Goal: Task Accomplishment & Management: Complete application form

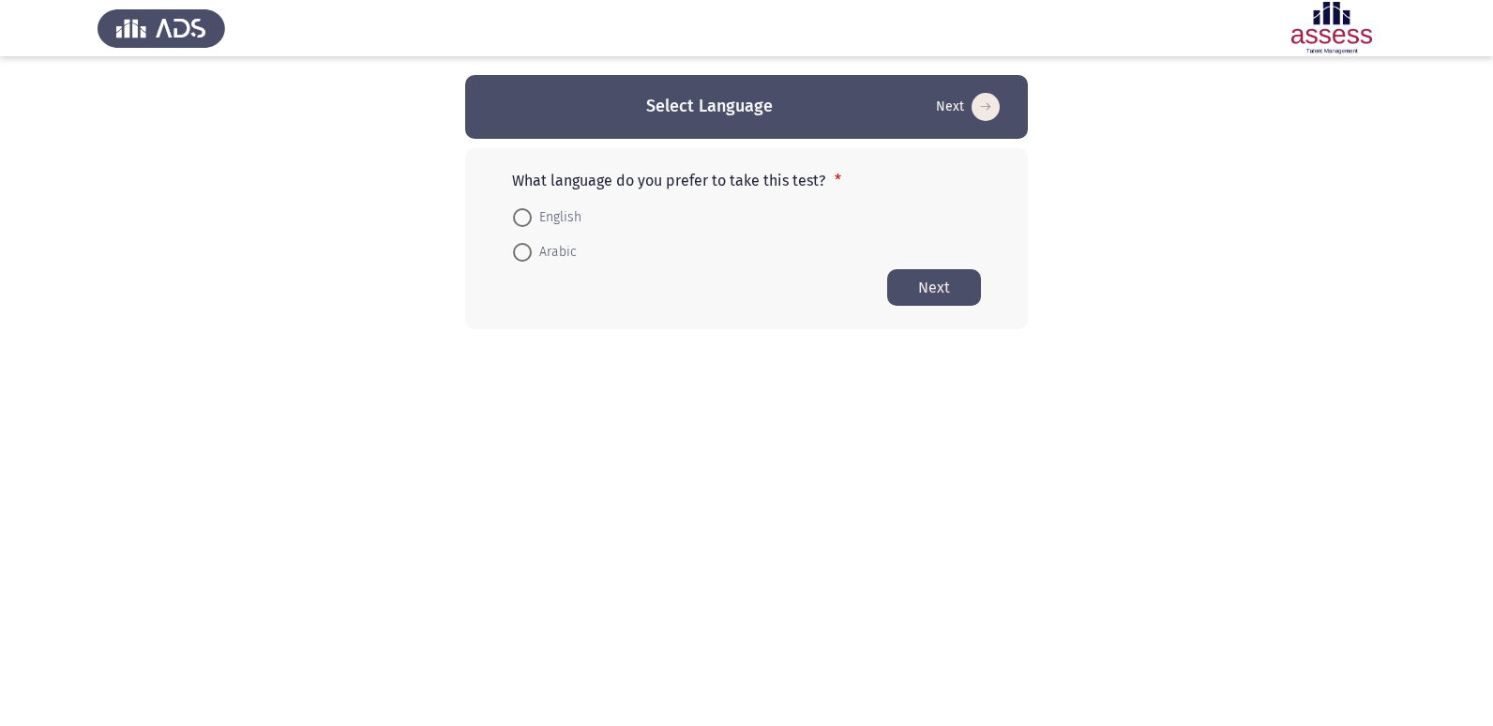
click at [538, 255] on span "Arabic" at bounding box center [554, 252] width 45 height 23
click at [532, 255] on input "Arabic" at bounding box center [522, 252] width 19 height 19
radio input "true"
click at [933, 290] on button "Next" at bounding box center [934, 286] width 94 height 37
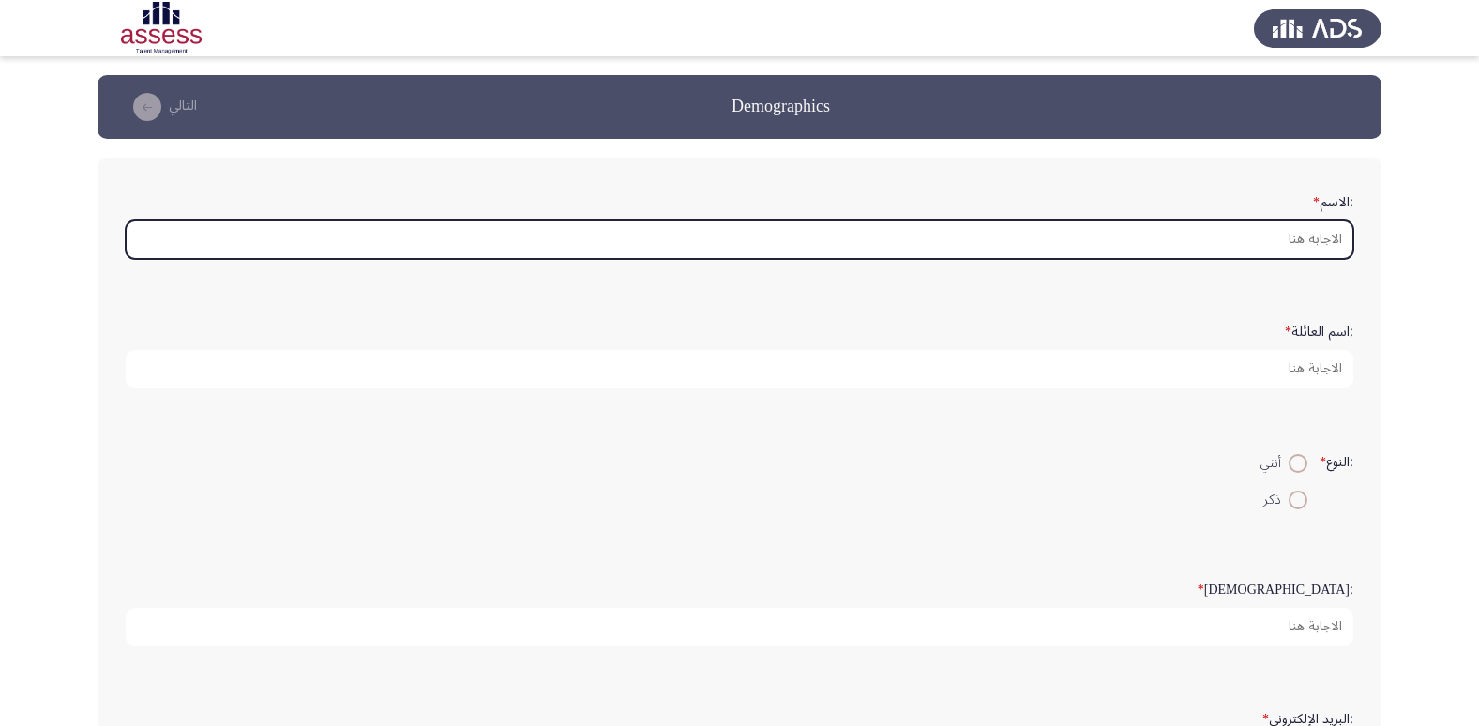
click at [1341, 233] on input ":الاسم *" at bounding box center [740, 239] width 1228 height 38
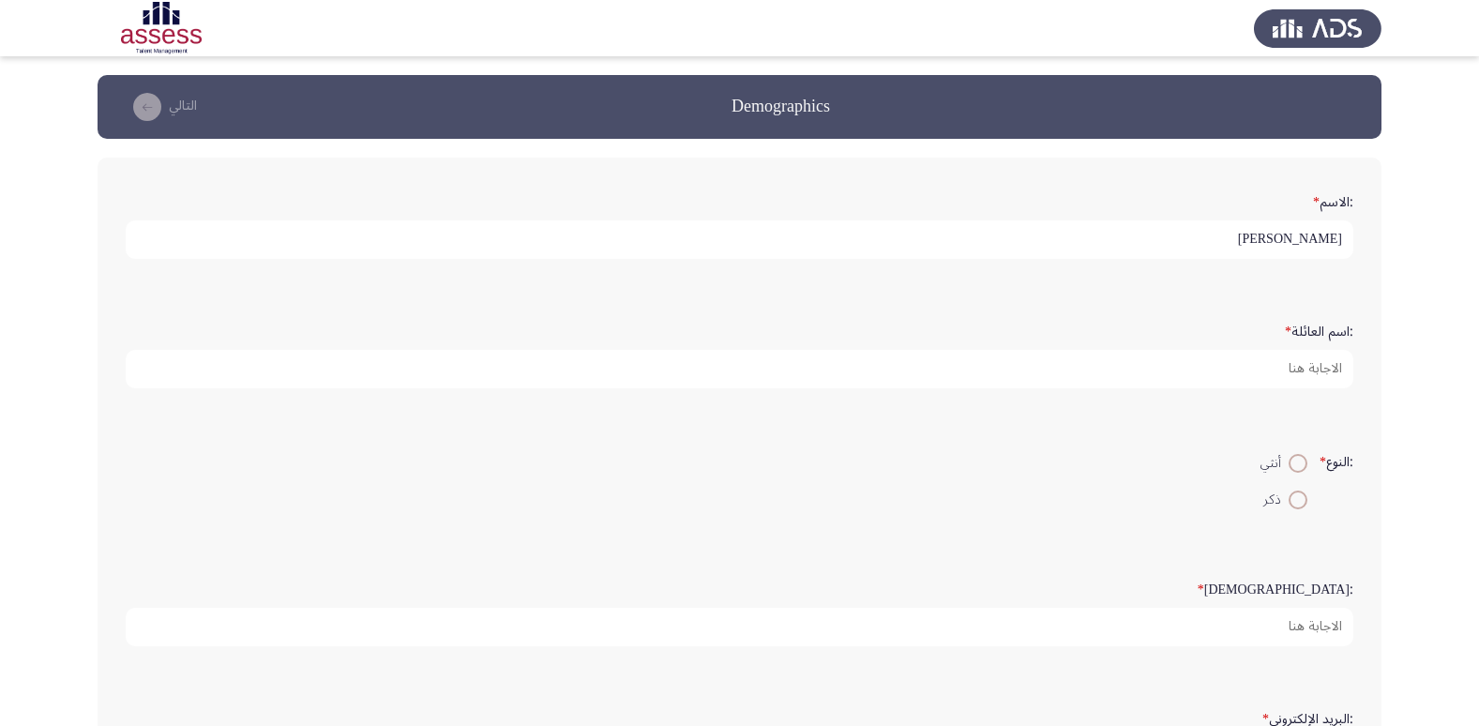
type input "[PERSON_NAME]"
type input "29109010104786"
click at [1289, 465] on span at bounding box center [1298, 463] width 19 height 19
click at [1289, 465] on input "أنثي" at bounding box center [1298, 463] width 19 height 19
radio input "true"
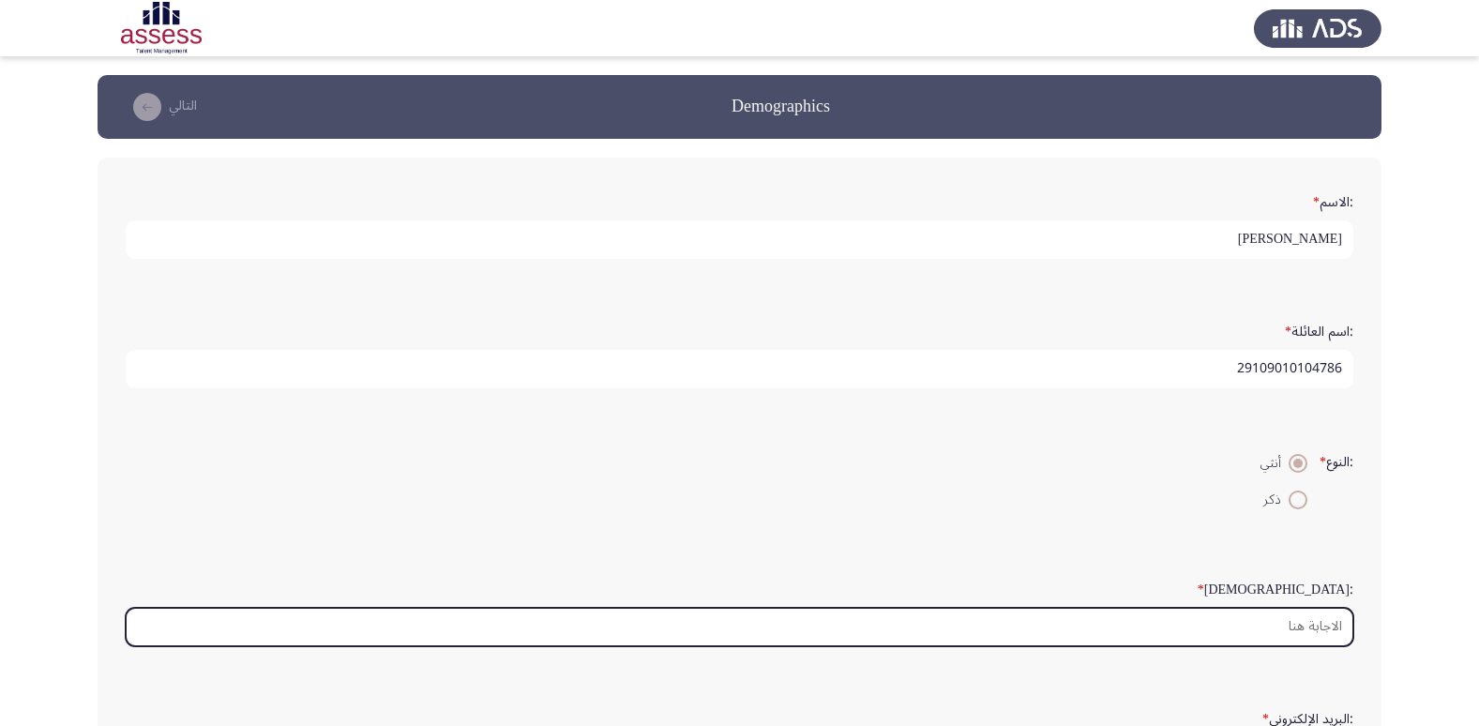
click at [1278, 634] on input ":السن *" at bounding box center [740, 627] width 1228 height 38
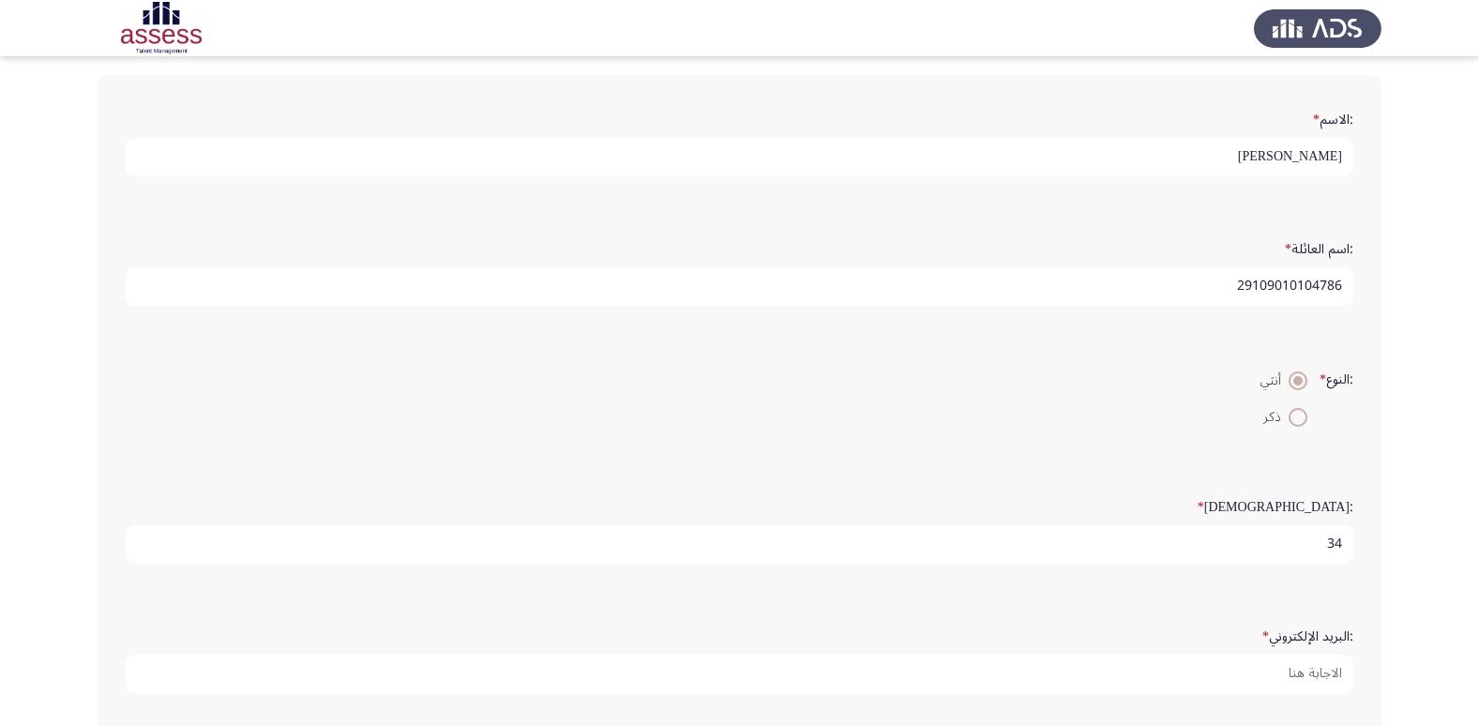
scroll to position [94, 0]
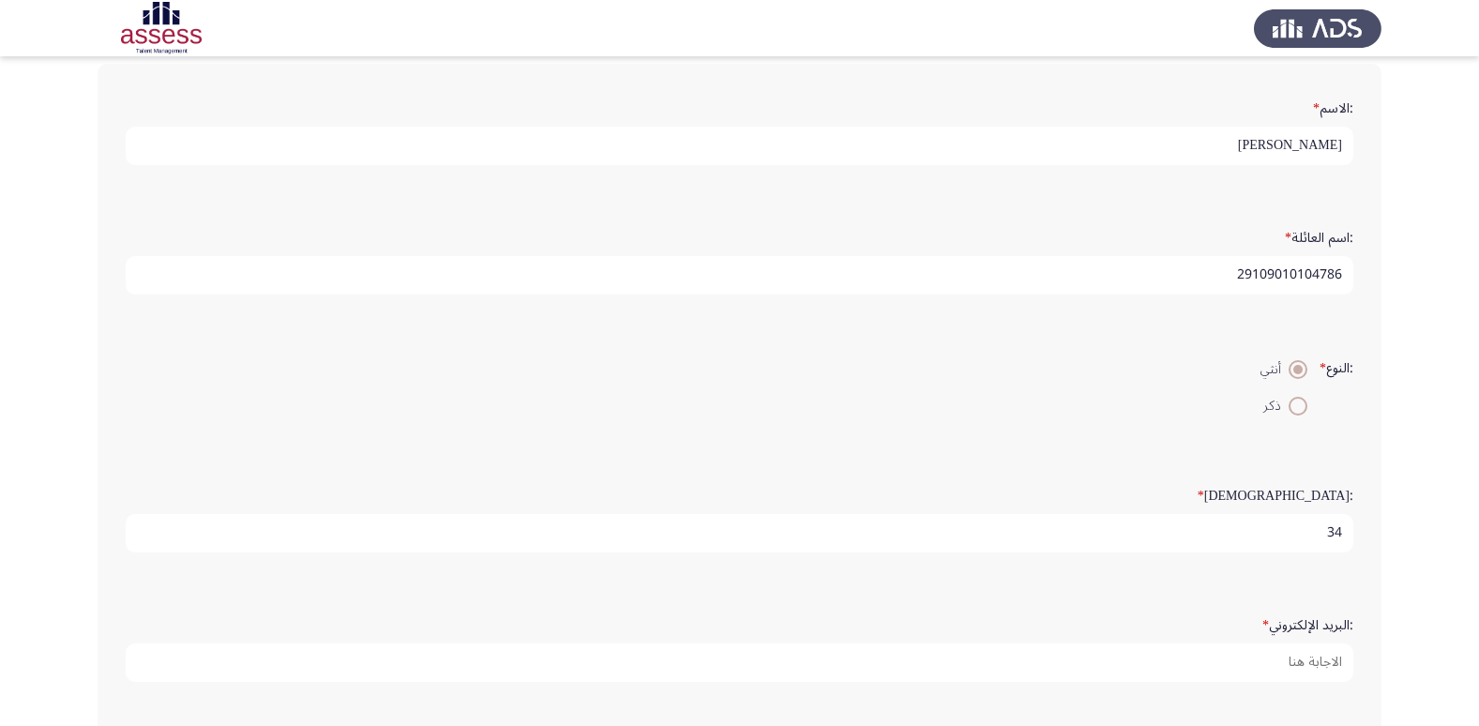
type input "34"
click at [1292, 682] on div ":البريد الإلكتروني *" at bounding box center [739, 645] width 1246 height 92
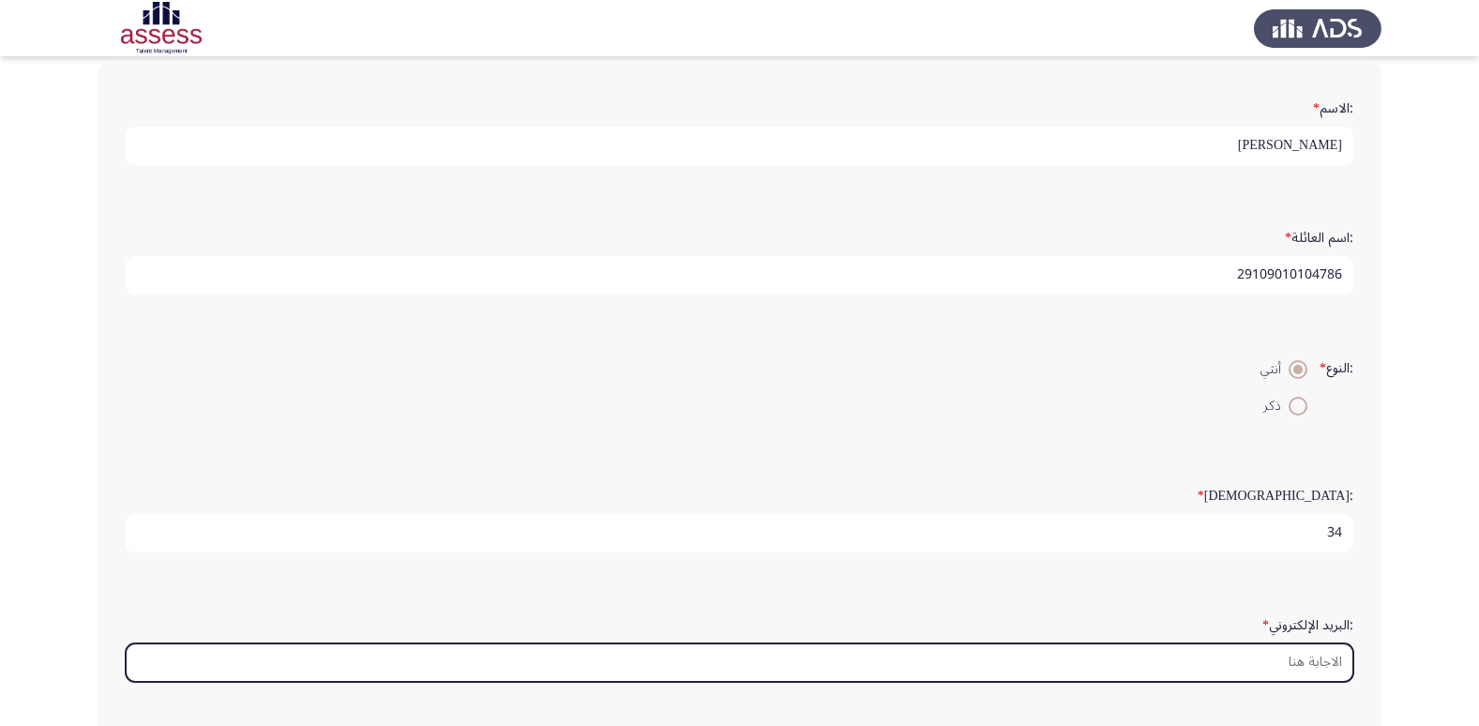
click at [1299, 647] on input ":البريد الإلكتروني *" at bounding box center [740, 662] width 1228 height 38
type input "ة"
type input "M"
type input ","
click at [1319, 660] on input "[EMAIL_ADDRESS][PERSON_NAME]..com" at bounding box center [740, 662] width 1228 height 38
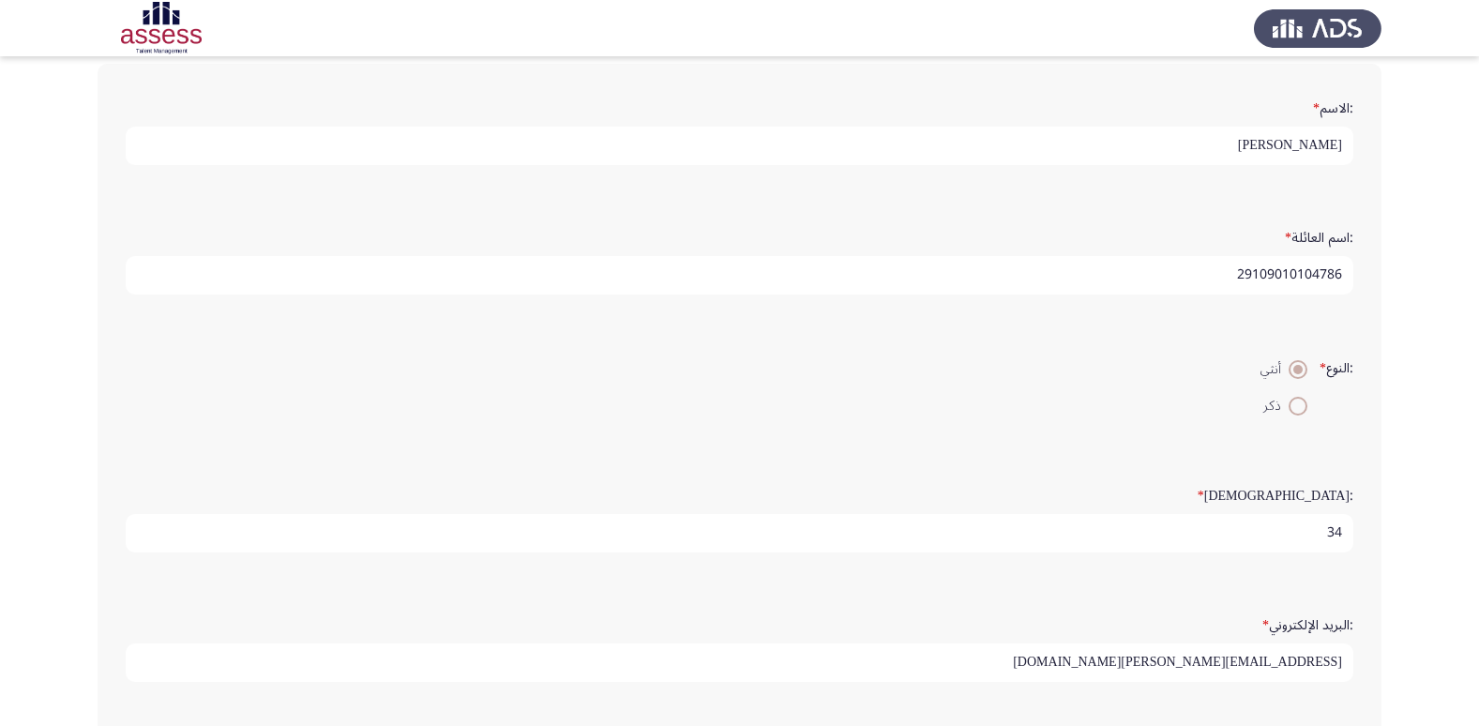
click at [1118, 658] on input "[EMAIL_ADDRESS][PERSON_NAME][DOMAIN_NAME]" at bounding box center [740, 662] width 1228 height 38
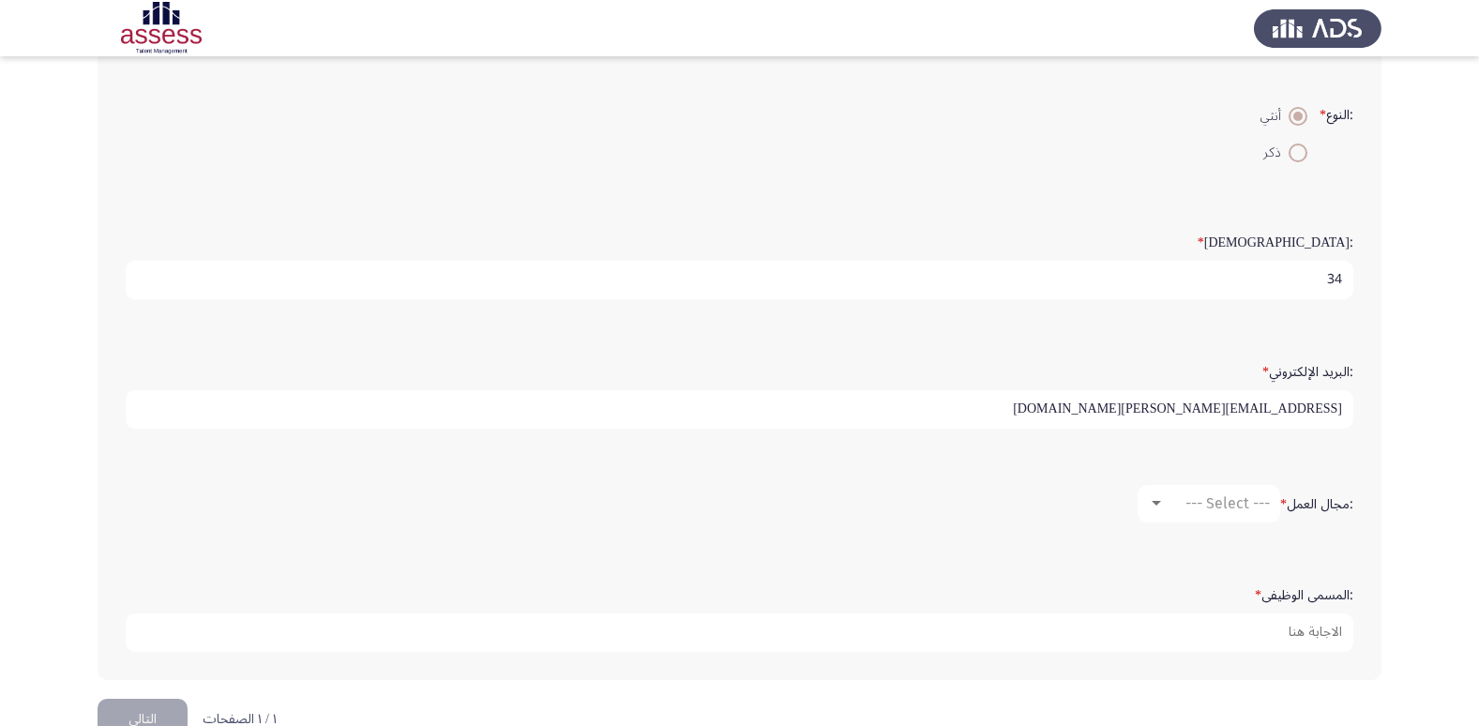
scroll to position [395, 0]
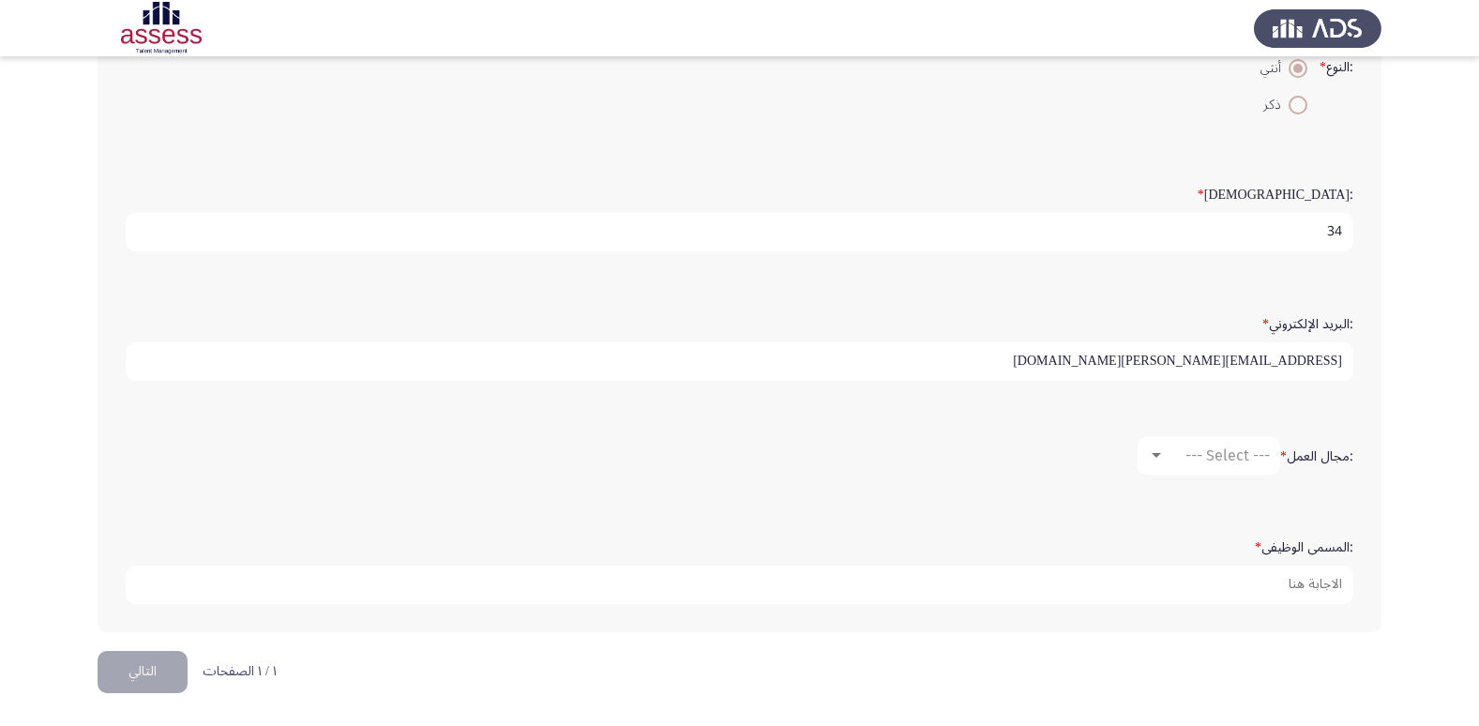
type input "[EMAIL_ADDRESS][PERSON_NAME][DOMAIN_NAME]"
click at [1179, 455] on div "--- Select ---" at bounding box center [1217, 455] width 105 height 18
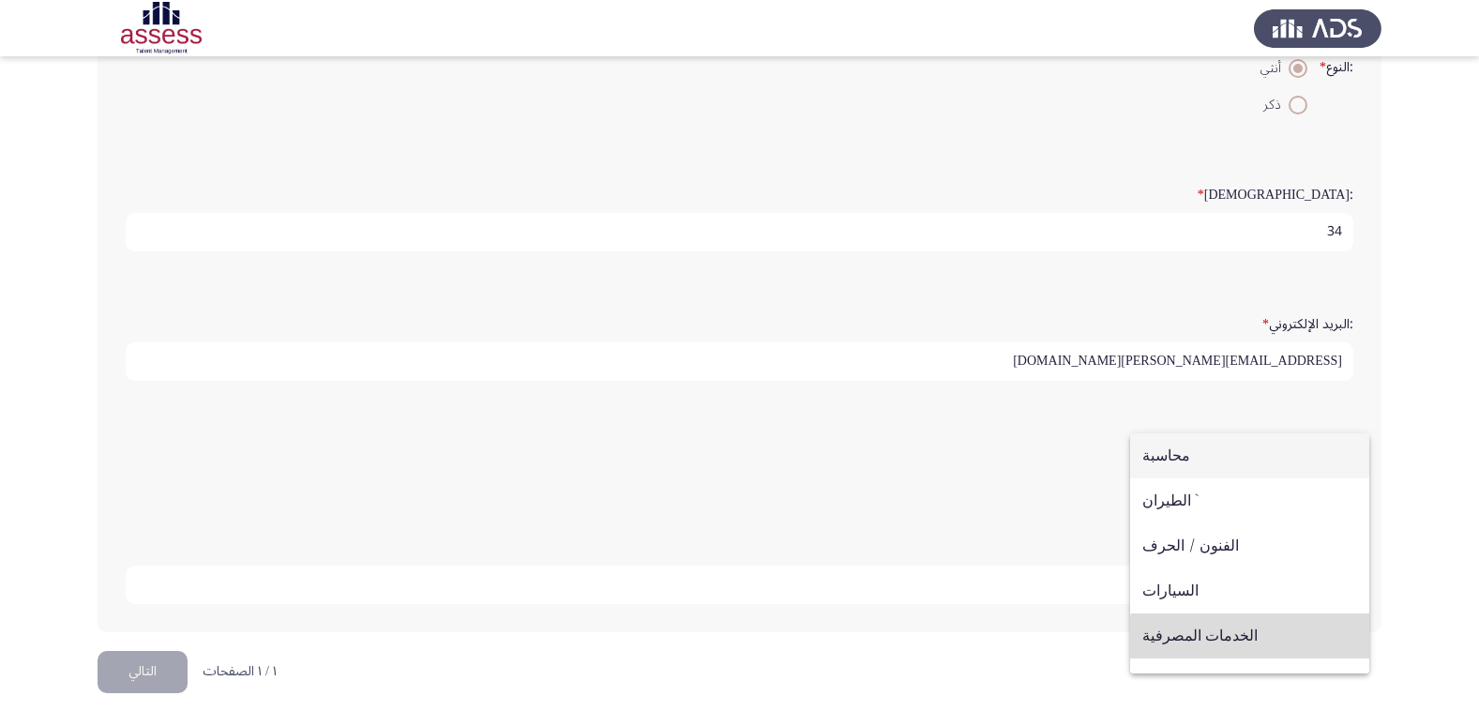
click at [1267, 644] on span "الخدمات المصرفية" at bounding box center [1249, 635] width 215 height 45
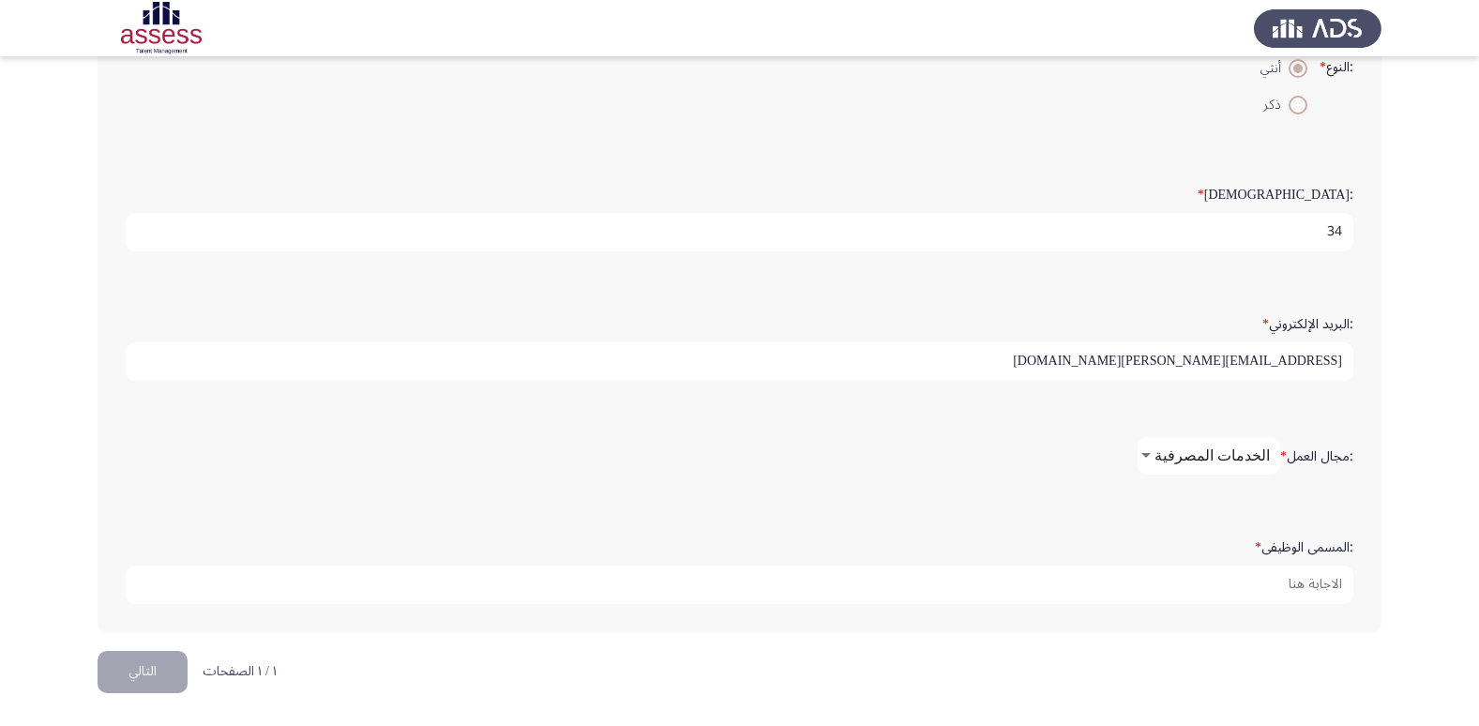
click at [1181, 460] on span "الخدمات المصرفية" at bounding box center [1211, 455] width 115 height 18
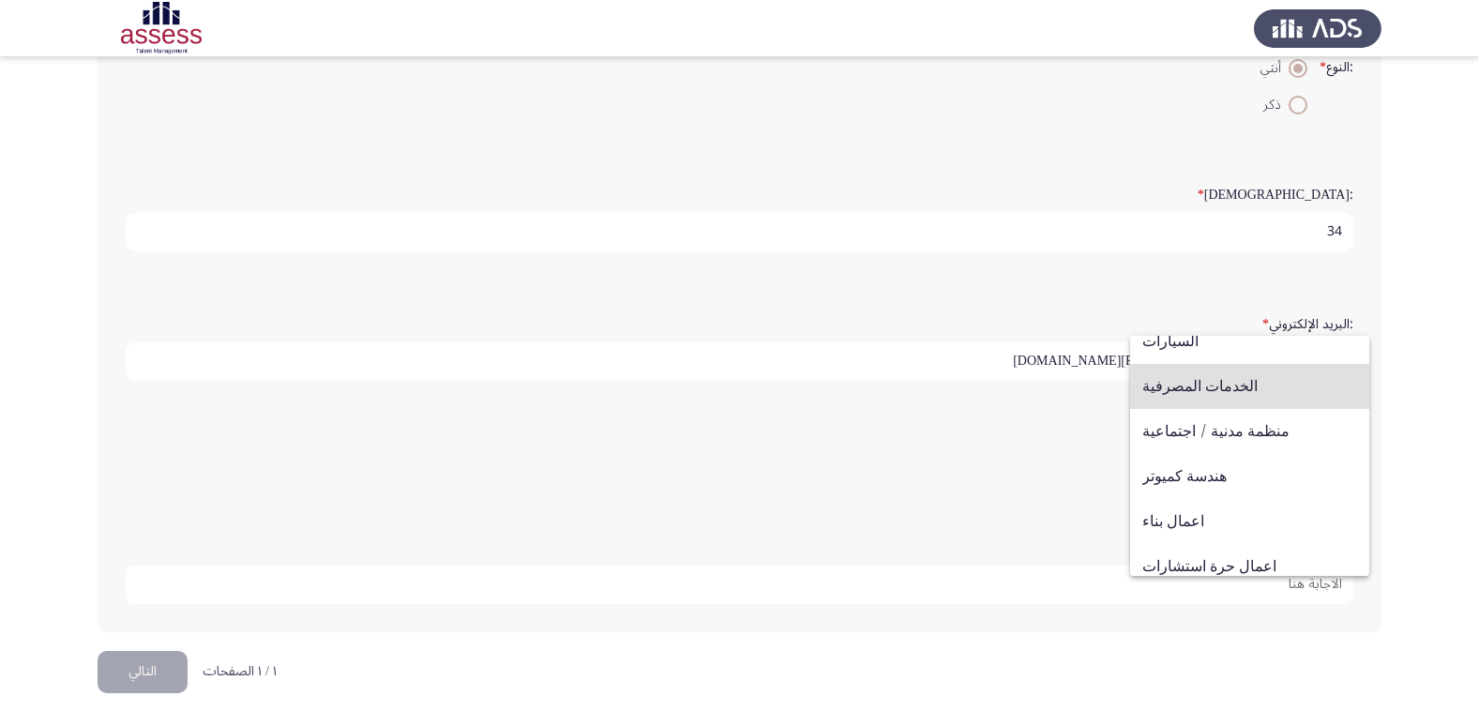
scroll to position [0, 0]
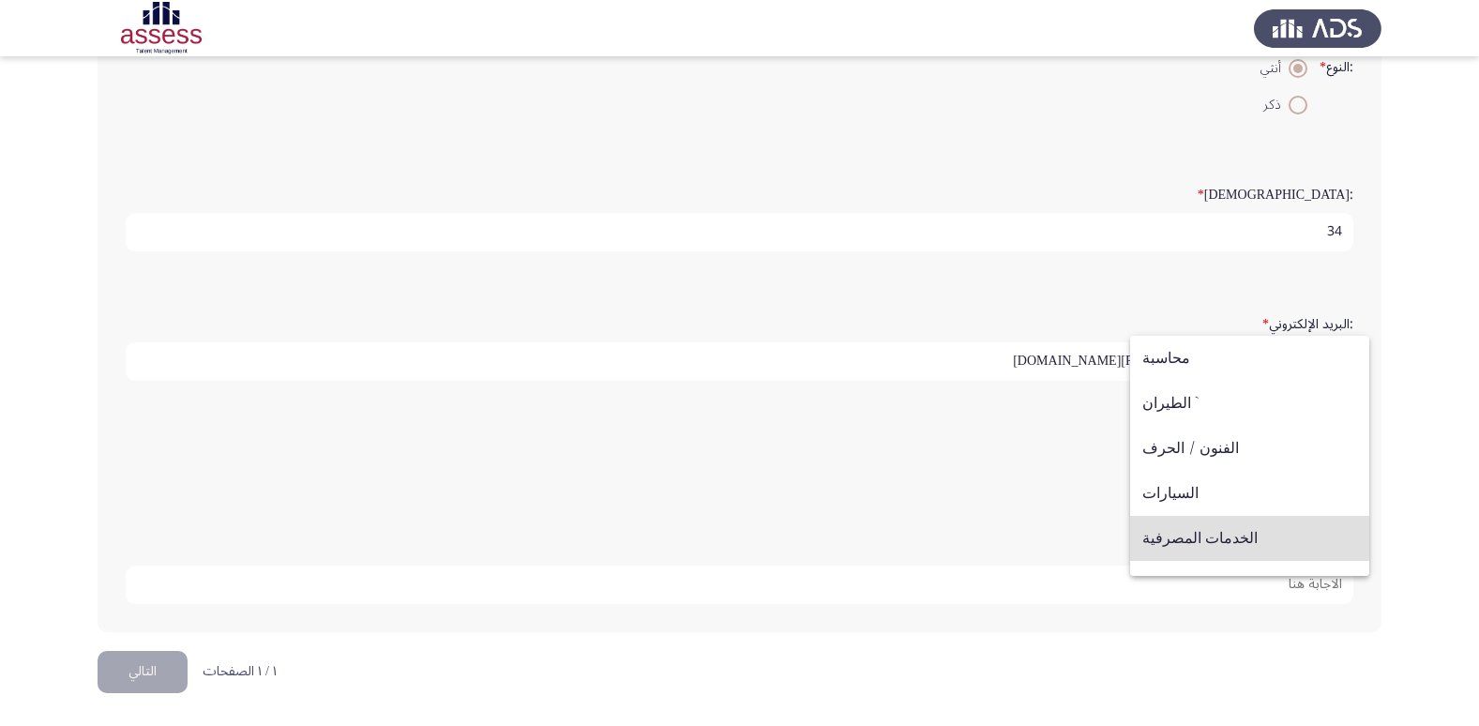
click at [1276, 533] on span "الخدمات المصرفية" at bounding box center [1249, 538] width 215 height 45
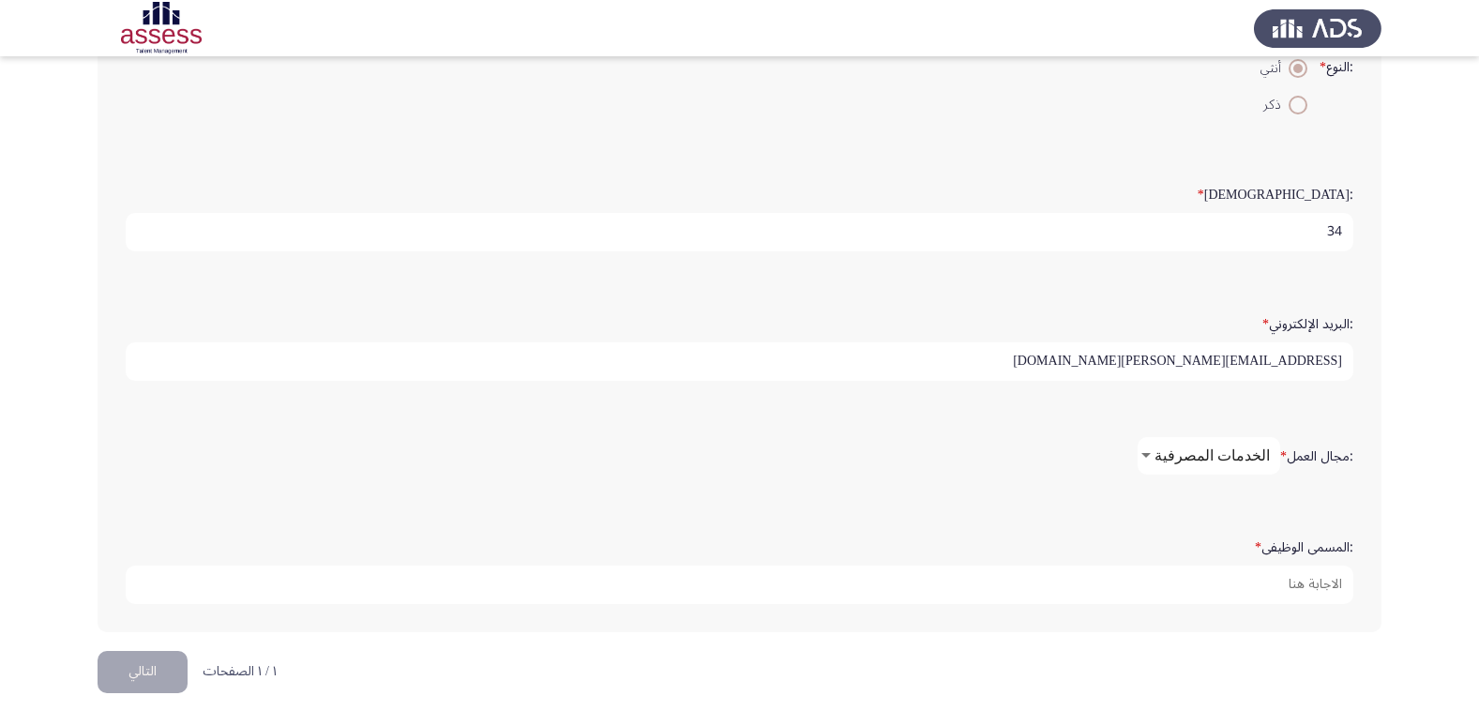
click at [1206, 460] on span "الخدمات المصرفية" at bounding box center [1211, 455] width 115 height 18
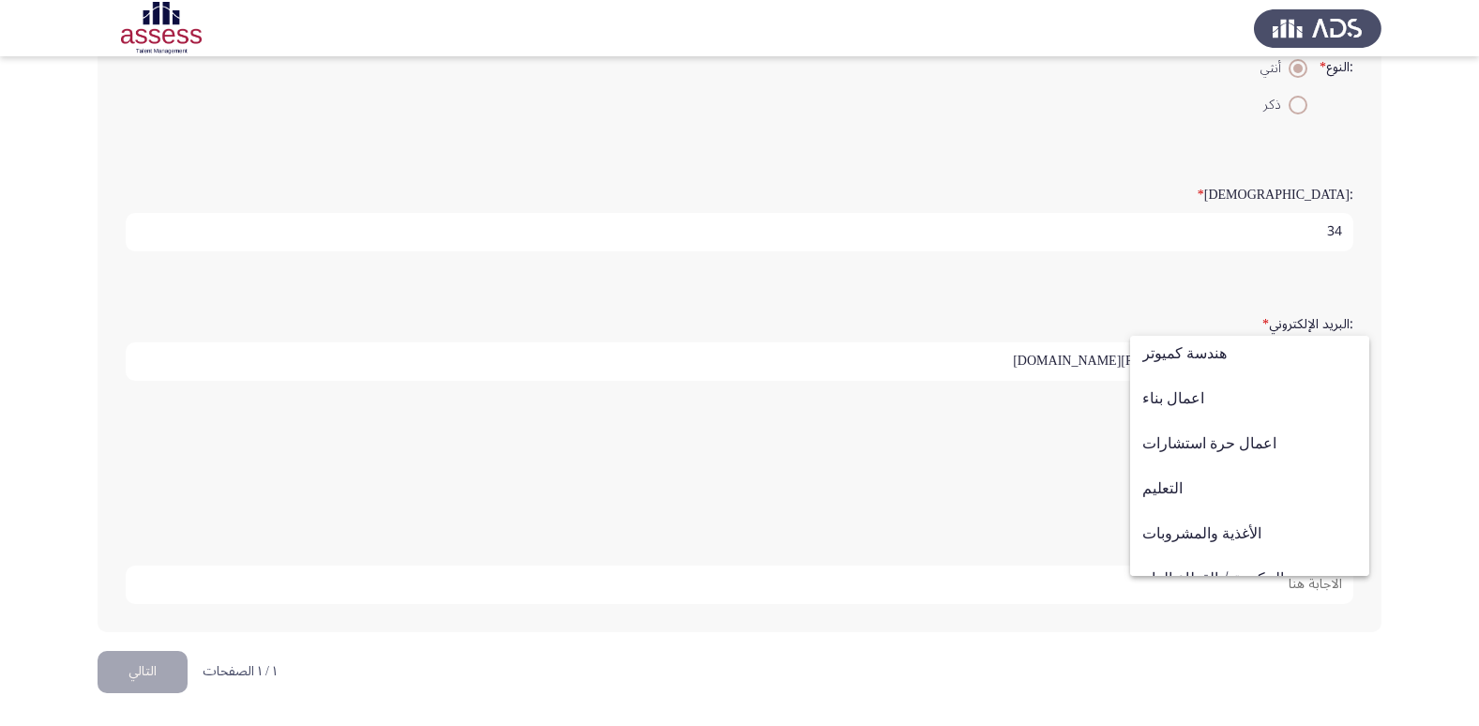
scroll to position [271, 0]
click at [1366, 437] on div at bounding box center [739, 363] width 1479 height 726
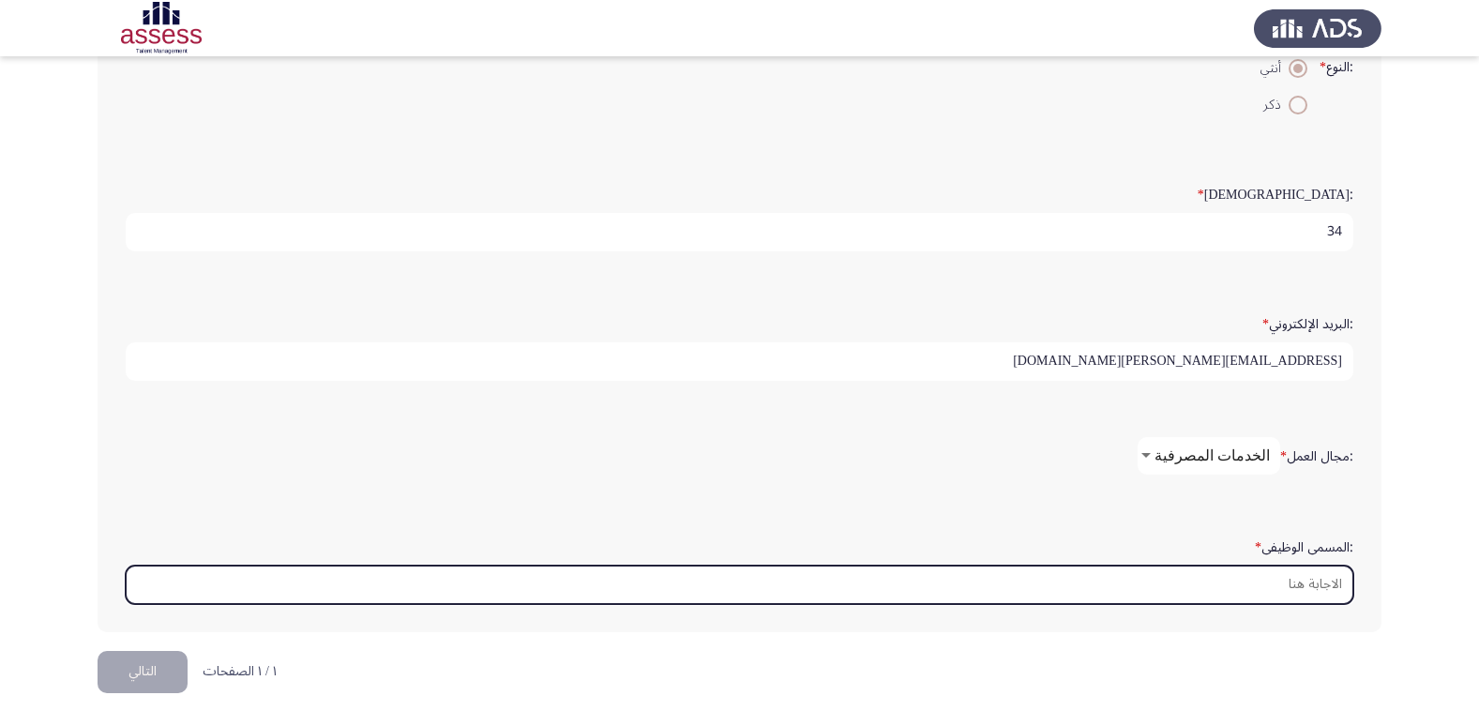
click at [1290, 580] on input ":المسمى الوظيفى *" at bounding box center [740, 584] width 1228 height 38
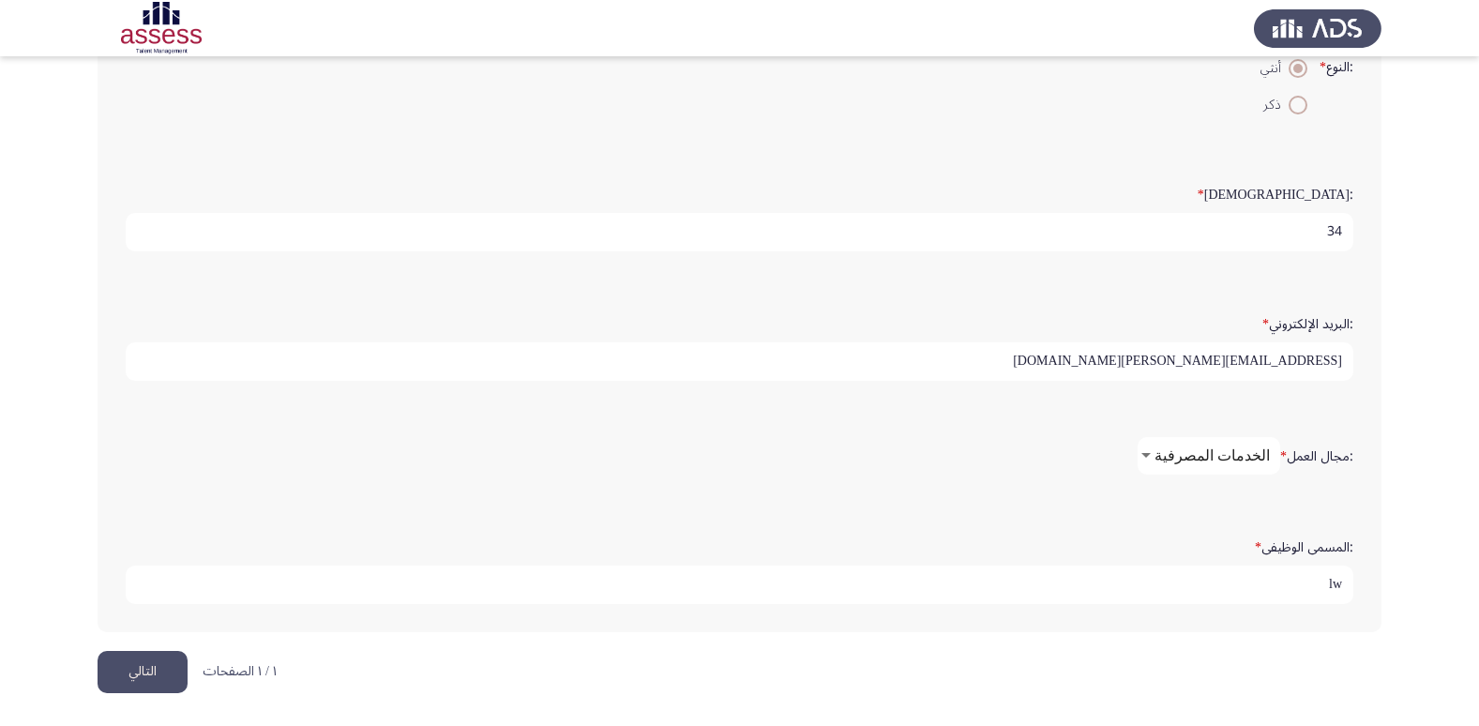
type input "l"
drag, startPoint x: 1259, startPoint y: 593, endPoint x: 1379, endPoint y: 565, distance: 123.3
click at [1379, 565] on div ":الاسم * [PERSON_NAME] :اسم العائلة * 29109010104786 :النوع * أنثي ذكر :السن * …" at bounding box center [740, 197] width 1284 height 869
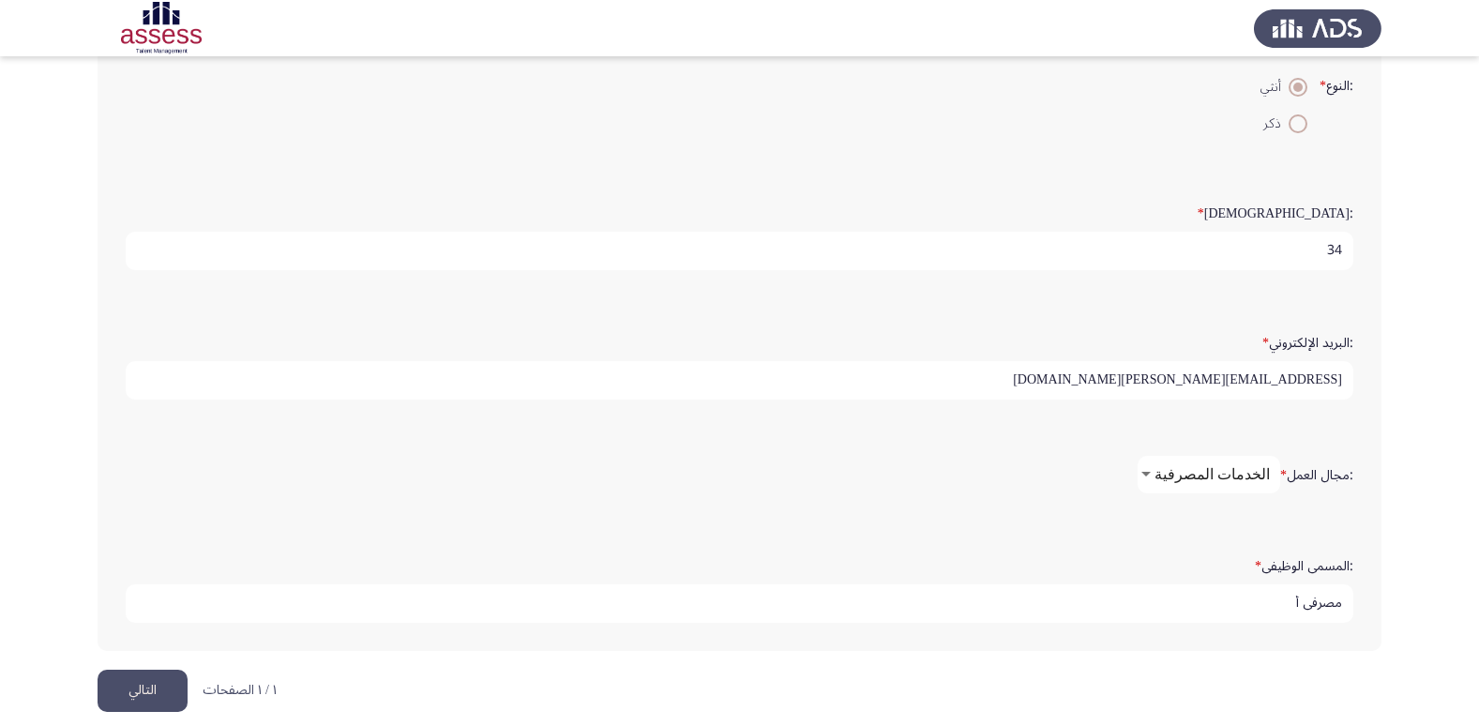
scroll to position [395, 0]
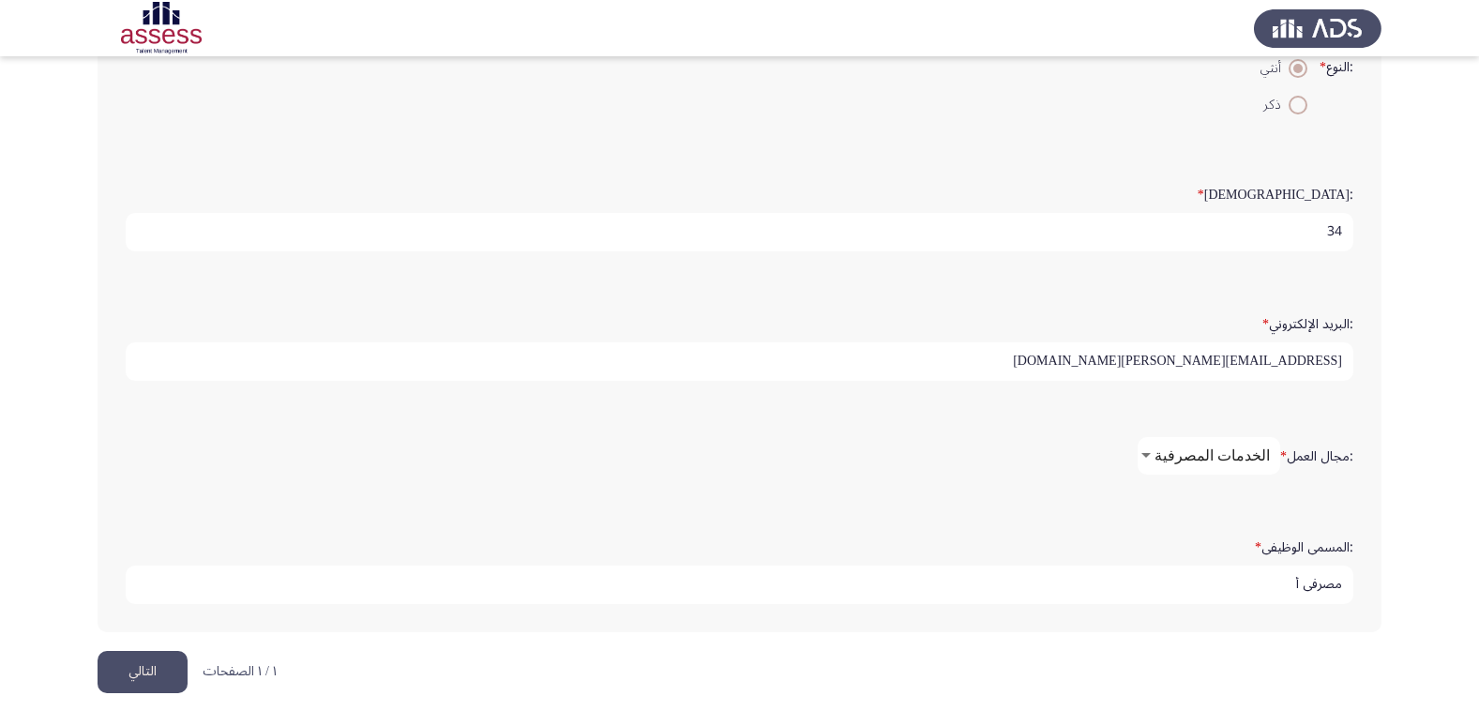
type input "مصرفي أ"
click at [789, 682] on html "Demographics التالي :الاسم * [PERSON_NAME] :اسم العائلة * 29109010104786 :النوع…" at bounding box center [739, 165] width 1479 height 1121
click at [132, 672] on button "التالي" at bounding box center [143, 672] width 90 height 42
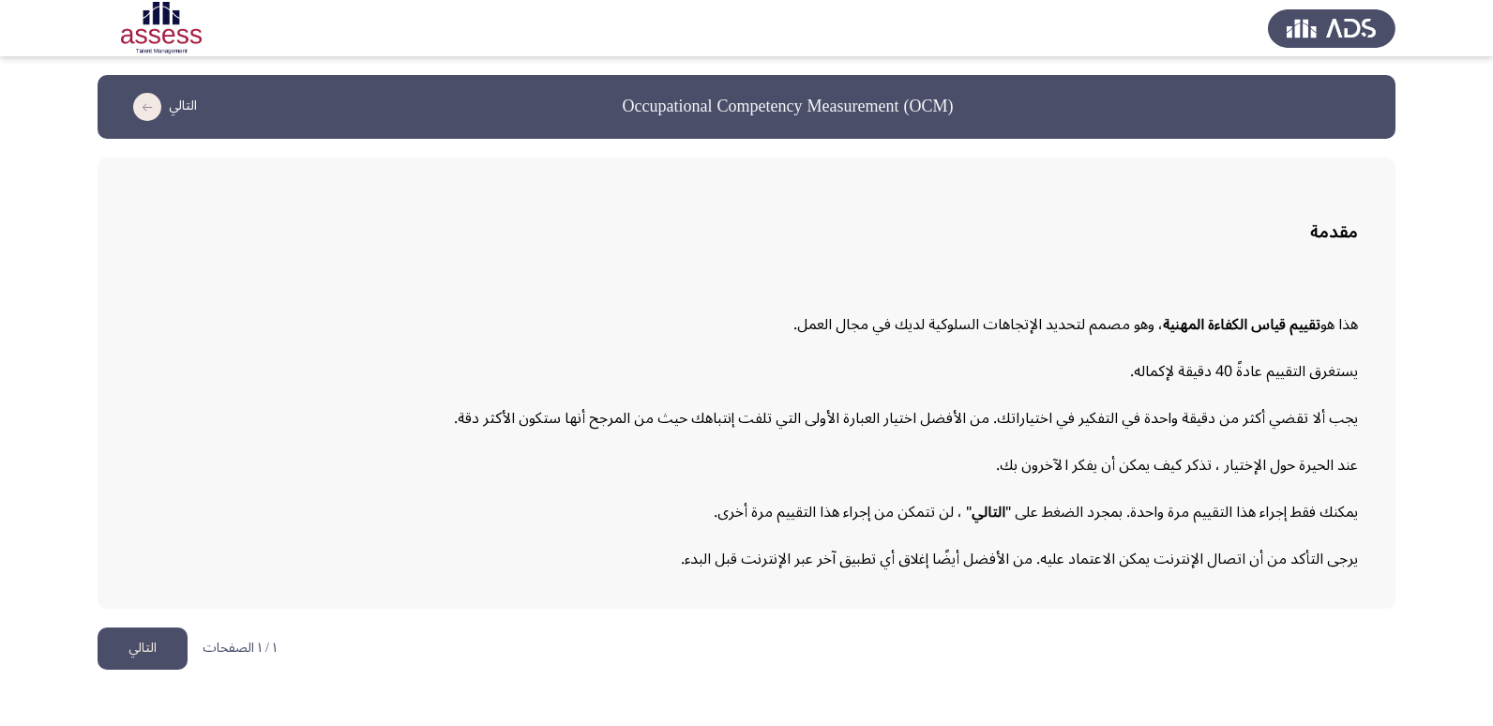
click at [1169, 672] on html "Occupational Competency Measurement (OCM) التالي مقدمة هذا هو تقييم قياس الكفاء…" at bounding box center [746, 344] width 1493 height 688
click at [174, 641] on button "التالي" at bounding box center [143, 648] width 90 height 42
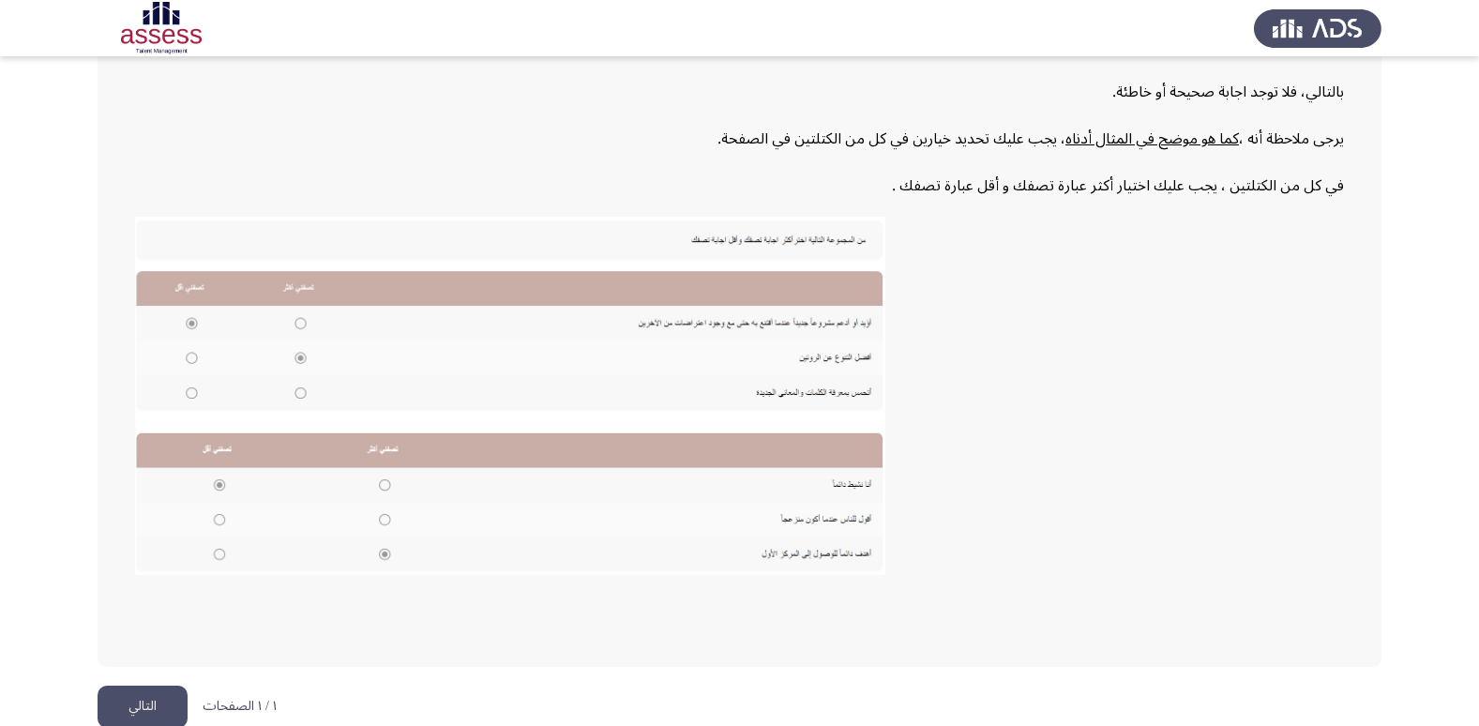
scroll to position [279, 0]
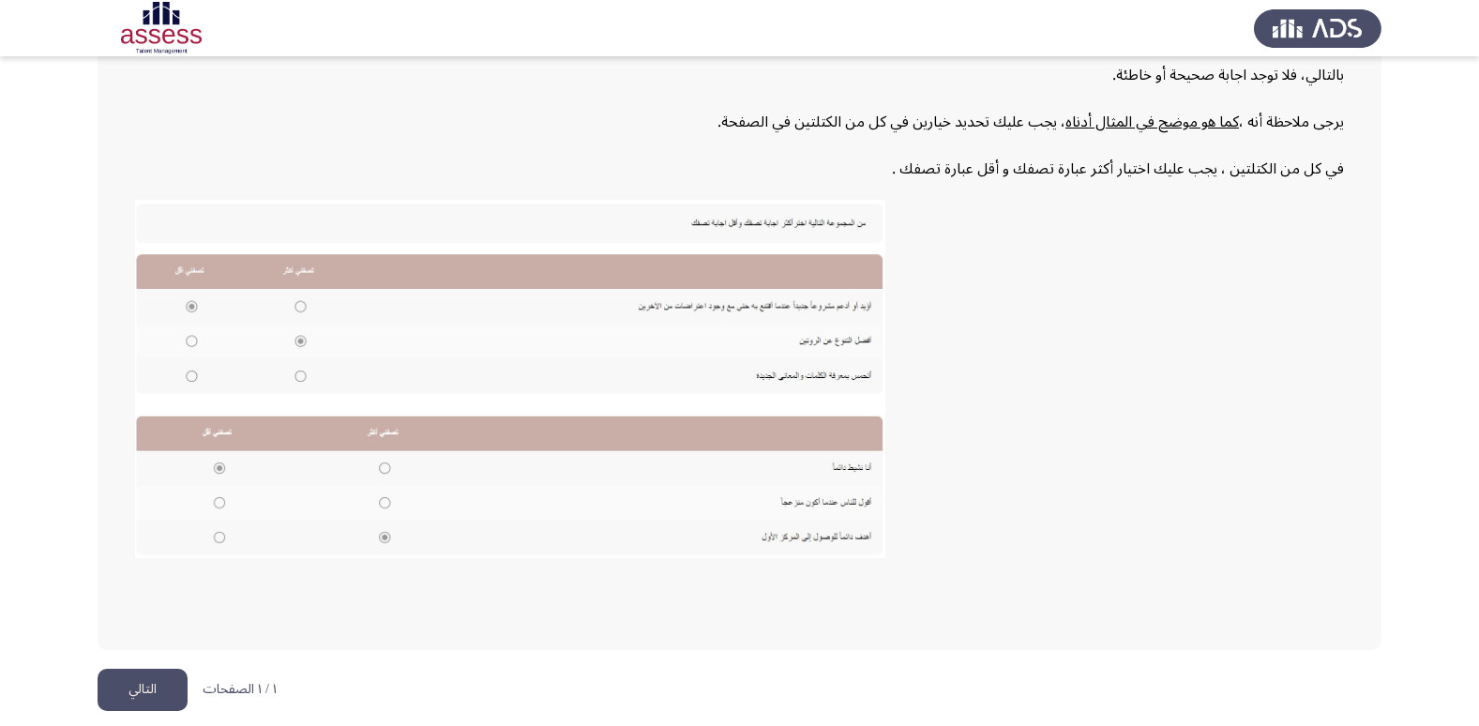
click at [150, 696] on button "التالي" at bounding box center [143, 690] width 90 height 42
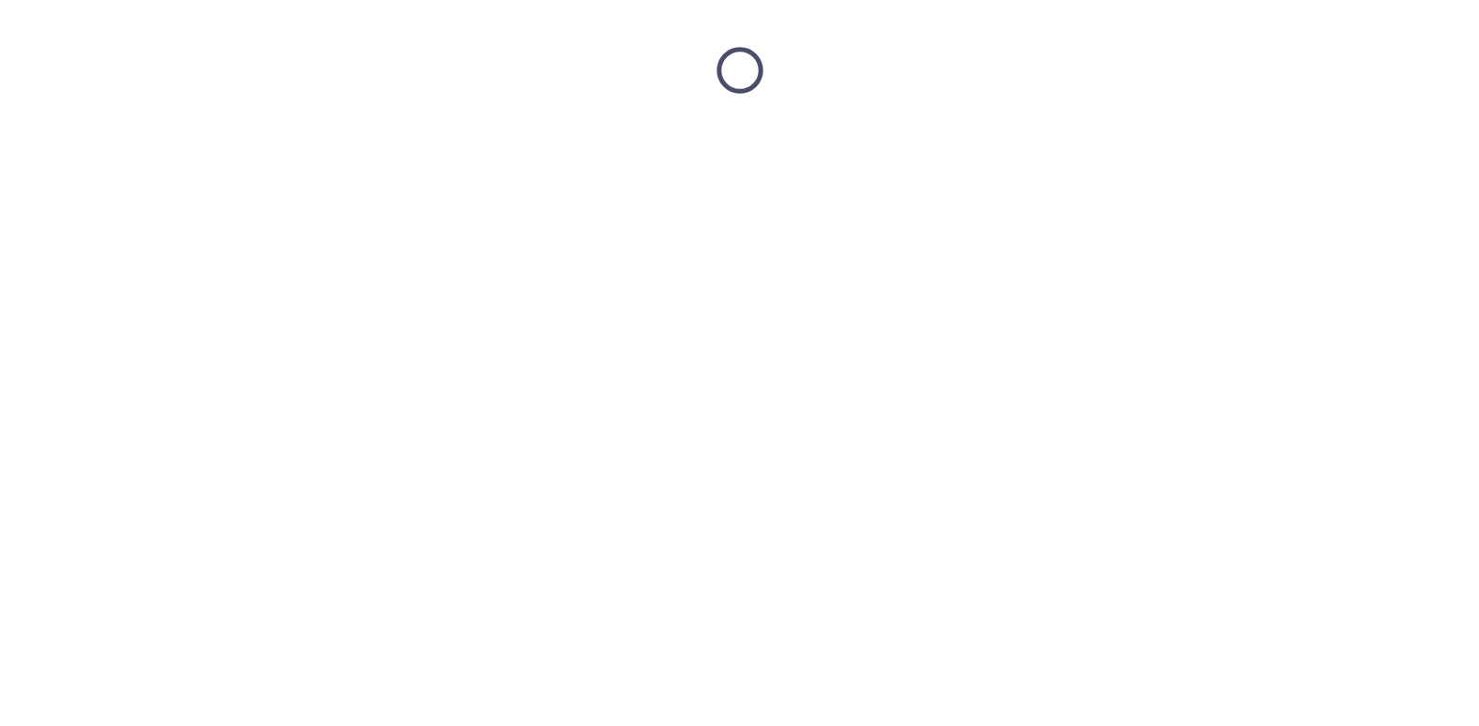
scroll to position [0, 0]
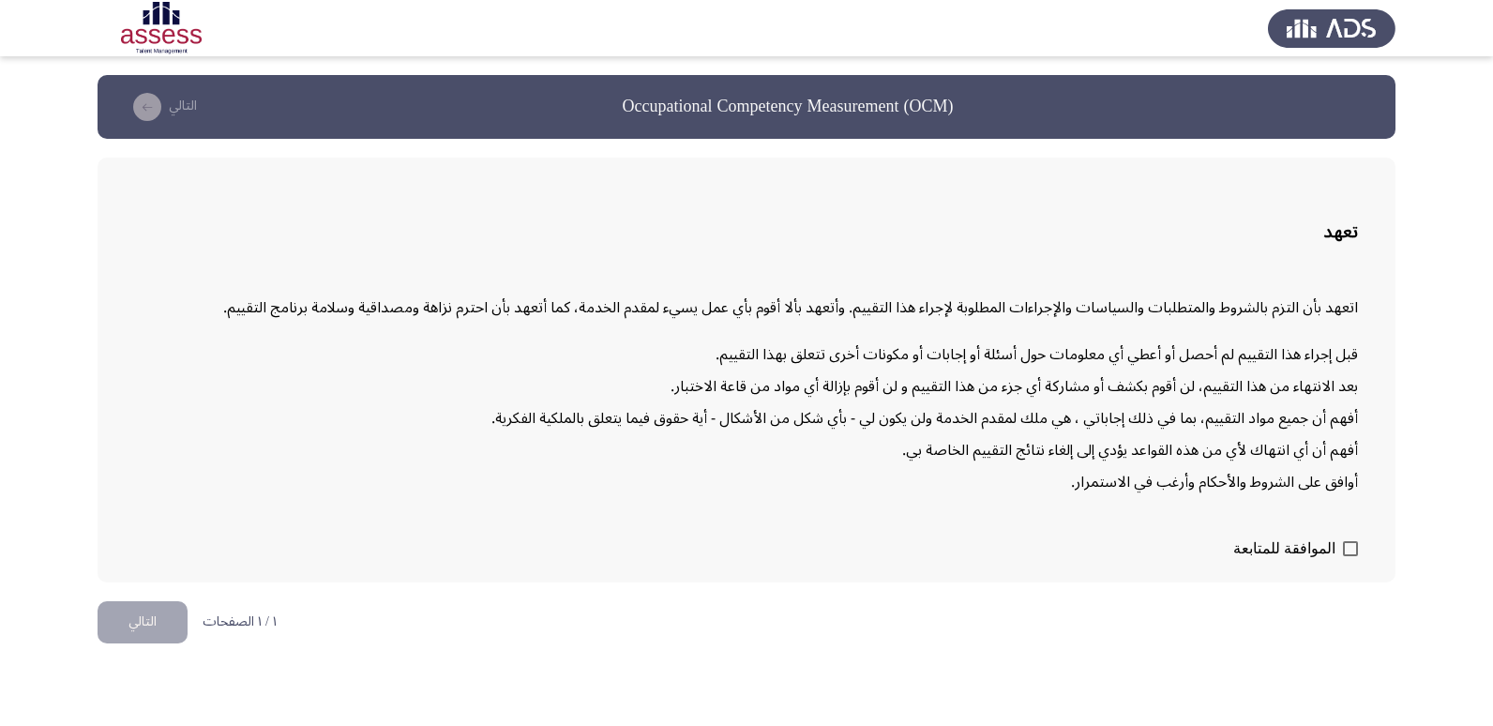
click at [1354, 549] on span at bounding box center [1350, 548] width 15 height 15
click at [1350, 556] on input "الموافقة للمتابعة" at bounding box center [1350, 556] width 1 height 1
checkbox input "true"
click at [144, 620] on button "التالي" at bounding box center [143, 622] width 90 height 42
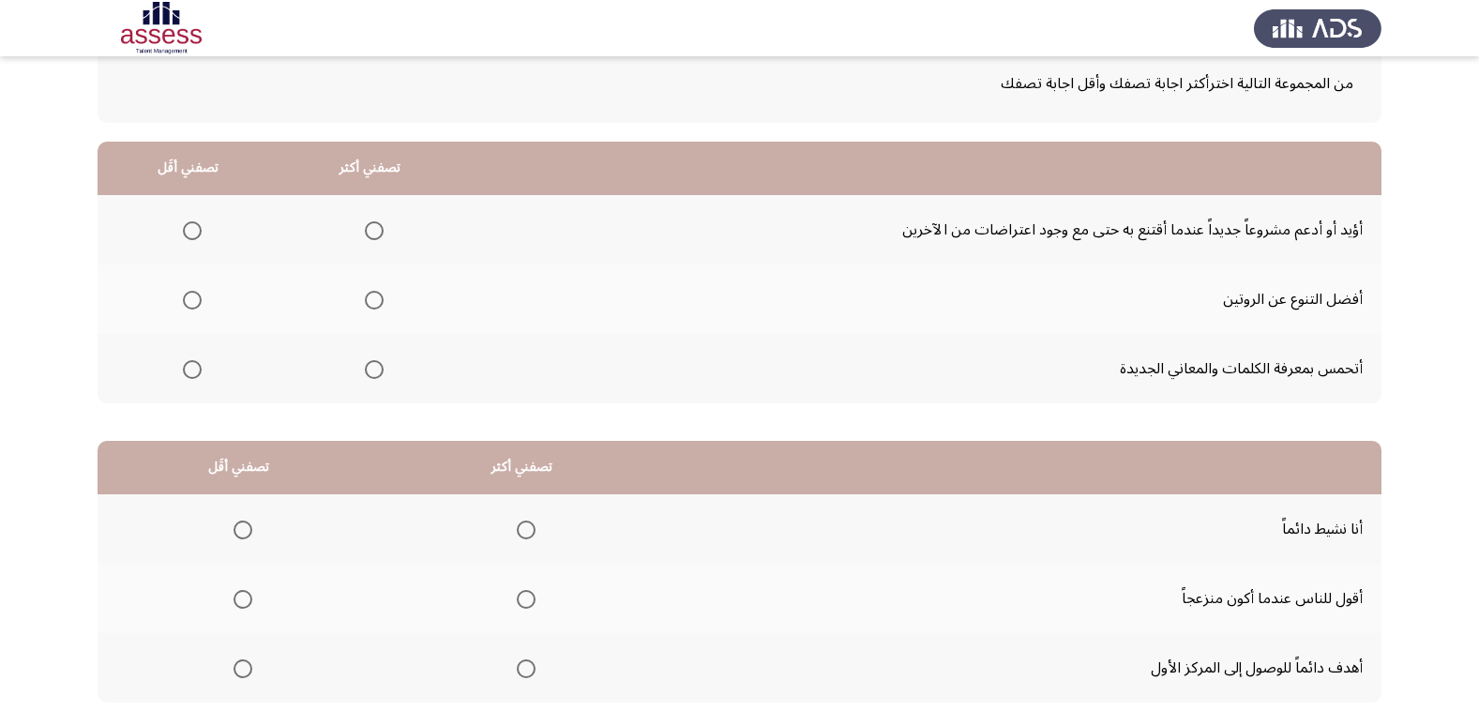
scroll to position [78, 0]
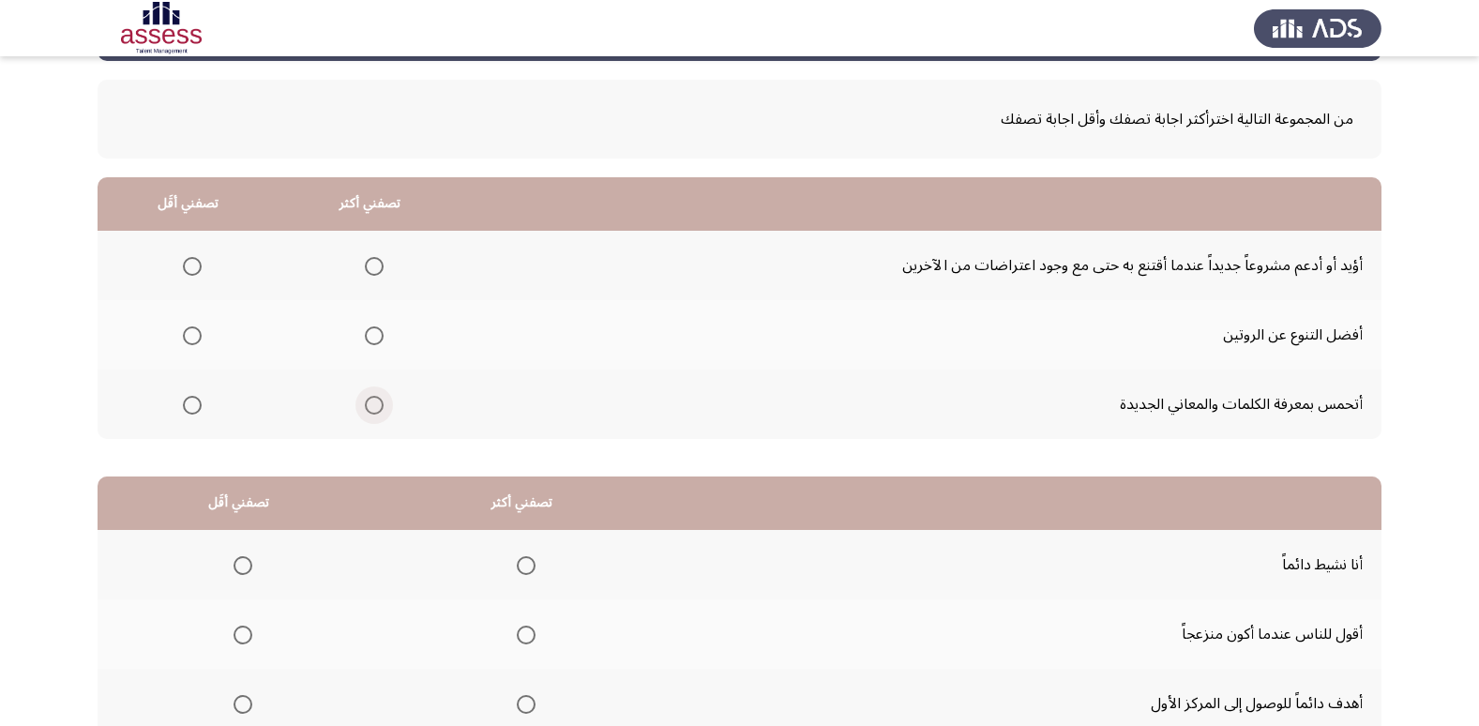
click at [376, 405] on span "Select an option" at bounding box center [374, 405] width 19 height 19
click at [376, 405] on input "Select an option" at bounding box center [374, 405] width 19 height 19
click at [195, 335] on span "Select an option" at bounding box center [192, 335] width 19 height 19
click at [195, 335] on input "Select an option" at bounding box center [192, 335] width 19 height 19
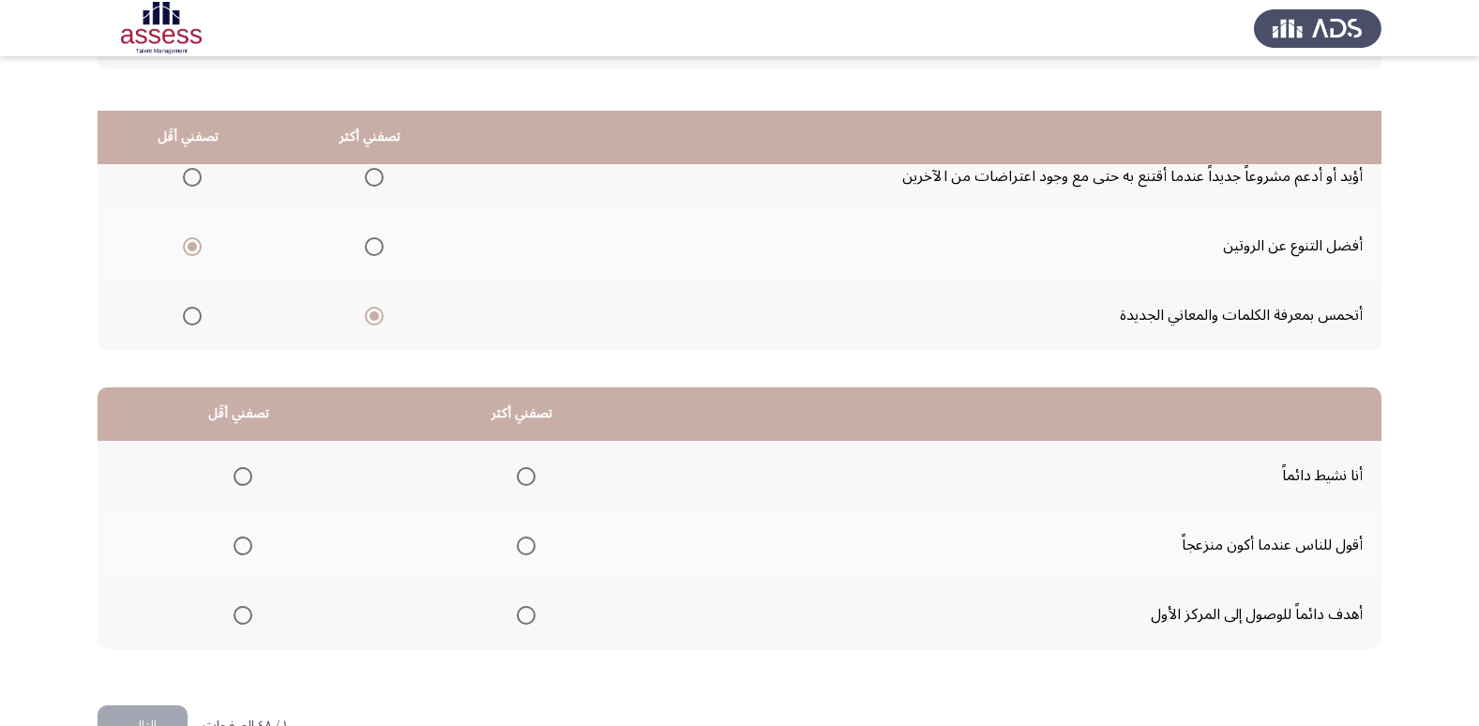
scroll to position [221, 0]
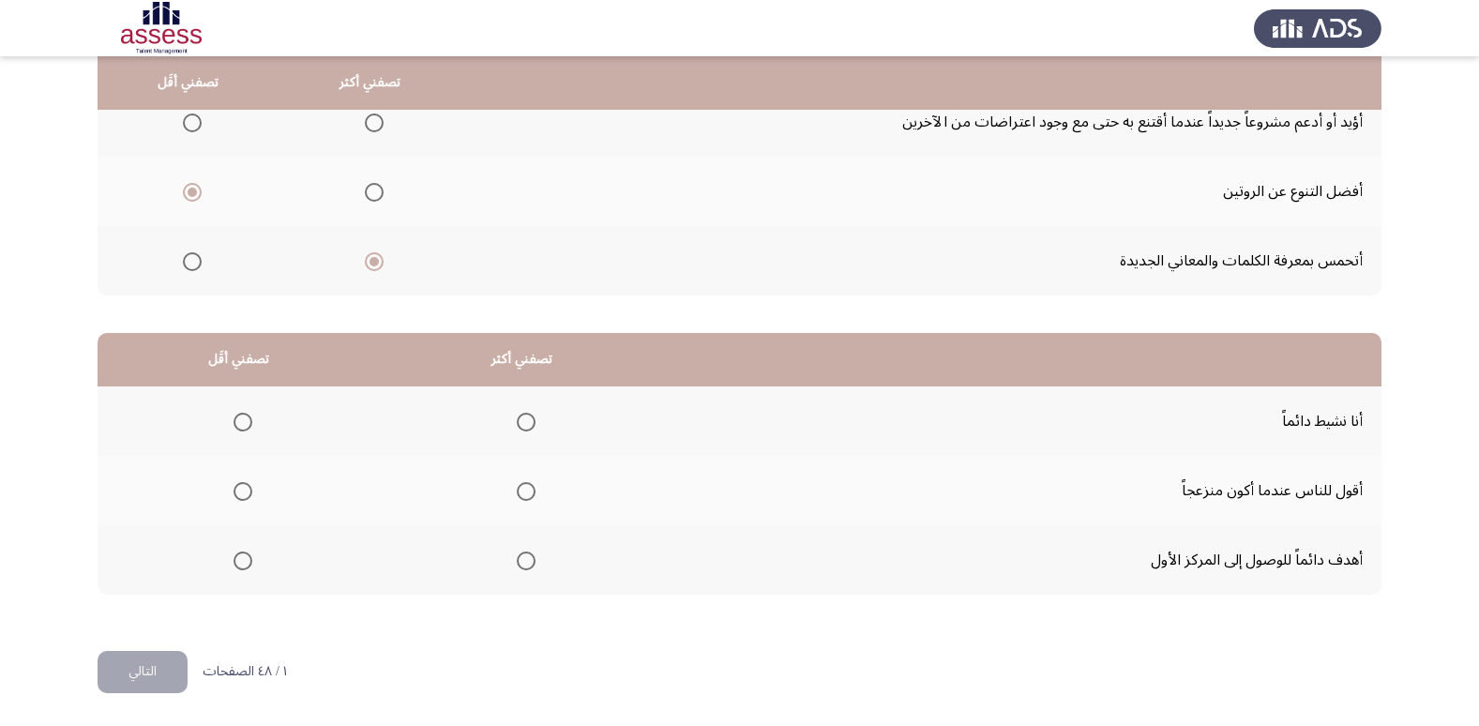
click at [517, 553] on span "Select an option" at bounding box center [526, 560] width 19 height 19
click at [517, 553] on input "Select an option" at bounding box center [526, 560] width 19 height 19
click at [237, 489] on span "Select an option" at bounding box center [243, 491] width 19 height 19
click at [237, 489] on input "Select an option" at bounding box center [243, 491] width 19 height 19
click at [126, 664] on button "التالي" at bounding box center [143, 672] width 90 height 42
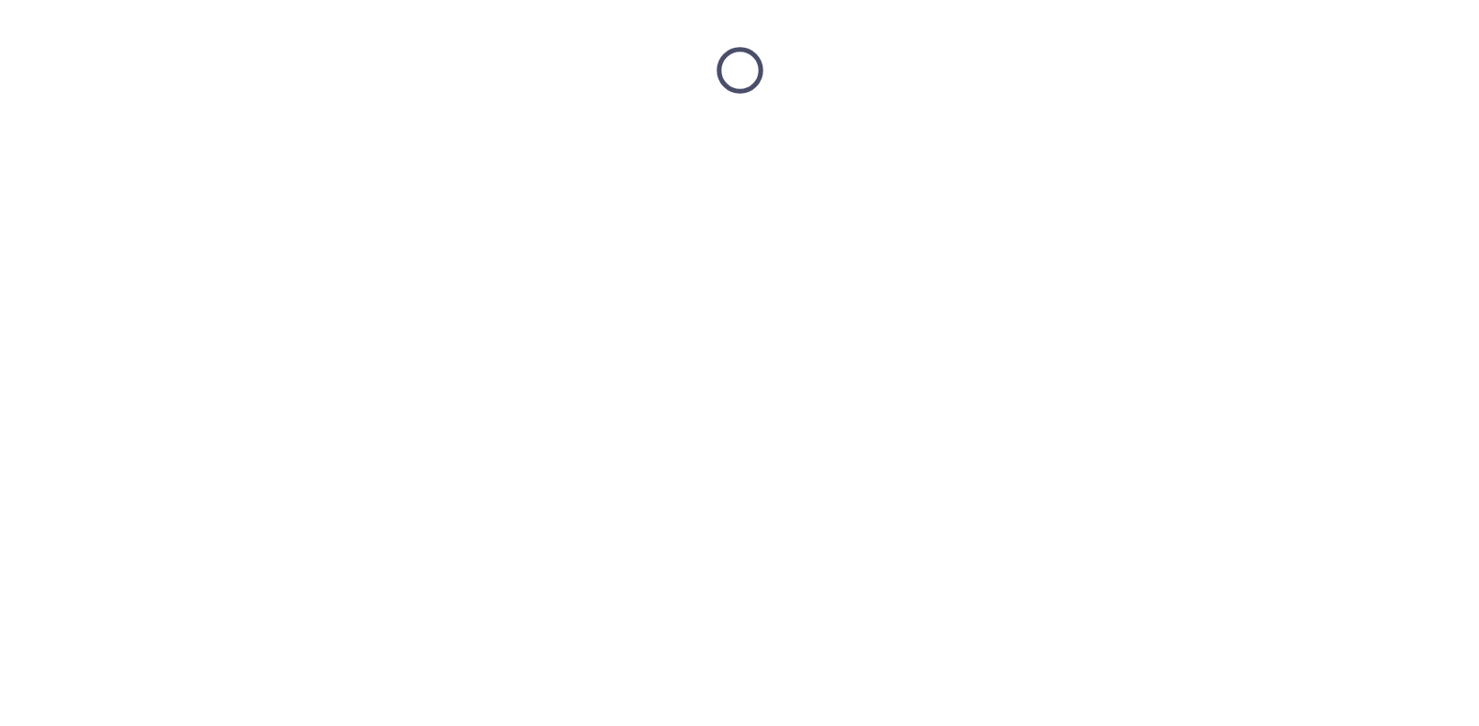
scroll to position [0, 0]
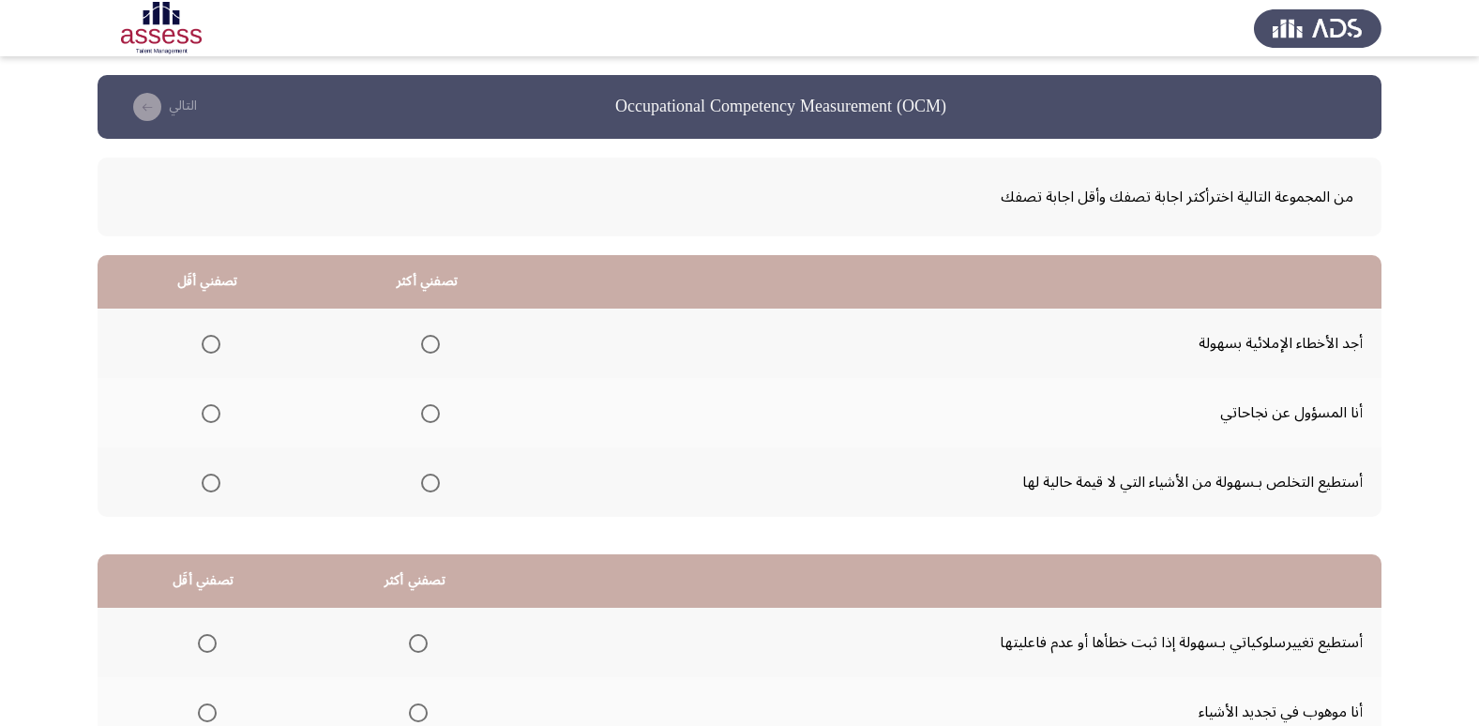
click at [430, 349] on span "Select an option" at bounding box center [430, 344] width 19 height 19
click at [430, 349] on input "Select an option" at bounding box center [430, 344] width 19 height 19
click at [207, 482] on span "Select an option" at bounding box center [211, 483] width 19 height 19
click at [207, 482] on input "Select an option" at bounding box center [211, 483] width 19 height 19
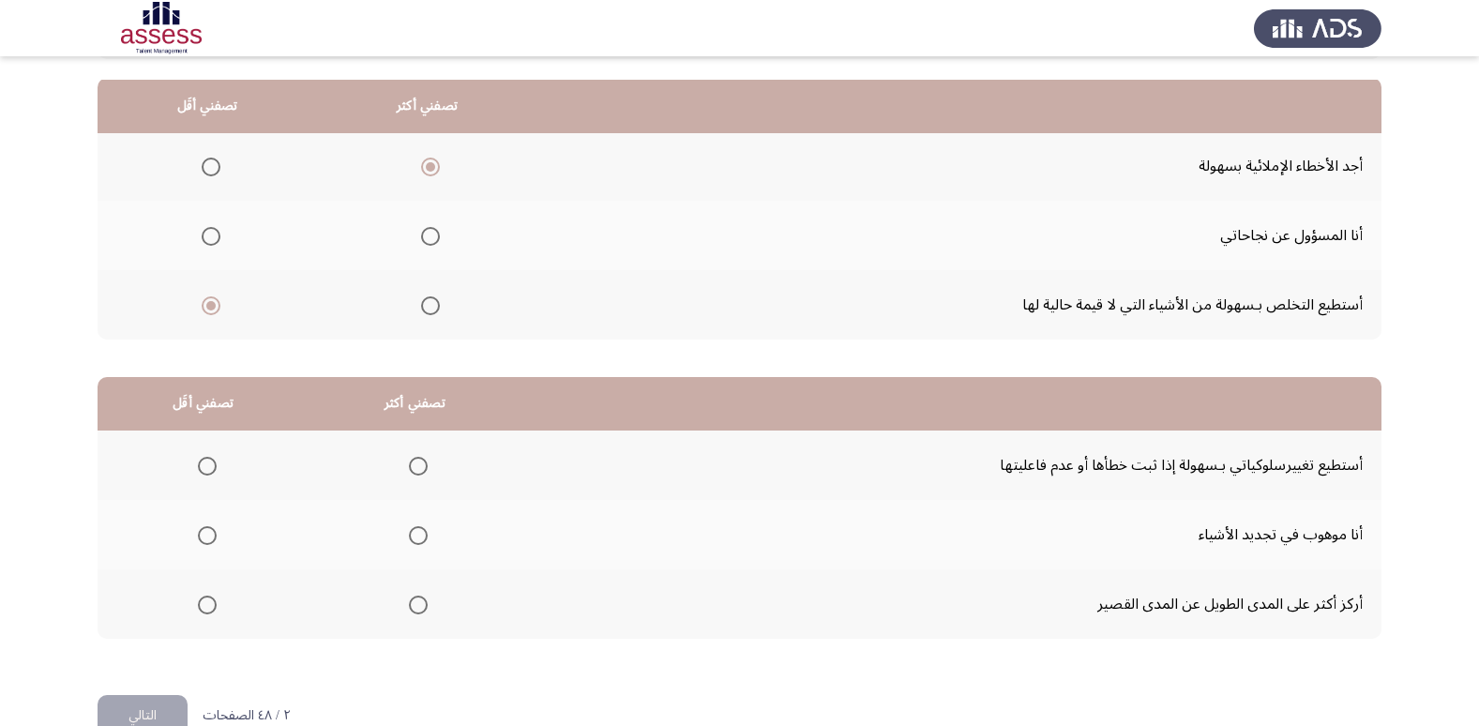
scroll to position [221, 0]
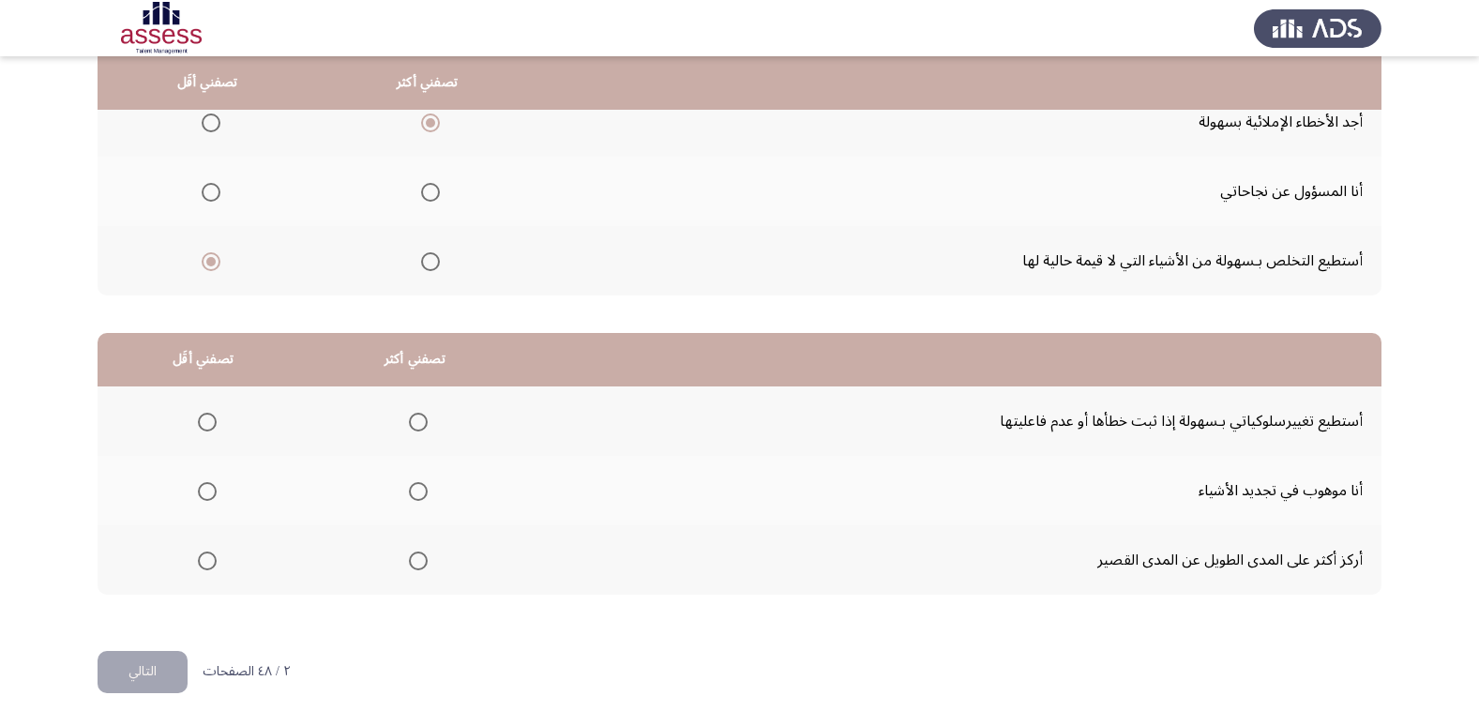
click at [416, 555] on span "Select an option" at bounding box center [418, 560] width 19 height 19
click at [416, 555] on input "Select an option" at bounding box center [418, 560] width 19 height 19
click at [194, 500] on label "Select an option" at bounding box center [203, 491] width 26 height 19
click at [198, 500] on input "Select an option" at bounding box center [207, 491] width 19 height 19
click at [164, 664] on button "التالي" at bounding box center [143, 672] width 90 height 42
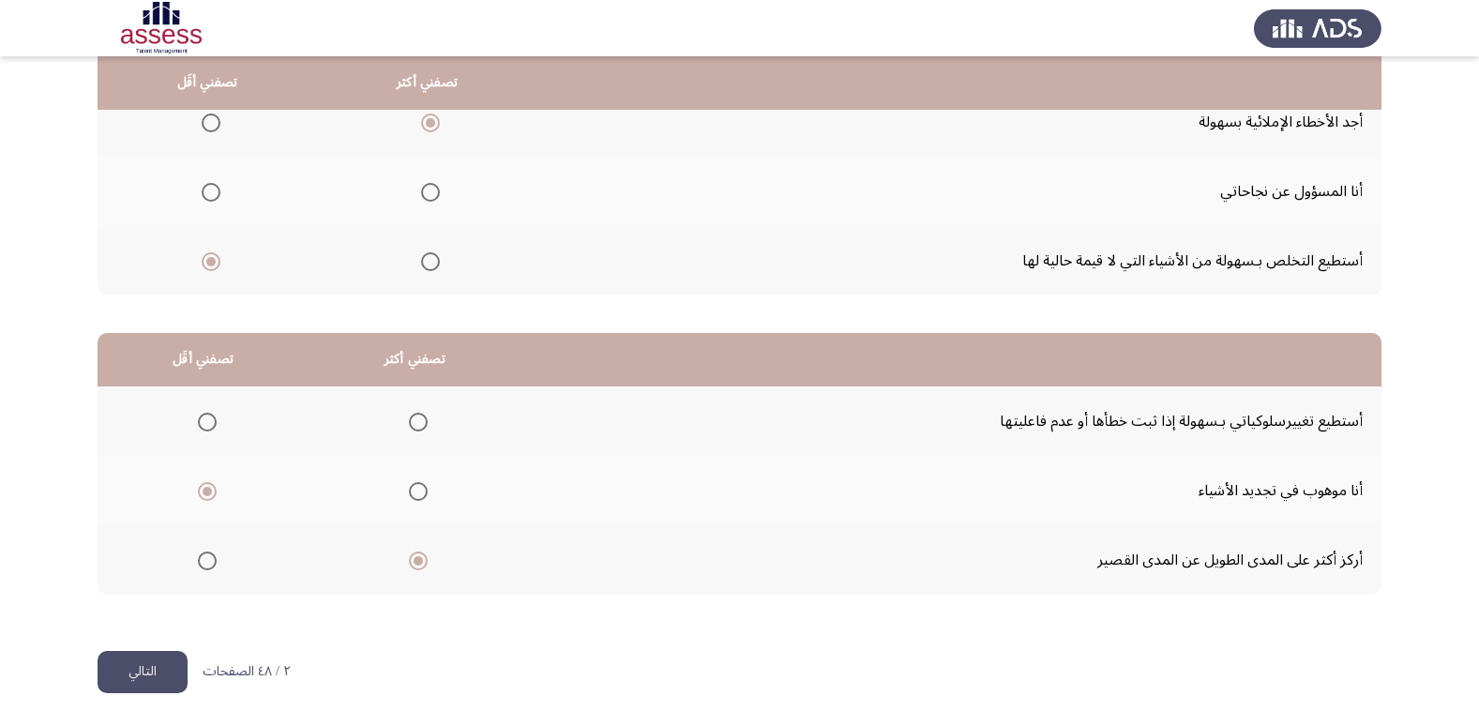
scroll to position [0, 0]
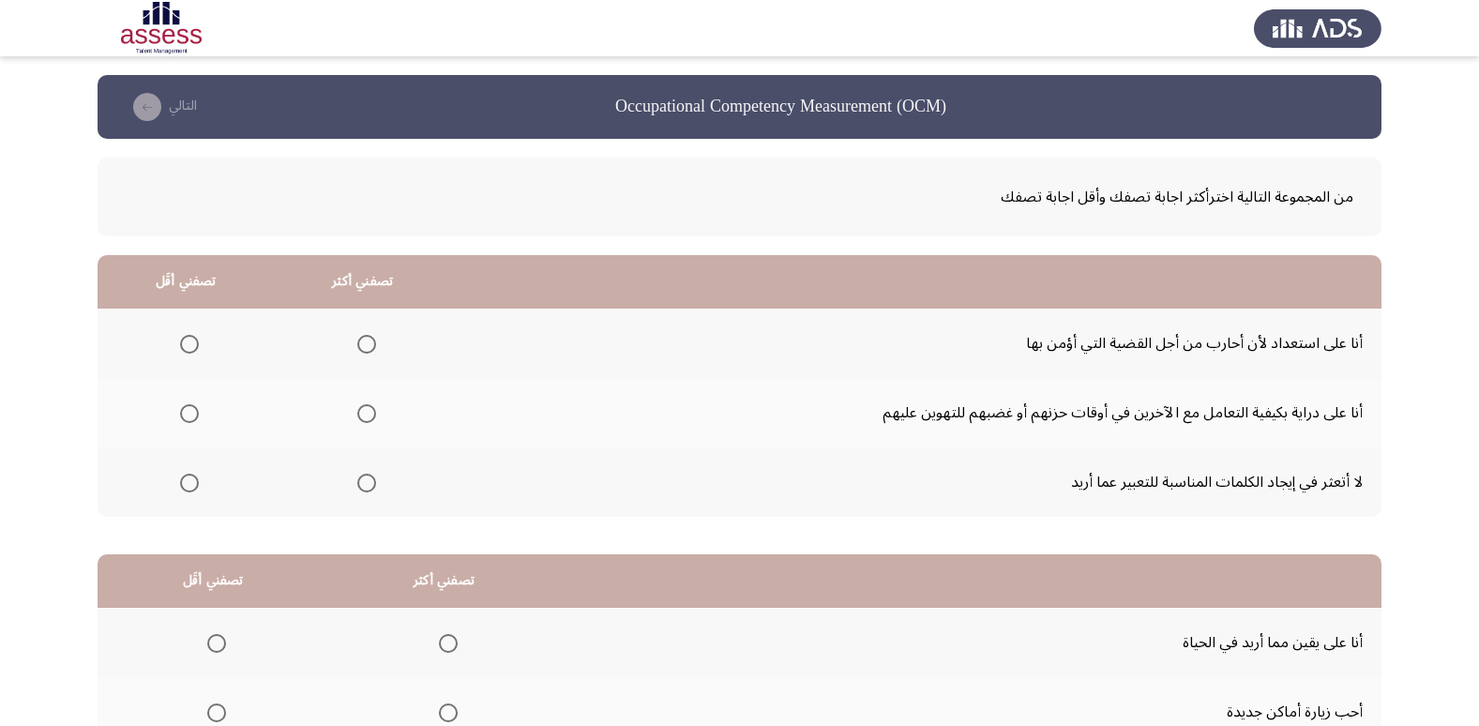
click at [368, 416] on span "Select an option" at bounding box center [366, 413] width 19 height 19
click at [368, 416] on input "Select an option" at bounding box center [366, 413] width 19 height 19
click at [195, 480] on span "Select an option" at bounding box center [189, 483] width 19 height 19
click at [195, 480] on input "Select an option" at bounding box center [189, 483] width 19 height 19
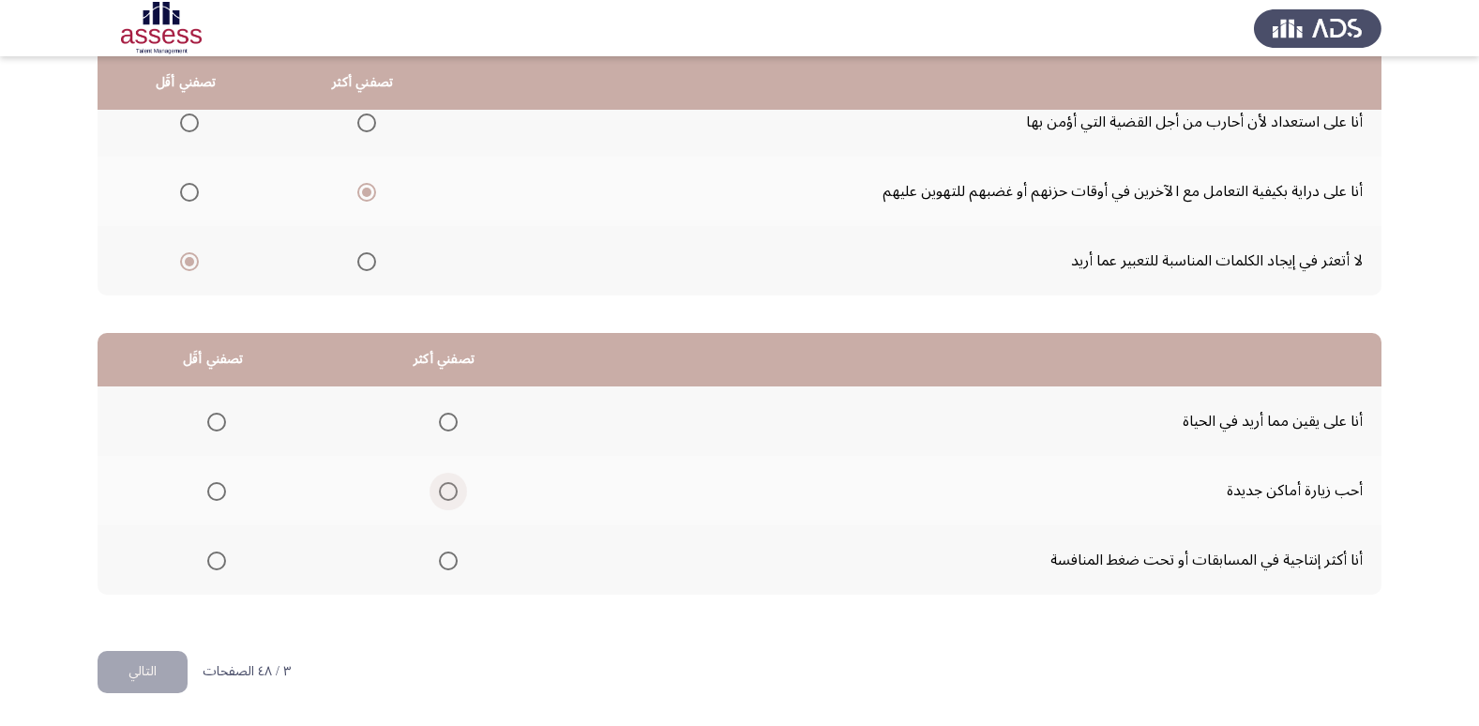
click at [444, 490] on span "Select an option" at bounding box center [448, 491] width 19 height 19
click at [444, 490] on input "Select an option" at bounding box center [448, 491] width 19 height 19
click at [221, 563] on span "Select an option" at bounding box center [216, 560] width 19 height 19
click at [221, 563] on input "Select an option" at bounding box center [216, 560] width 19 height 19
click at [142, 681] on button "التالي" at bounding box center [143, 672] width 90 height 42
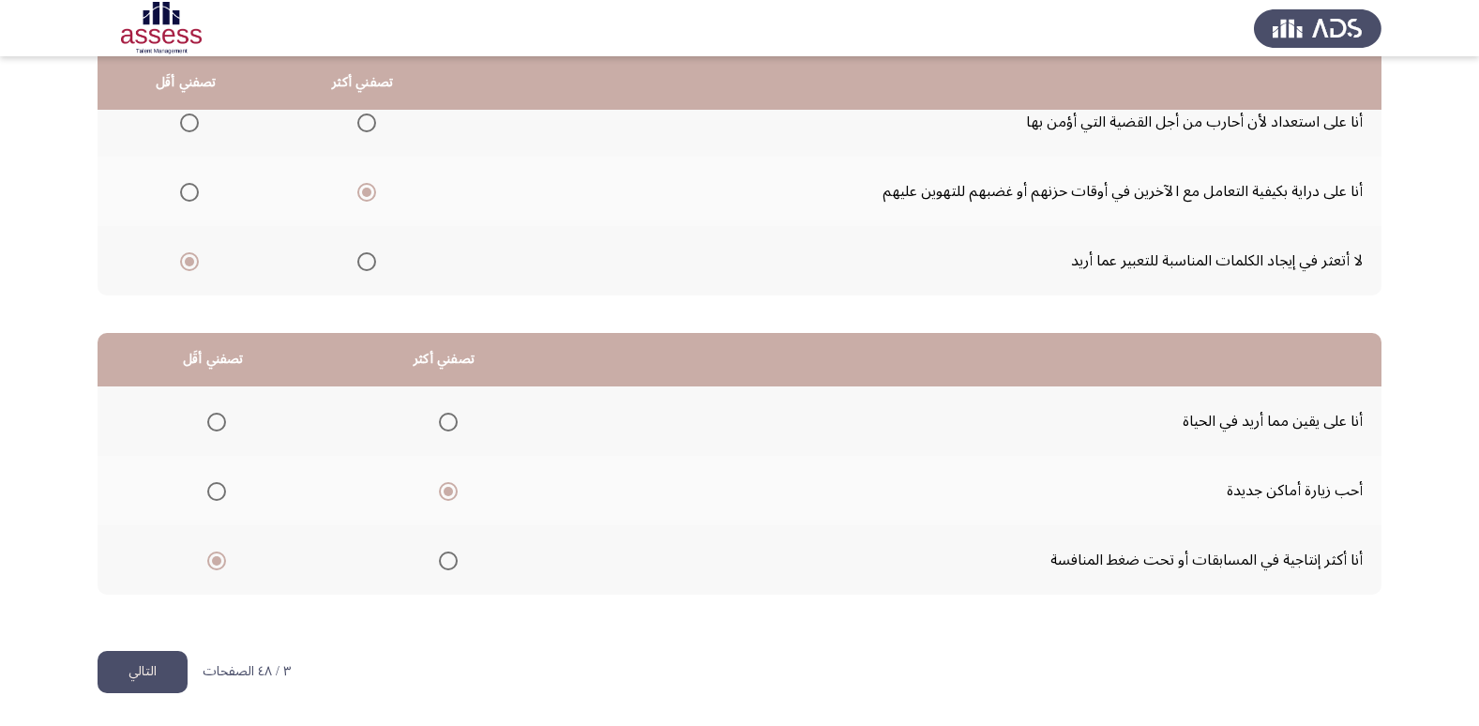
scroll to position [0, 0]
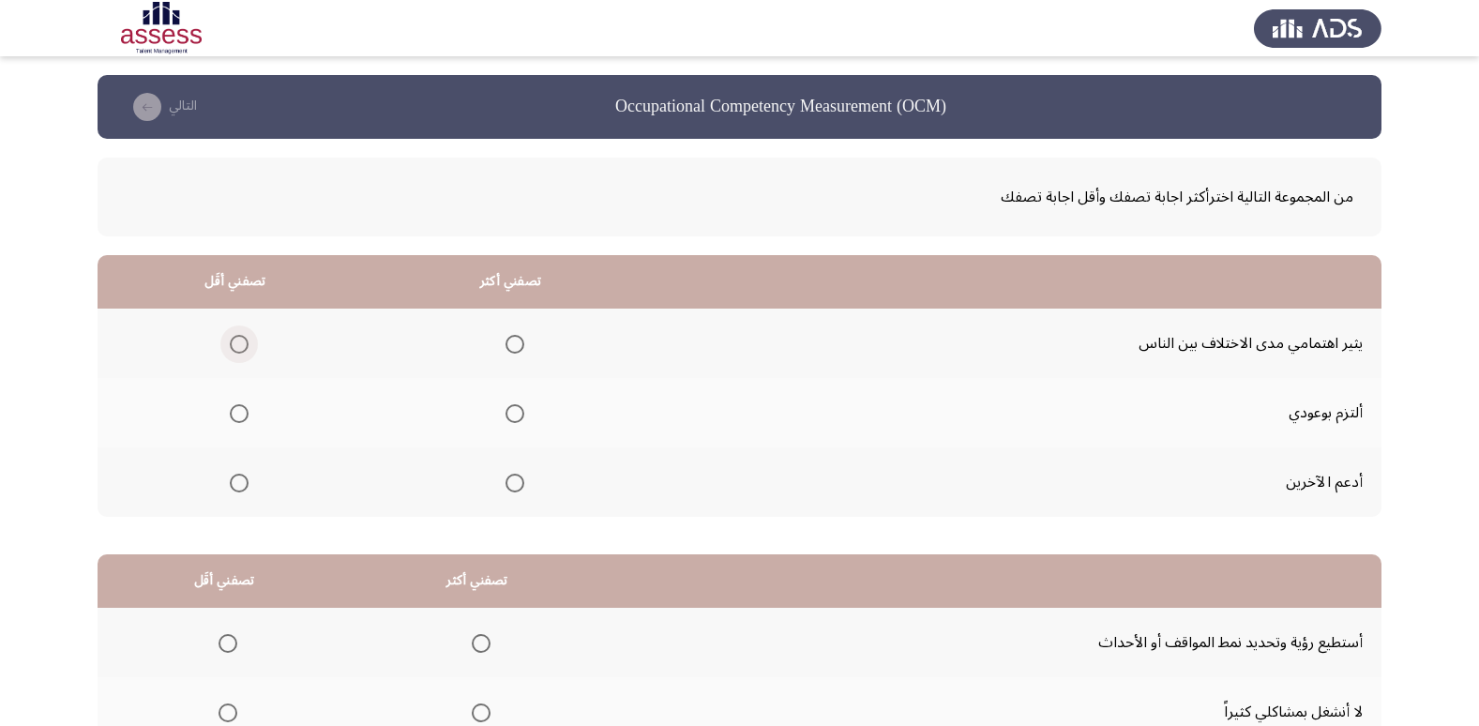
click at [233, 349] on span "Select an option" at bounding box center [239, 344] width 19 height 19
click at [233, 349] on input "Select an option" at bounding box center [239, 344] width 19 height 19
click at [508, 413] on span "Select an option" at bounding box center [514, 413] width 19 height 19
click at [508, 413] on input "Select an option" at bounding box center [514, 413] width 19 height 19
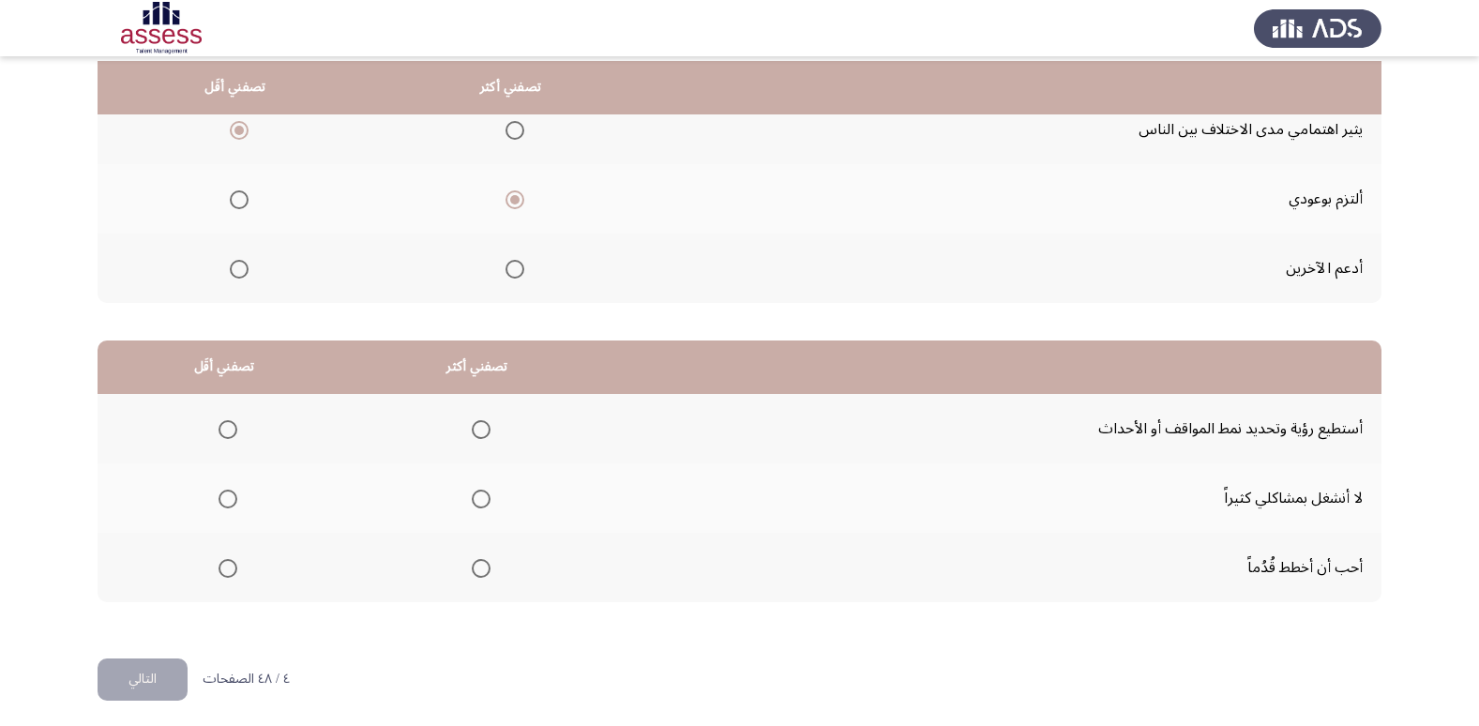
scroll to position [221, 0]
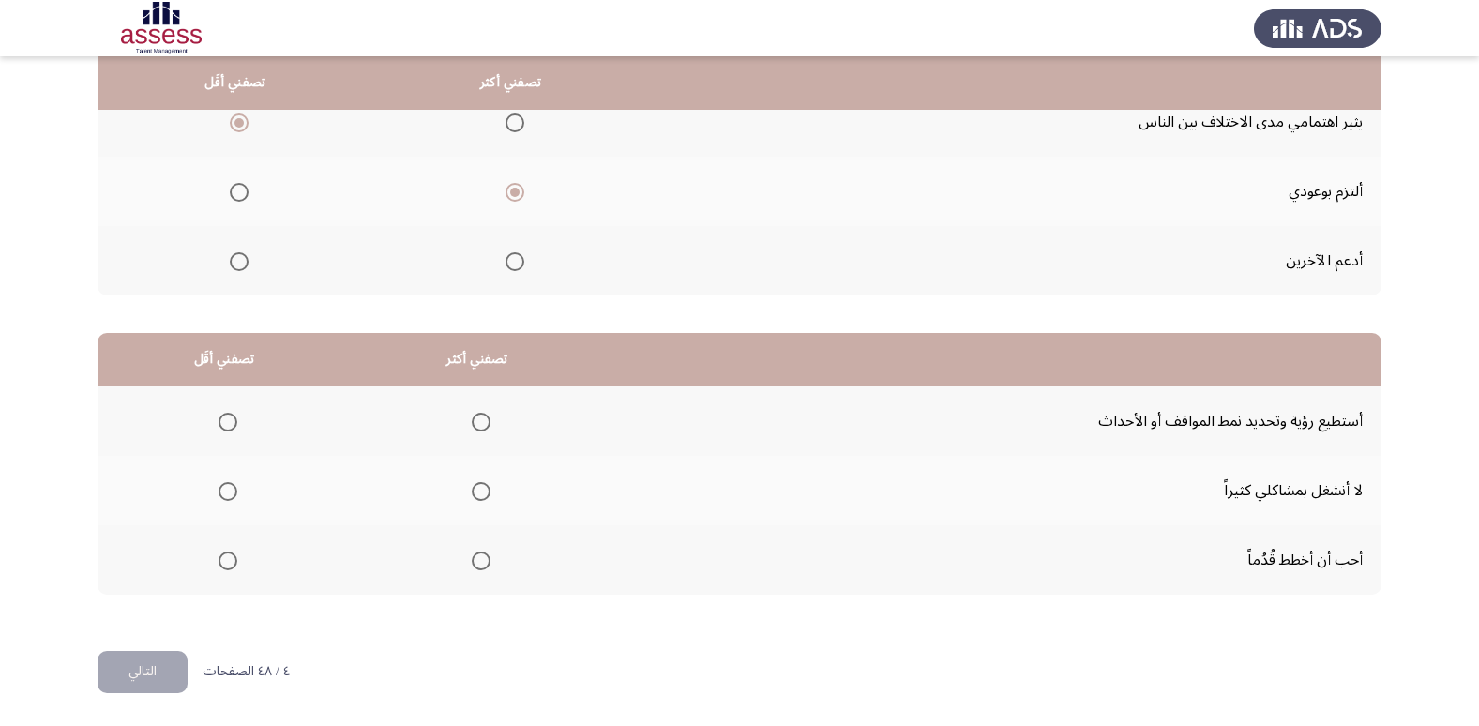
click at [227, 498] on span "Select an option" at bounding box center [228, 491] width 19 height 19
click at [227, 498] on input "Select an option" at bounding box center [228, 491] width 19 height 19
click at [475, 551] on span "Select an option" at bounding box center [481, 560] width 19 height 19
click at [475, 551] on input "Select an option" at bounding box center [481, 560] width 19 height 19
click at [171, 662] on button "التالي" at bounding box center [143, 672] width 90 height 42
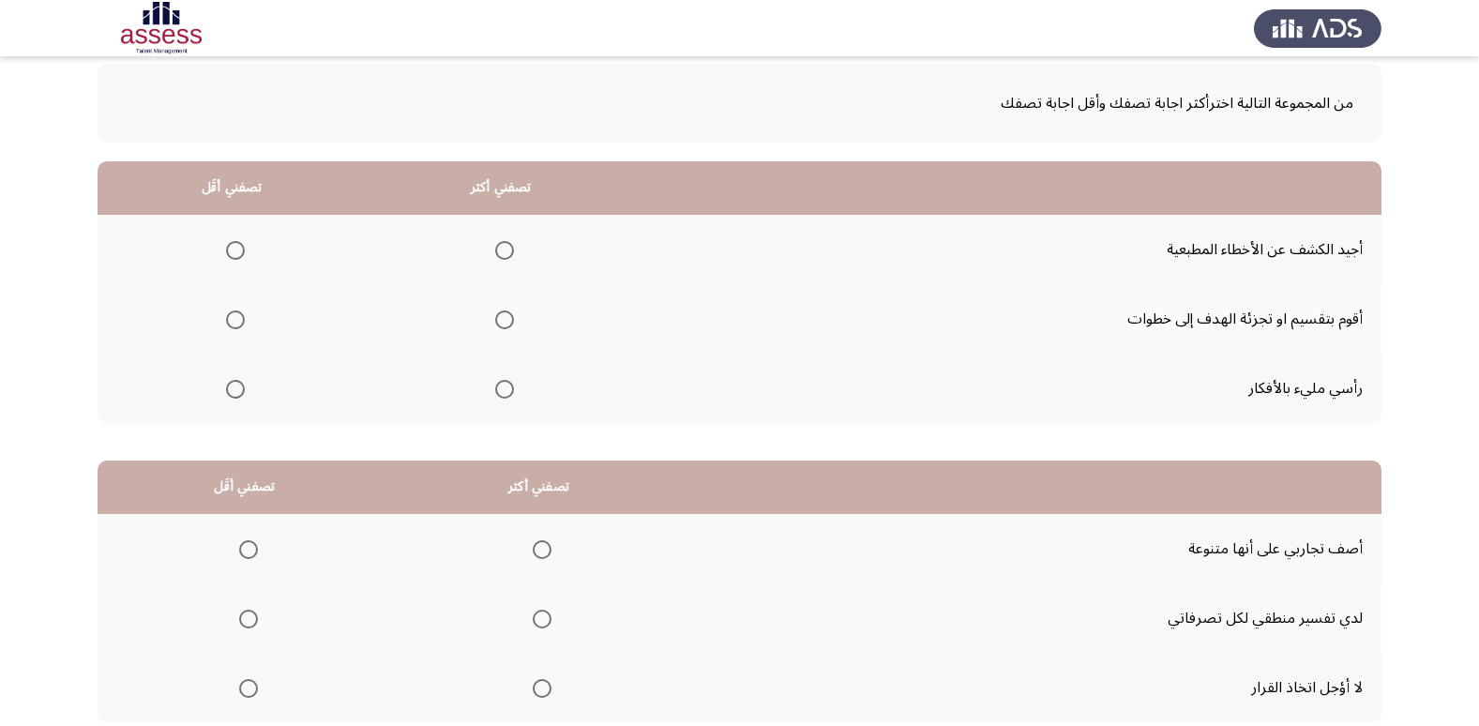
scroll to position [100, 0]
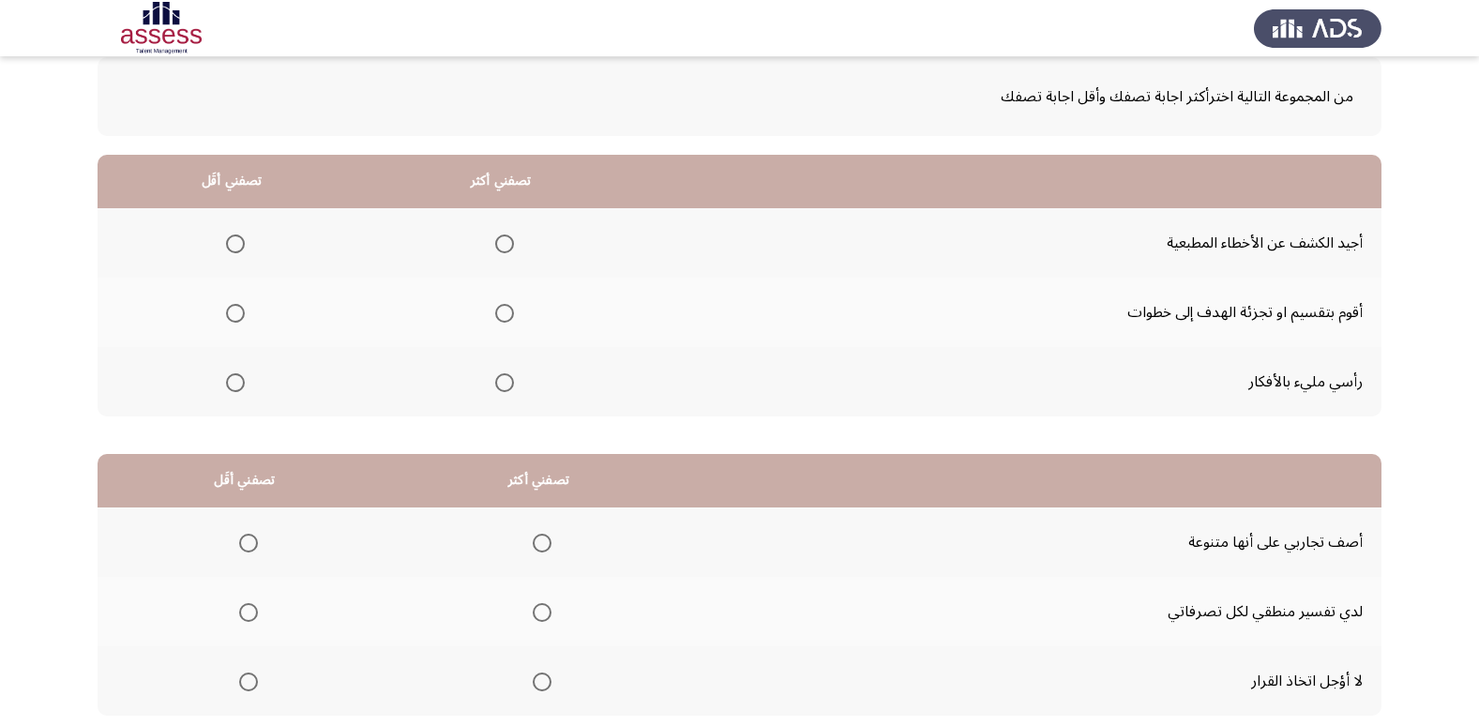
click at [501, 249] on span "Select an option" at bounding box center [504, 243] width 19 height 19
click at [501, 249] on input "Select an option" at bounding box center [504, 243] width 19 height 19
click at [235, 317] on span "Select an option" at bounding box center [235, 313] width 19 height 19
click at [235, 317] on input "Select an option" at bounding box center [235, 313] width 19 height 19
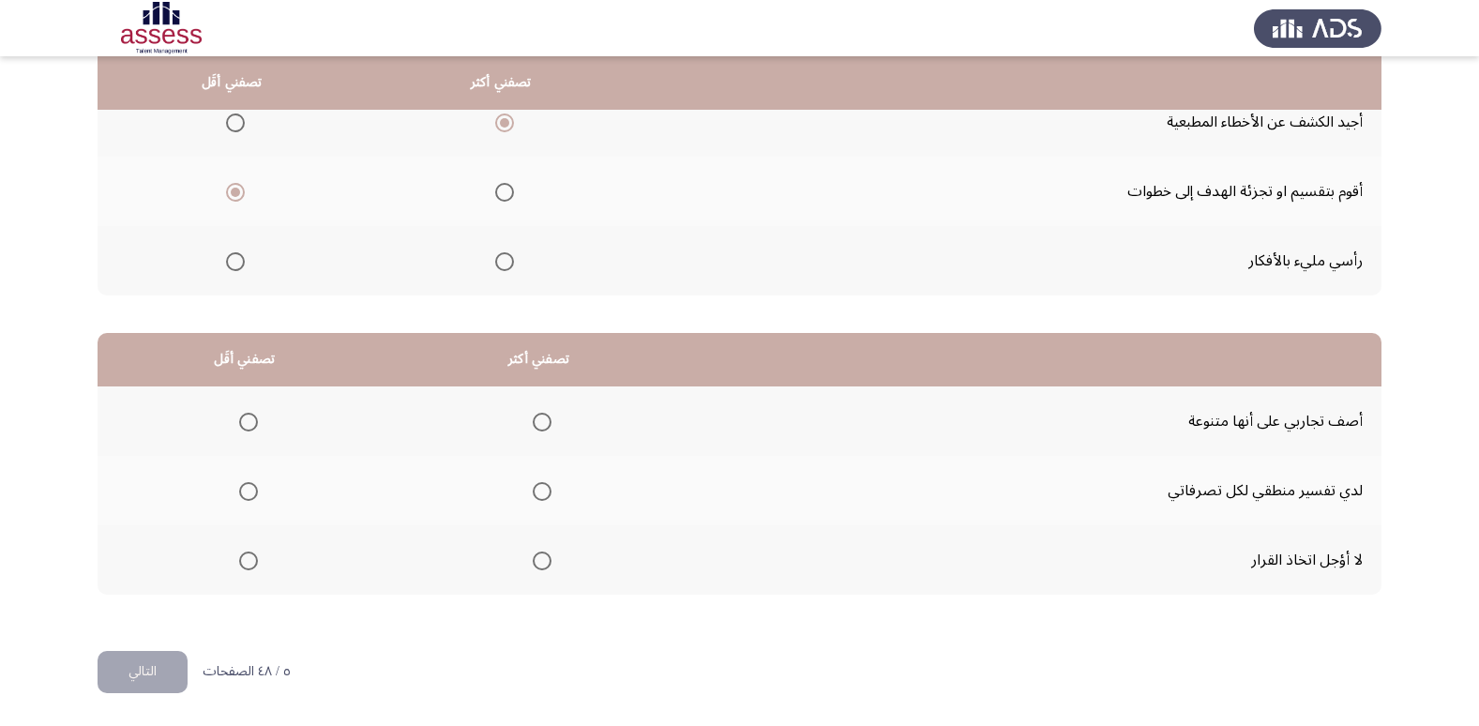
click at [541, 563] on span "Select an option" at bounding box center [542, 560] width 19 height 19
click at [541, 563] on input "Select an option" at bounding box center [542, 560] width 19 height 19
click at [251, 489] on span "Select an option" at bounding box center [248, 491] width 19 height 19
click at [251, 489] on input "Select an option" at bounding box center [248, 491] width 19 height 19
click at [168, 669] on button "التالي" at bounding box center [143, 672] width 90 height 42
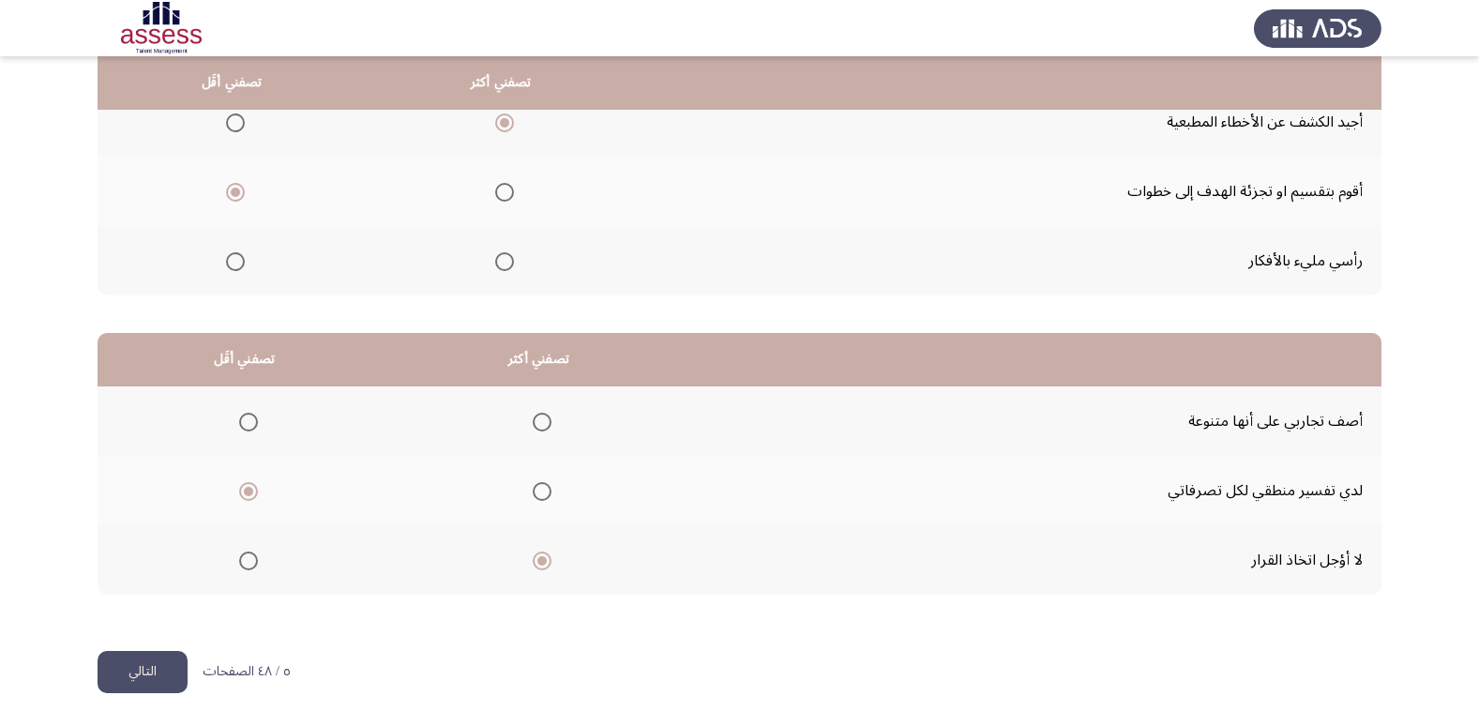
scroll to position [0, 0]
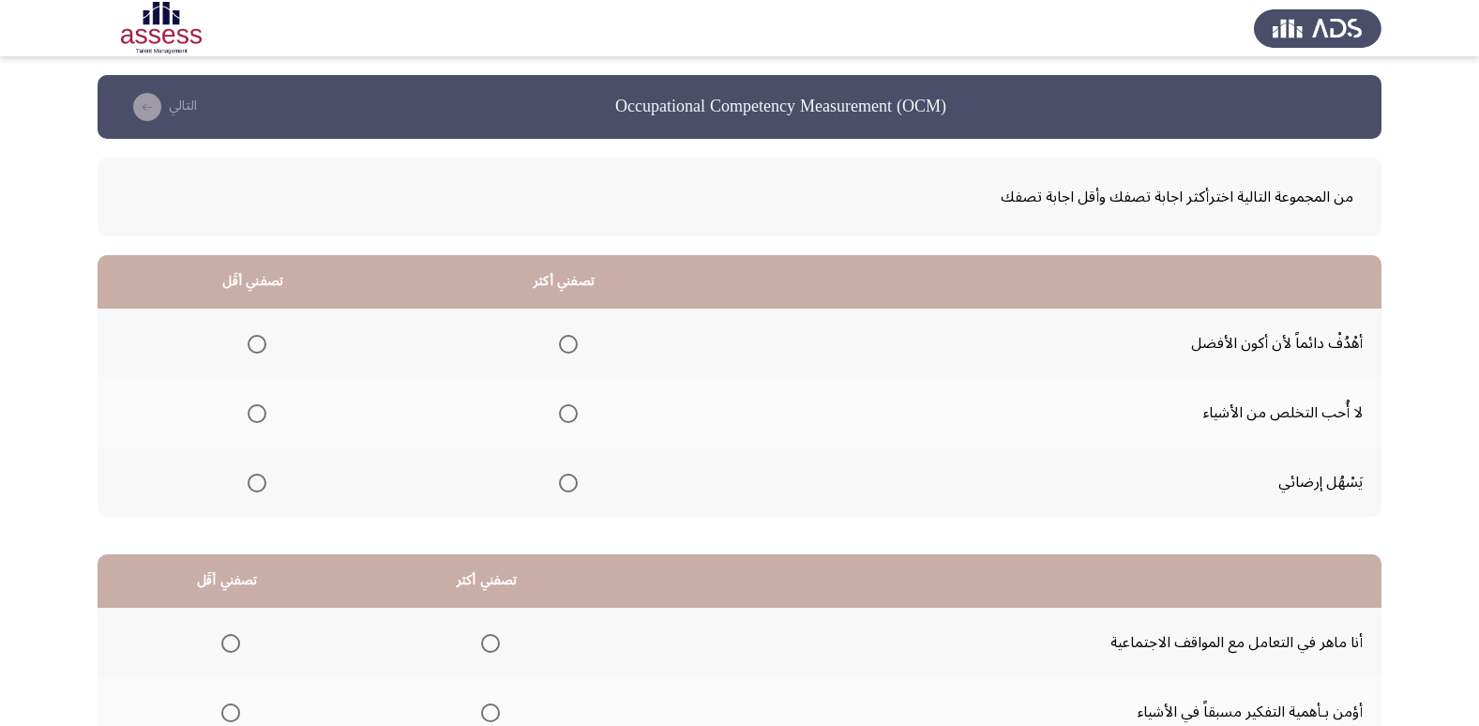
click at [571, 352] on span "Select an option" at bounding box center [568, 344] width 19 height 19
click at [571, 352] on input "Select an option" at bounding box center [568, 344] width 19 height 19
click at [259, 487] on span "Select an option" at bounding box center [257, 483] width 19 height 19
click at [259, 487] on input "Select an option" at bounding box center [257, 483] width 19 height 19
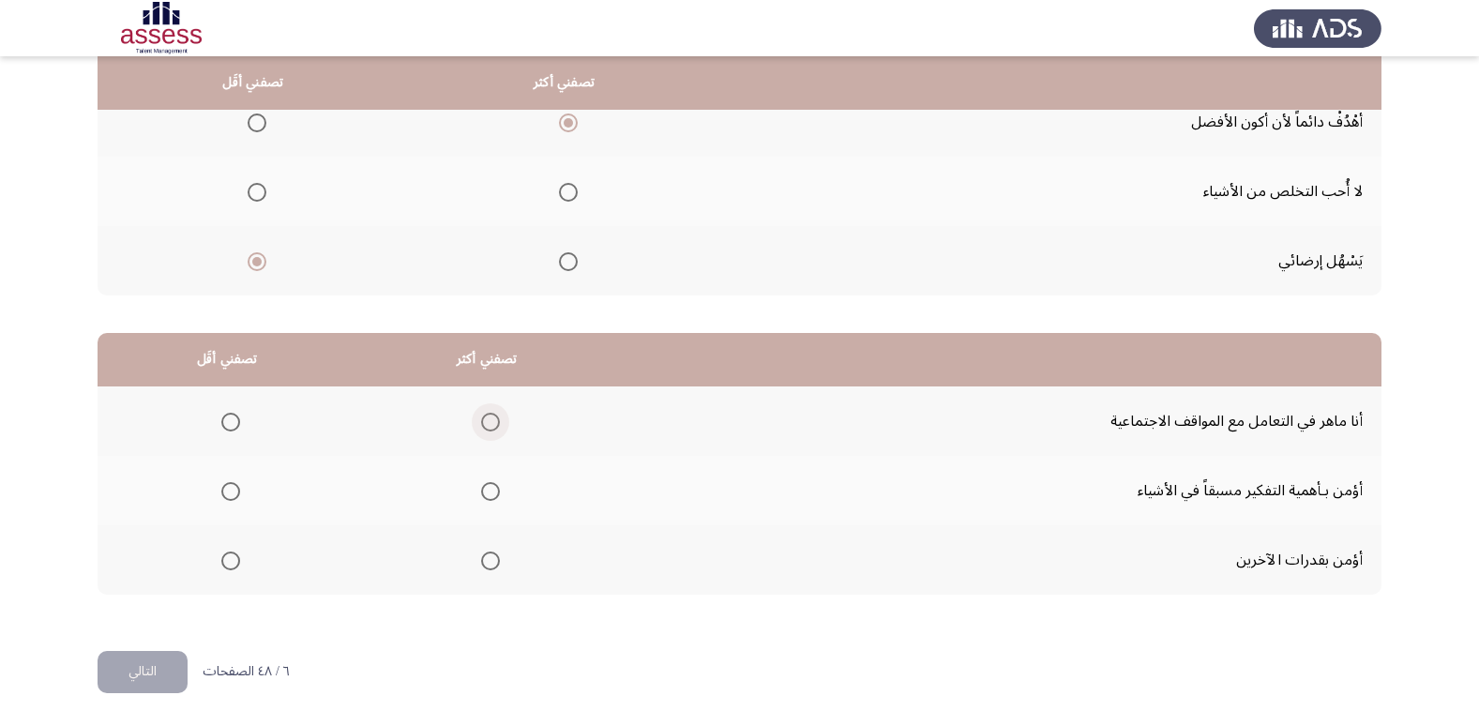
click at [481, 420] on span "Select an option" at bounding box center [490, 422] width 19 height 19
click at [481, 420] on input "Select an option" at bounding box center [490, 422] width 19 height 19
click at [235, 490] on span "Select an option" at bounding box center [230, 491] width 19 height 19
click at [235, 490] on input "Select an option" at bounding box center [230, 491] width 19 height 19
click at [165, 668] on button "التالي" at bounding box center [143, 672] width 90 height 42
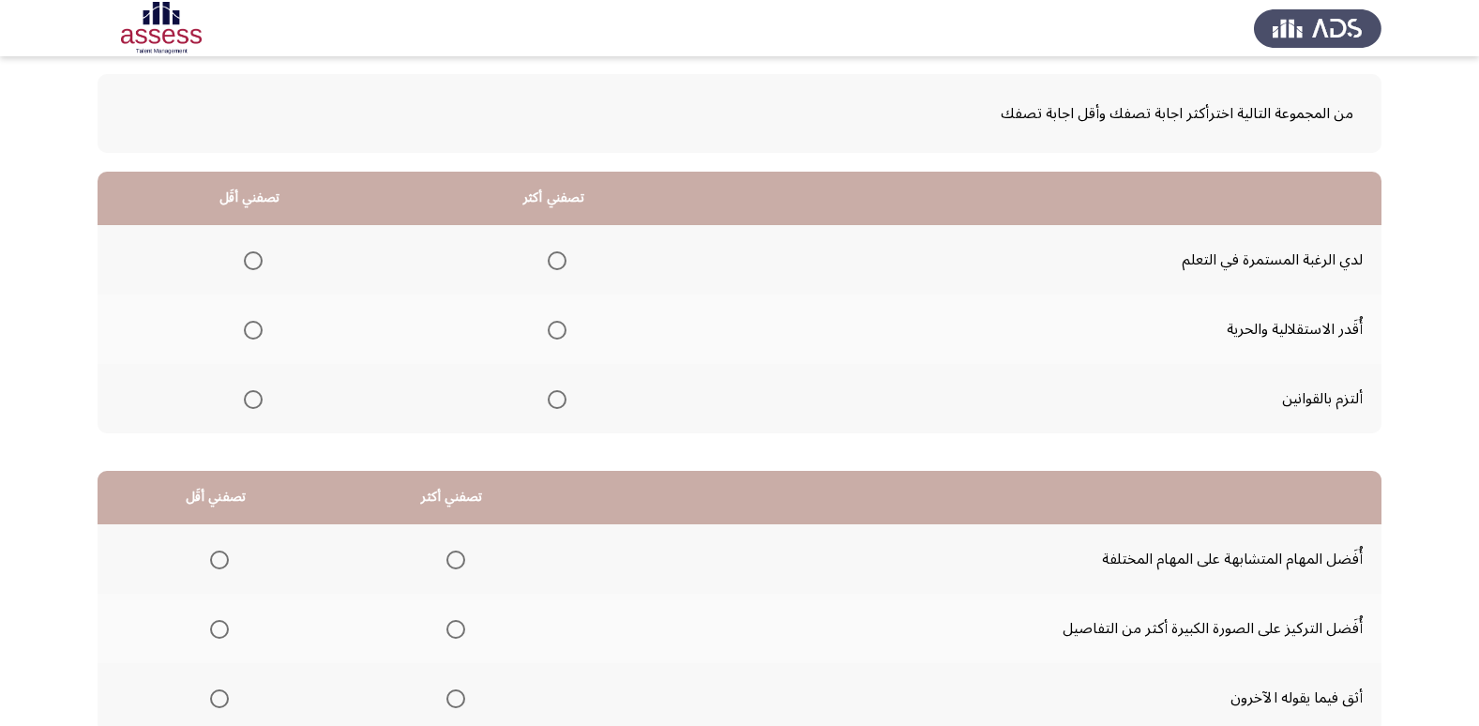
scroll to position [128, 0]
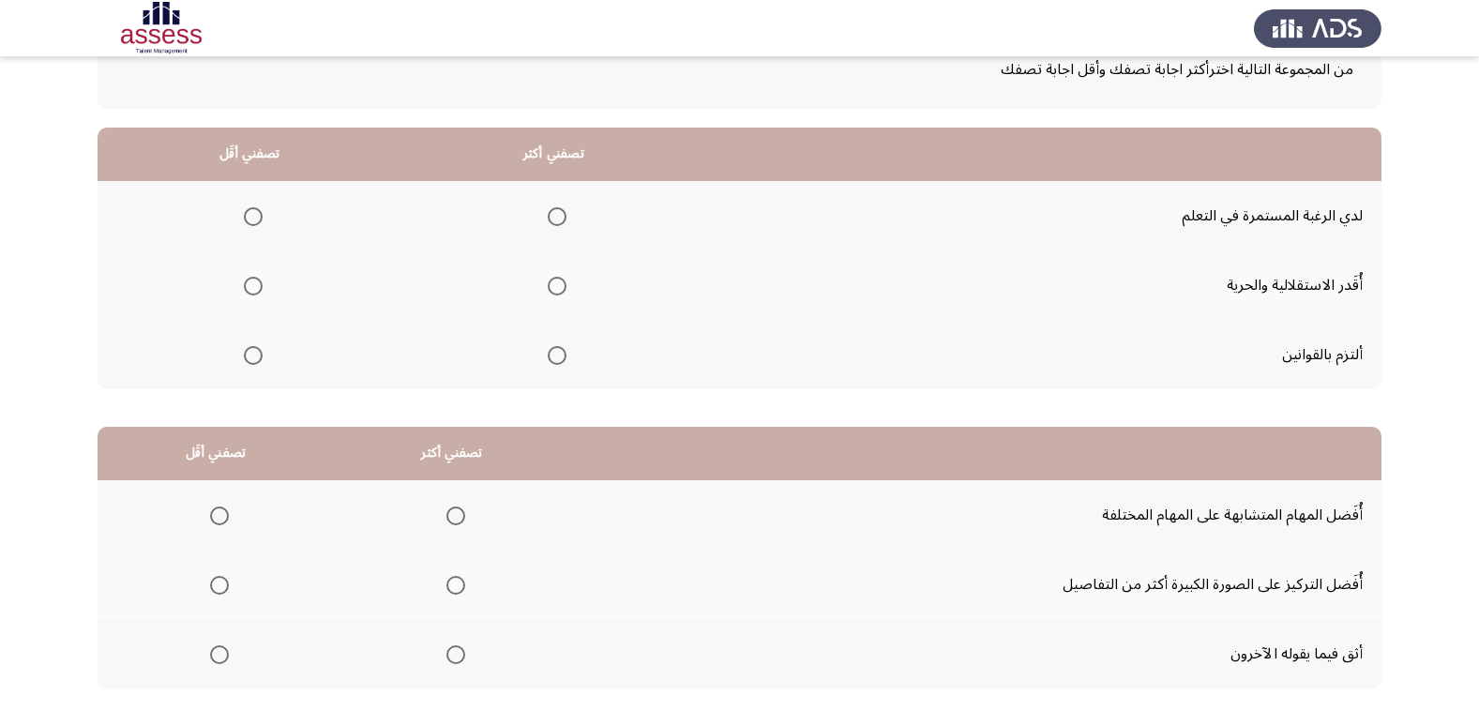
click at [555, 358] on span "Select an option" at bounding box center [557, 355] width 19 height 19
click at [555, 358] on input "Select an option" at bounding box center [557, 355] width 19 height 19
click at [254, 288] on span "Select an option" at bounding box center [253, 286] width 19 height 19
click at [254, 288] on input "Select an option" at bounding box center [253, 286] width 19 height 19
click at [552, 213] on span "Select an option" at bounding box center [557, 216] width 19 height 19
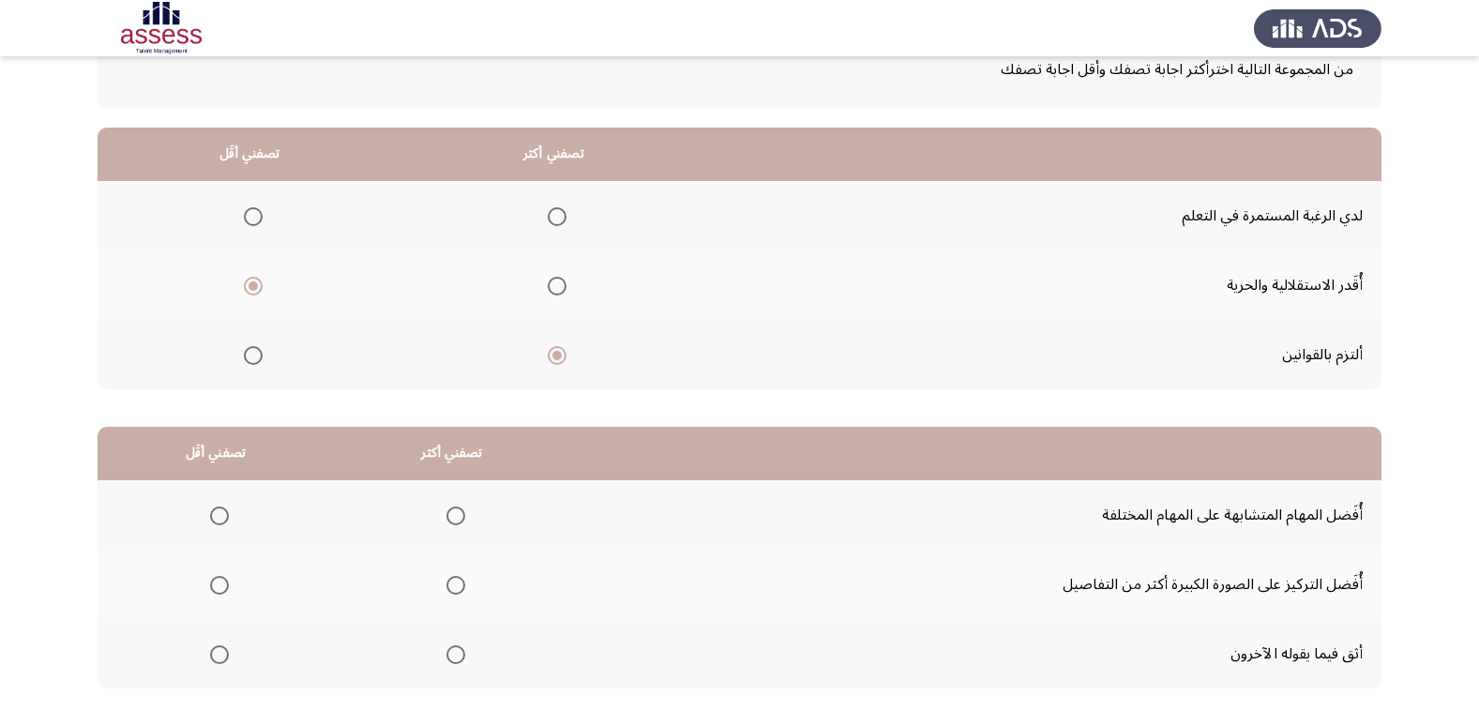
click at [552, 213] on input "Select an option" at bounding box center [557, 216] width 19 height 19
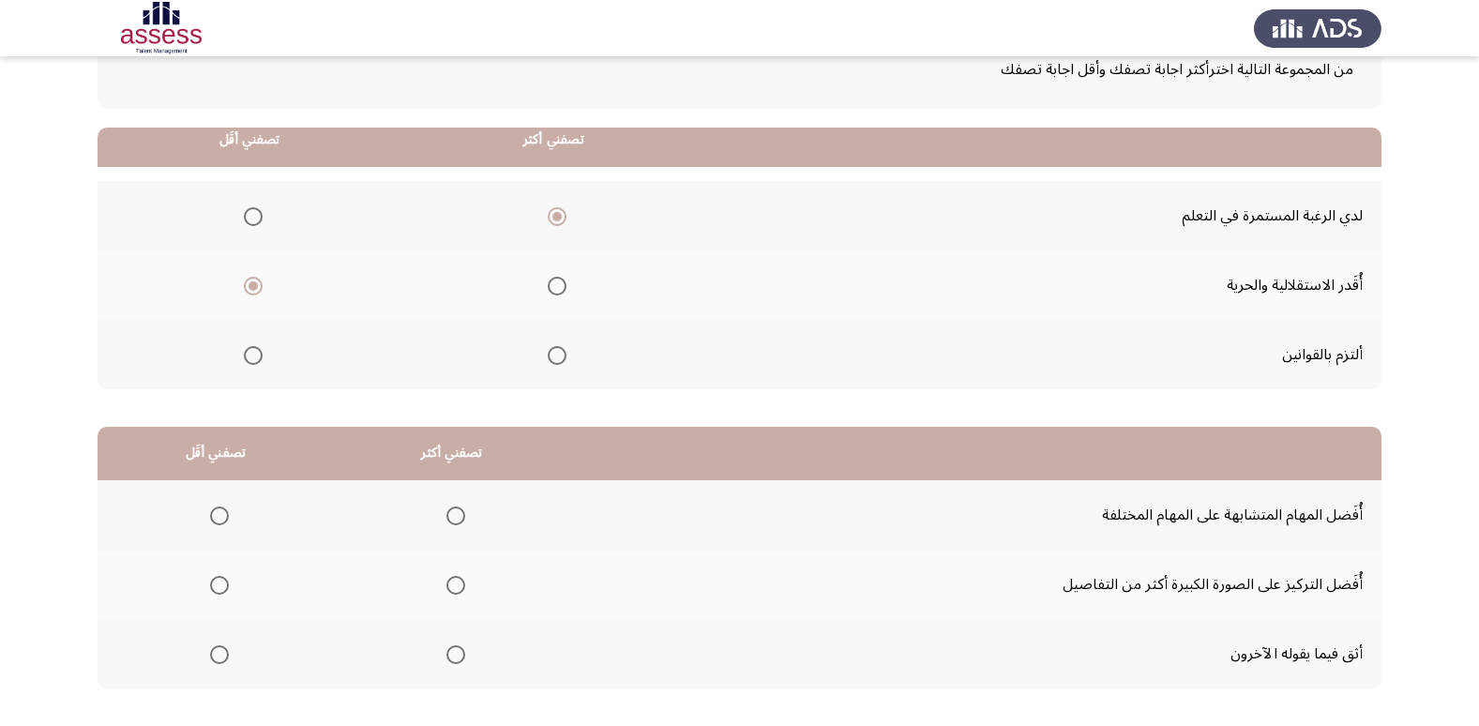
scroll to position [221, 0]
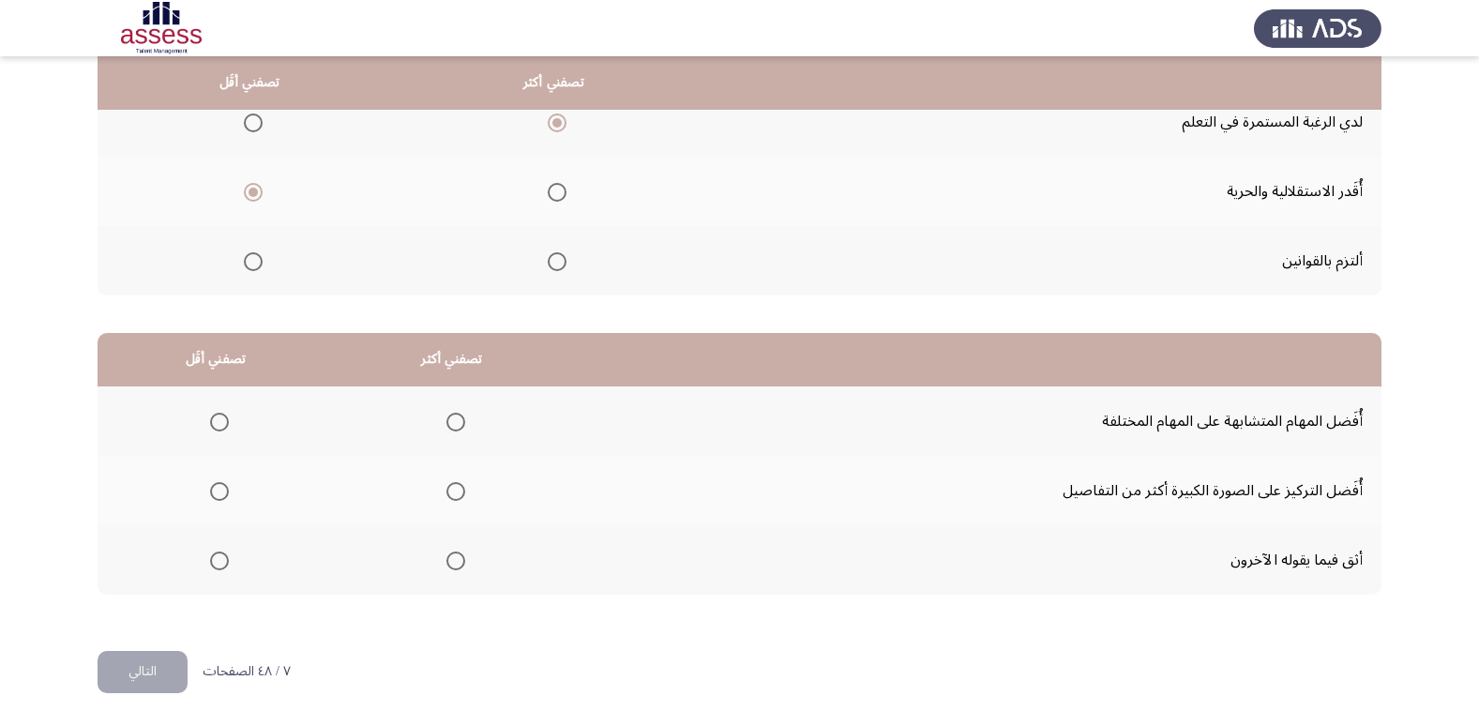
click at [552, 259] on span "Select an option" at bounding box center [557, 261] width 19 height 19
click at [552, 259] on input "Select an option" at bounding box center [557, 261] width 19 height 19
click at [227, 559] on span "Select an option" at bounding box center [219, 560] width 19 height 19
click at [227, 559] on input "Select an option" at bounding box center [219, 560] width 19 height 19
click at [462, 430] on span "Select an option" at bounding box center [455, 422] width 19 height 19
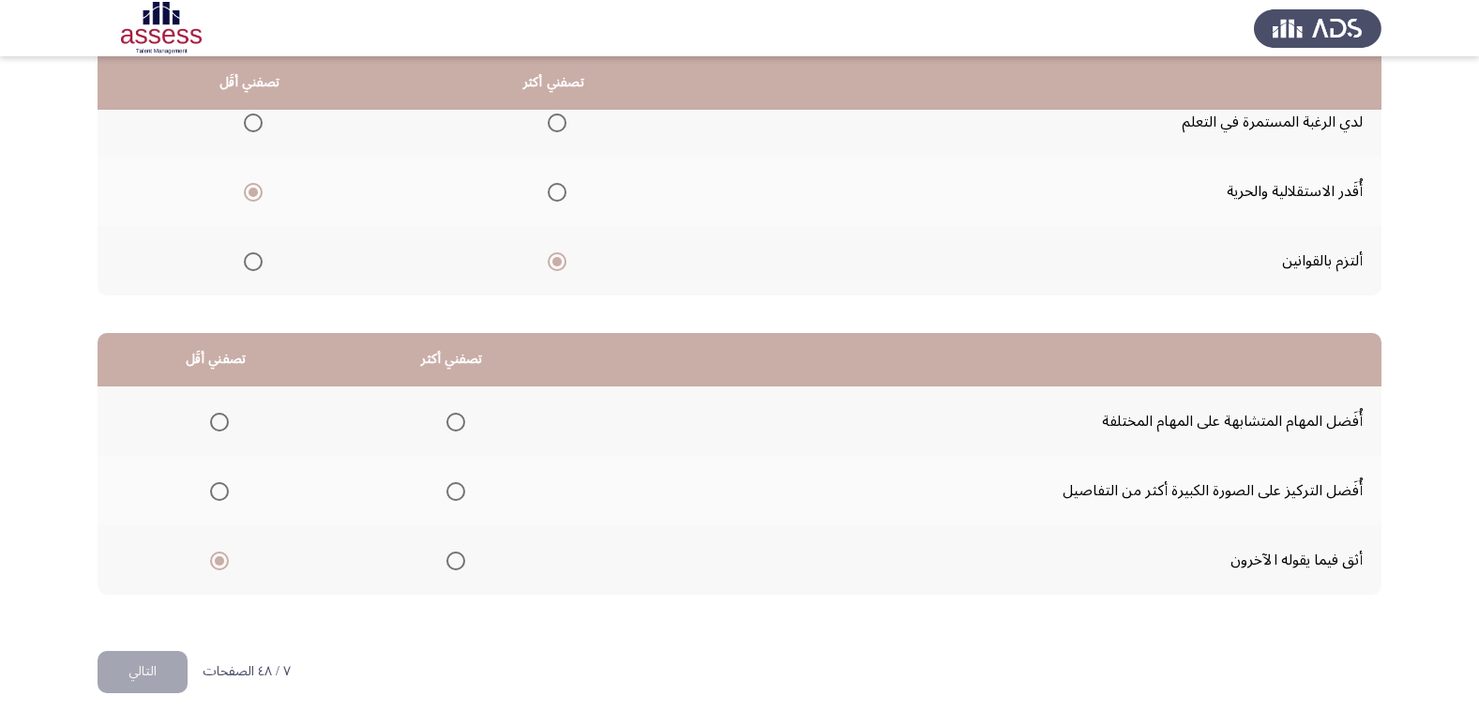
click at [462, 430] on input "Select an option" at bounding box center [455, 422] width 19 height 19
click at [175, 656] on button "التالي" at bounding box center [143, 672] width 90 height 42
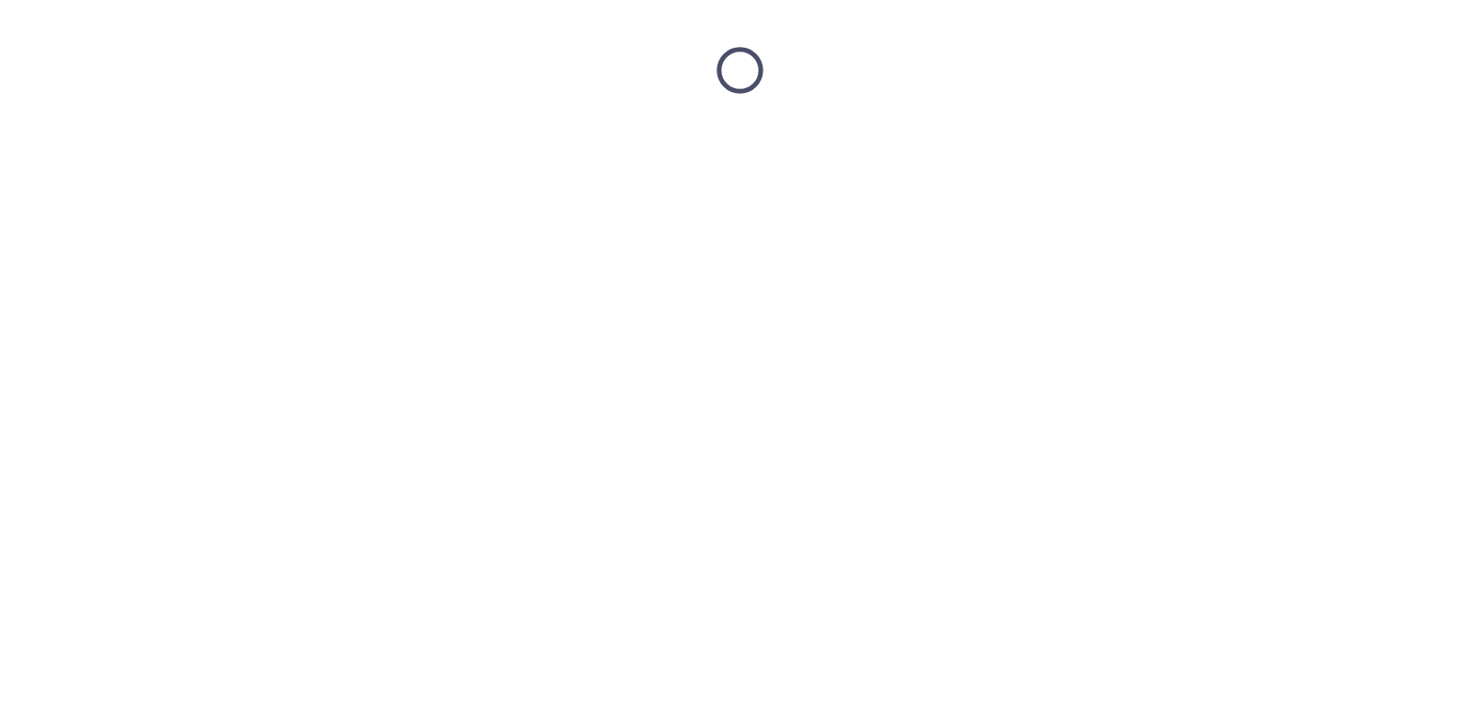
scroll to position [0, 0]
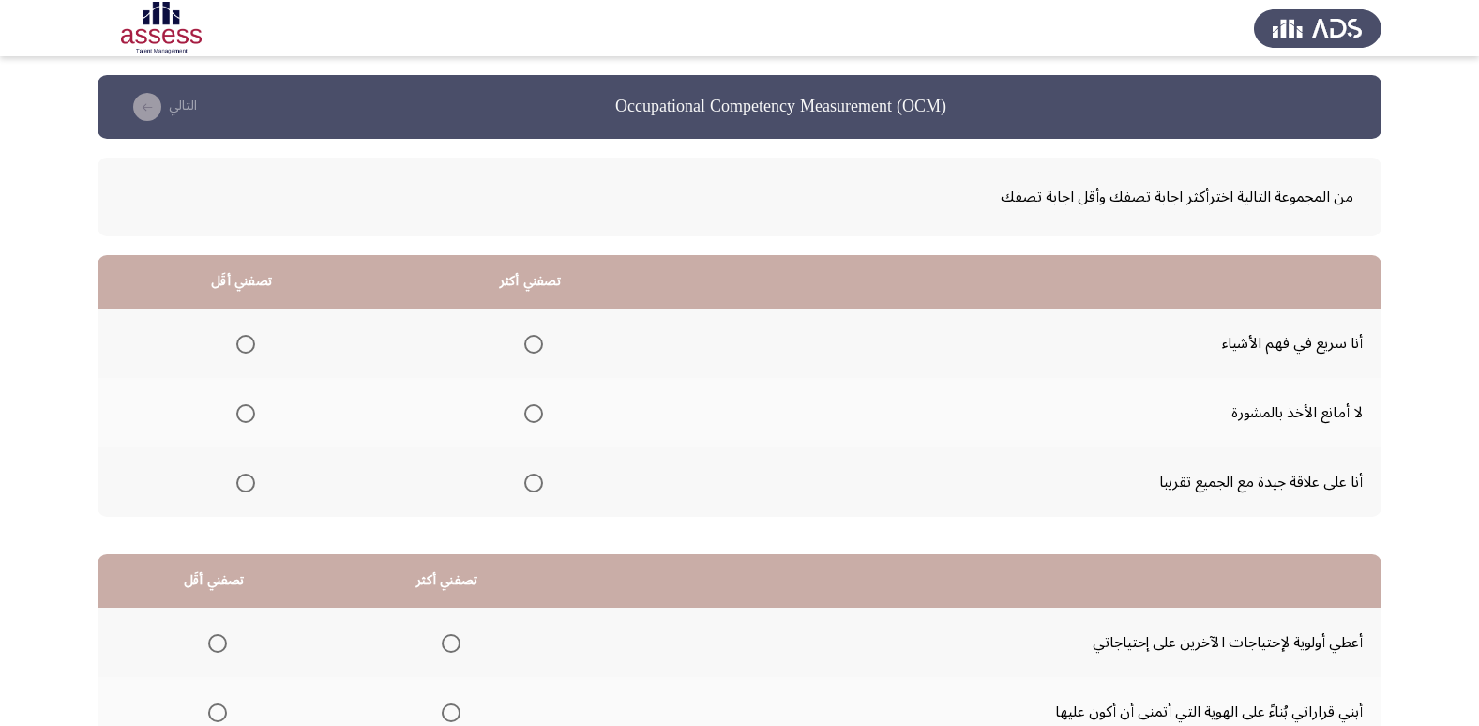
click at [529, 416] on span "Select an option" at bounding box center [533, 413] width 19 height 19
click at [529, 416] on input "Select an option" at bounding box center [533, 413] width 19 height 19
click at [530, 488] on span "Select an option" at bounding box center [533, 483] width 19 height 19
click at [530, 488] on input "Select an option" at bounding box center [533, 483] width 19 height 19
click at [248, 349] on span "Select an option" at bounding box center [245, 344] width 19 height 19
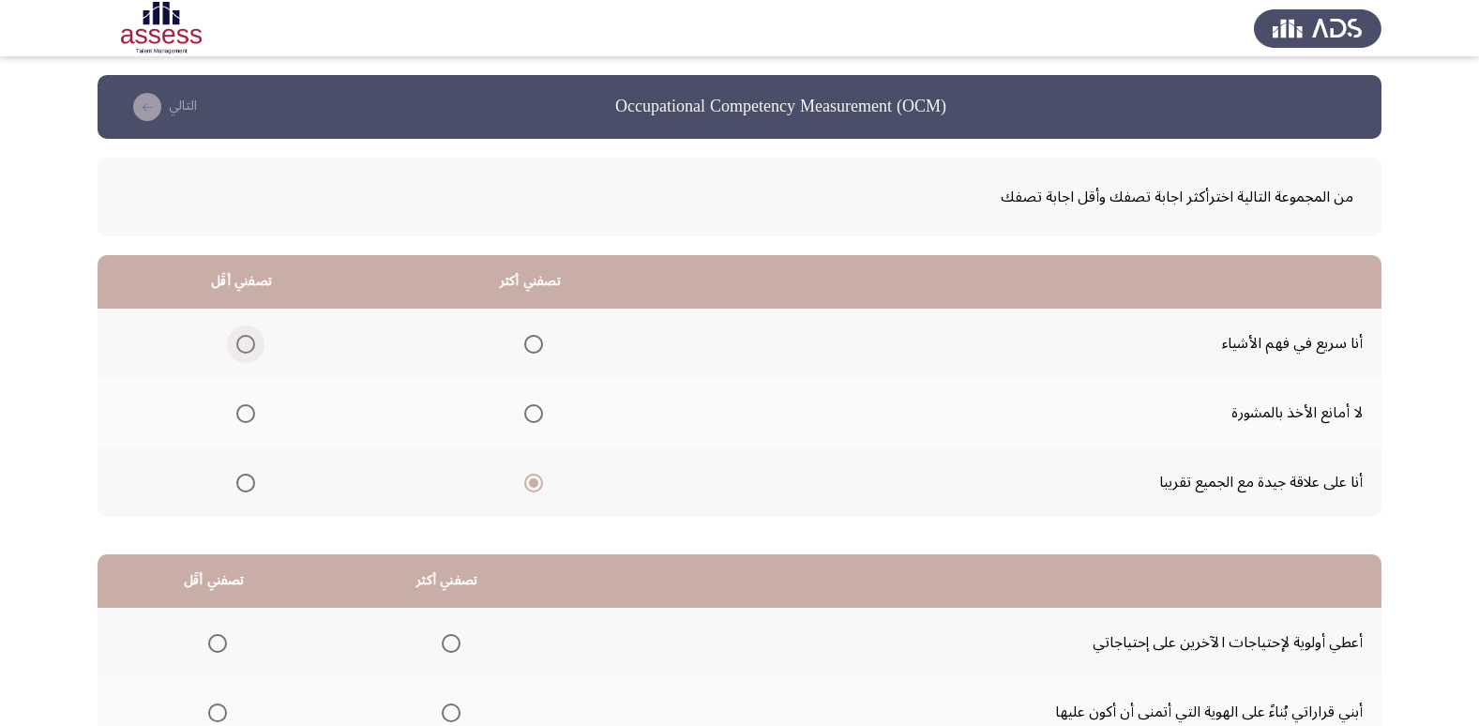
click at [248, 349] on input "Select an option" at bounding box center [245, 344] width 19 height 19
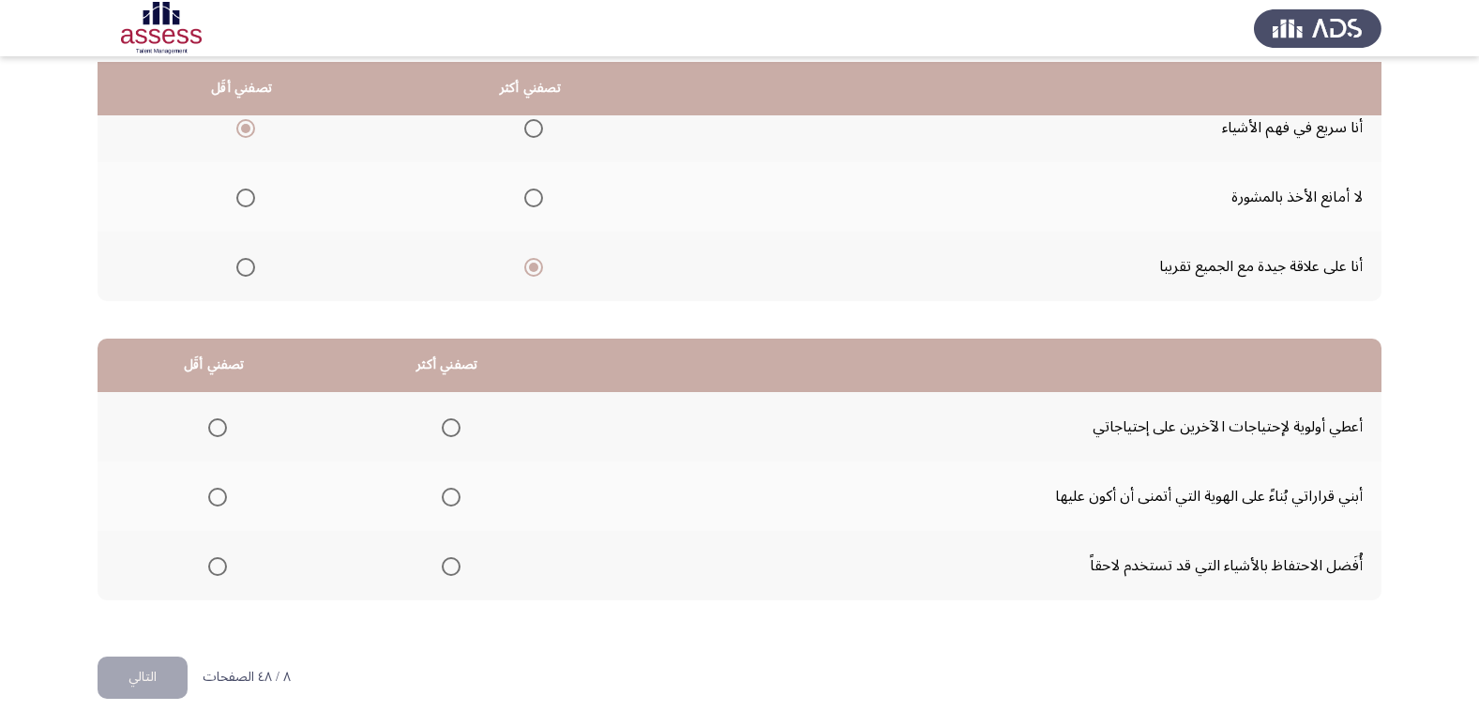
scroll to position [221, 0]
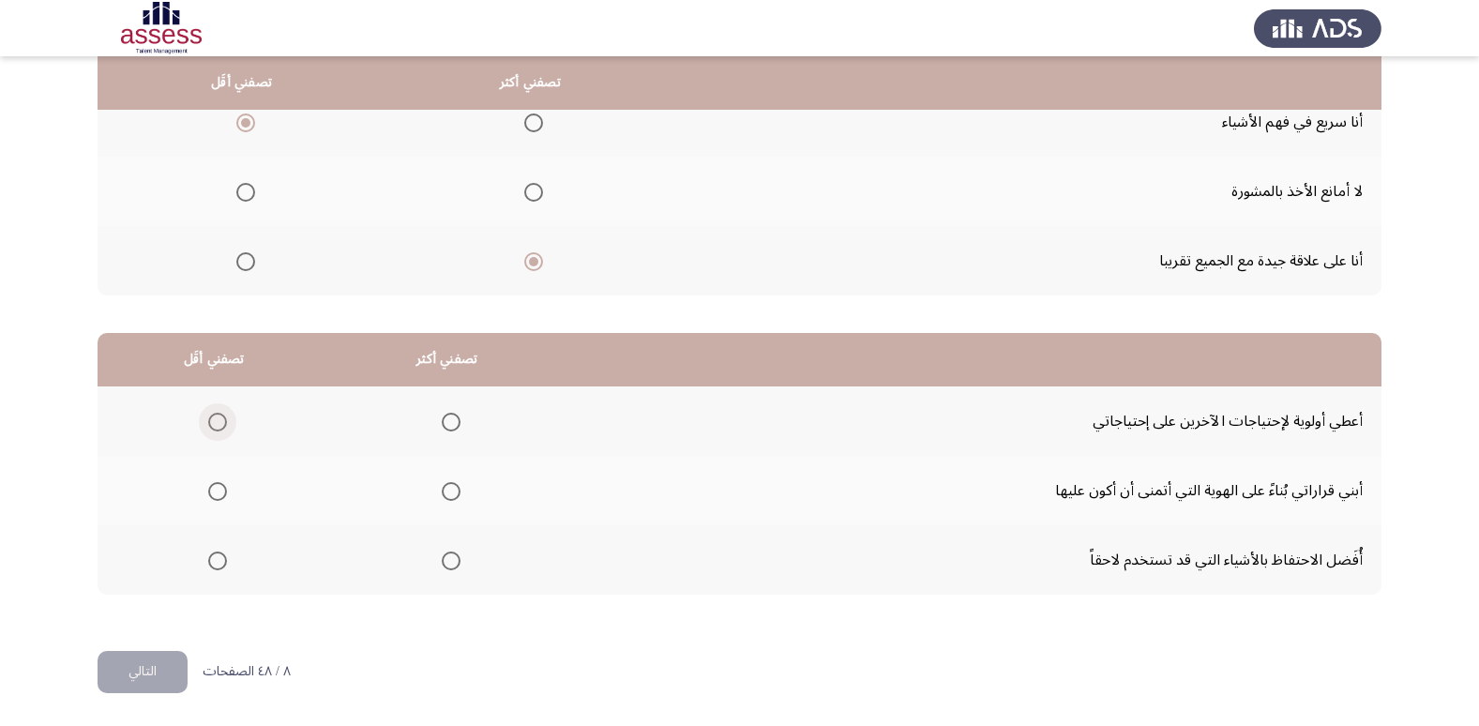
click at [220, 425] on span "Select an option" at bounding box center [217, 422] width 19 height 19
click at [220, 425] on input "Select an option" at bounding box center [217, 422] width 19 height 19
click at [454, 562] on span "Select an option" at bounding box center [451, 560] width 19 height 19
click at [454, 562] on input "Select an option" at bounding box center [451, 560] width 19 height 19
click at [454, 505] on mat-radio-group "Select an option" at bounding box center [447, 491] width 26 height 32
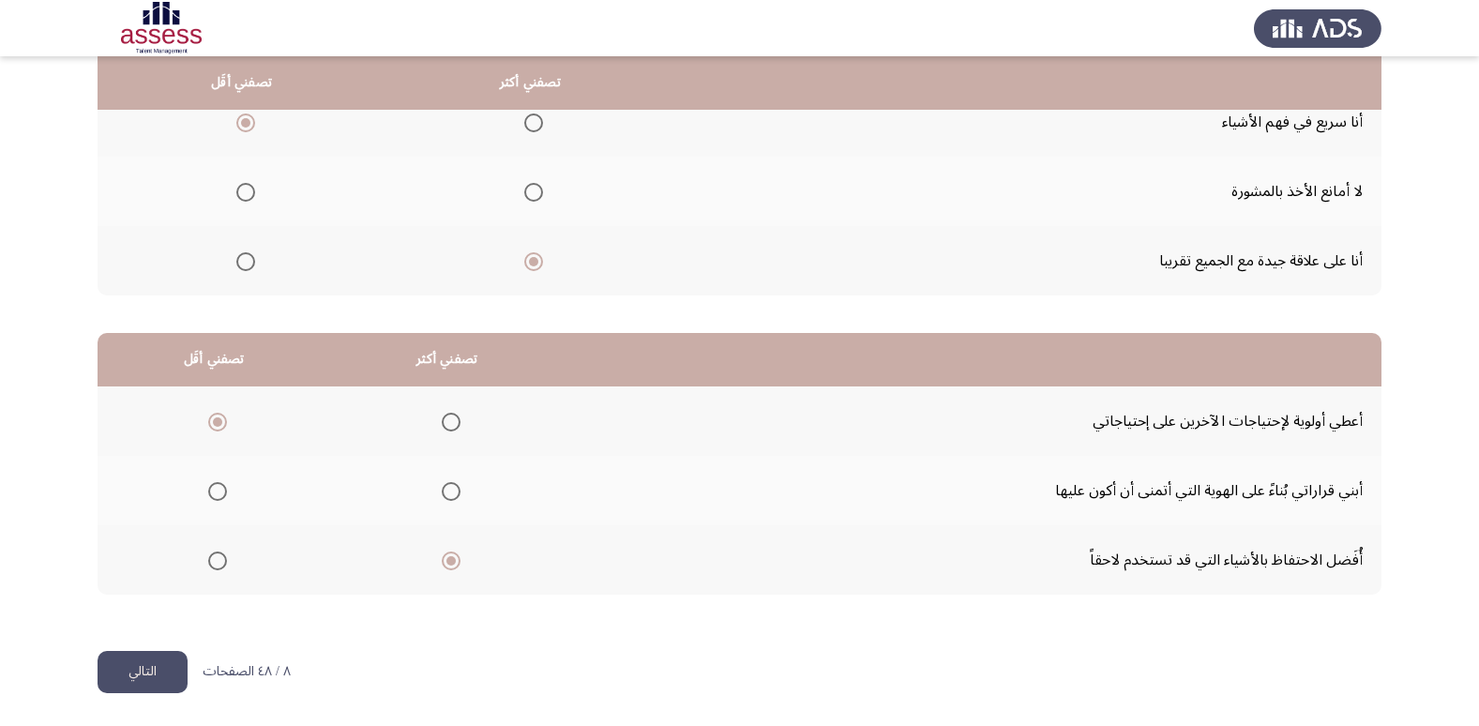
click at [153, 675] on button "التالي" at bounding box center [143, 672] width 90 height 42
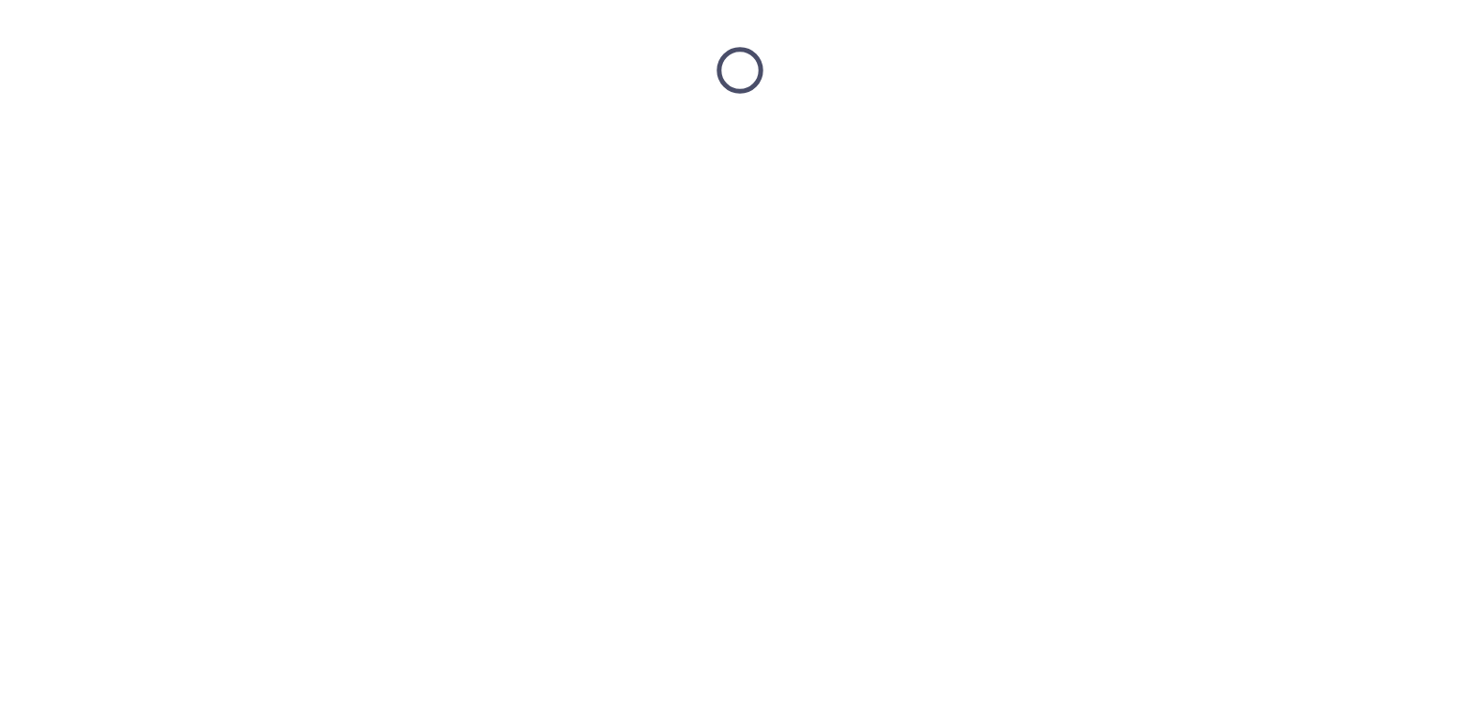
scroll to position [0, 0]
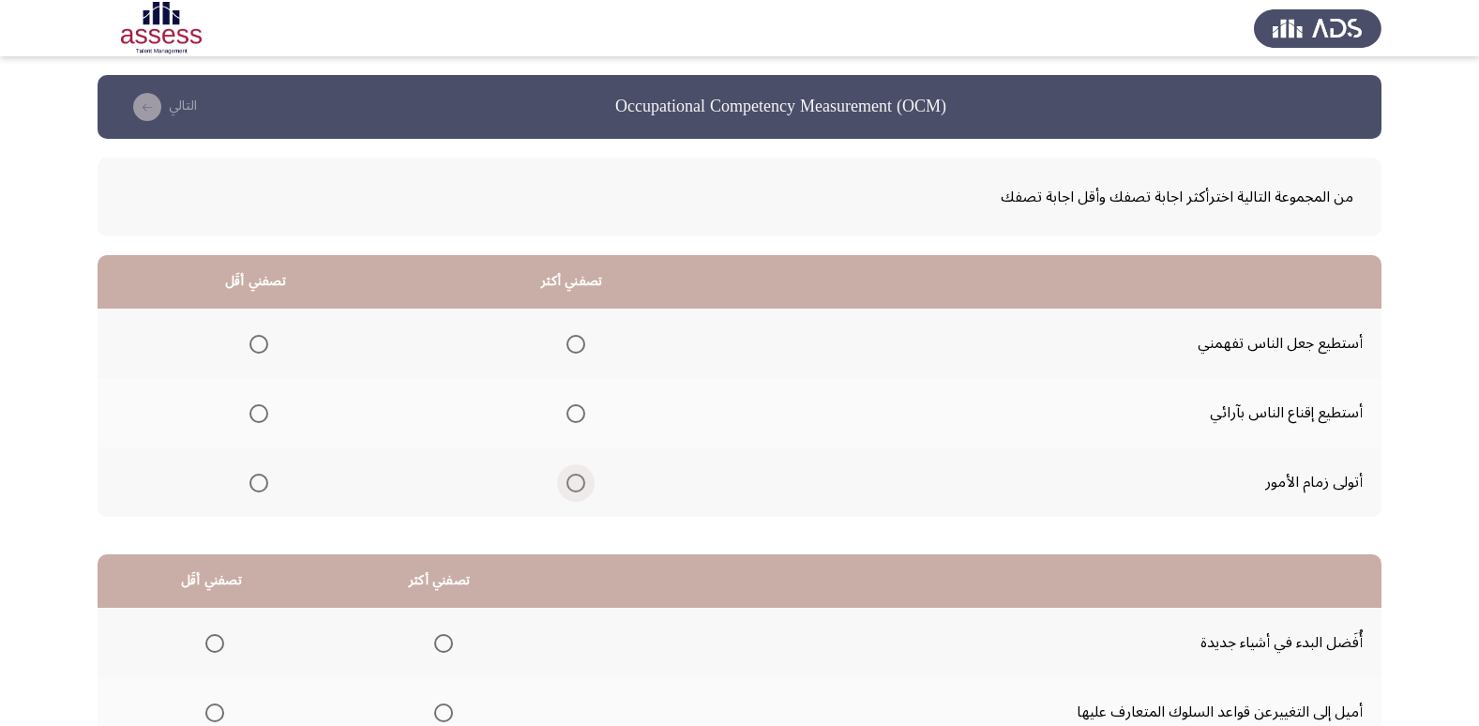
click at [578, 482] on span "Select an option" at bounding box center [575, 483] width 19 height 19
click at [578, 482] on input "Select an option" at bounding box center [575, 483] width 19 height 19
click at [263, 423] on mat-radio-group "Select an option" at bounding box center [255, 413] width 26 height 32
click at [259, 414] on span "Select an option" at bounding box center [259, 414] width 0 height 0
click at [258, 413] on input "Select an option" at bounding box center [258, 413] width 19 height 19
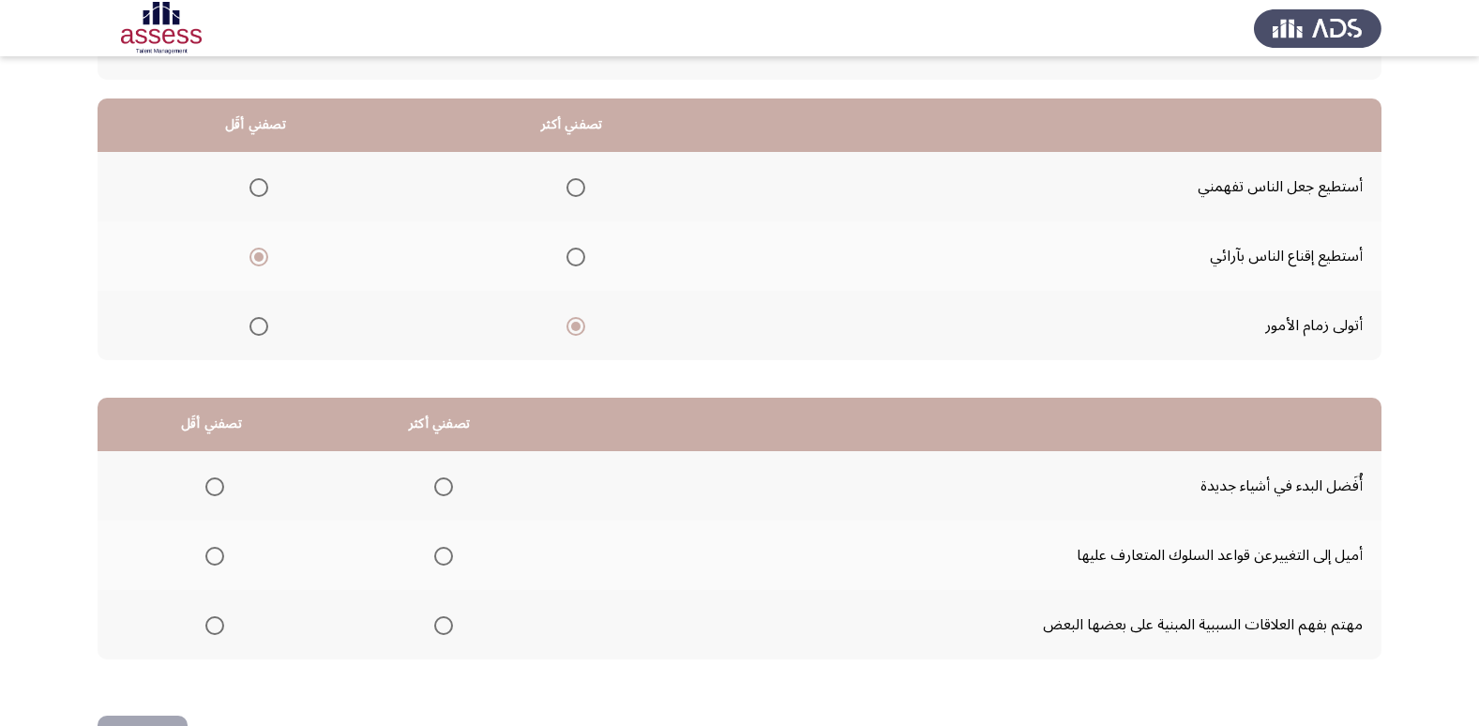
scroll to position [221, 0]
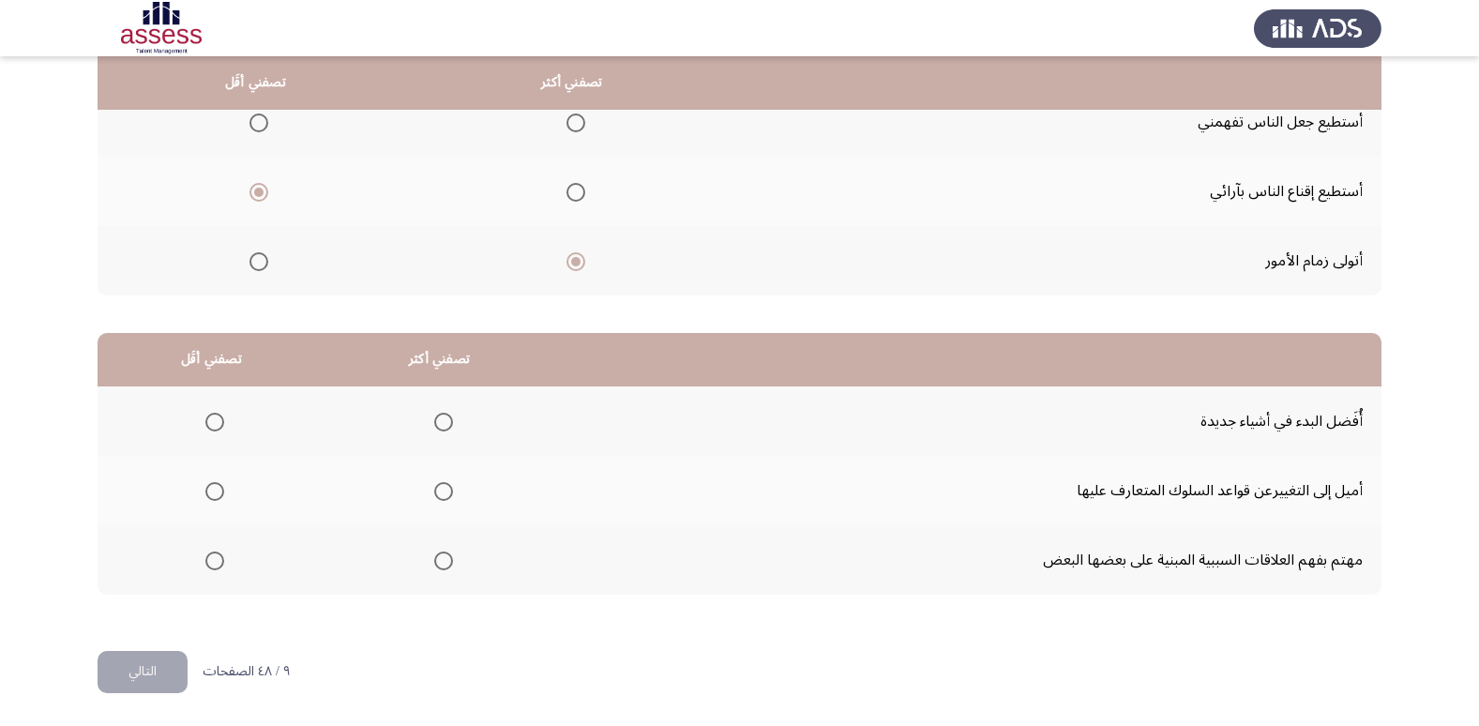
click at [434, 428] on span "Select an option" at bounding box center [443, 422] width 19 height 19
click at [434, 428] on input "Select an option" at bounding box center [443, 422] width 19 height 19
click at [213, 498] on span "Select an option" at bounding box center [214, 491] width 19 height 19
click at [213, 498] on input "Select an option" at bounding box center [214, 491] width 19 height 19
click at [172, 669] on button "التالي" at bounding box center [143, 672] width 90 height 42
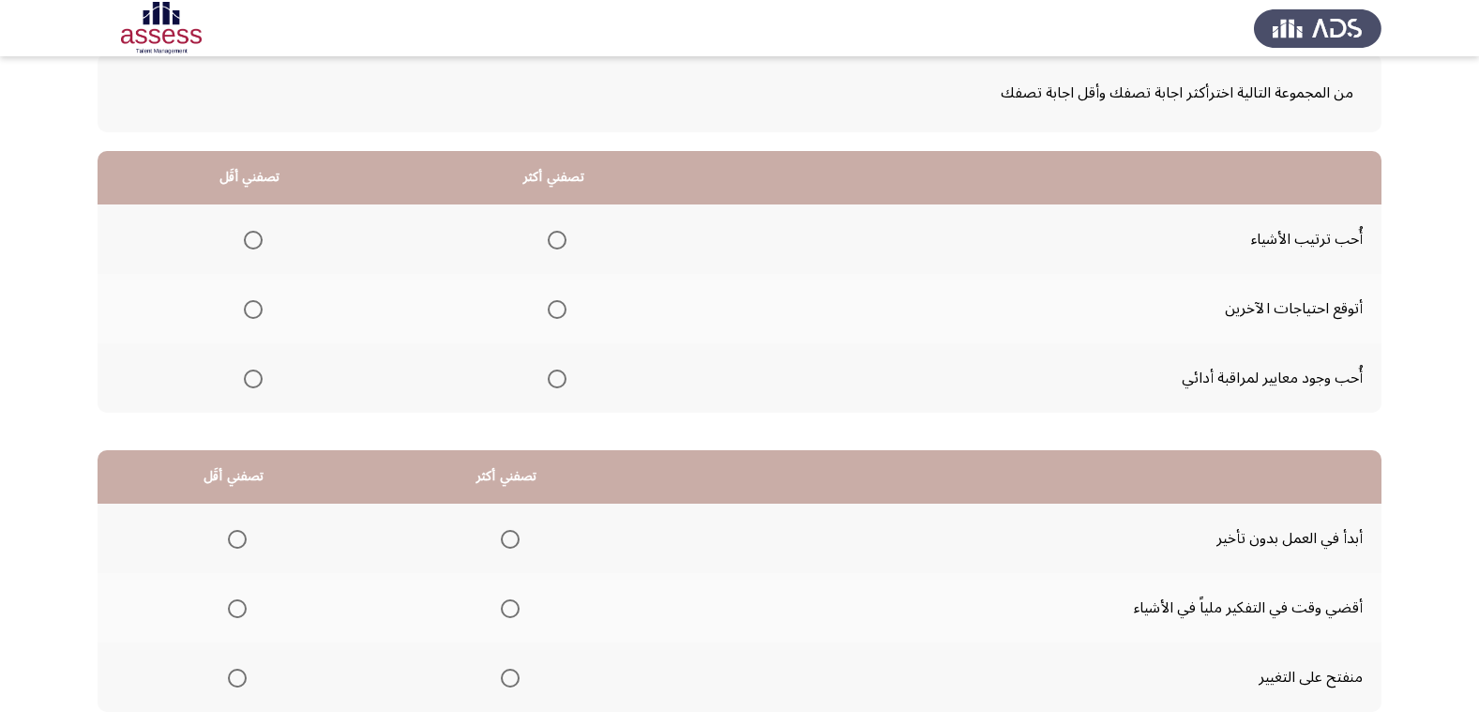
scroll to position [124, 0]
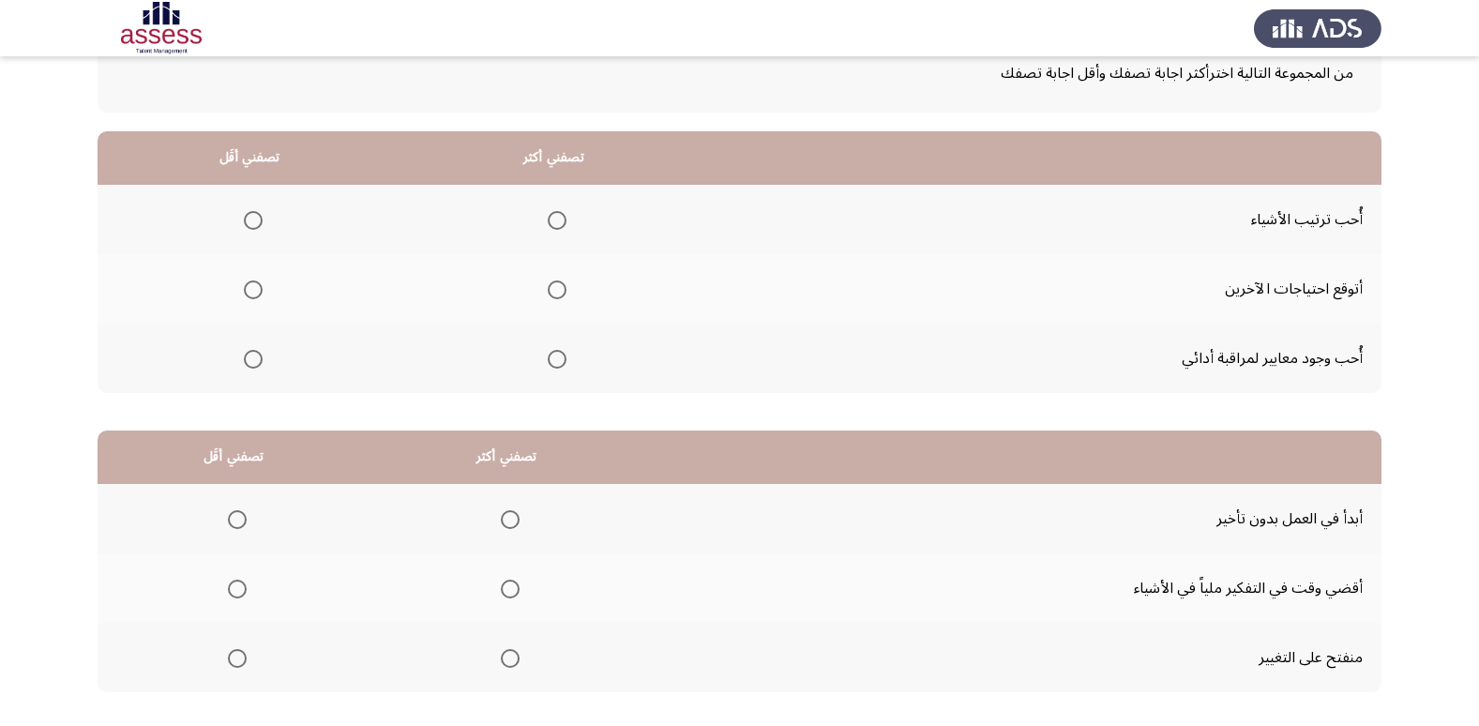
drag, startPoint x: 559, startPoint y: 211, endPoint x: 565, endPoint y: 229, distance: 18.7
click at [565, 229] on th at bounding box center [553, 219] width 305 height 69
click at [559, 219] on span "Select an option" at bounding box center [557, 220] width 19 height 19
click at [559, 219] on input "Select an option" at bounding box center [557, 220] width 19 height 19
click at [256, 289] on span "Select an option" at bounding box center [253, 289] width 19 height 19
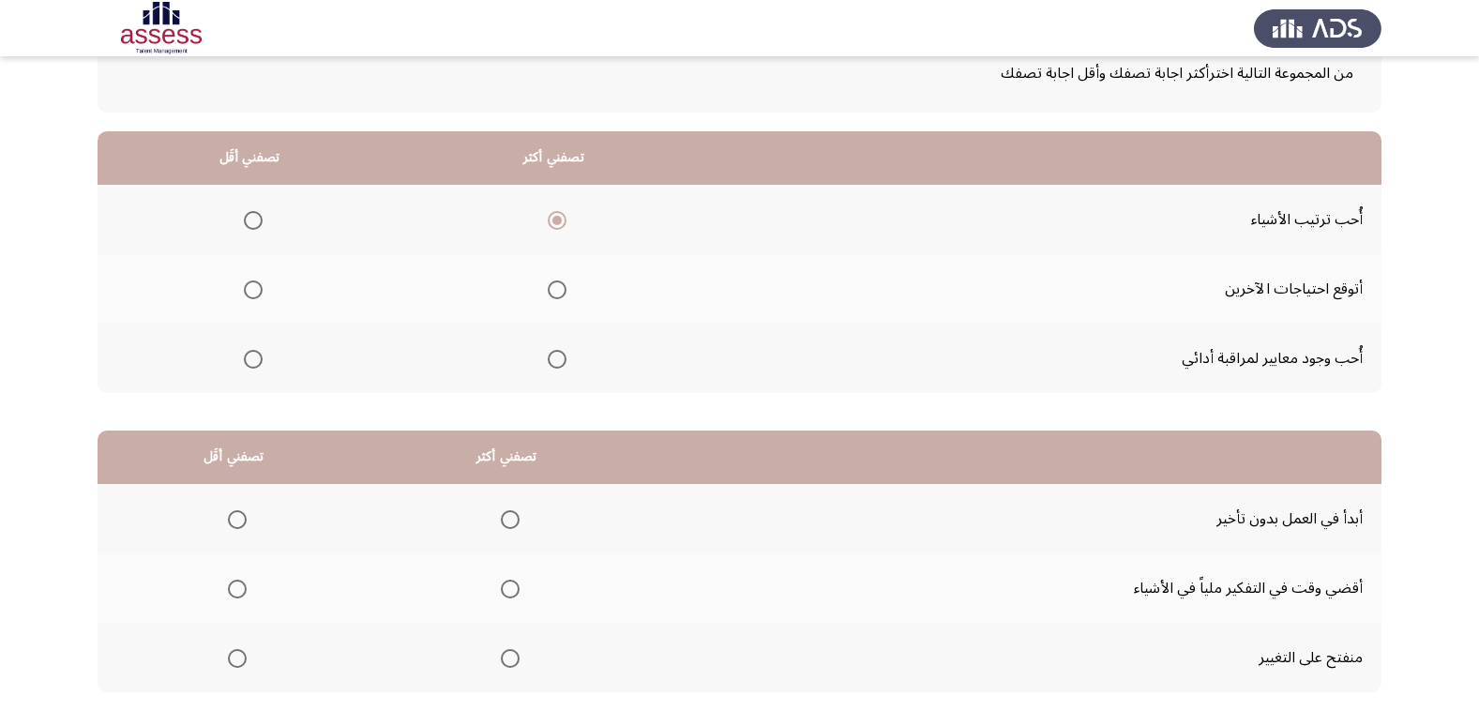
click at [256, 289] on input "Select an option" at bounding box center [253, 289] width 19 height 19
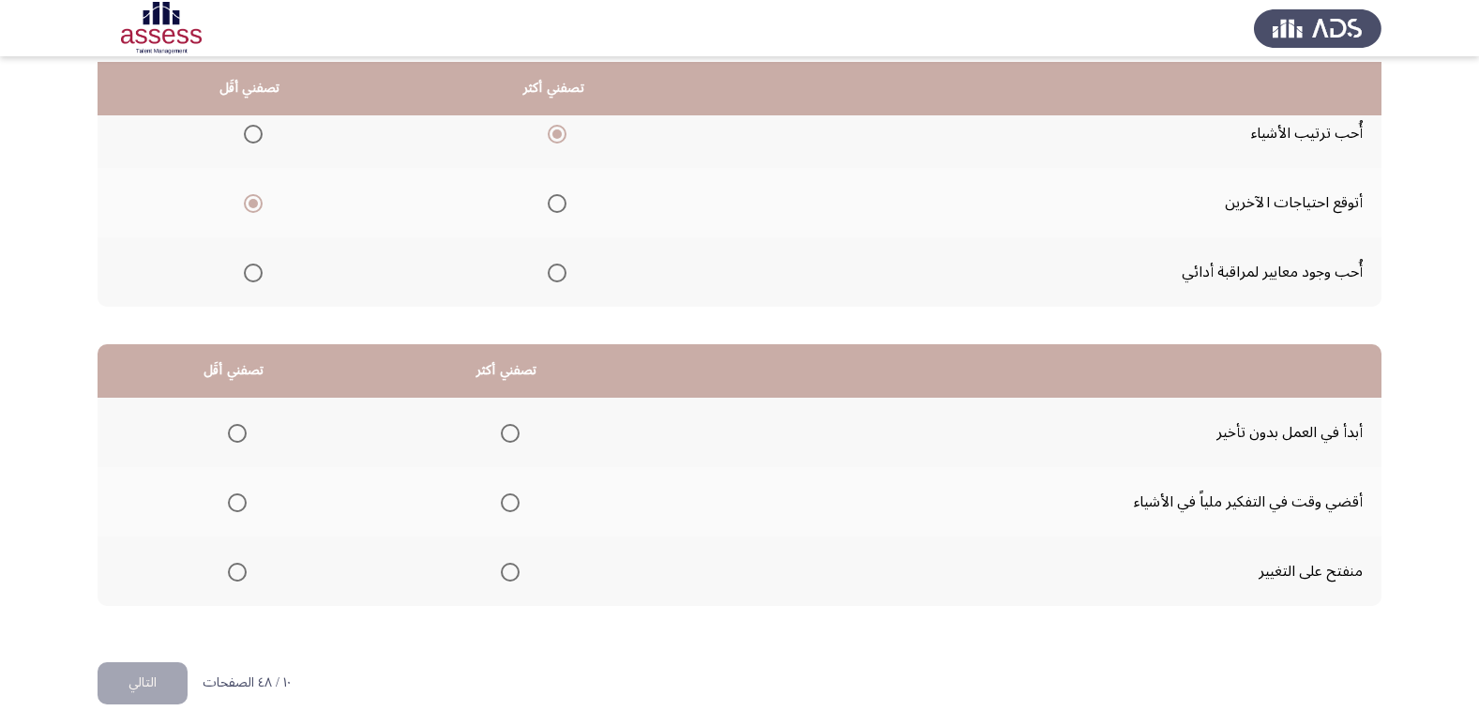
scroll to position [221, 0]
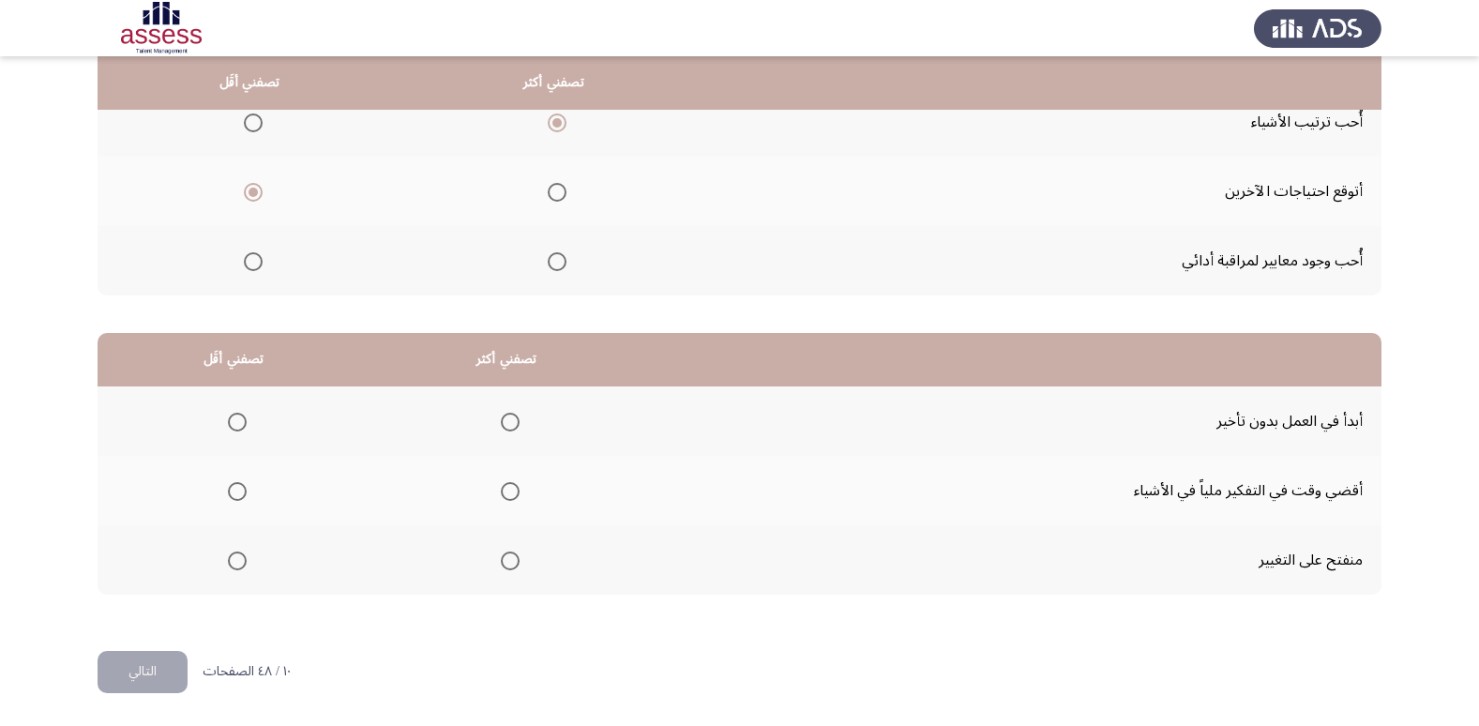
click at [509, 420] on span "Select an option" at bounding box center [510, 422] width 19 height 19
click at [509, 420] on input "Select an option" at bounding box center [510, 422] width 19 height 19
click at [239, 485] on span "Select an option" at bounding box center [237, 491] width 19 height 19
click at [239, 485] on input "Select an option" at bounding box center [237, 491] width 19 height 19
click at [170, 686] on button "التالي" at bounding box center [143, 672] width 90 height 42
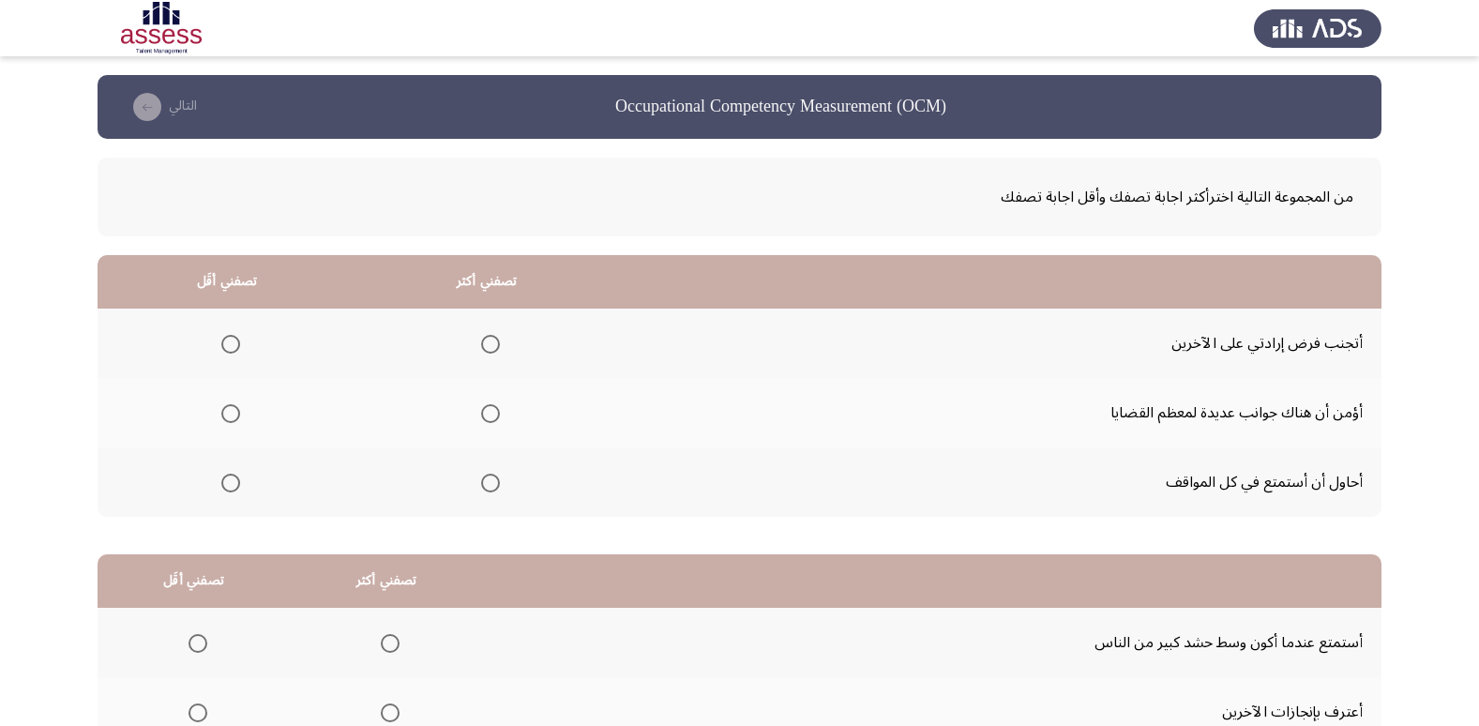
scroll to position [199, 0]
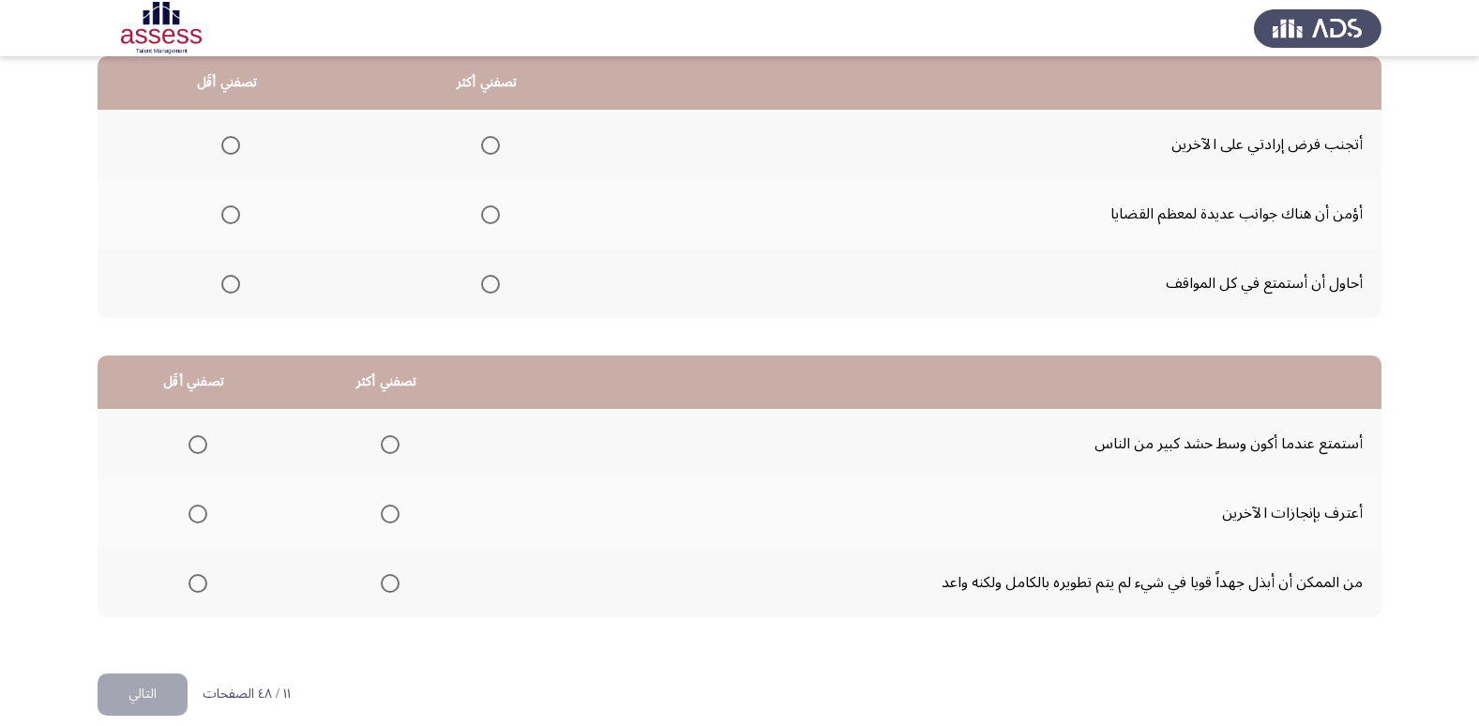
click at [224, 148] on span "Select an option" at bounding box center [230, 145] width 19 height 19
click at [224, 148] on input "Select an option" at bounding box center [230, 145] width 19 height 19
click at [486, 285] on span "Select an option" at bounding box center [490, 284] width 19 height 19
click at [486, 285] on input "Select an option" at bounding box center [490, 284] width 19 height 19
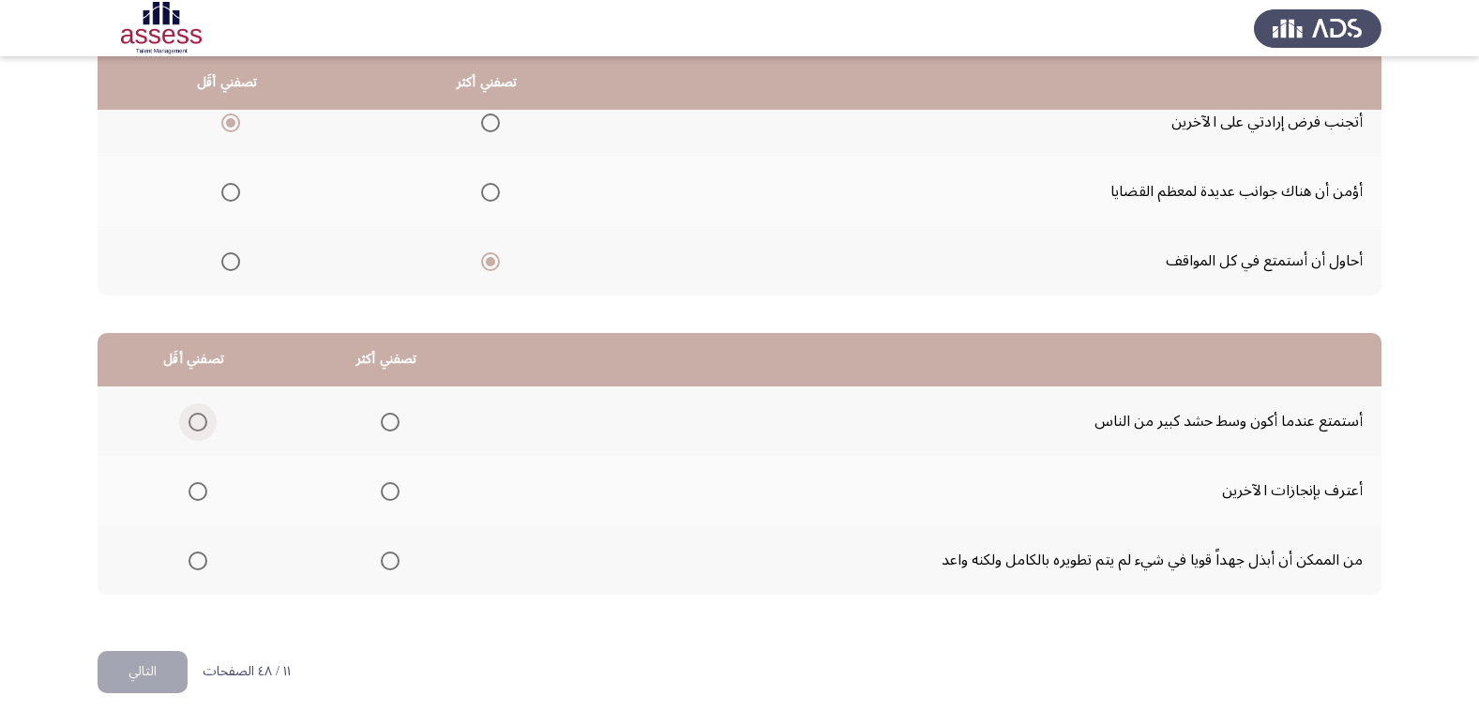
click at [195, 419] on span "Select an option" at bounding box center [197, 422] width 19 height 19
click at [195, 419] on input "Select an option" at bounding box center [197, 422] width 19 height 19
click at [390, 491] on span "Select an option" at bounding box center [390, 491] width 0 height 0
click at [386, 490] on input "Select an option" at bounding box center [390, 491] width 19 height 19
click at [172, 666] on button "التالي" at bounding box center [143, 672] width 90 height 42
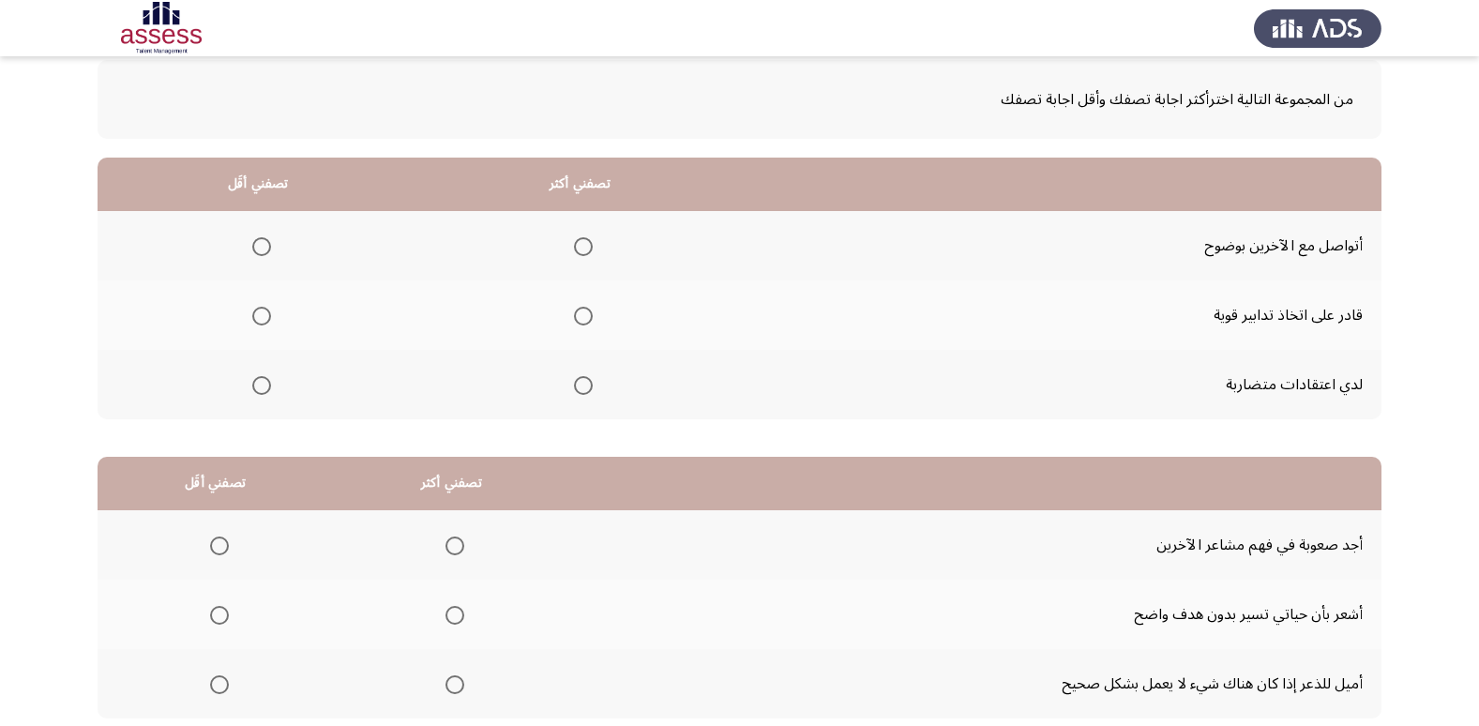
scroll to position [110, 0]
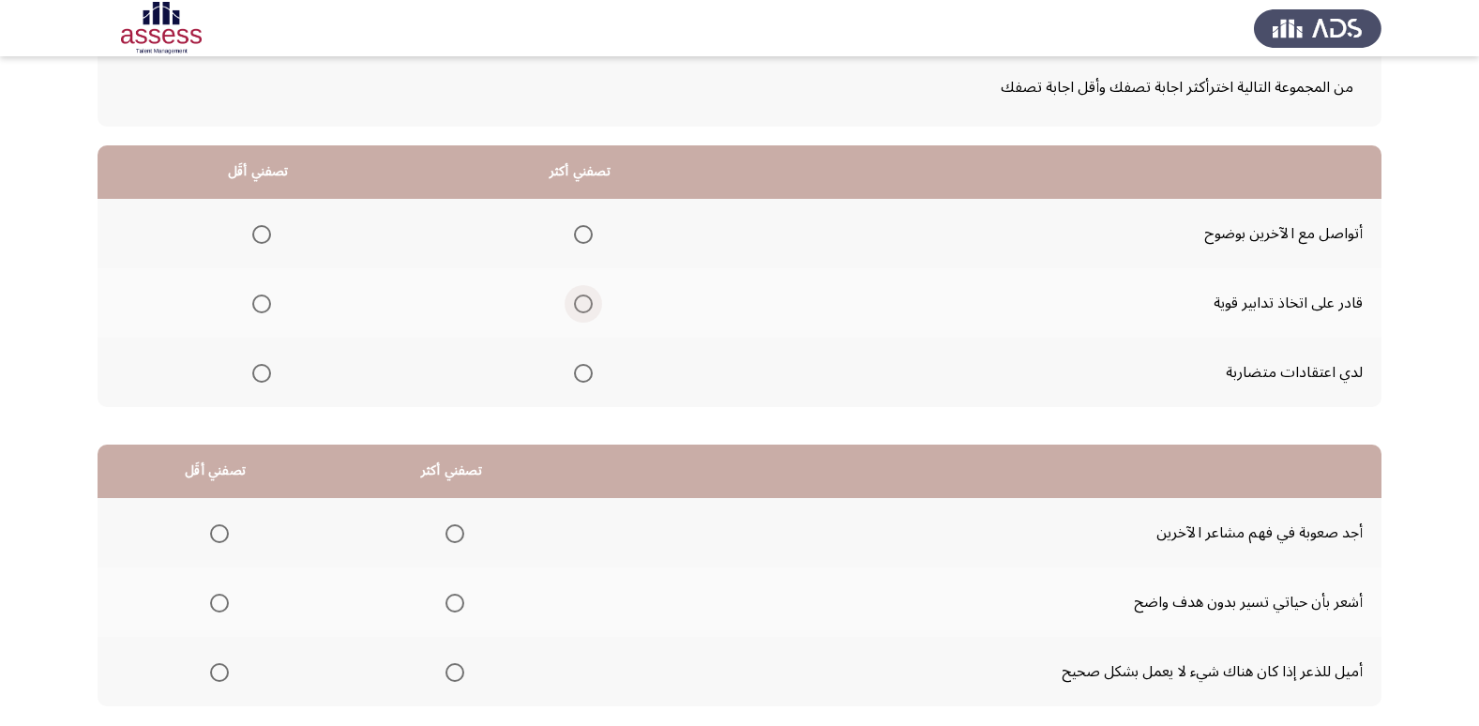
click at [581, 301] on span "Select an option" at bounding box center [583, 303] width 19 height 19
click at [581, 301] on input "Select an option" at bounding box center [583, 303] width 19 height 19
click at [261, 367] on span "Select an option" at bounding box center [261, 373] width 19 height 19
click at [261, 367] on input "Select an option" at bounding box center [261, 373] width 19 height 19
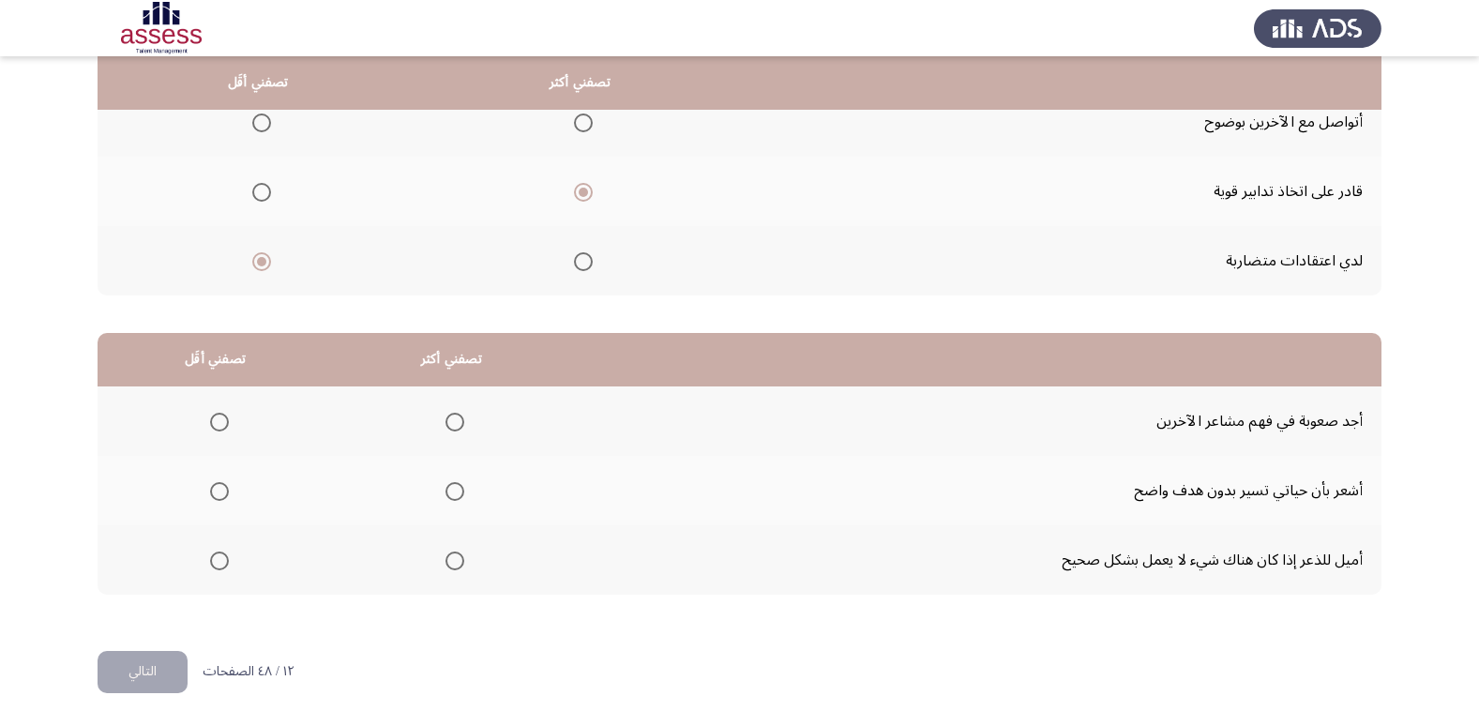
click at [216, 490] on span "Select an option" at bounding box center [219, 491] width 19 height 19
click at [216, 490] on input "Select an option" at bounding box center [219, 491] width 19 height 19
click at [447, 556] on span "Select an option" at bounding box center [454, 560] width 19 height 19
click at [447, 556] on input "Select an option" at bounding box center [454, 560] width 19 height 19
click at [162, 670] on button "التالي" at bounding box center [143, 672] width 90 height 42
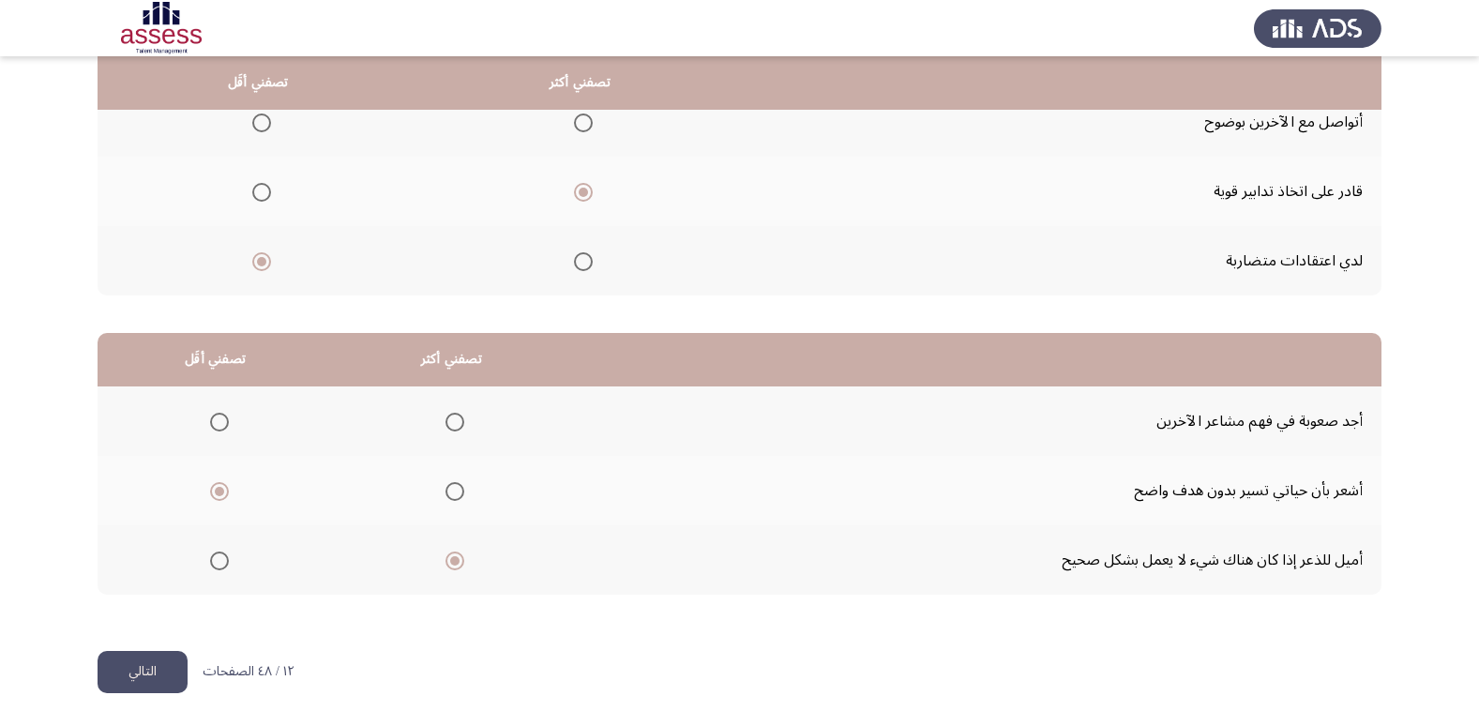
scroll to position [0, 0]
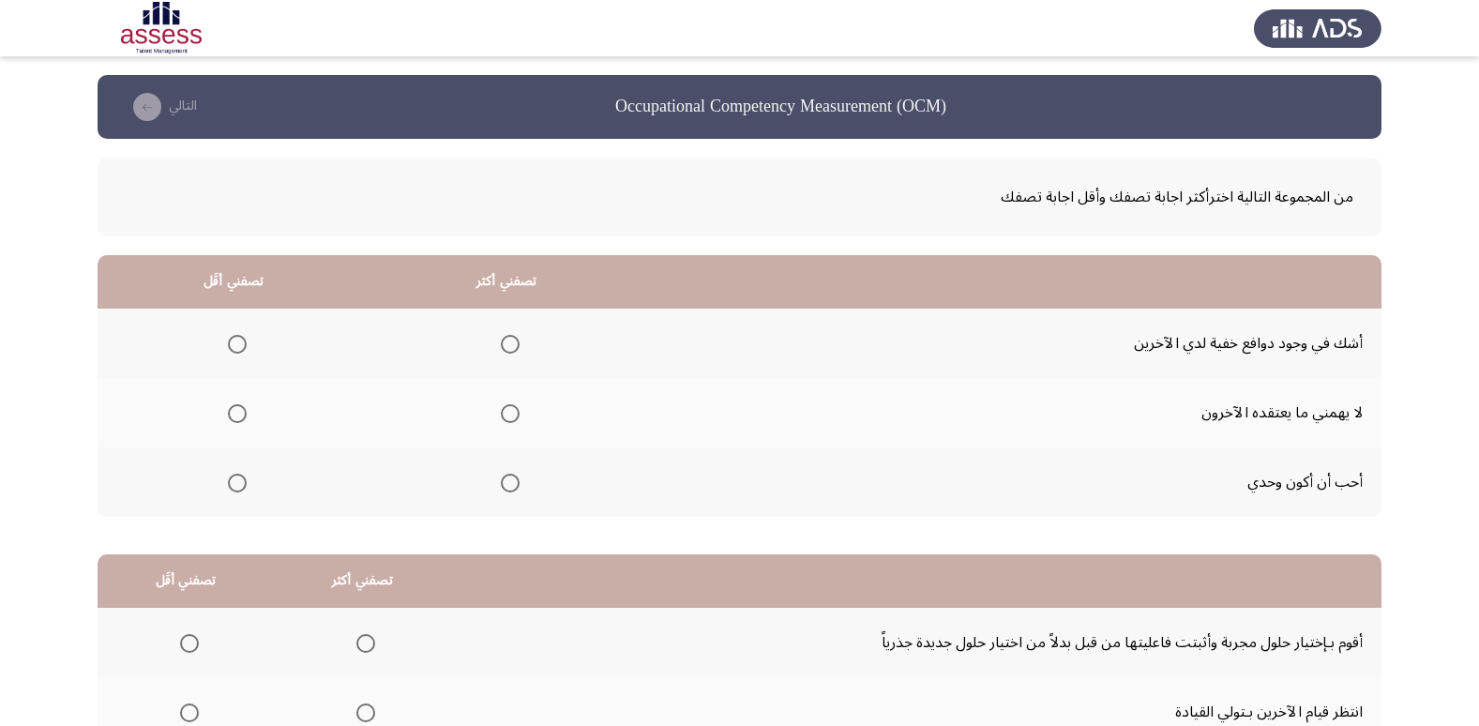
click at [231, 347] on span "Select an option" at bounding box center [237, 344] width 19 height 19
click at [231, 347] on input "Select an option" at bounding box center [237, 344] width 19 height 19
click at [506, 409] on span "Select an option" at bounding box center [510, 413] width 19 height 19
click at [506, 409] on input "Select an option" at bounding box center [510, 413] width 19 height 19
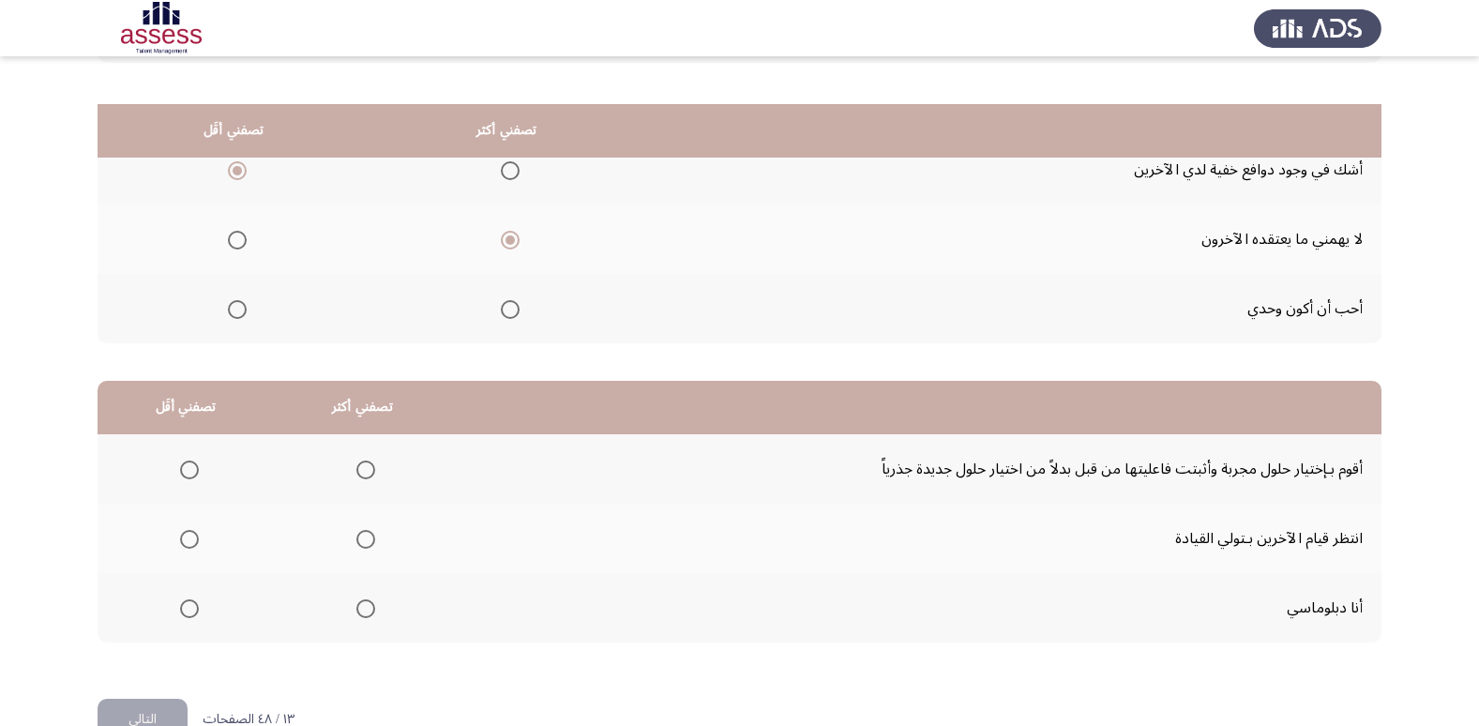
scroll to position [221, 0]
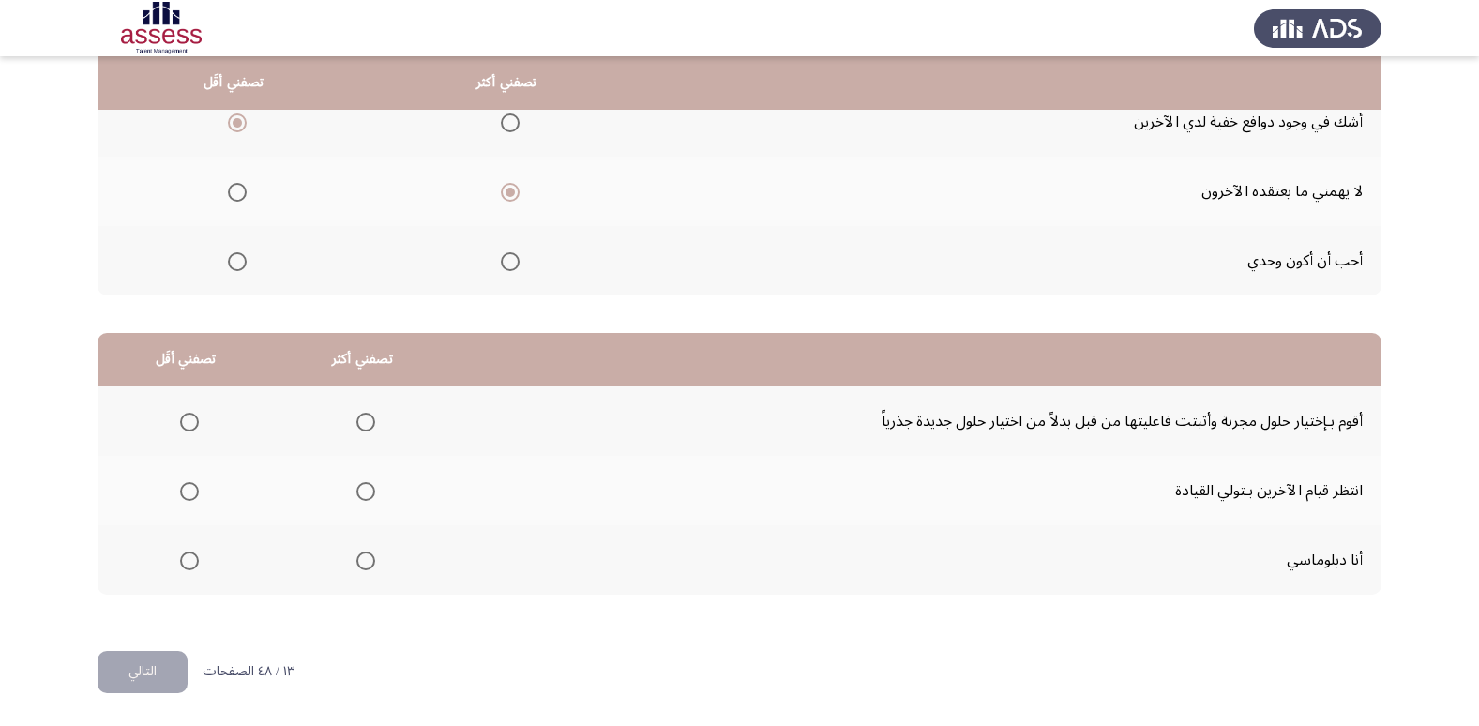
click at [362, 565] on span "Select an option" at bounding box center [365, 560] width 19 height 19
click at [362, 565] on input "Select an option" at bounding box center [365, 560] width 19 height 19
click at [180, 497] on span "Select an option" at bounding box center [189, 491] width 19 height 19
click at [180, 497] on input "Select an option" at bounding box center [189, 491] width 19 height 19
click at [368, 428] on span "Select an option" at bounding box center [365, 422] width 19 height 19
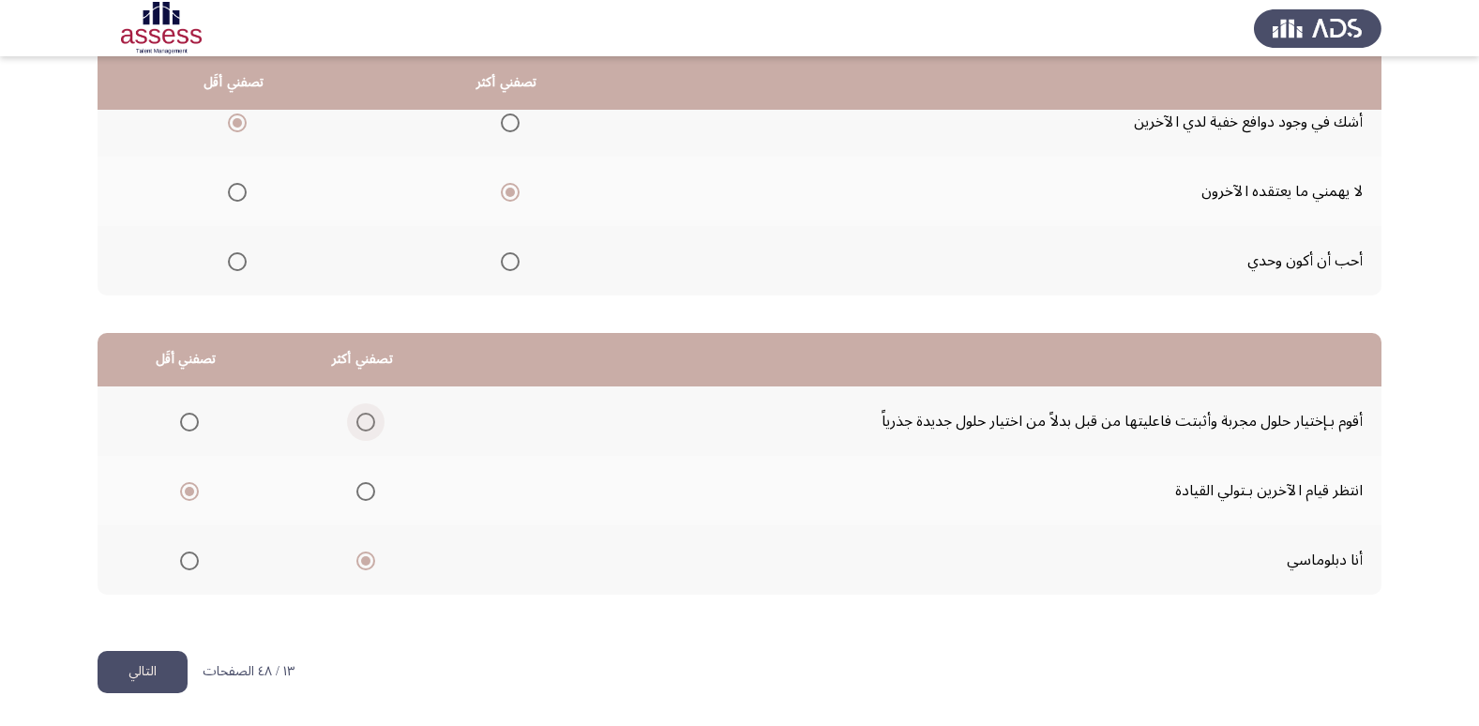
click at [368, 428] on input "Select an option" at bounding box center [365, 422] width 19 height 19
click at [125, 663] on button "التالي" at bounding box center [143, 672] width 90 height 42
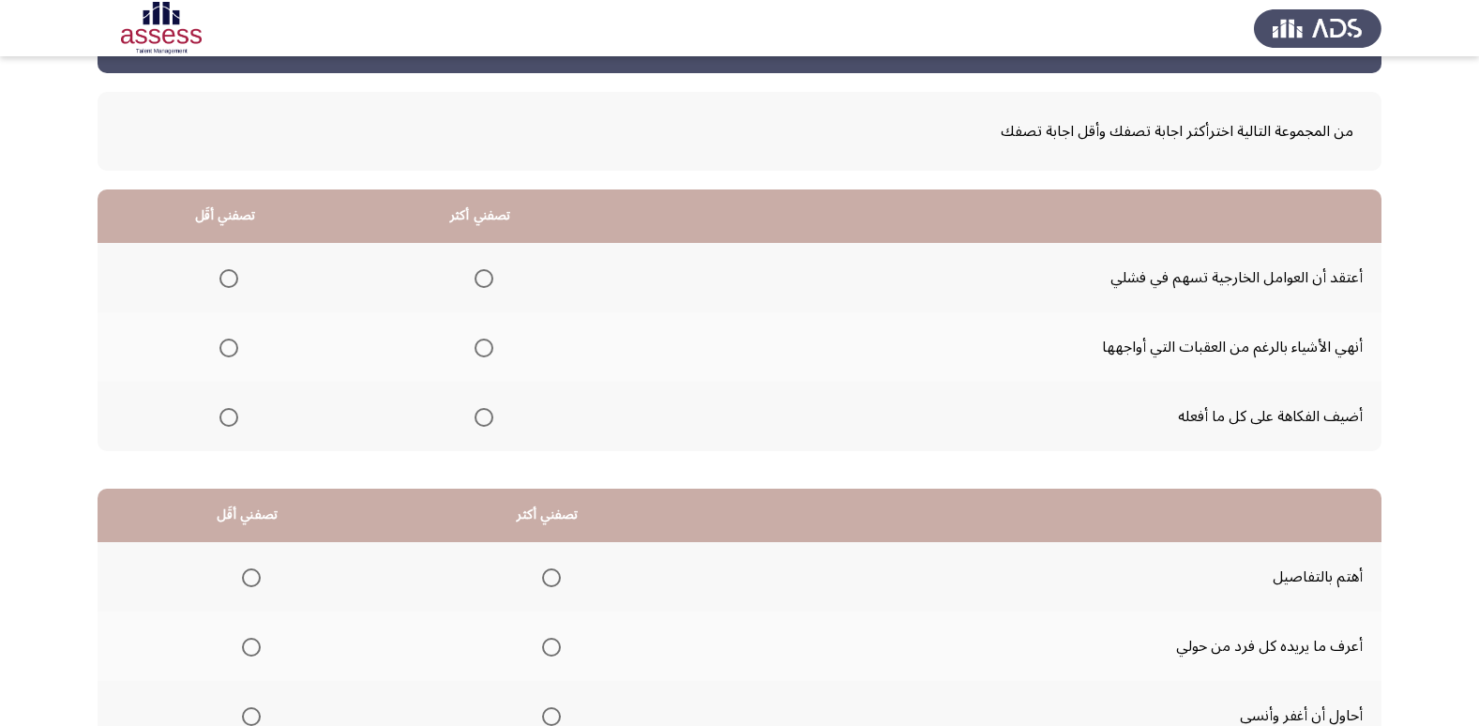
scroll to position [94, 0]
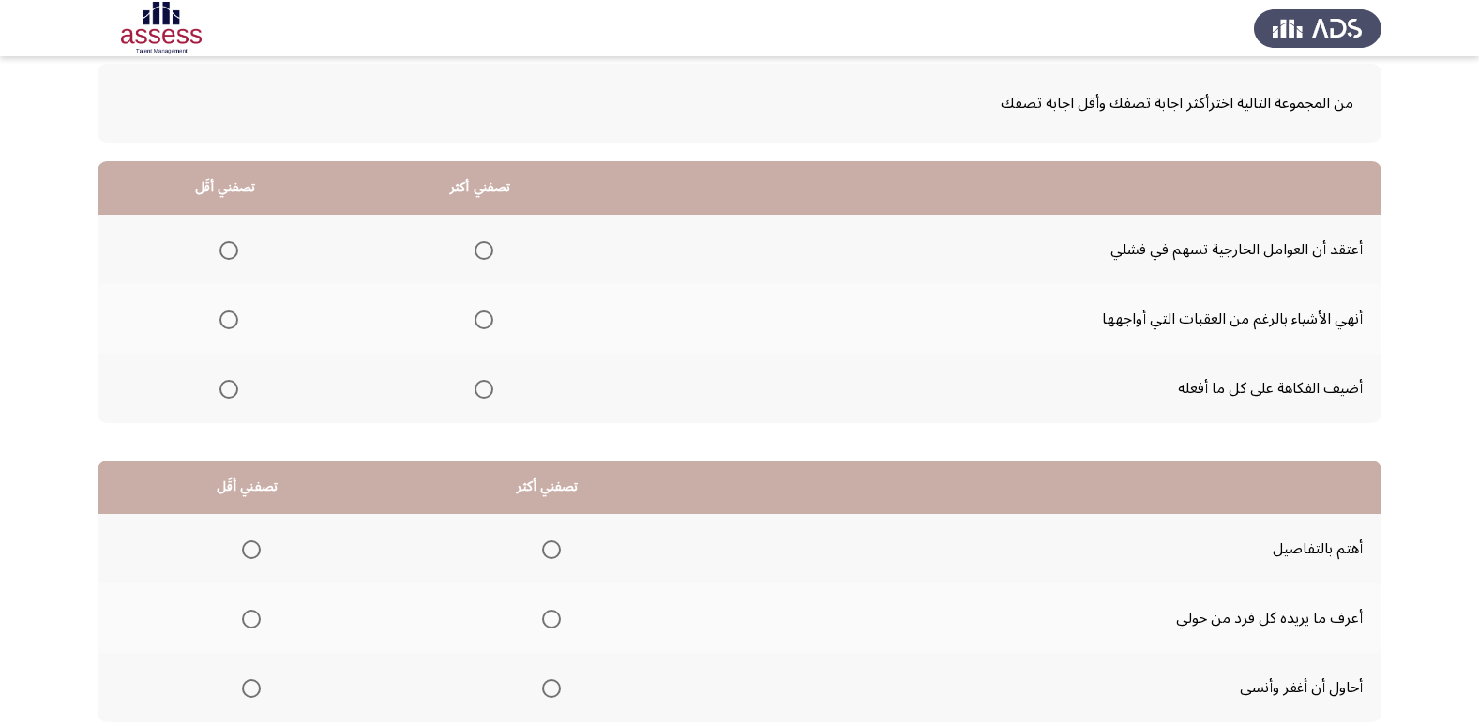
click at [232, 248] on span "Select an option" at bounding box center [228, 250] width 19 height 19
click at [232, 248] on input "Select an option" at bounding box center [228, 250] width 19 height 19
click at [487, 326] on span "Select an option" at bounding box center [484, 319] width 19 height 19
click at [487, 326] on input "Select an option" at bounding box center [484, 319] width 19 height 19
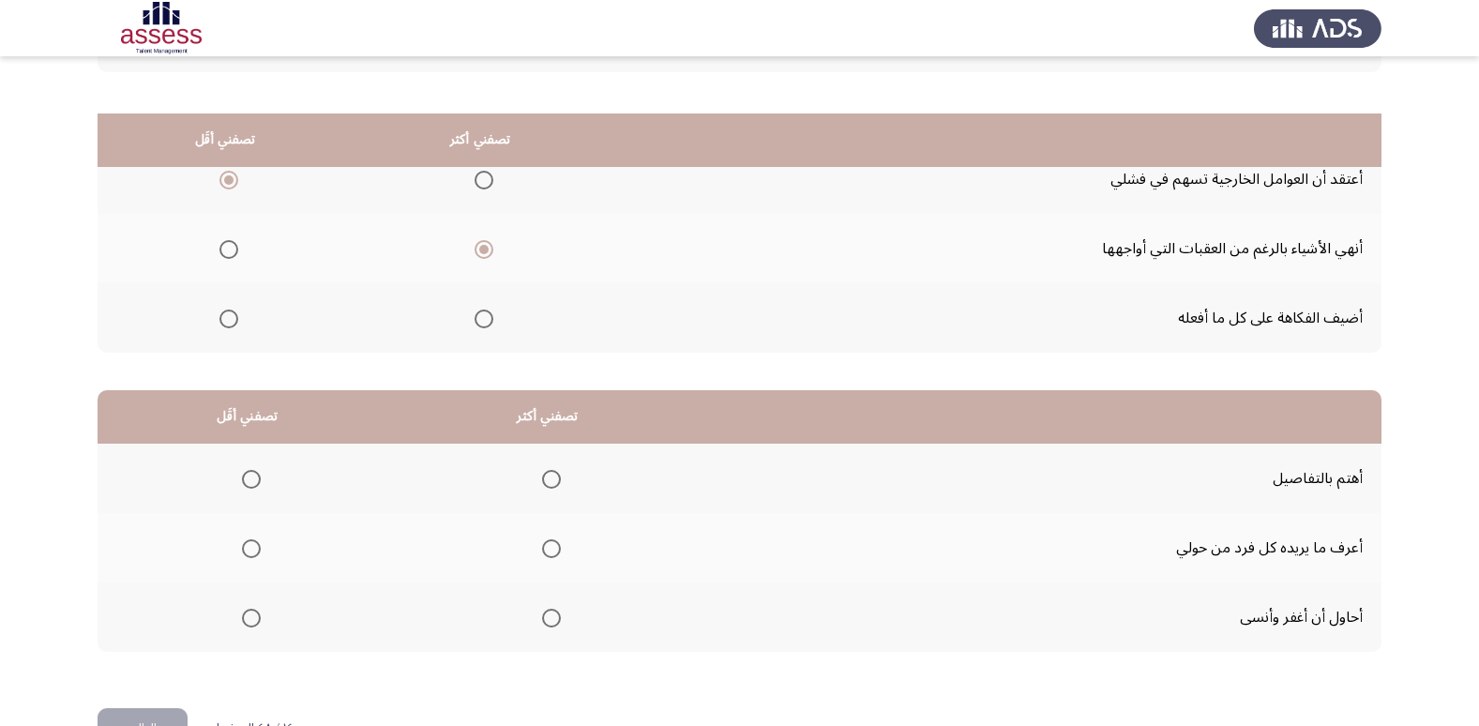
scroll to position [221, 0]
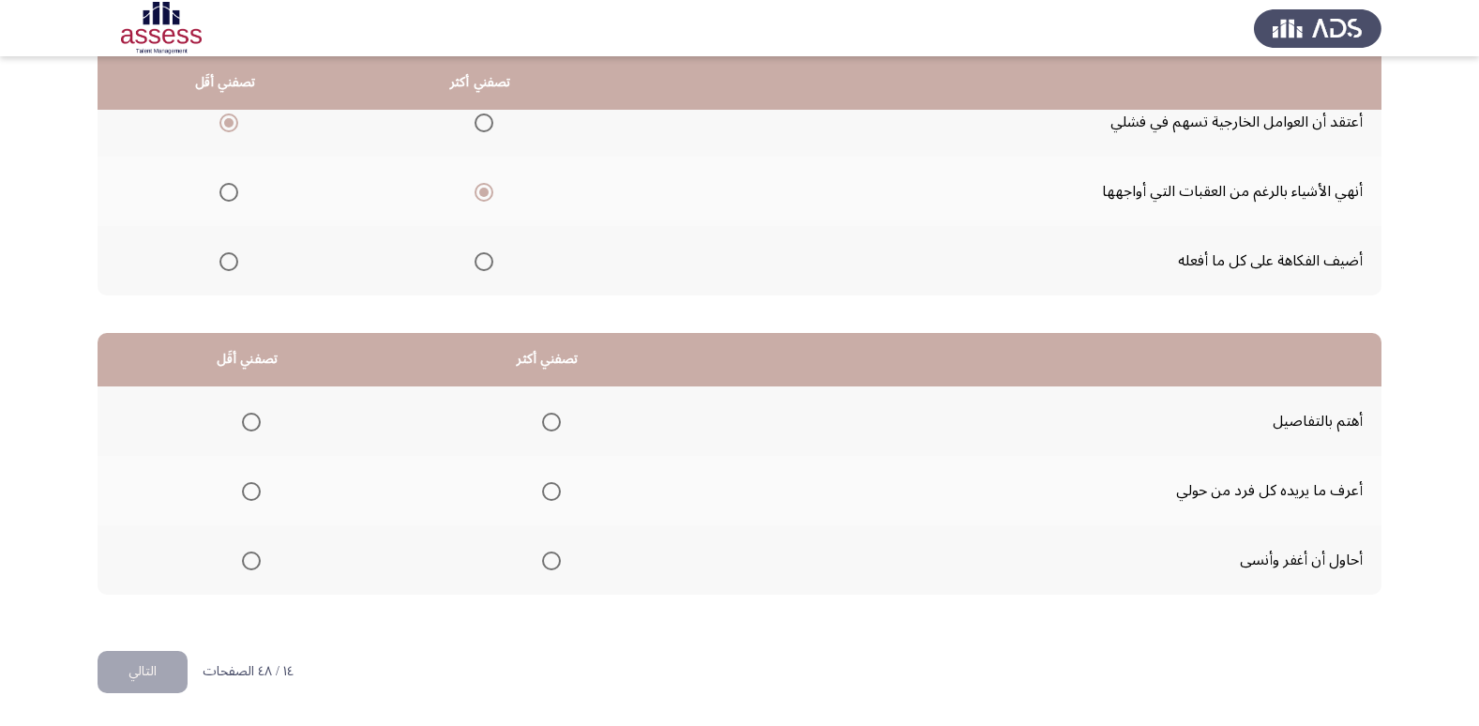
click at [547, 413] on span "Select an option" at bounding box center [551, 422] width 19 height 19
click at [547, 413] on input "Select an option" at bounding box center [551, 422] width 19 height 19
click at [255, 482] on span "Select an option" at bounding box center [251, 491] width 19 height 19
click at [255, 482] on input "Select an option" at bounding box center [251, 491] width 19 height 19
click at [172, 677] on button "التالي" at bounding box center [143, 672] width 90 height 42
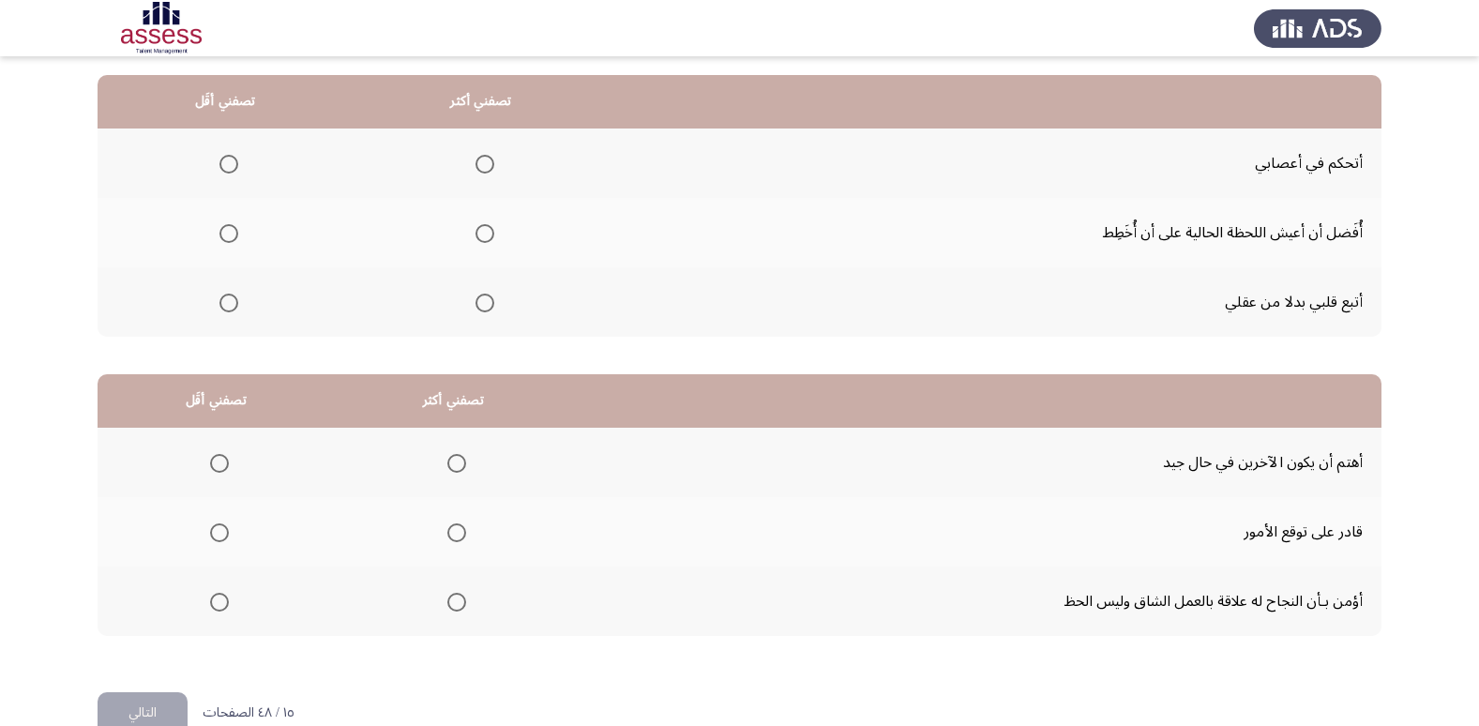
scroll to position [194, 0]
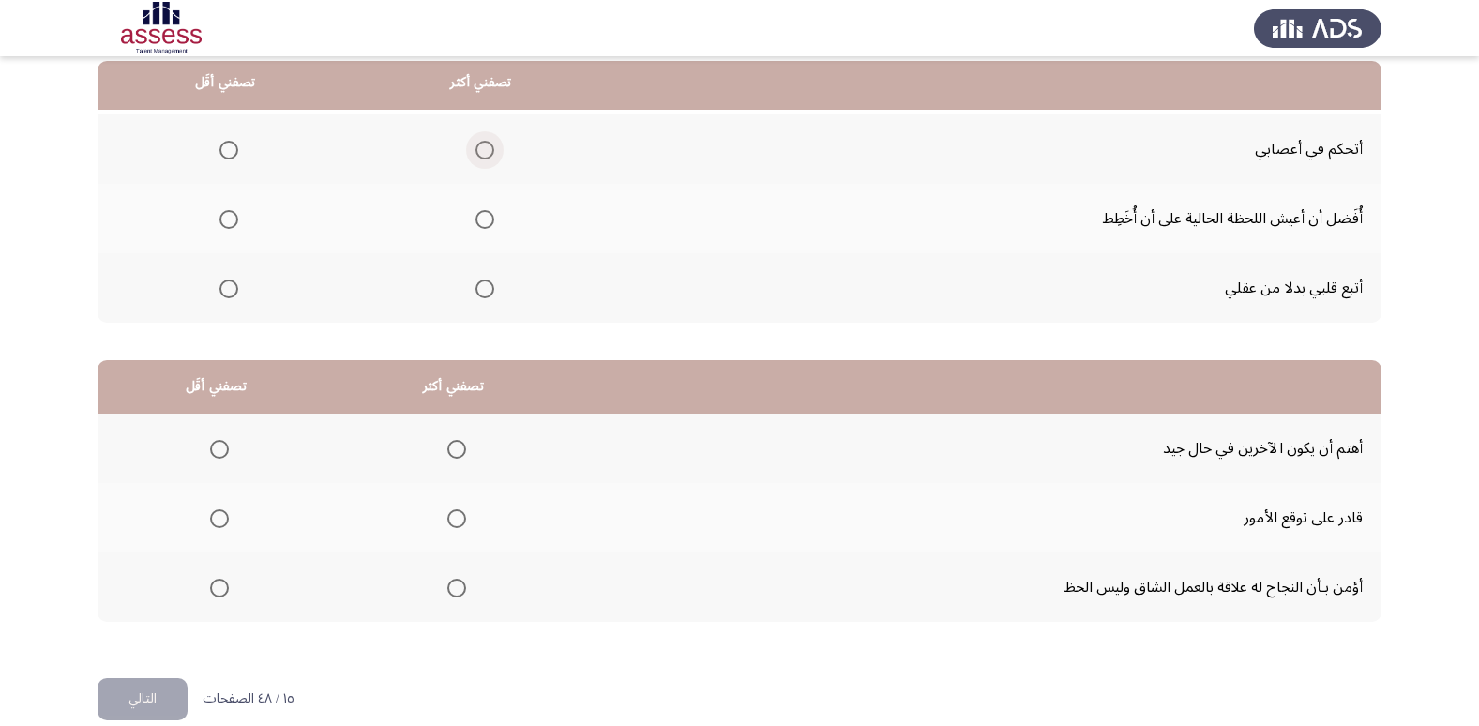
click at [485, 149] on span "Select an option" at bounding box center [484, 150] width 19 height 19
click at [485, 149] on input "Select an option" at bounding box center [484, 150] width 19 height 19
click at [234, 227] on span "Select an option" at bounding box center [228, 219] width 19 height 19
click at [234, 227] on input "Select an option" at bounding box center [228, 219] width 19 height 19
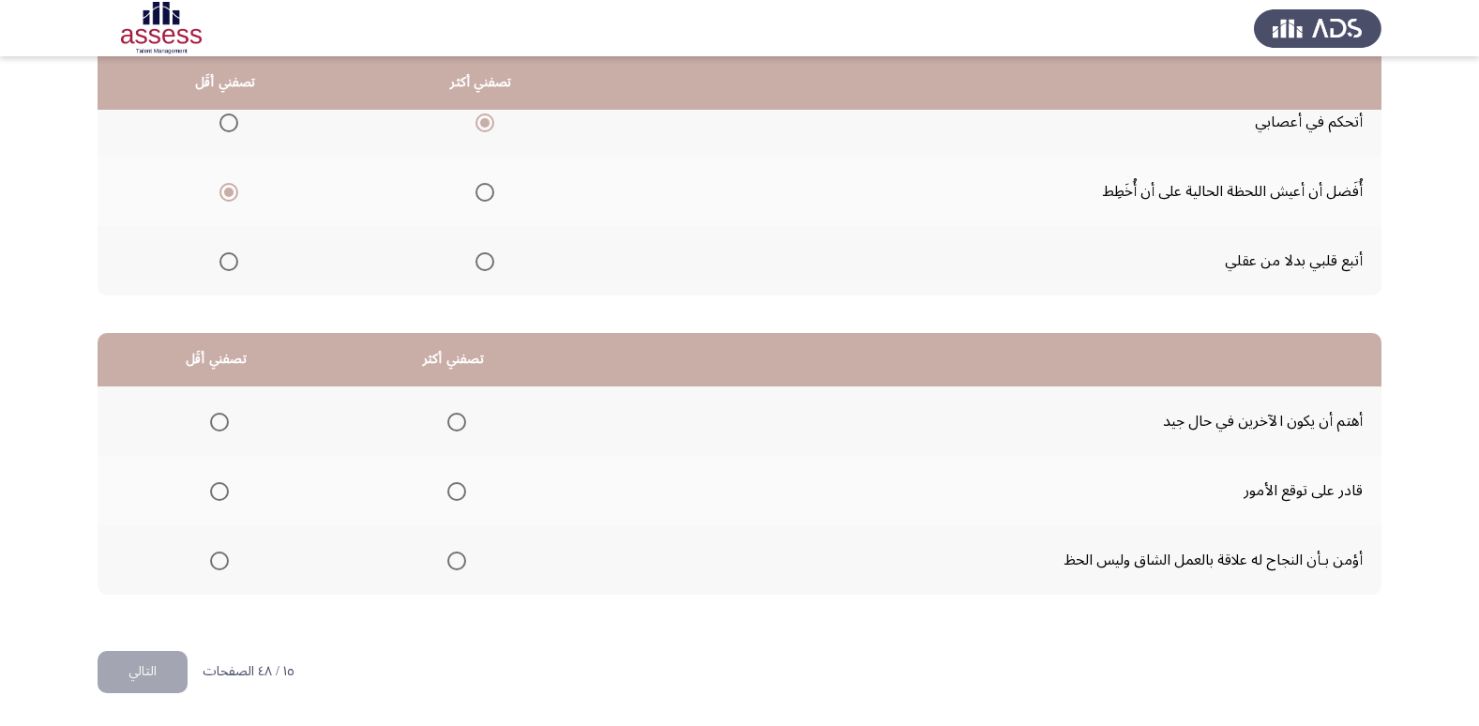
click at [455, 566] on span "Select an option" at bounding box center [456, 560] width 19 height 19
click at [455, 566] on input "Select an option" at bounding box center [456, 560] width 19 height 19
click at [218, 490] on span "Select an option" at bounding box center [219, 491] width 19 height 19
click at [218, 490] on input "Select an option" at bounding box center [219, 491] width 19 height 19
click at [153, 670] on button "التالي" at bounding box center [143, 672] width 90 height 42
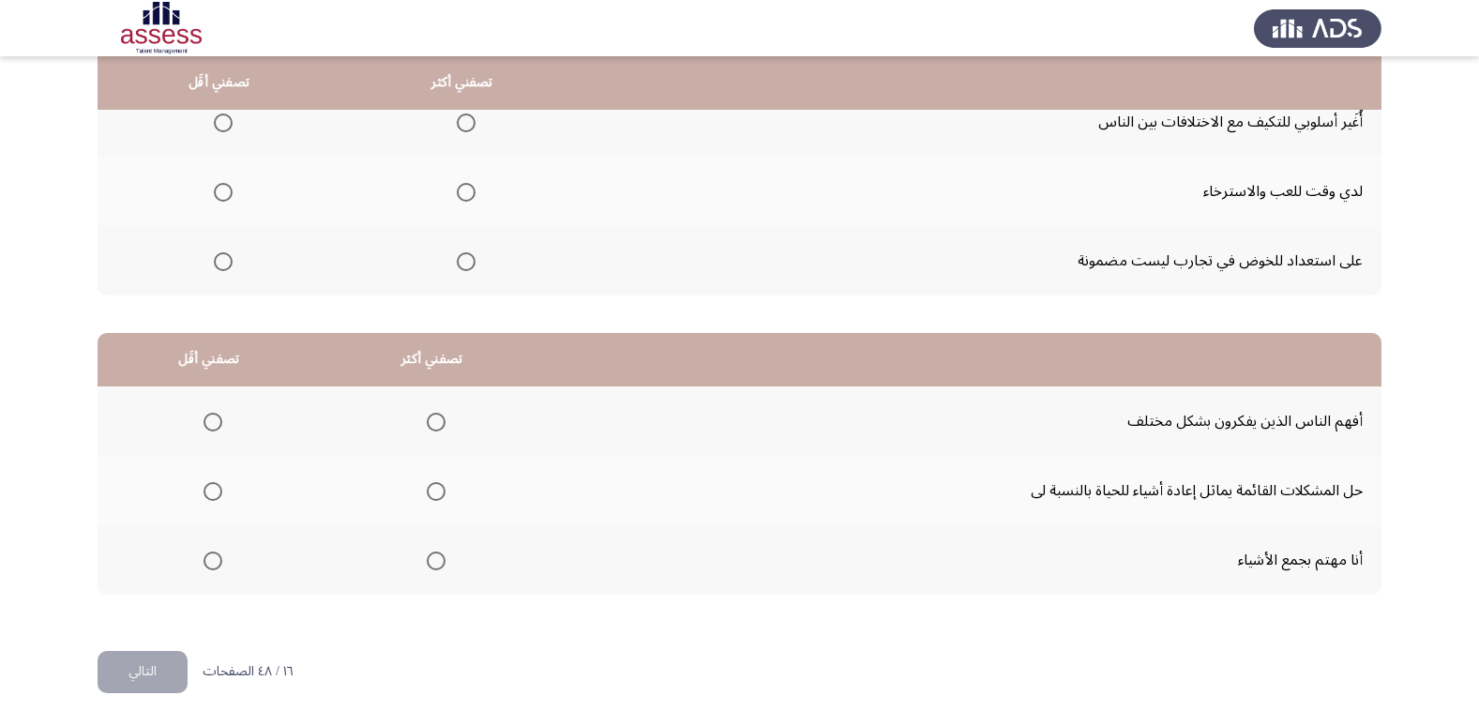
scroll to position [181, 0]
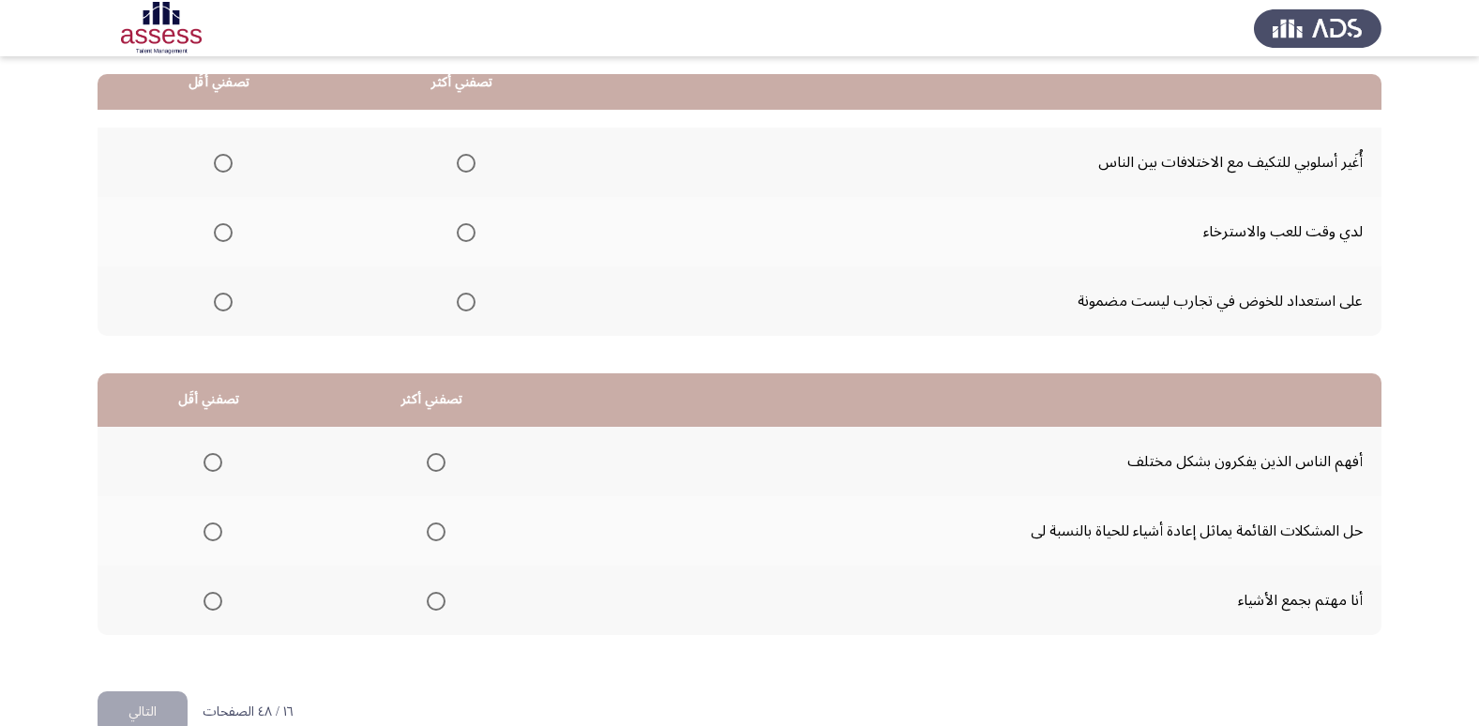
click at [457, 157] on span "Select an option" at bounding box center [466, 163] width 19 height 19
click at [457, 157] on input "Select an option" at bounding box center [466, 163] width 19 height 19
click at [219, 239] on span "Select an option" at bounding box center [223, 232] width 19 height 19
click at [219, 239] on input "Select an option" at bounding box center [223, 232] width 19 height 19
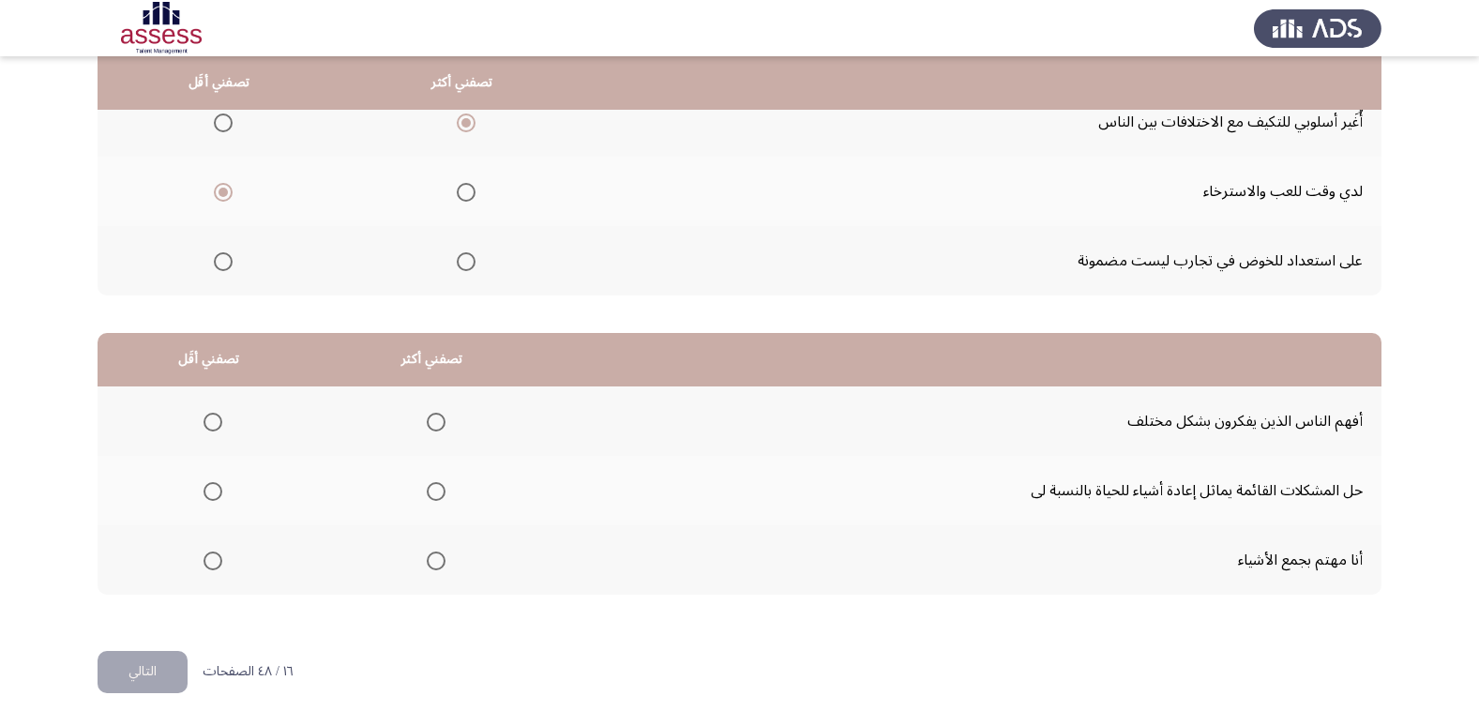
click at [221, 274] on mat-radio-group "Select an option" at bounding box center [219, 261] width 26 height 32
click at [226, 260] on span "Select an option" at bounding box center [223, 261] width 19 height 19
click at [226, 260] on input "Select an option" at bounding box center [223, 261] width 19 height 19
click at [427, 566] on span "Select an option" at bounding box center [436, 560] width 19 height 19
click at [427, 566] on input "Select an option" at bounding box center [436, 560] width 19 height 19
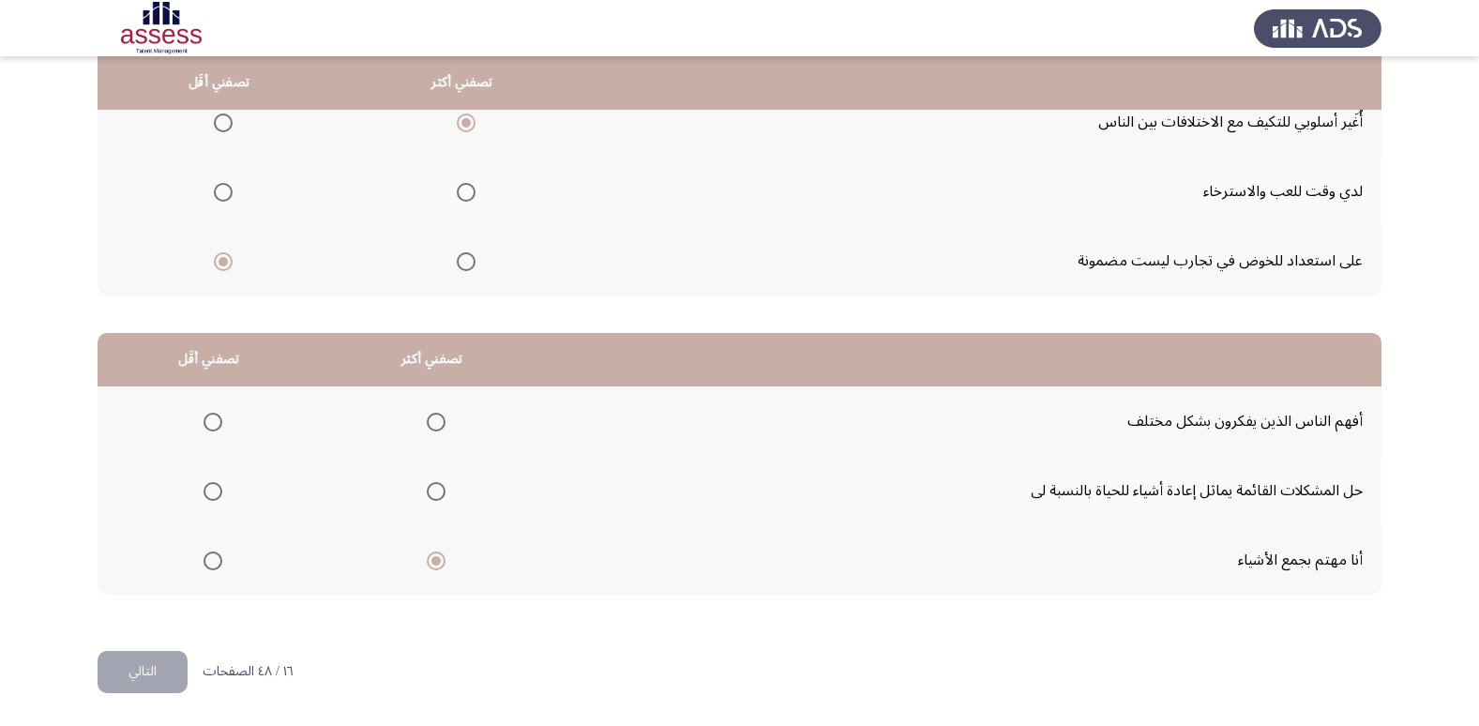
click at [227, 497] on th at bounding box center [209, 490] width 223 height 69
click at [204, 478] on mat-radio-group "Select an option" at bounding box center [209, 491] width 26 height 32
click at [211, 499] on span "Select an option" at bounding box center [213, 491] width 19 height 19
click at [211, 499] on input "Select an option" at bounding box center [213, 491] width 19 height 19
click at [162, 666] on button "التالي" at bounding box center [143, 672] width 90 height 42
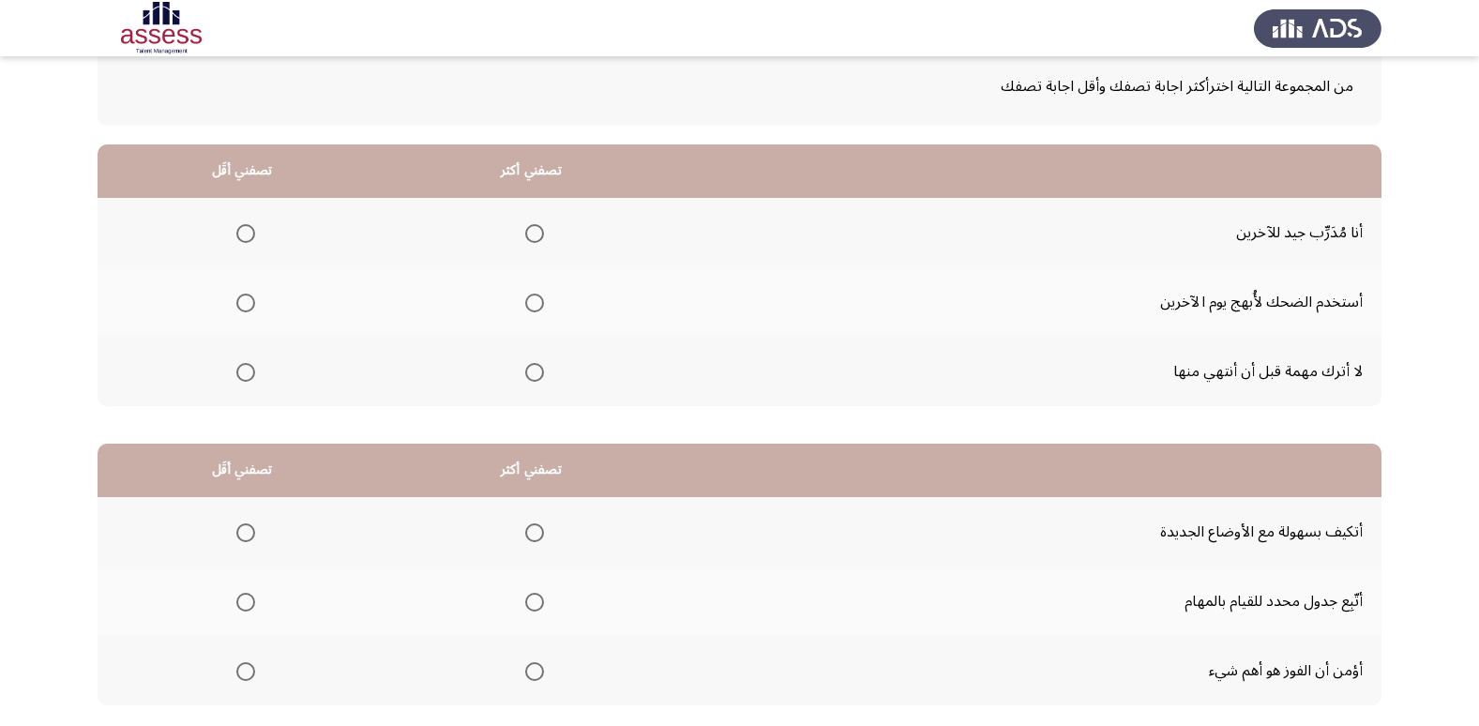
scroll to position [117, 0]
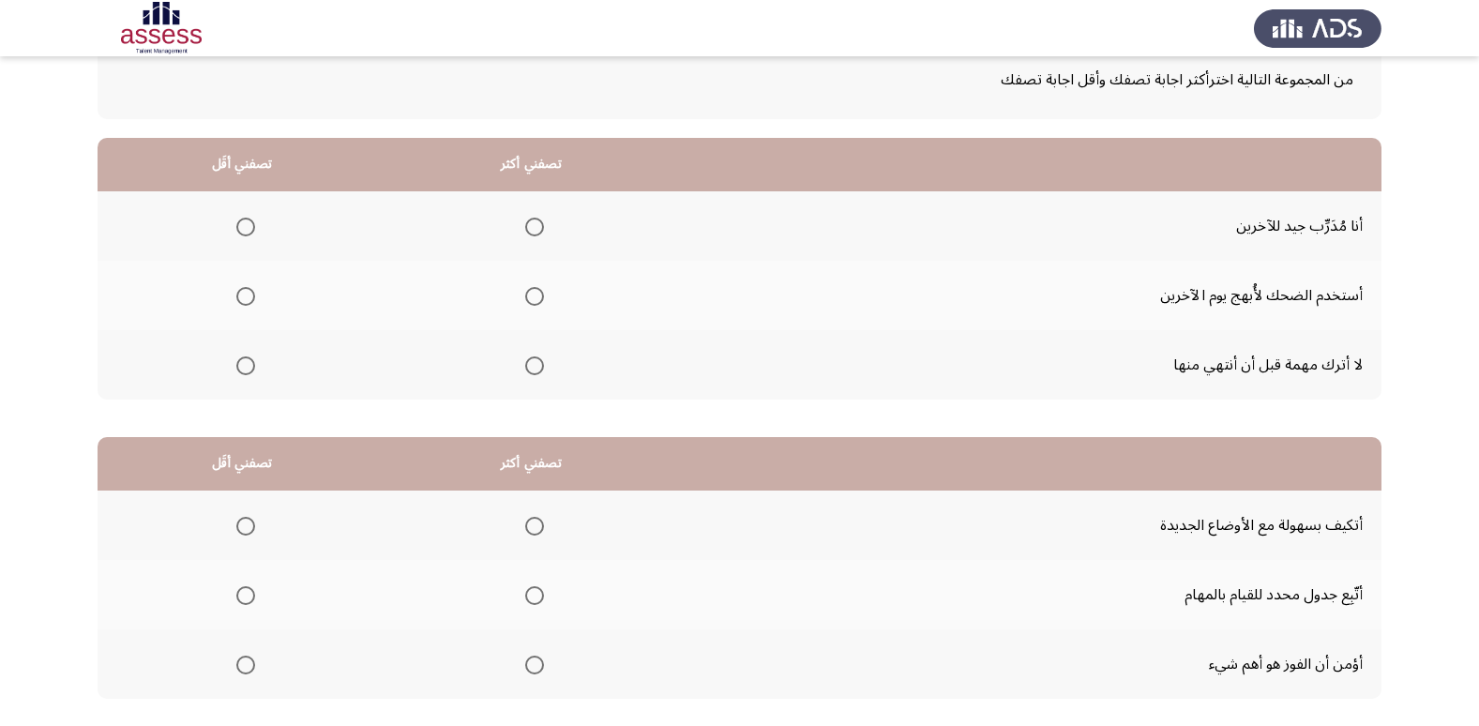
click at [535, 361] on span "Select an option" at bounding box center [534, 365] width 19 height 19
click at [535, 361] on input "Select an option" at bounding box center [534, 365] width 19 height 19
click at [247, 294] on span "Select an option" at bounding box center [245, 296] width 19 height 19
click at [247, 294] on input "Select an option" at bounding box center [245, 296] width 19 height 19
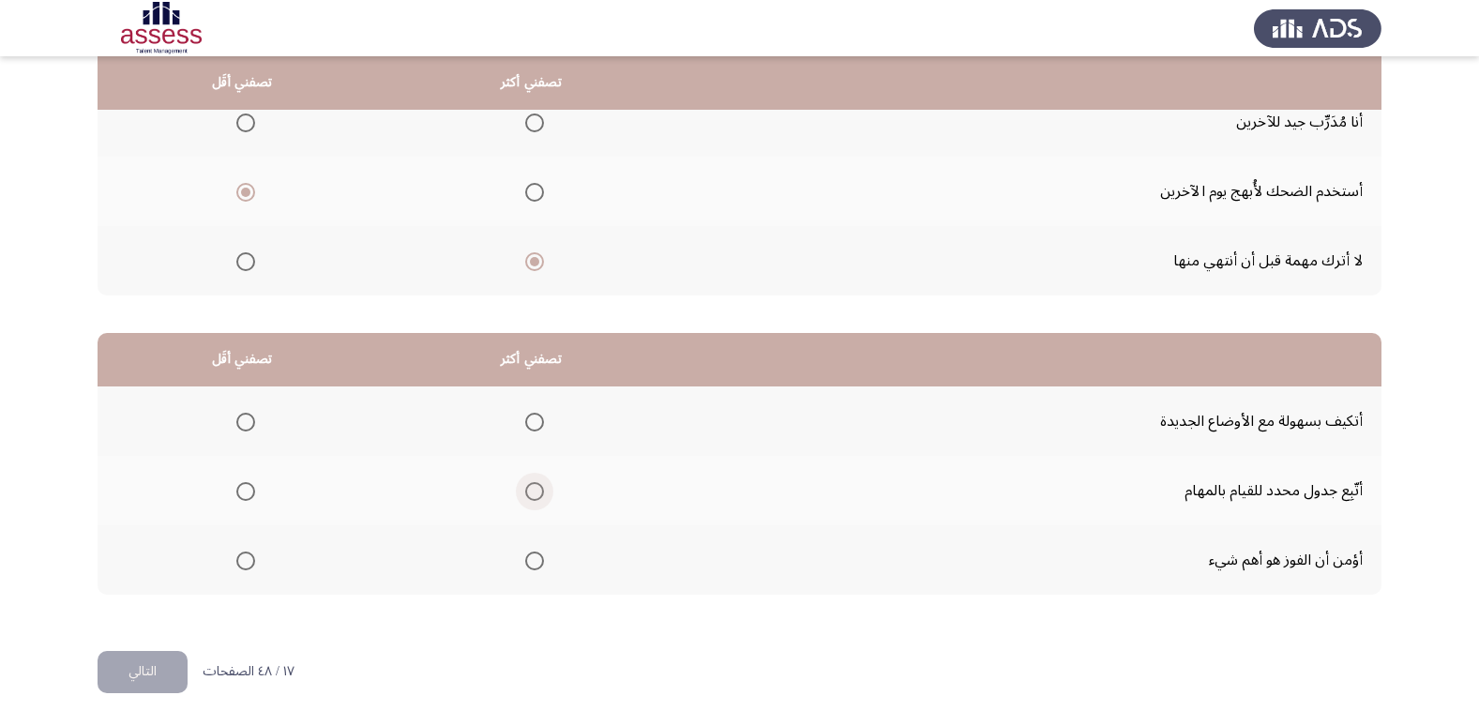
click at [529, 492] on span "Select an option" at bounding box center [534, 491] width 19 height 19
click at [529, 492] on input "Select an option" at bounding box center [534, 491] width 19 height 19
click at [244, 557] on span "Select an option" at bounding box center [245, 560] width 19 height 19
click at [244, 557] on input "Select an option" at bounding box center [245, 560] width 19 height 19
click at [170, 676] on button "التالي" at bounding box center [143, 672] width 90 height 42
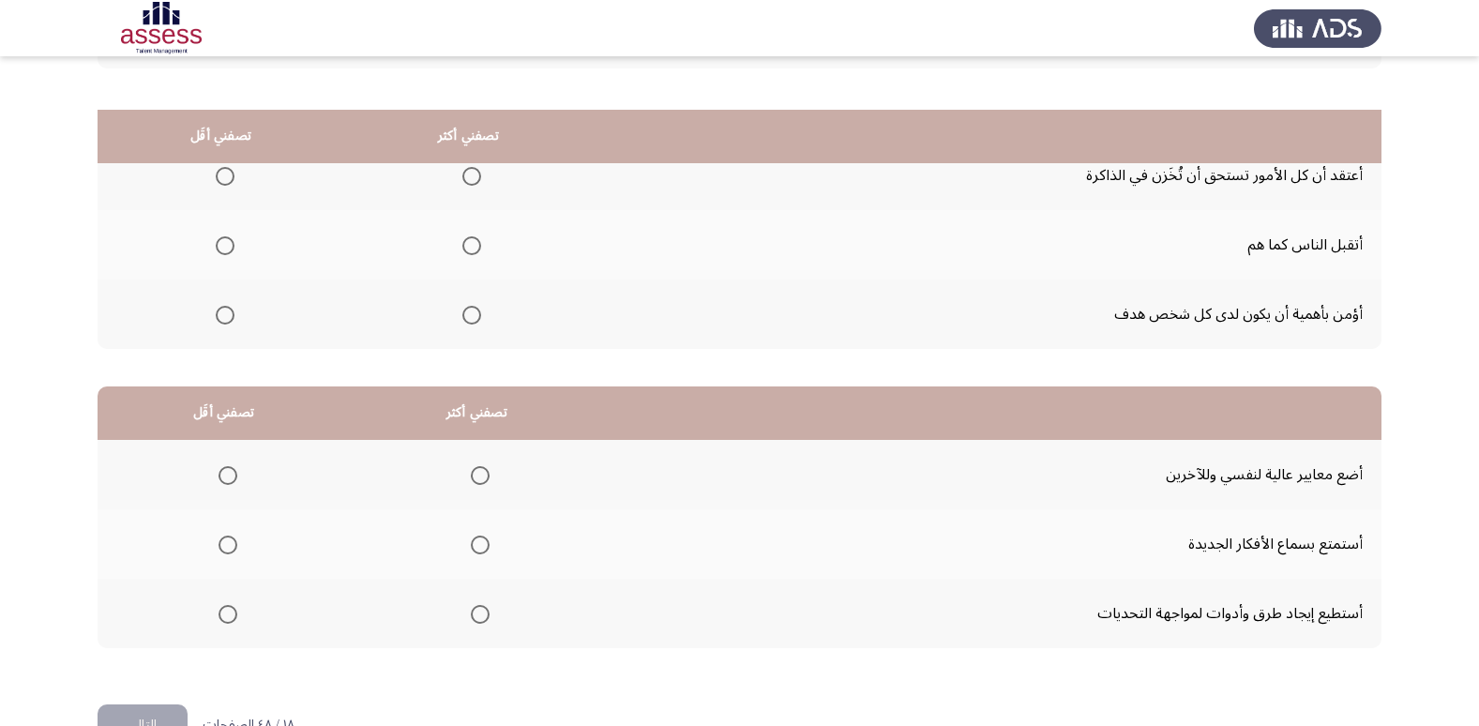
scroll to position [158, 0]
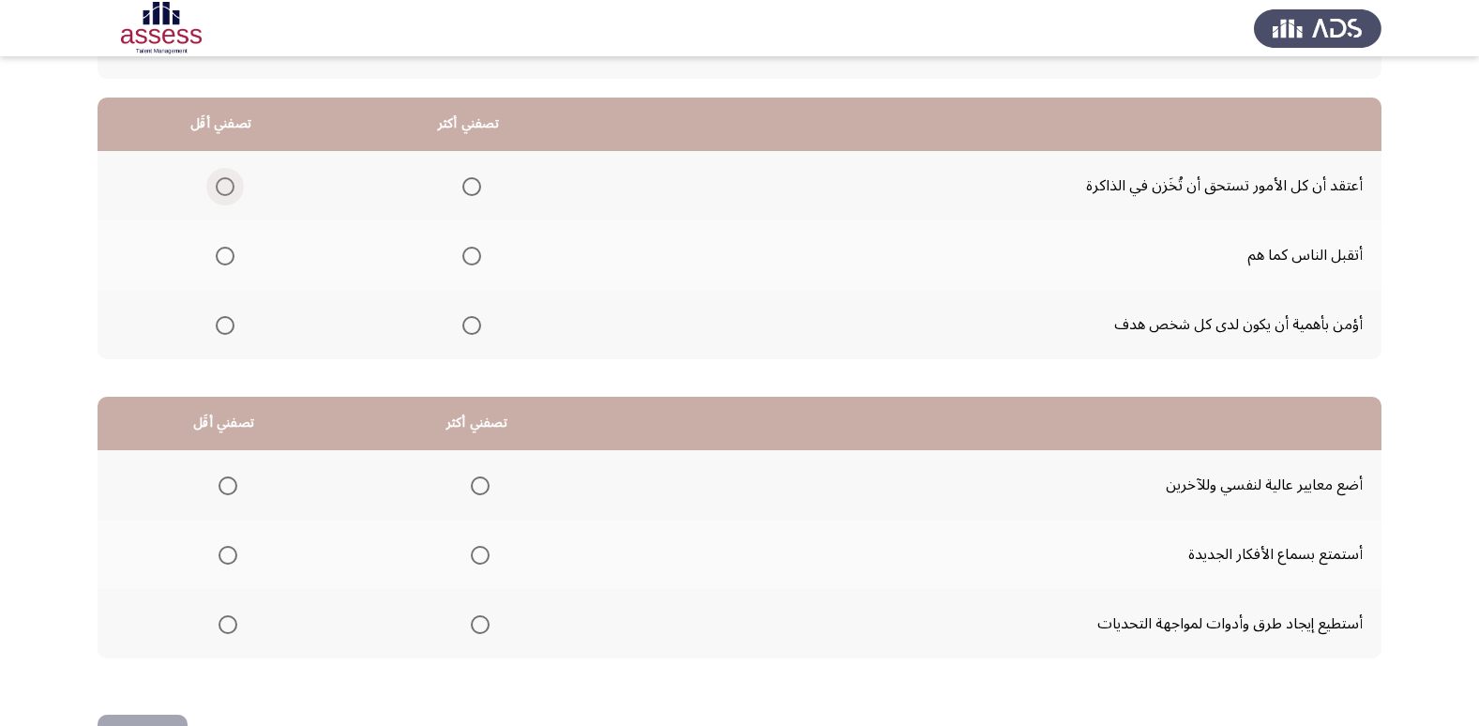
click at [219, 185] on span "Select an option" at bounding box center [225, 186] width 19 height 19
click at [219, 185] on input "Select an option" at bounding box center [225, 186] width 19 height 19
click at [473, 324] on span "Select an option" at bounding box center [471, 325] width 19 height 19
click at [473, 324] on input "Select an option" at bounding box center [471, 325] width 19 height 19
click at [475, 622] on span "Select an option" at bounding box center [480, 624] width 19 height 19
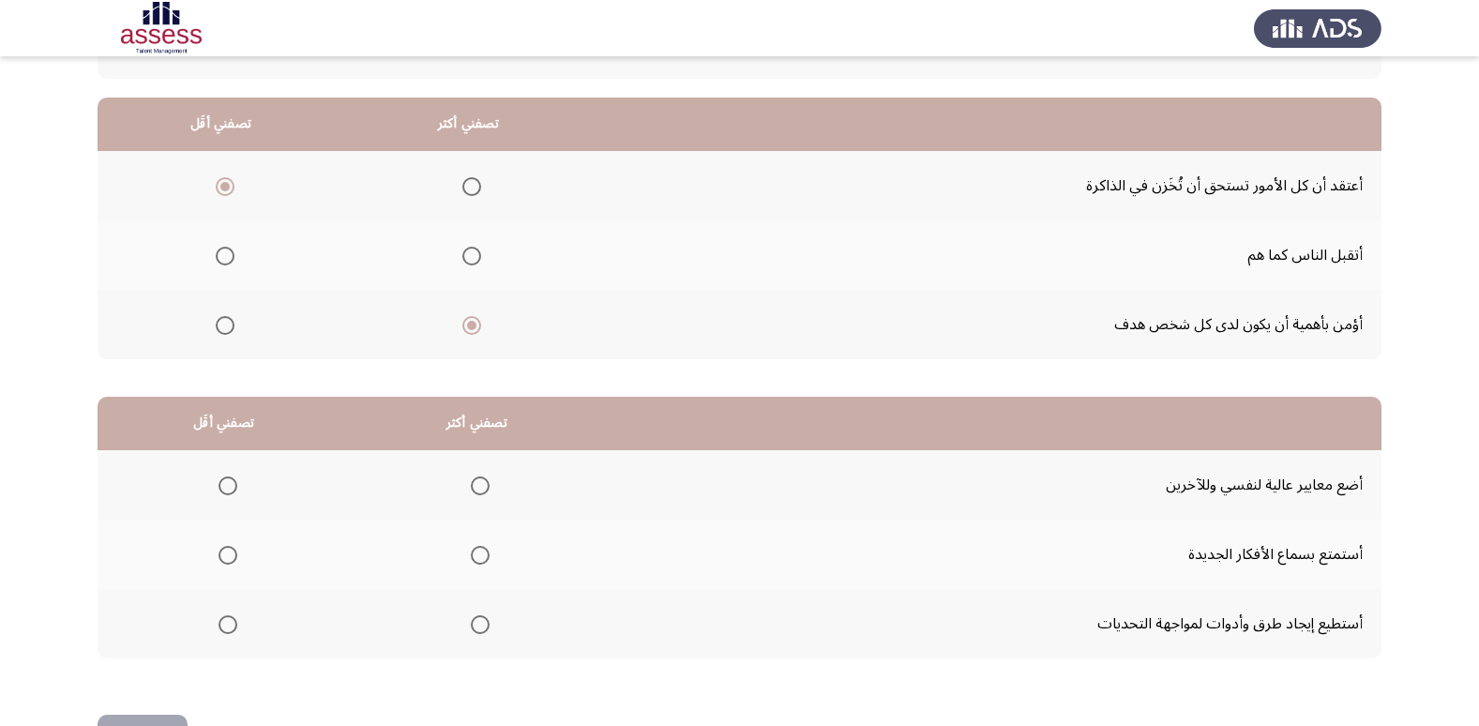
click at [475, 622] on input "Select an option" at bounding box center [480, 624] width 19 height 19
click at [227, 484] on span "Select an option" at bounding box center [228, 485] width 19 height 19
click at [227, 484] on input "Select an option" at bounding box center [228, 485] width 19 height 19
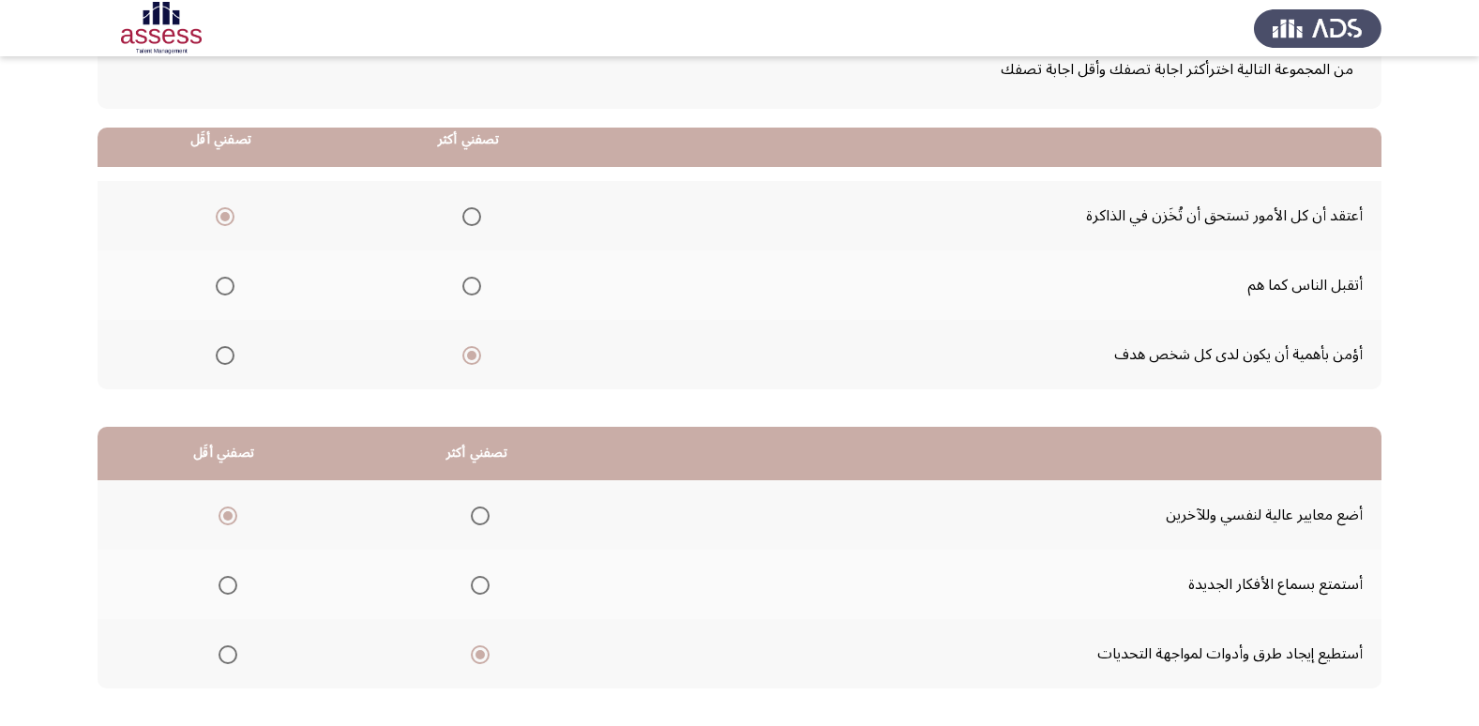
scroll to position [221, 0]
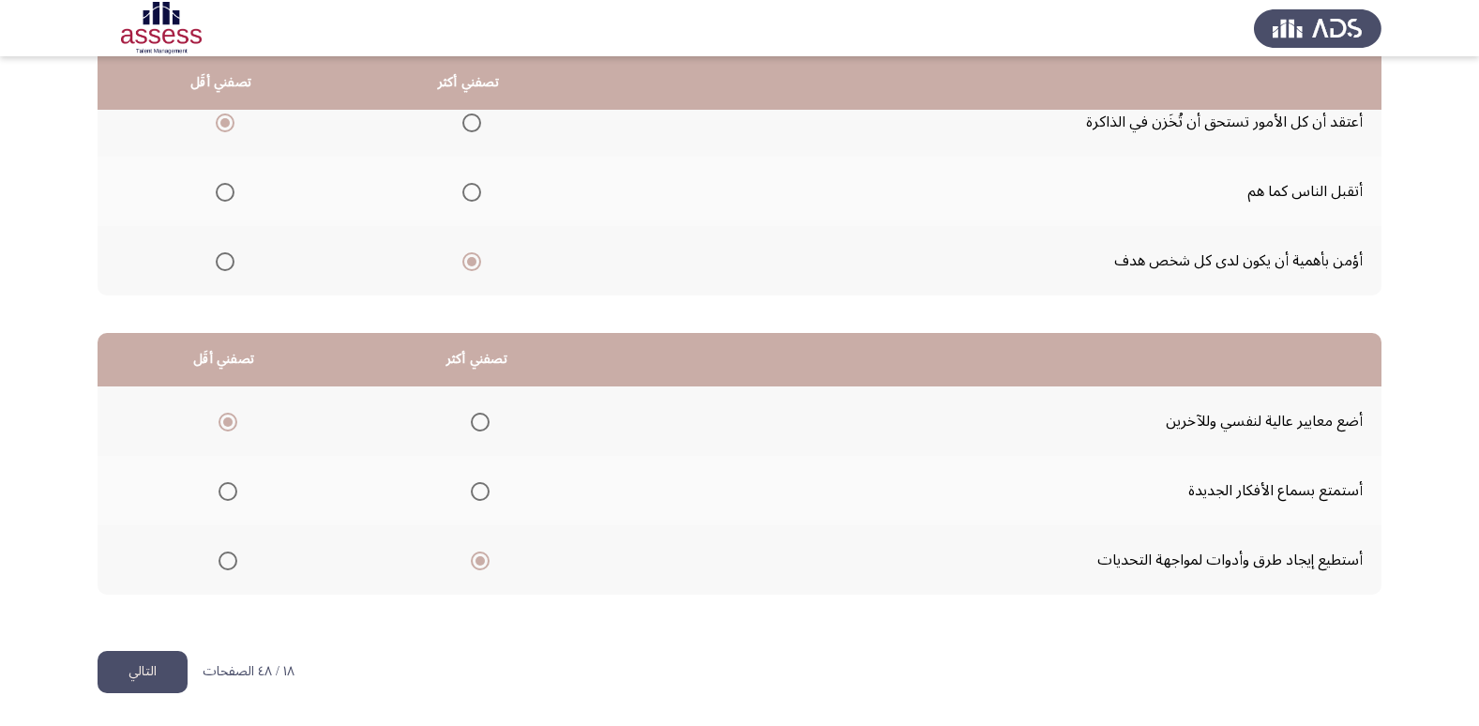
click at [141, 676] on button "التالي" at bounding box center [143, 672] width 90 height 42
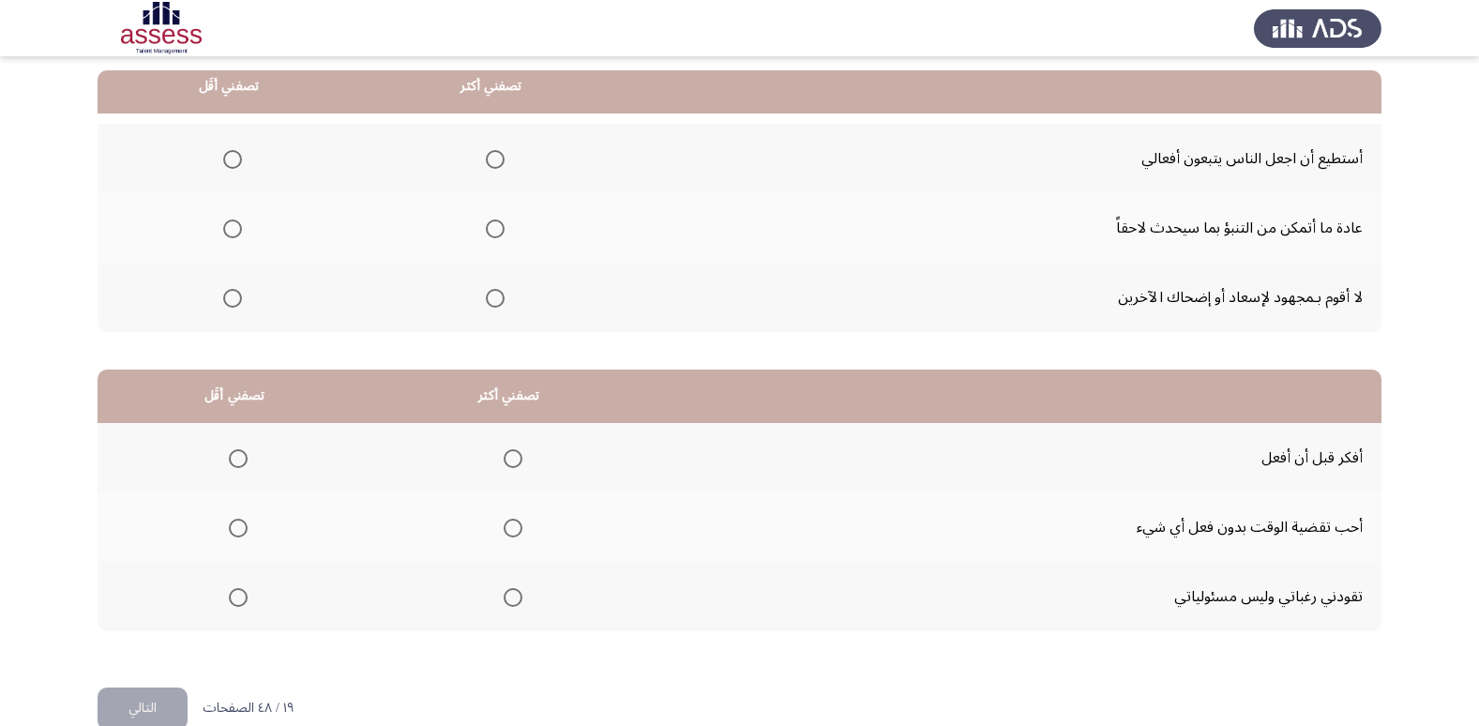
scroll to position [188, 0]
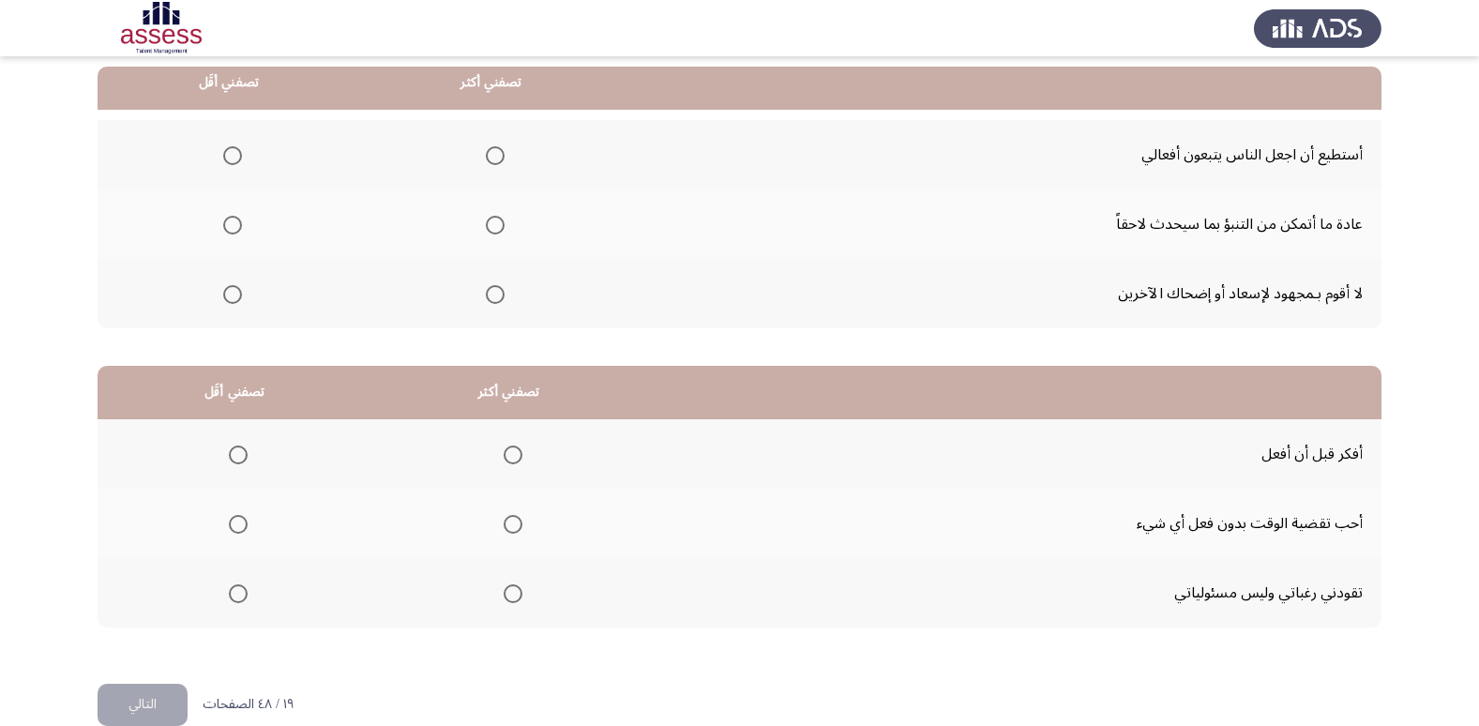
click at [235, 298] on span "Select an option" at bounding box center [232, 294] width 19 height 19
click at [235, 298] on input "Select an option" at bounding box center [232, 294] width 19 height 19
click at [497, 158] on span "Select an option" at bounding box center [495, 155] width 19 height 19
click at [497, 158] on input "Select an option" at bounding box center [495, 155] width 19 height 19
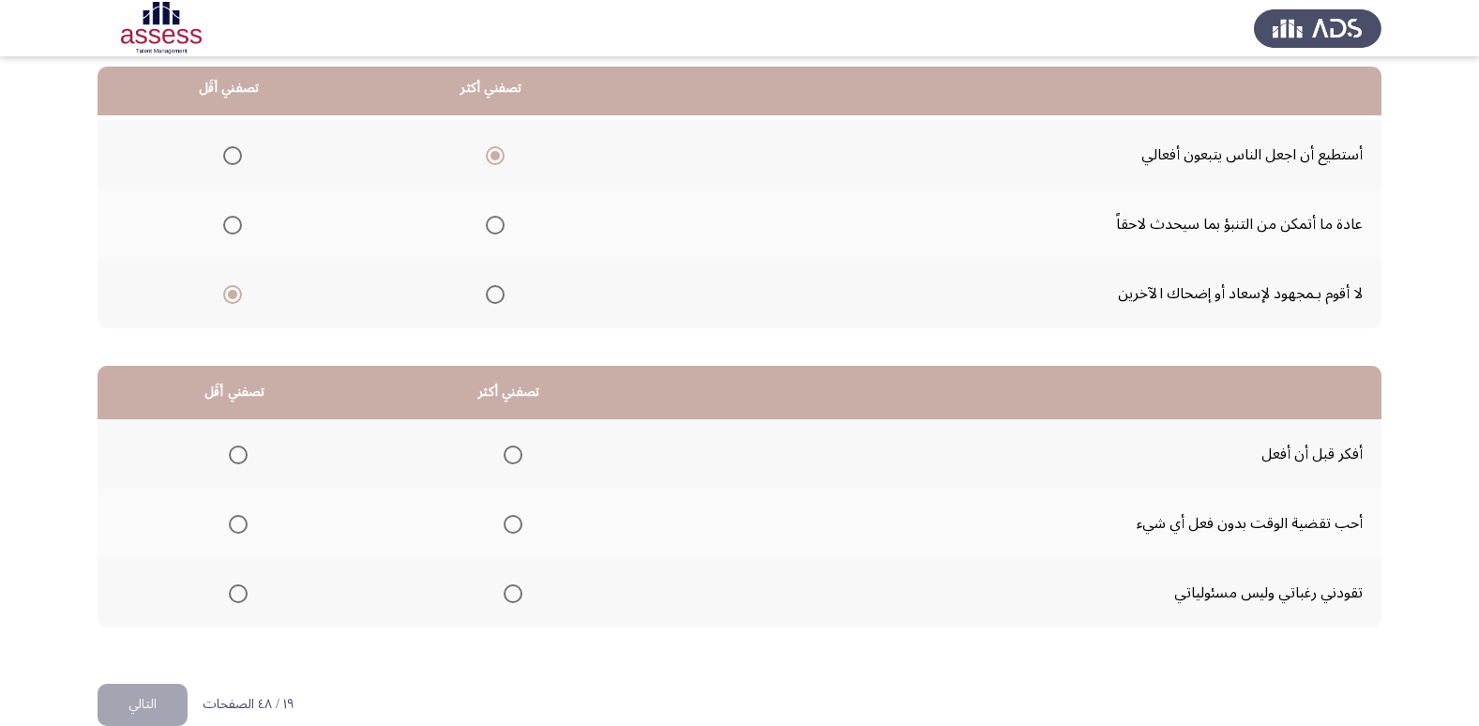
scroll to position [221, 0]
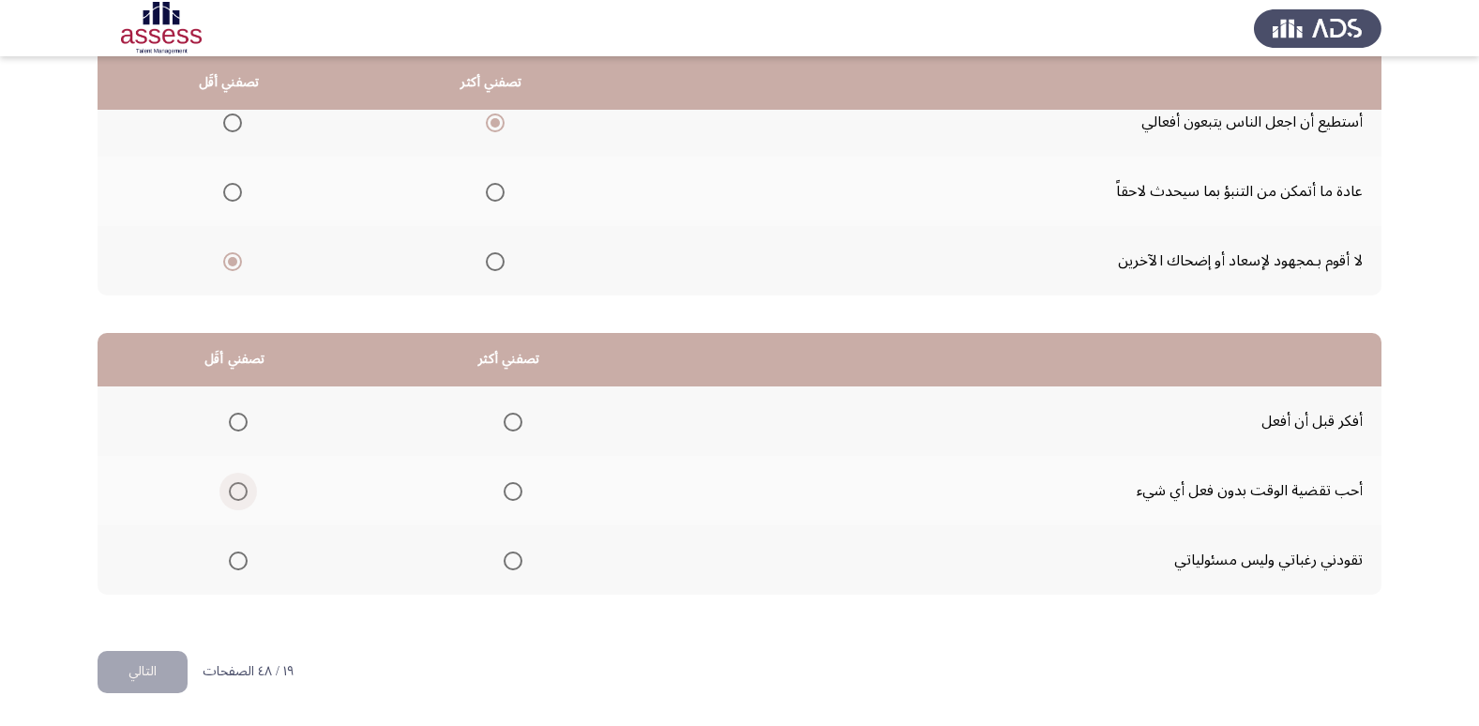
click at [237, 494] on span "Select an option" at bounding box center [238, 491] width 19 height 19
click at [237, 494] on input "Select an option" at bounding box center [238, 491] width 19 height 19
click at [509, 423] on span "Select an option" at bounding box center [513, 422] width 19 height 19
click at [509, 423] on input "Select an option" at bounding box center [513, 422] width 19 height 19
click at [190, 667] on div "١٩ / ٤٨ الصفحات التالي" at bounding box center [196, 672] width 196 height 42
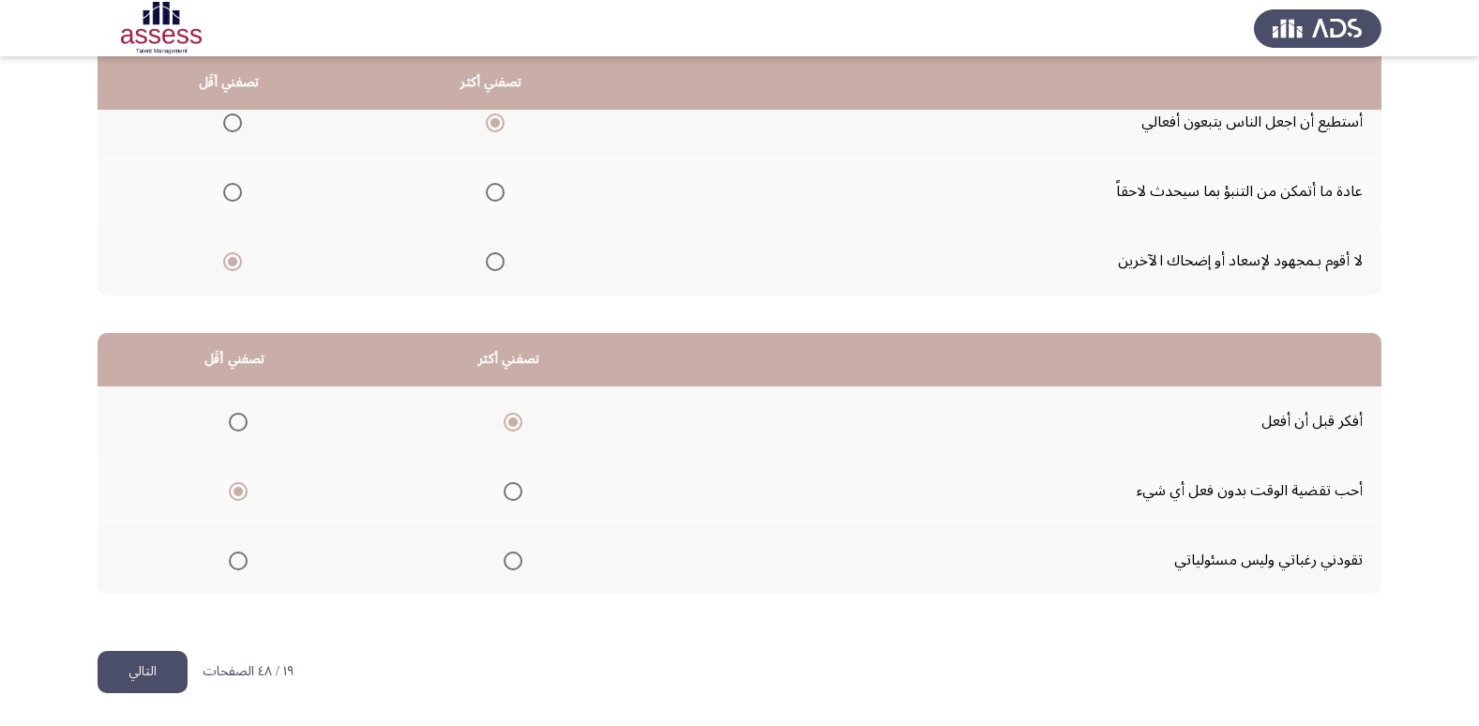
click at [175, 668] on button "التالي" at bounding box center [143, 672] width 90 height 42
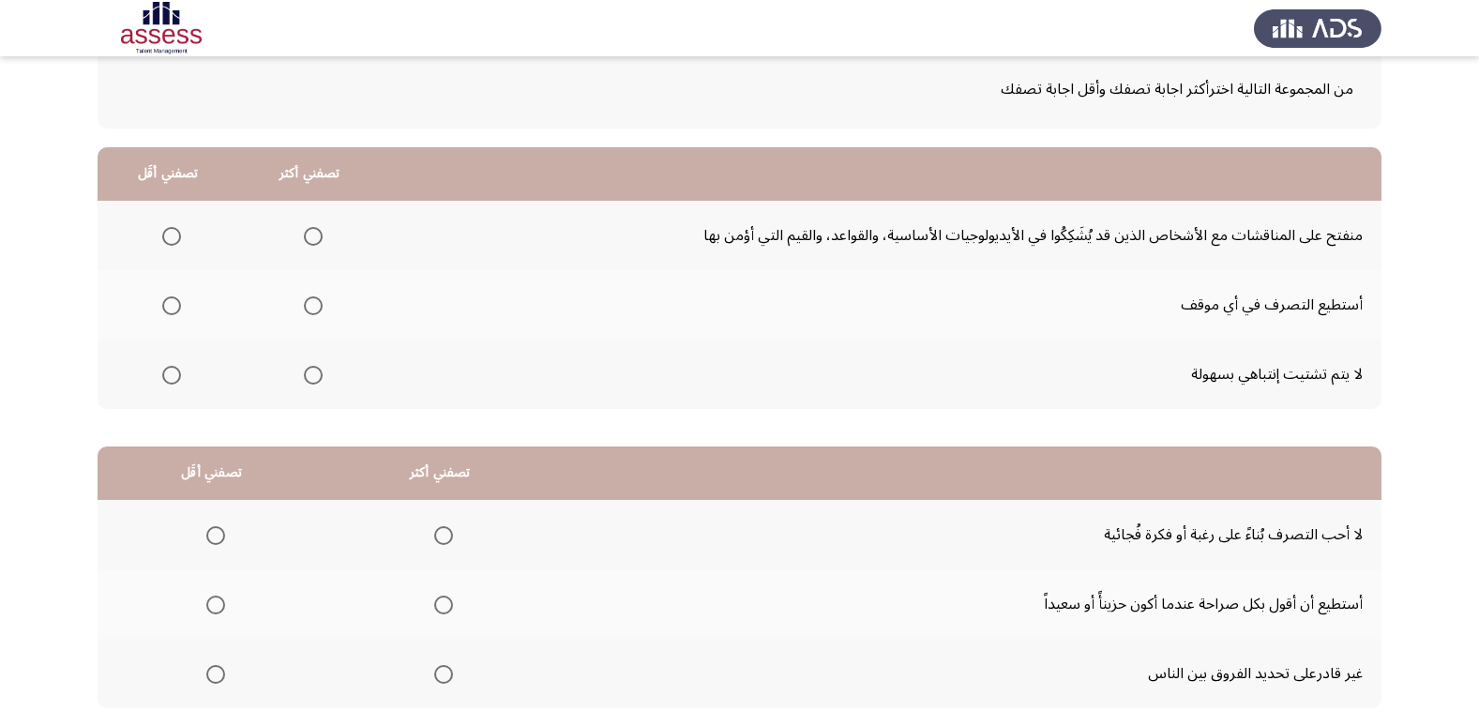
scroll to position [112, 0]
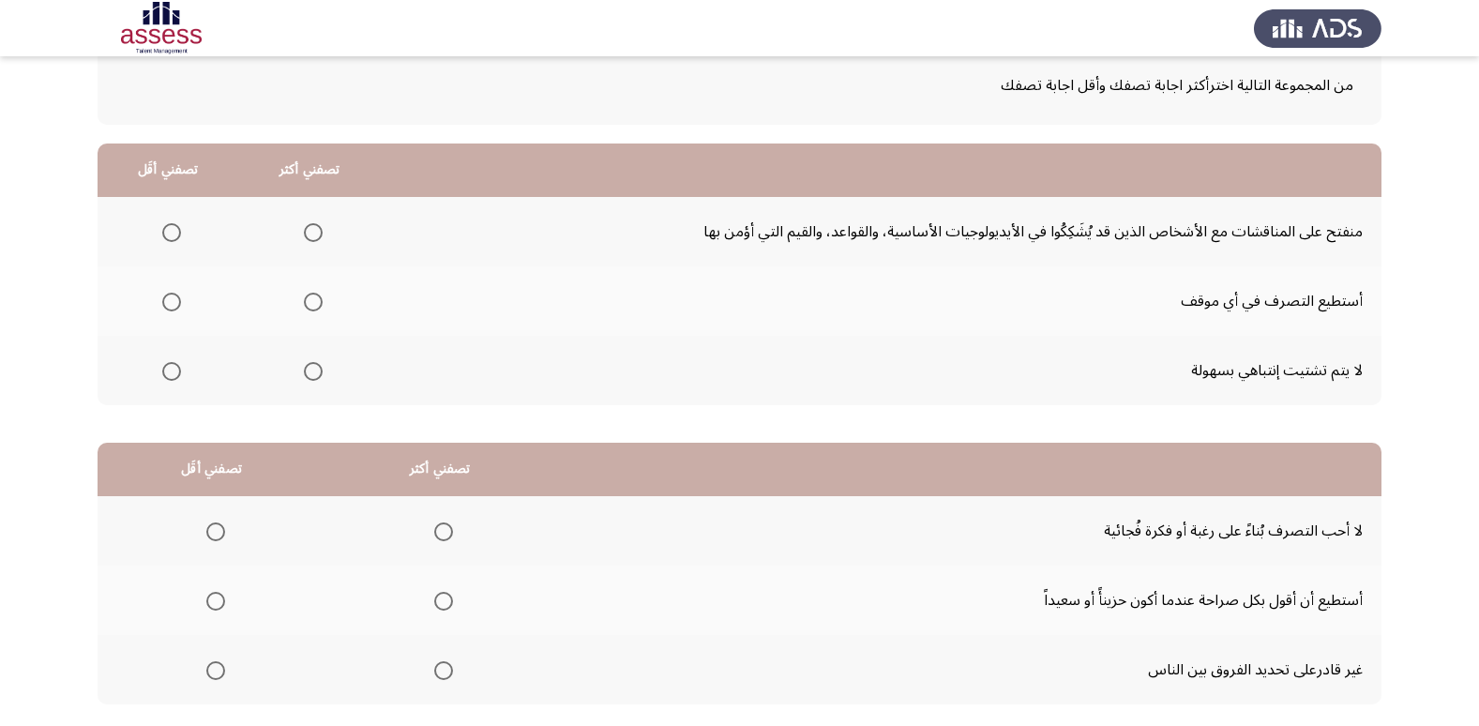
click at [169, 224] on span "Select an option" at bounding box center [171, 232] width 19 height 19
click at [169, 224] on input "Select an option" at bounding box center [171, 232] width 19 height 19
click at [307, 379] on span "Select an option" at bounding box center [313, 371] width 19 height 19
click at [307, 379] on input "Select an option" at bounding box center [313, 371] width 19 height 19
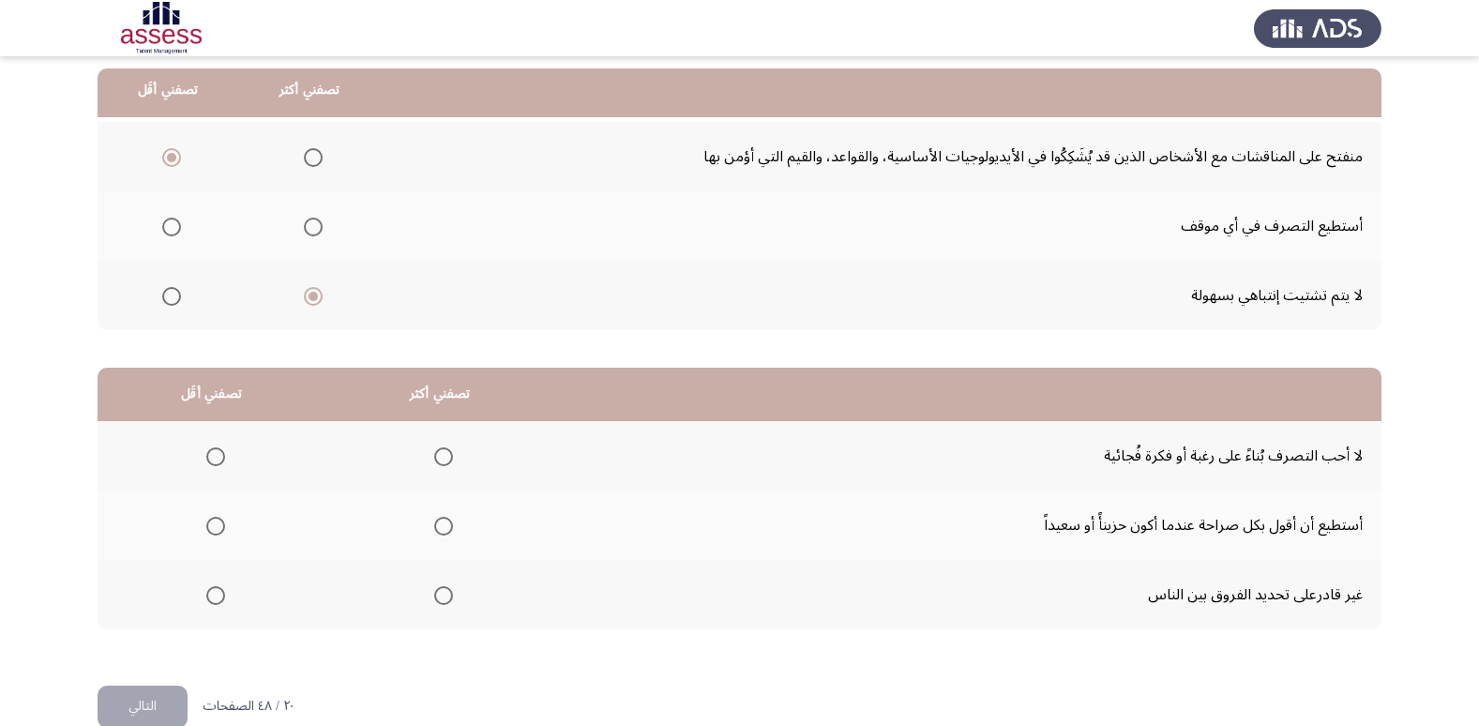
scroll to position [221, 0]
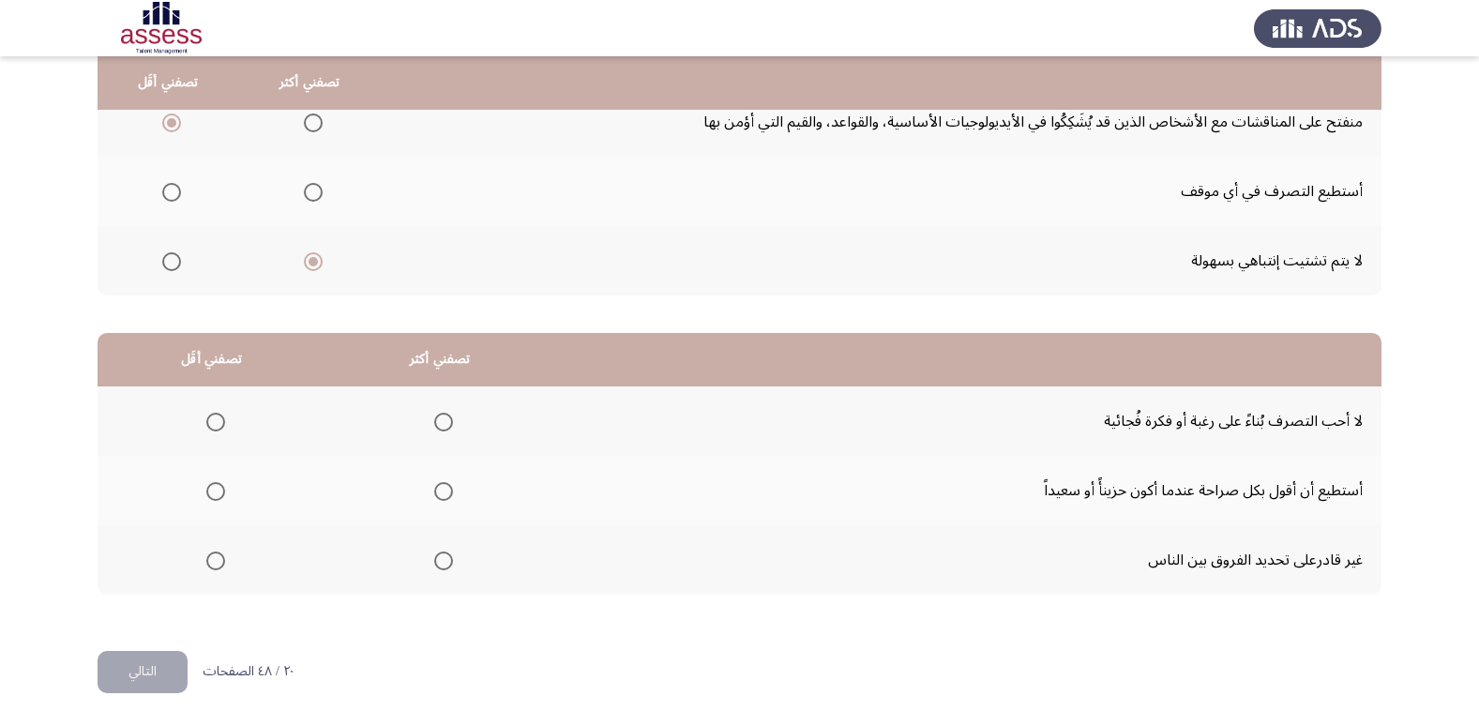
click at [213, 483] on span "Select an option" at bounding box center [215, 491] width 19 height 19
click at [213, 483] on input "Select an option" at bounding box center [215, 491] width 19 height 19
click at [434, 425] on span "Select an option" at bounding box center [443, 422] width 19 height 19
click at [434, 425] on input "Select an option" at bounding box center [443, 422] width 19 height 19
click at [211, 558] on span "Select an option" at bounding box center [215, 560] width 19 height 19
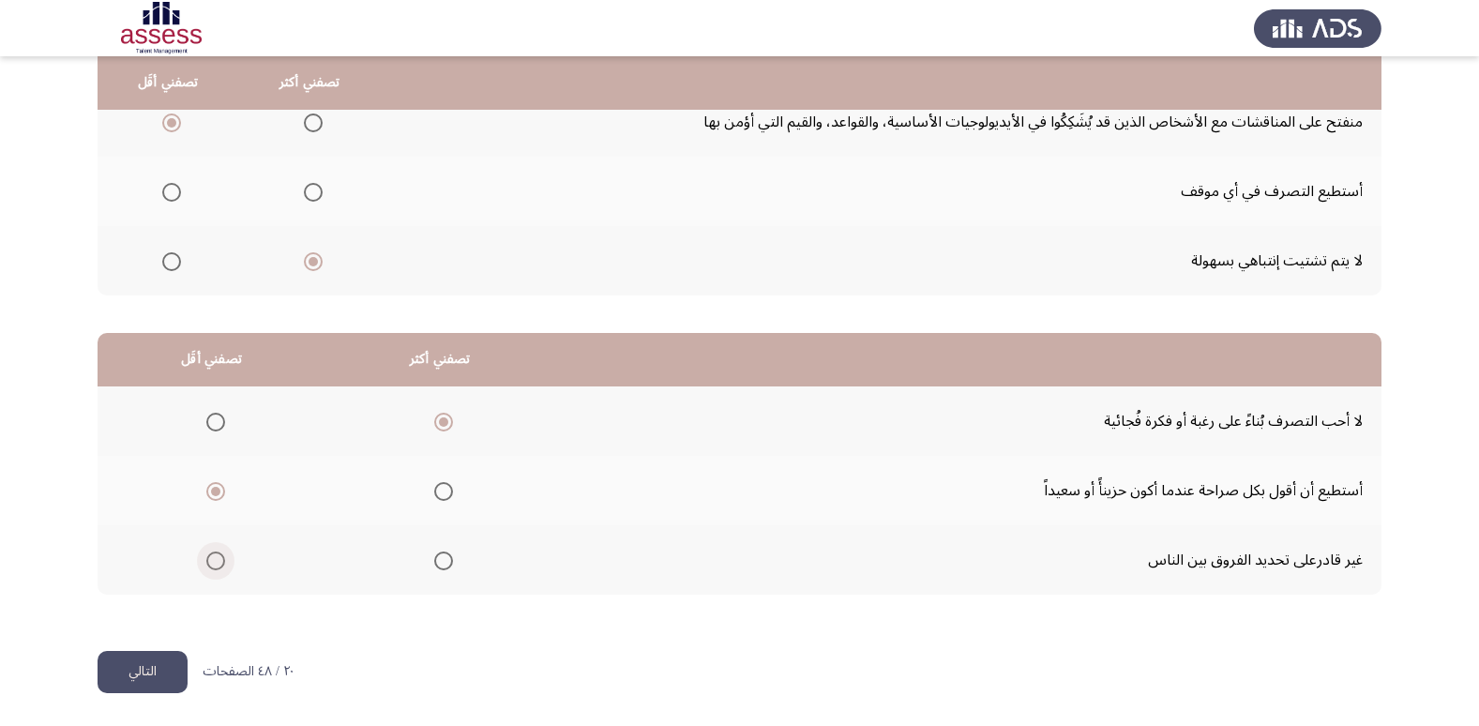
click at [211, 558] on input "Select an option" at bounding box center [215, 560] width 19 height 19
click at [167, 671] on button "التالي" at bounding box center [143, 672] width 90 height 42
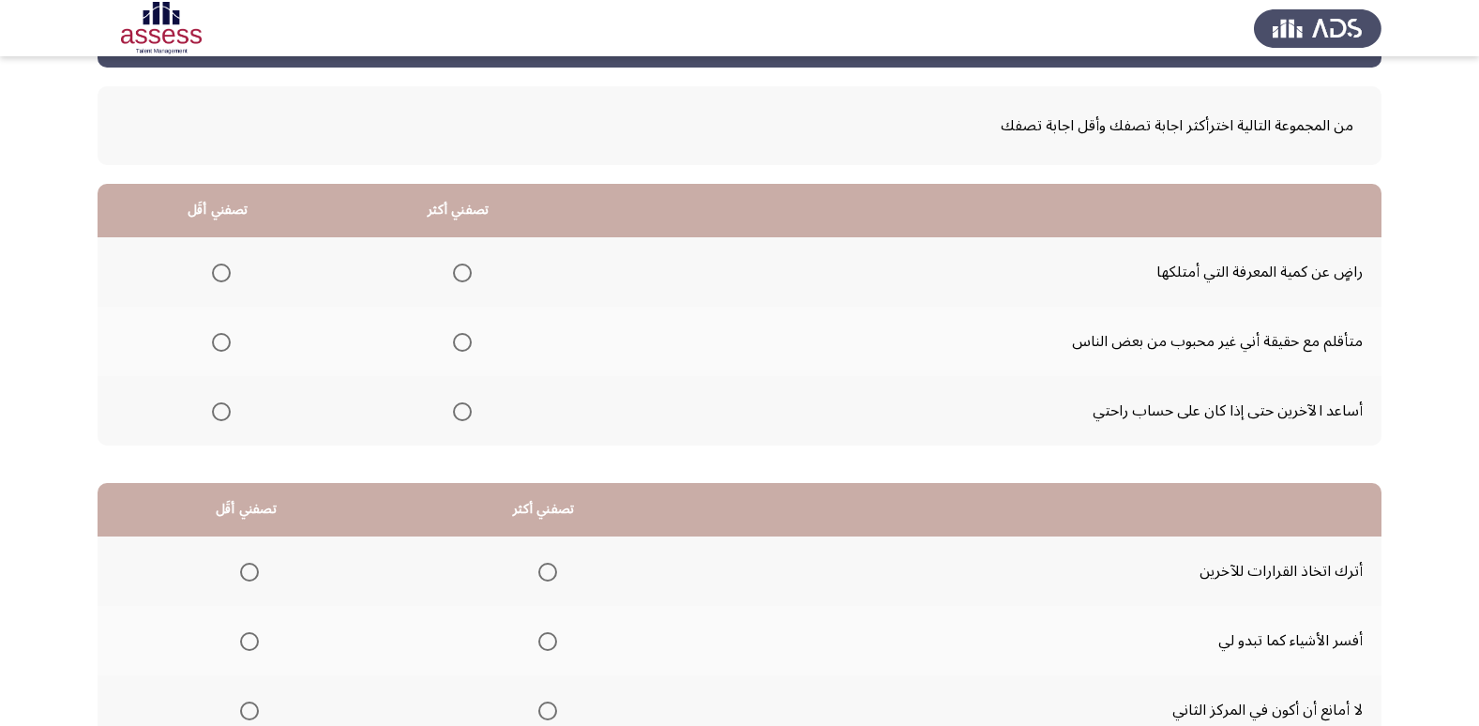
scroll to position [104, 0]
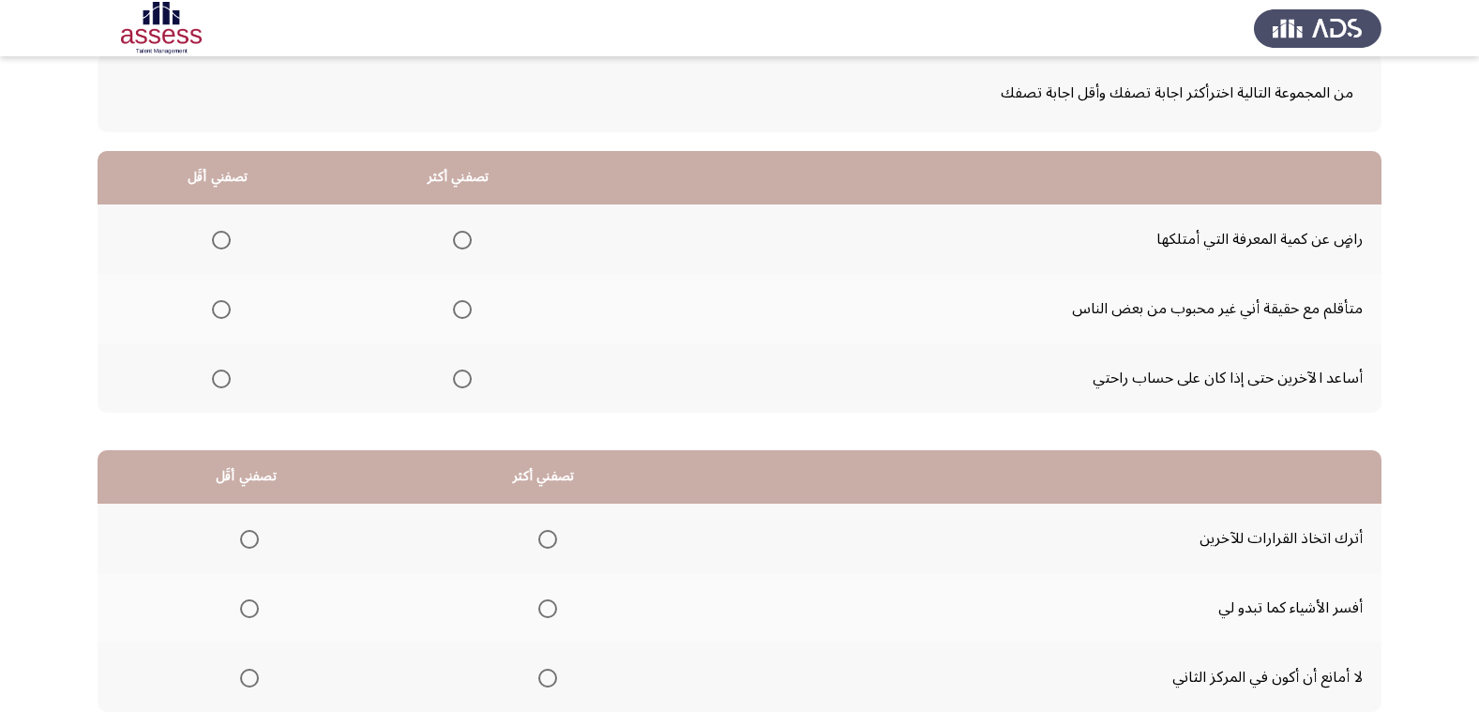
click at [466, 371] on span "Select an option" at bounding box center [462, 378] width 19 height 19
click at [466, 371] on input "Select an option" at bounding box center [462, 378] width 19 height 19
click at [226, 249] on span "Select an option" at bounding box center [221, 240] width 19 height 19
click at [226, 249] on input "Select an option" at bounding box center [221, 240] width 19 height 19
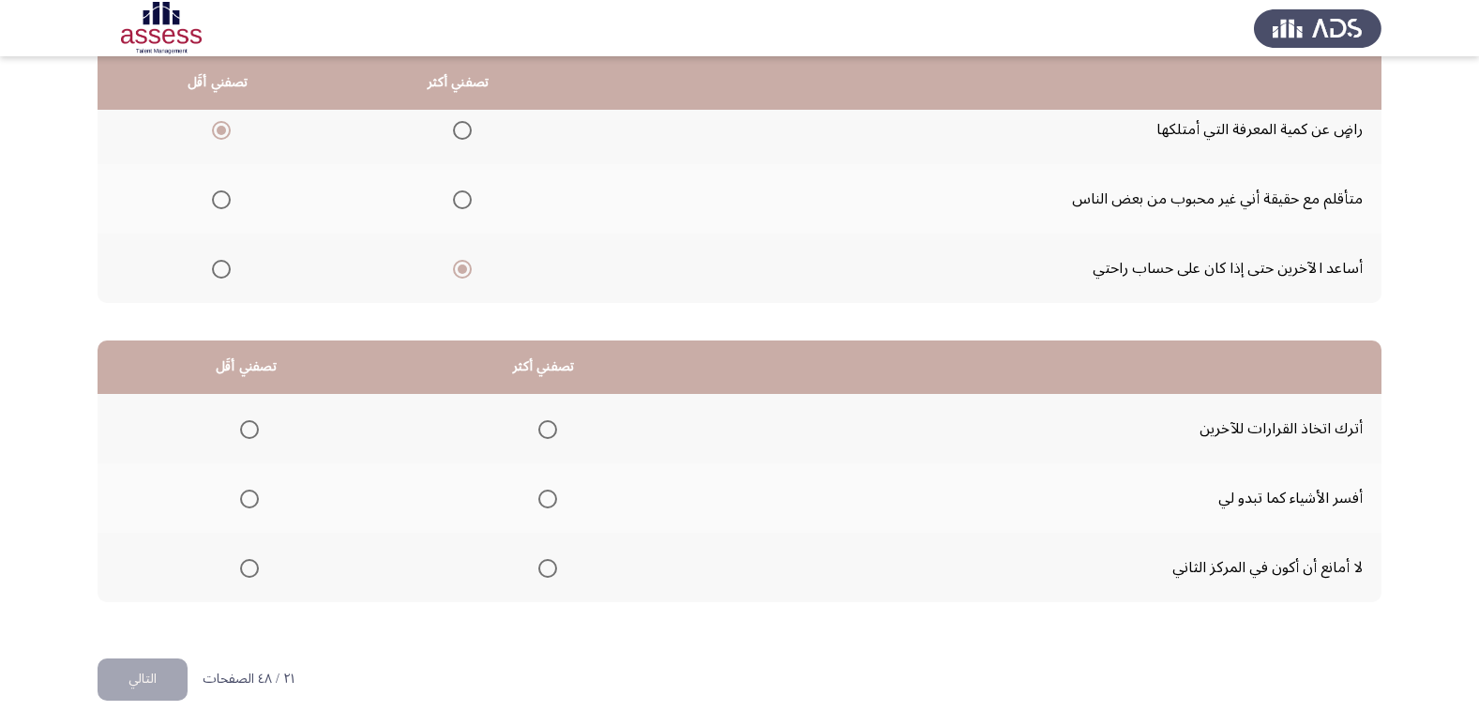
scroll to position [221, 0]
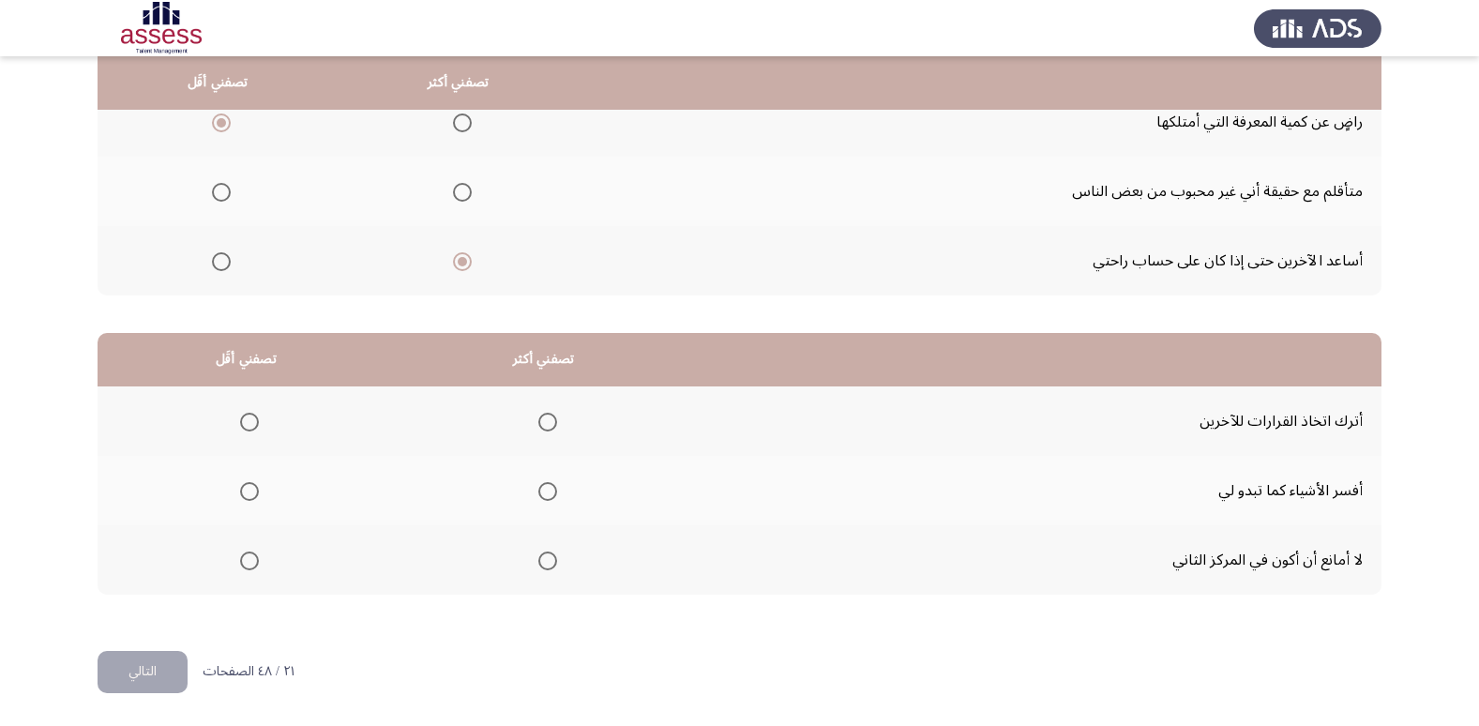
click at [251, 490] on span "Select an option" at bounding box center [249, 491] width 19 height 19
click at [251, 490] on input "Select an option" at bounding box center [249, 491] width 19 height 19
click at [554, 565] on span "Select an option" at bounding box center [547, 560] width 19 height 19
click at [554, 565] on input "Select an option" at bounding box center [547, 560] width 19 height 19
click at [155, 674] on button "التالي" at bounding box center [143, 672] width 90 height 42
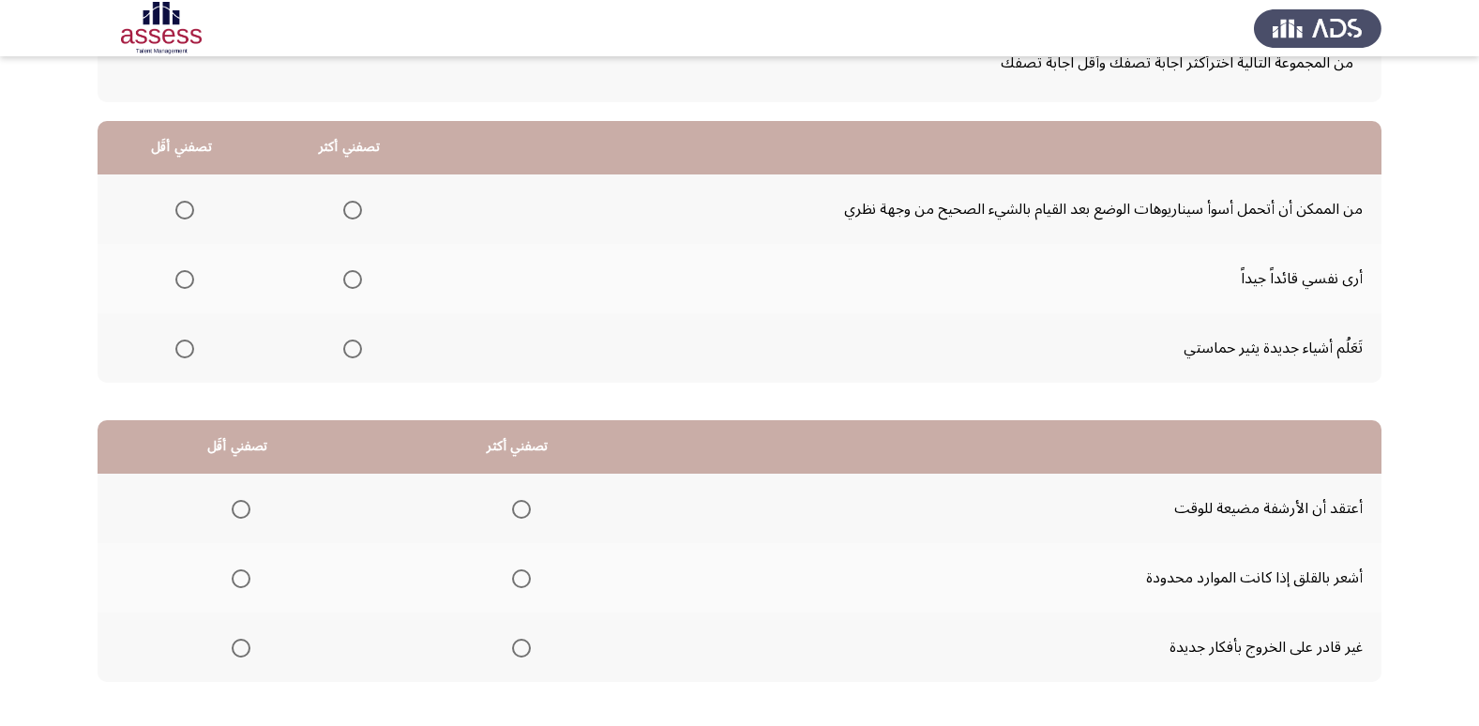
scroll to position [144, 0]
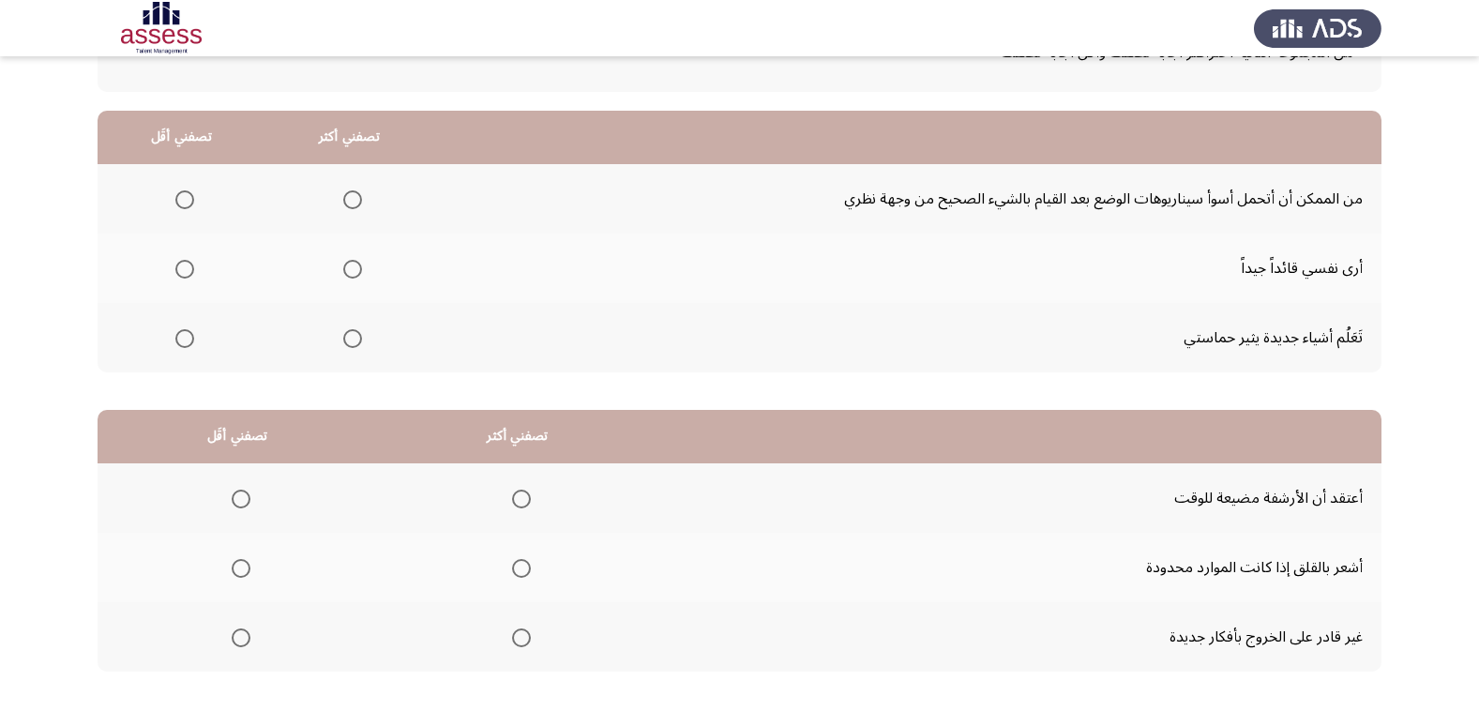
click at [349, 270] on span "Select an option" at bounding box center [352, 269] width 19 height 19
click at [349, 270] on input "Select an option" at bounding box center [352, 269] width 19 height 19
click at [179, 201] on span "Select an option" at bounding box center [184, 199] width 19 height 19
click at [179, 201] on input "Select an option" at bounding box center [184, 199] width 19 height 19
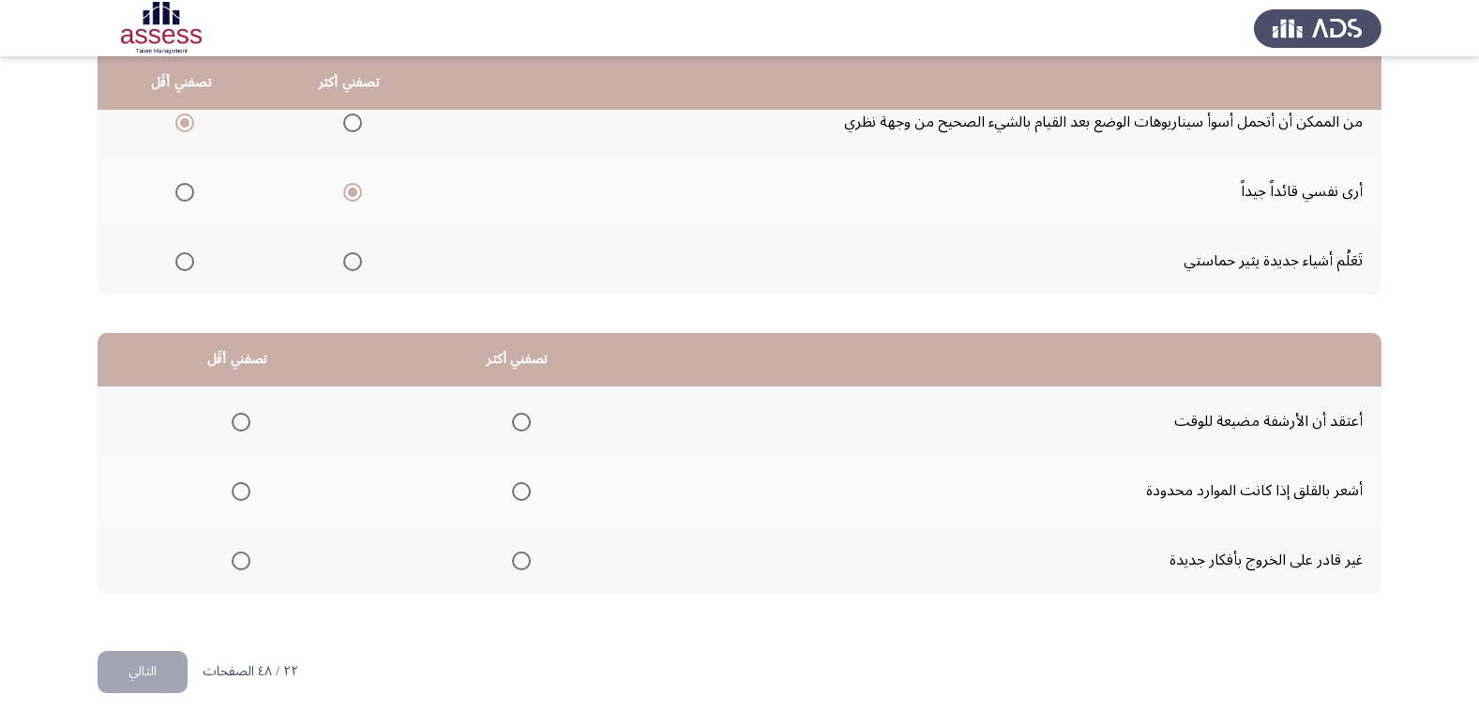
click at [243, 418] on span "Select an option" at bounding box center [241, 422] width 19 height 19
click at [243, 418] on input "Select an option" at bounding box center [241, 422] width 19 height 19
click at [522, 492] on span "Select an option" at bounding box center [521, 491] width 19 height 19
click at [522, 492] on input "Select an option" at bounding box center [521, 491] width 19 height 19
click at [242, 564] on span "Select an option" at bounding box center [241, 560] width 19 height 19
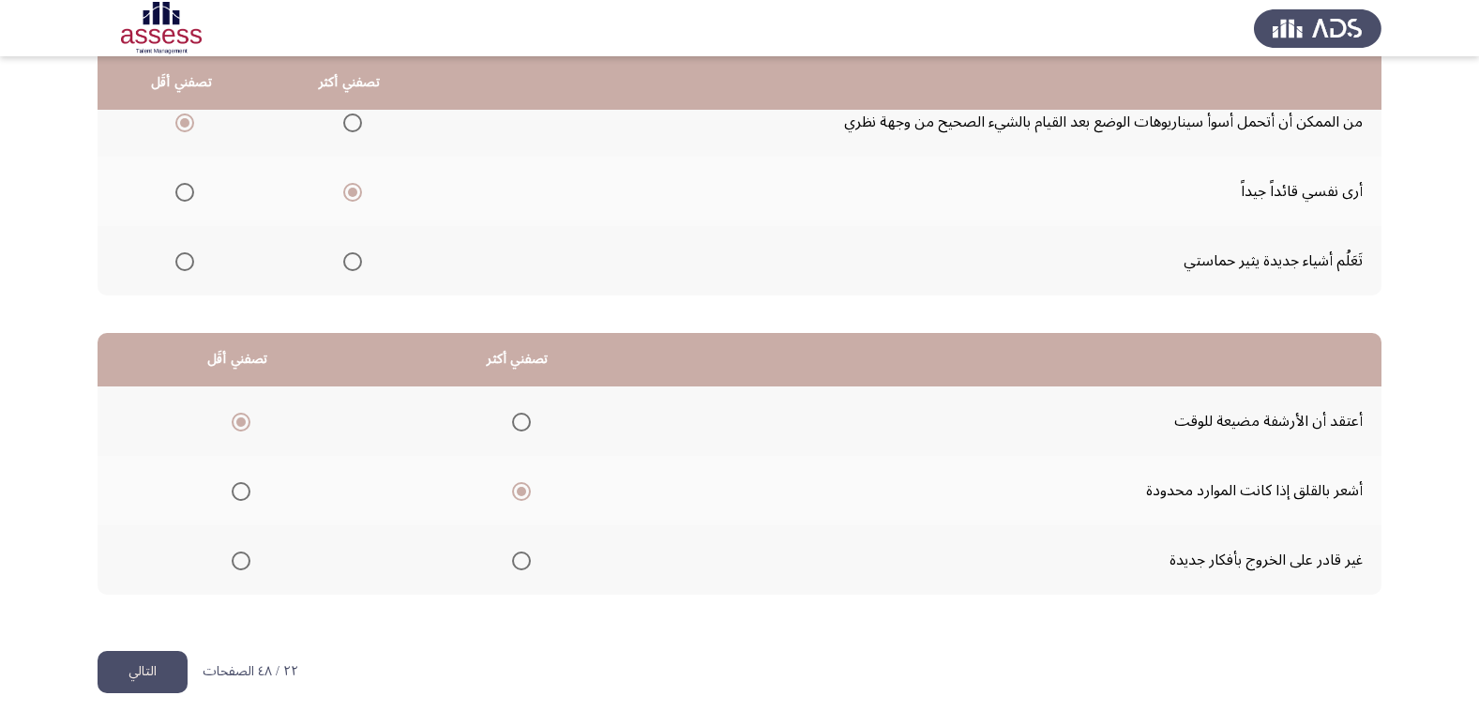
click at [242, 564] on input "Select an option" at bounding box center [241, 560] width 19 height 19
click at [173, 669] on button "التالي" at bounding box center [143, 672] width 90 height 42
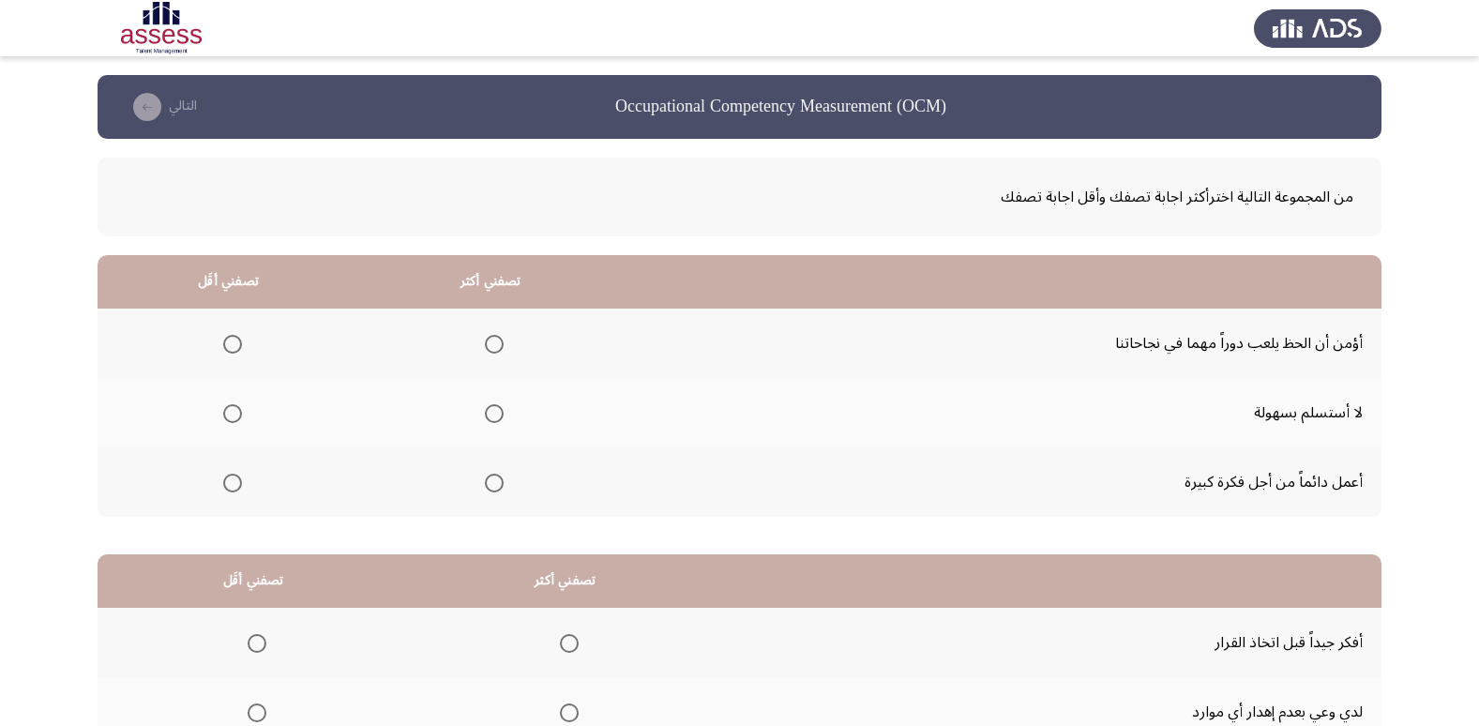
click at [495, 415] on span "Select an option" at bounding box center [494, 413] width 19 height 19
click at [495, 415] on input "Select an option" at bounding box center [494, 413] width 19 height 19
click at [240, 339] on span "Select an option" at bounding box center [232, 344] width 19 height 19
click at [240, 339] on input "Select an option" at bounding box center [232, 344] width 19 height 19
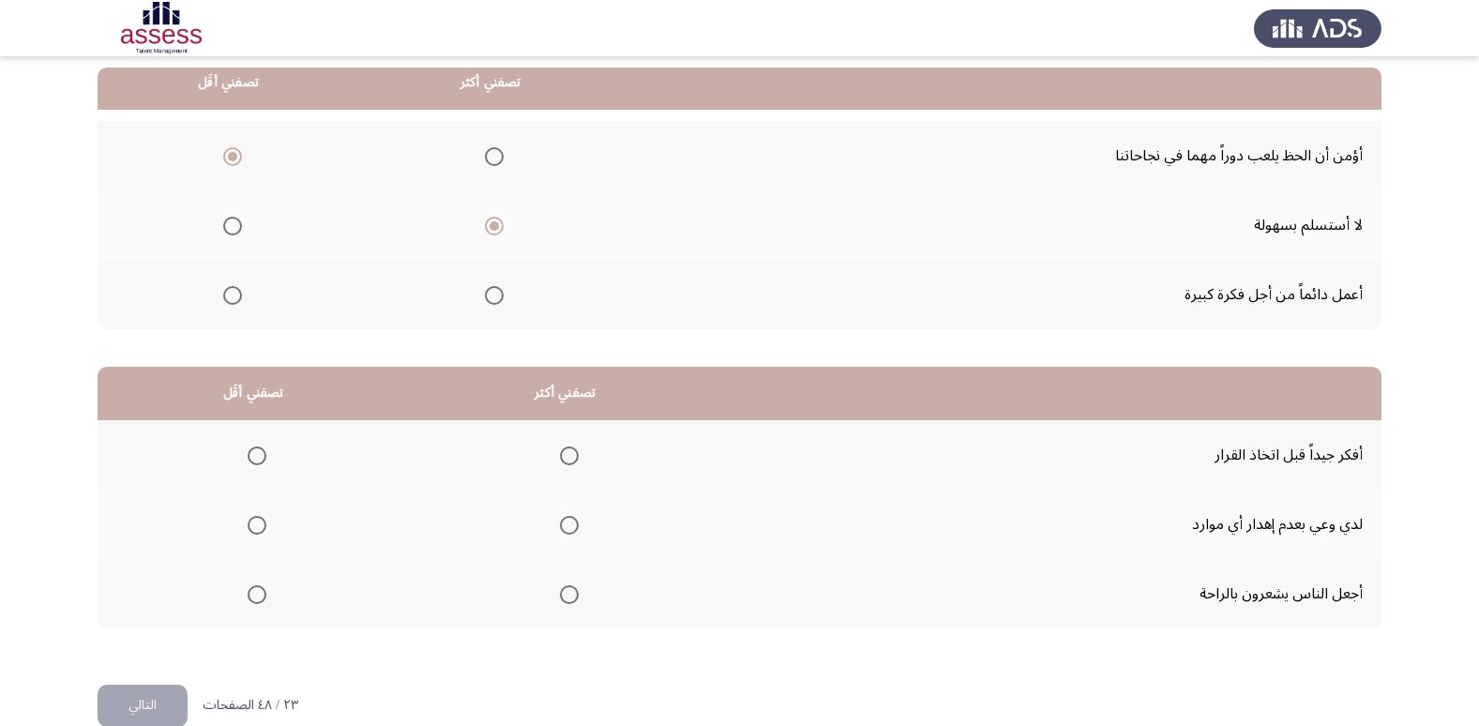
scroll to position [221, 0]
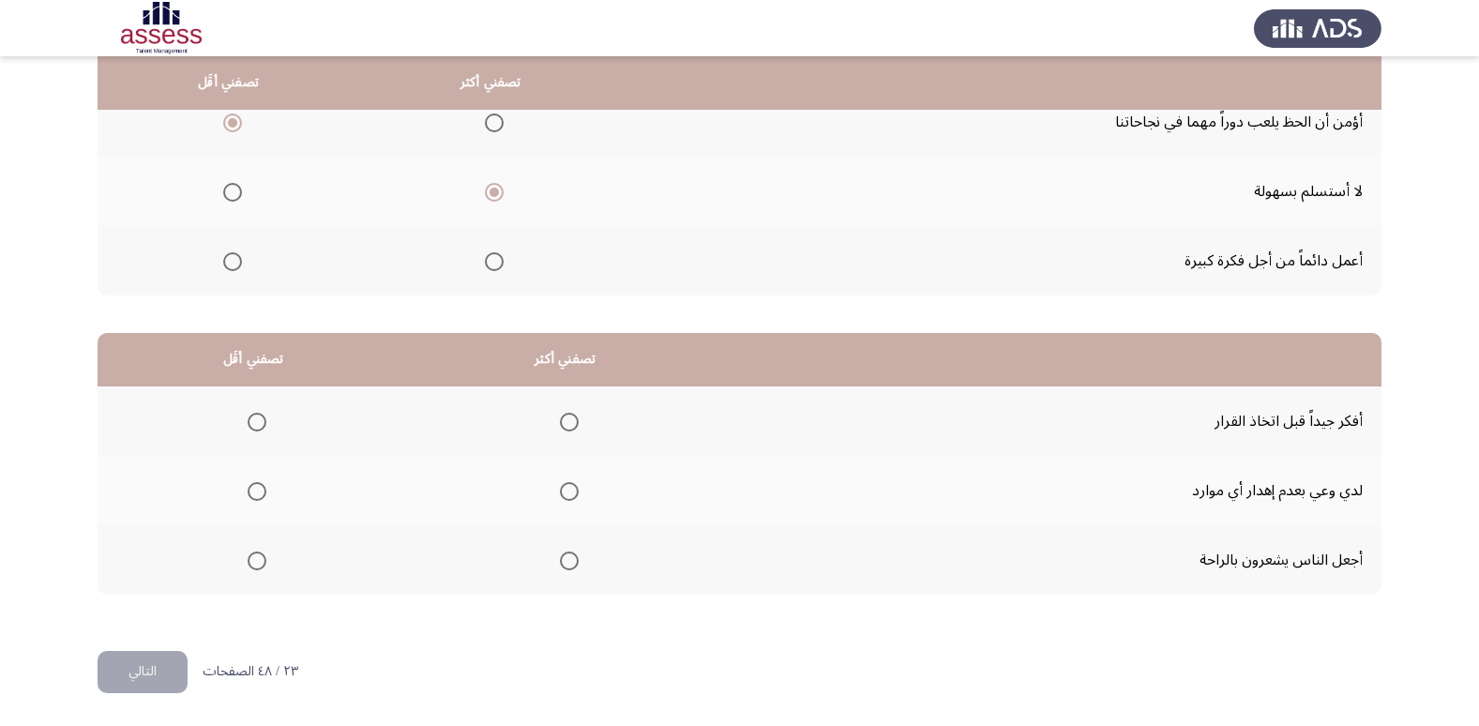
click at [561, 416] on span "Select an option" at bounding box center [569, 422] width 19 height 19
click at [561, 416] on input "Select an option" at bounding box center [569, 422] width 19 height 19
click at [250, 494] on span "Select an option" at bounding box center [257, 491] width 19 height 19
click at [250, 494] on input "Select an option" at bounding box center [257, 491] width 19 height 19
click at [134, 676] on button "التالي" at bounding box center [143, 672] width 90 height 42
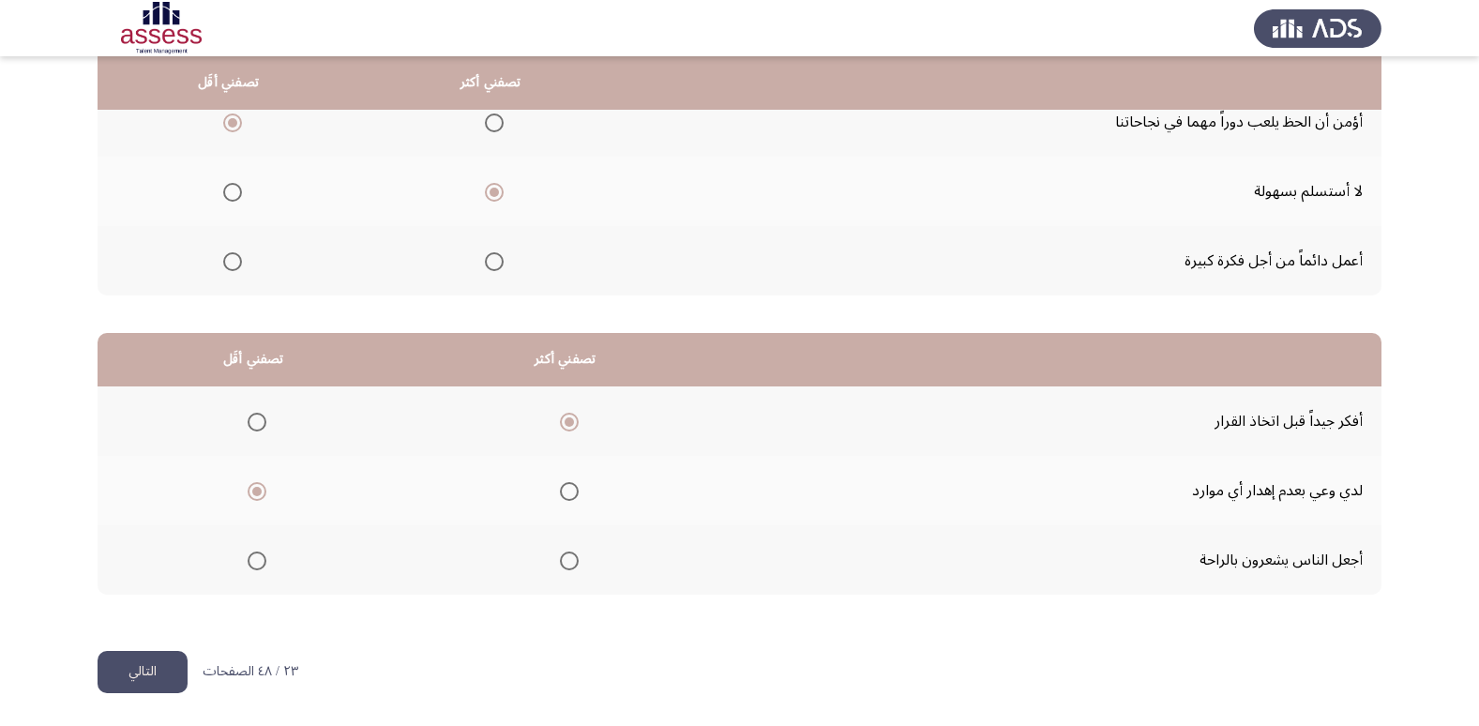
scroll to position [0, 0]
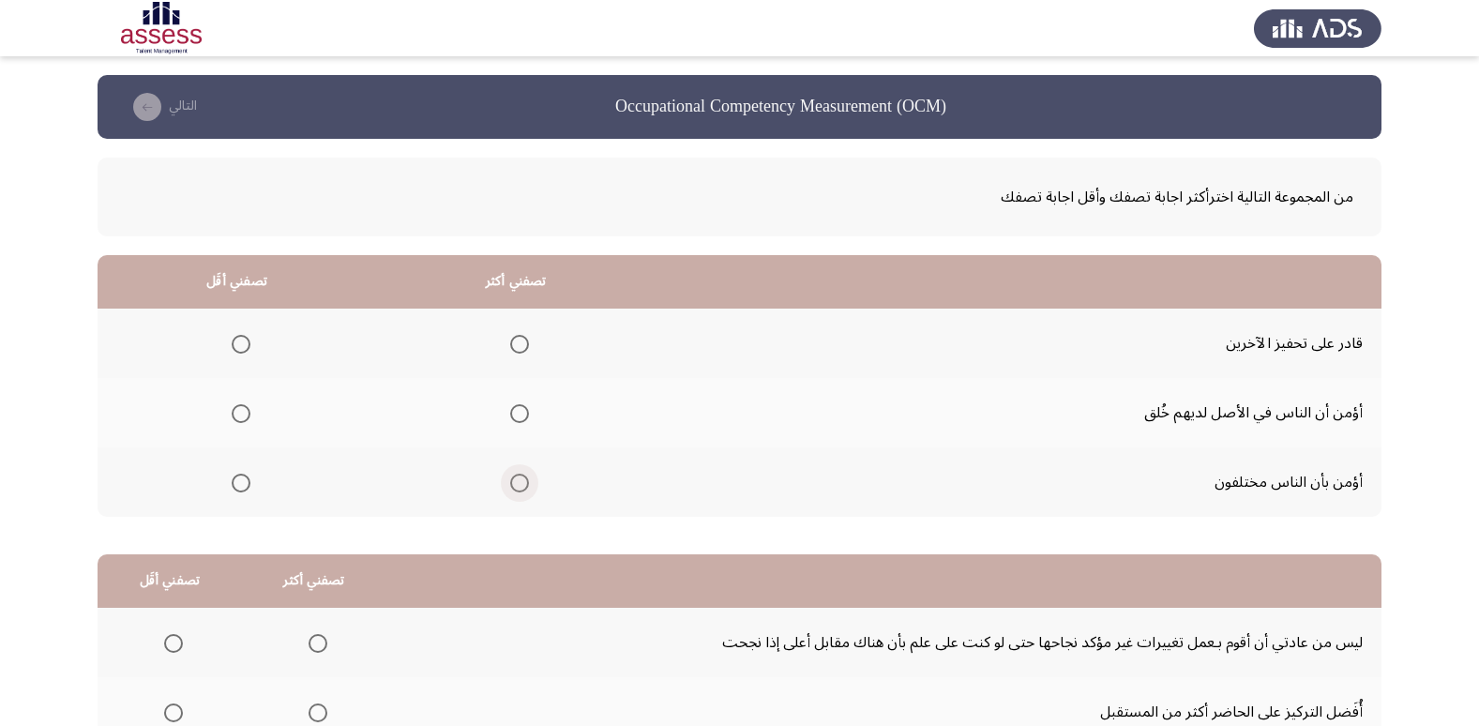
click at [520, 489] on span "Select an option" at bounding box center [519, 483] width 19 height 19
click at [520, 489] on input "Select an option" at bounding box center [519, 483] width 19 height 19
click at [245, 348] on span "Select an option" at bounding box center [241, 344] width 19 height 19
click at [245, 348] on input "Select an option" at bounding box center [241, 344] width 19 height 19
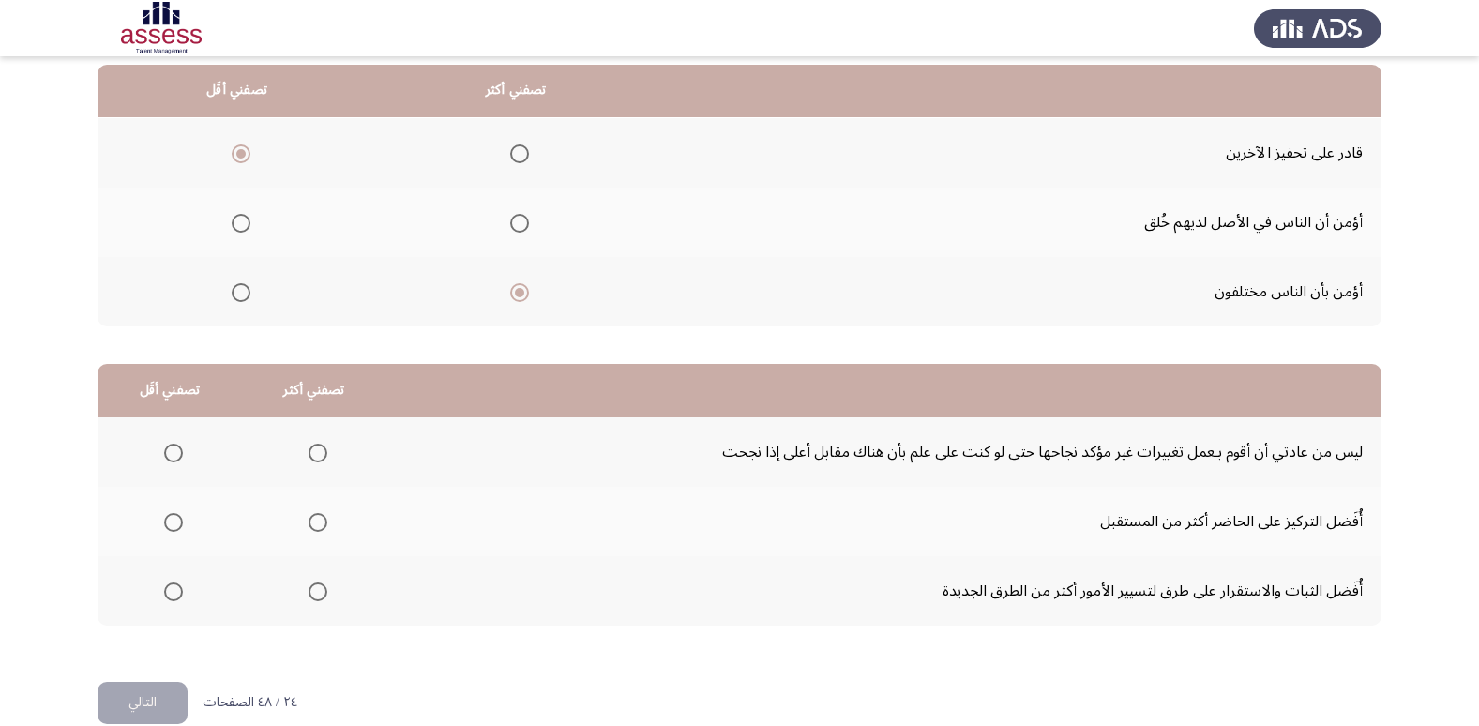
scroll to position [184, 0]
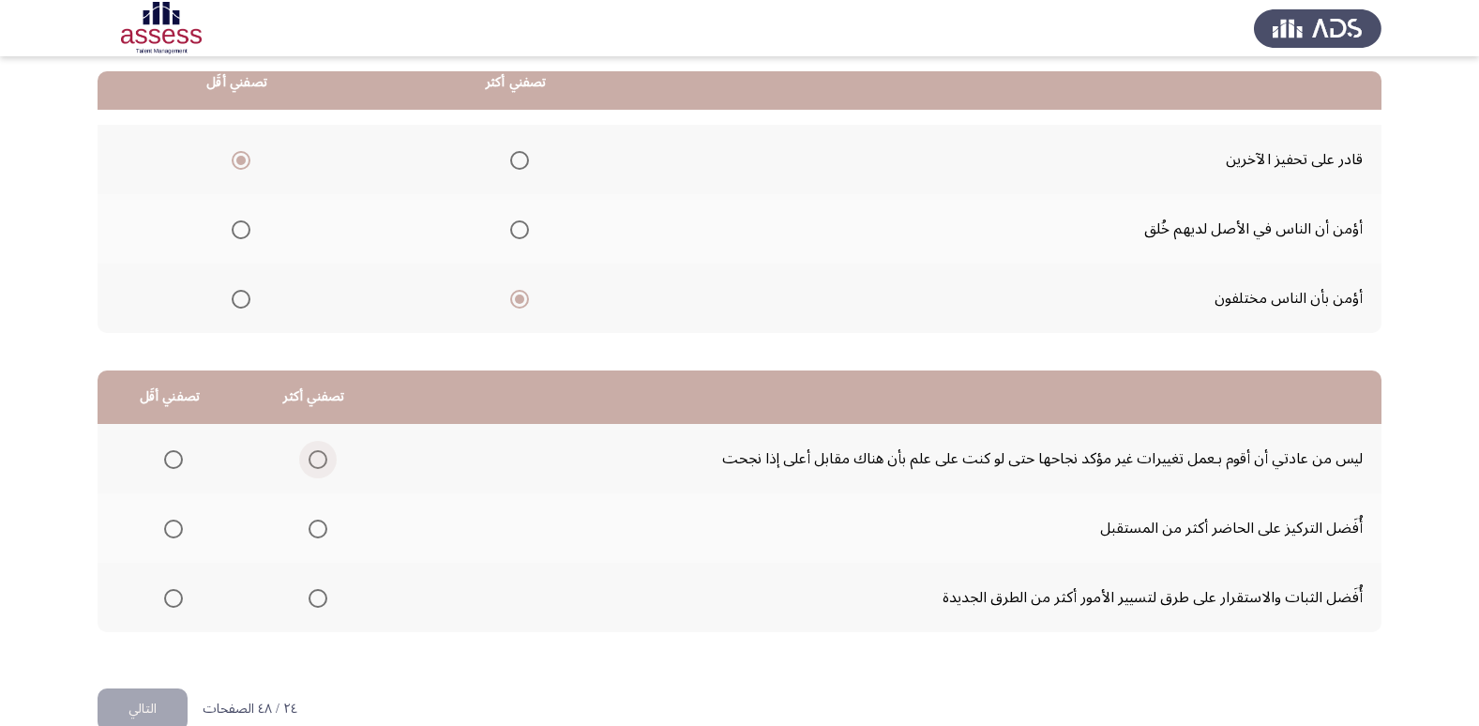
click at [319, 456] on span "Select an option" at bounding box center [318, 459] width 19 height 19
click at [319, 456] on input "Select an option" at bounding box center [318, 459] width 19 height 19
click at [318, 598] on span "Select an option" at bounding box center [318, 598] width 0 height 0
click at [314, 597] on input "Select an option" at bounding box center [318, 598] width 19 height 19
click at [171, 525] on span "Select an option" at bounding box center [173, 529] width 19 height 19
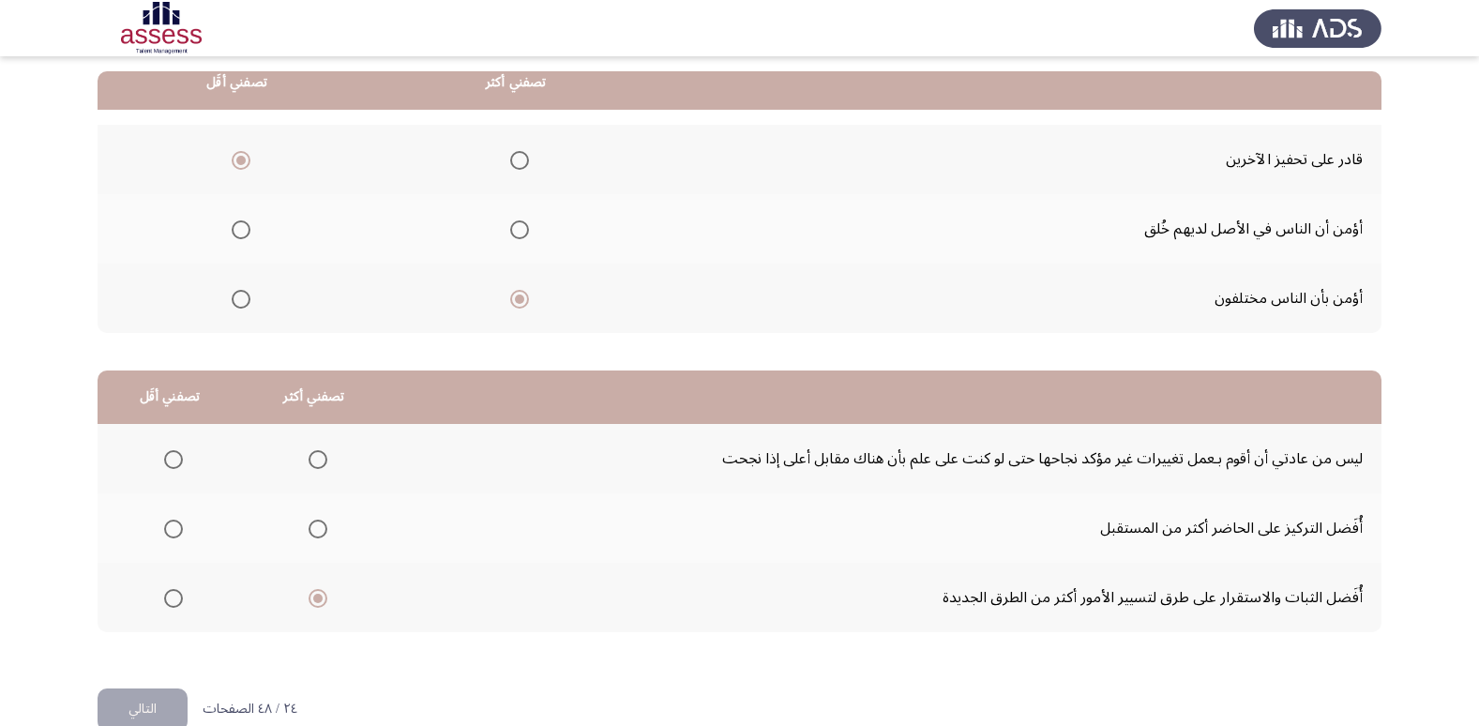
click at [171, 525] on input "Select an option" at bounding box center [173, 529] width 19 height 19
click at [138, 701] on button "التالي" at bounding box center [143, 709] width 90 height 42
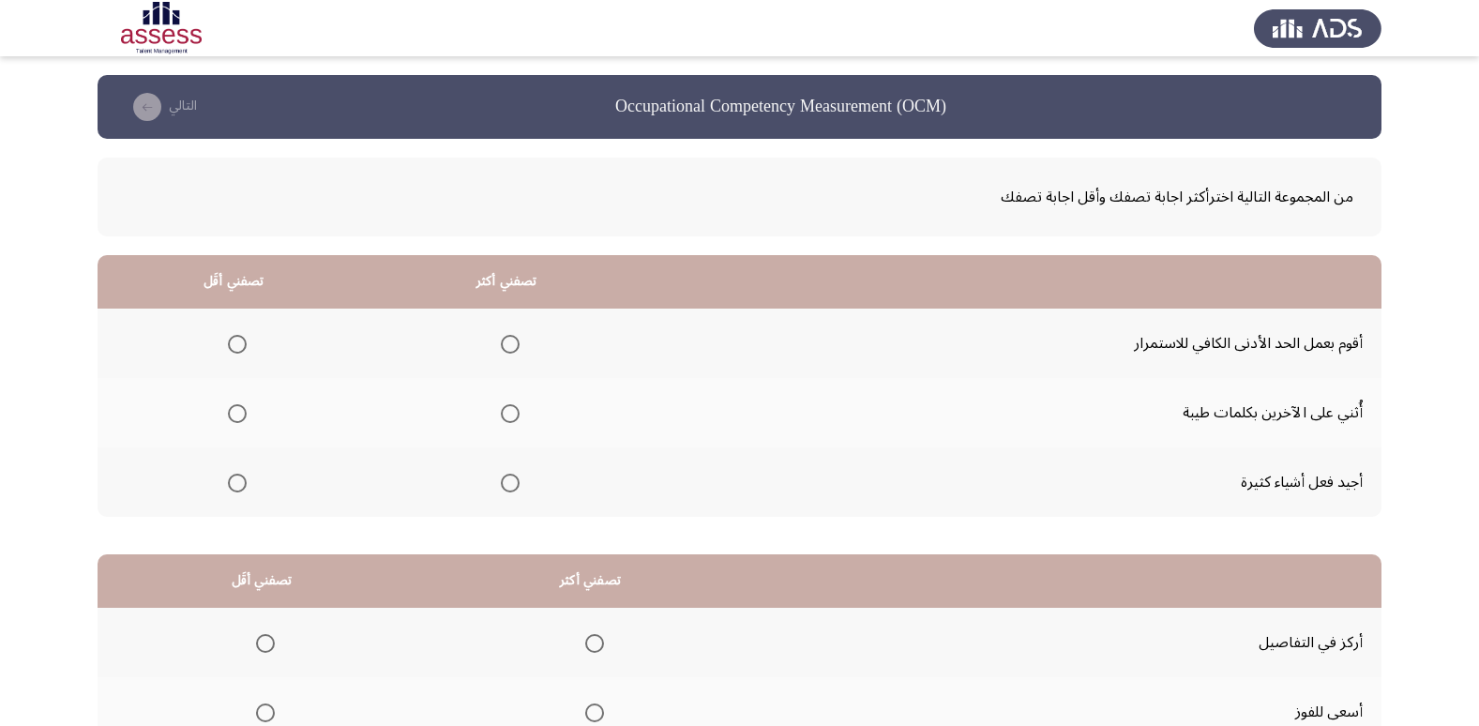
scroll to position [120, 0]
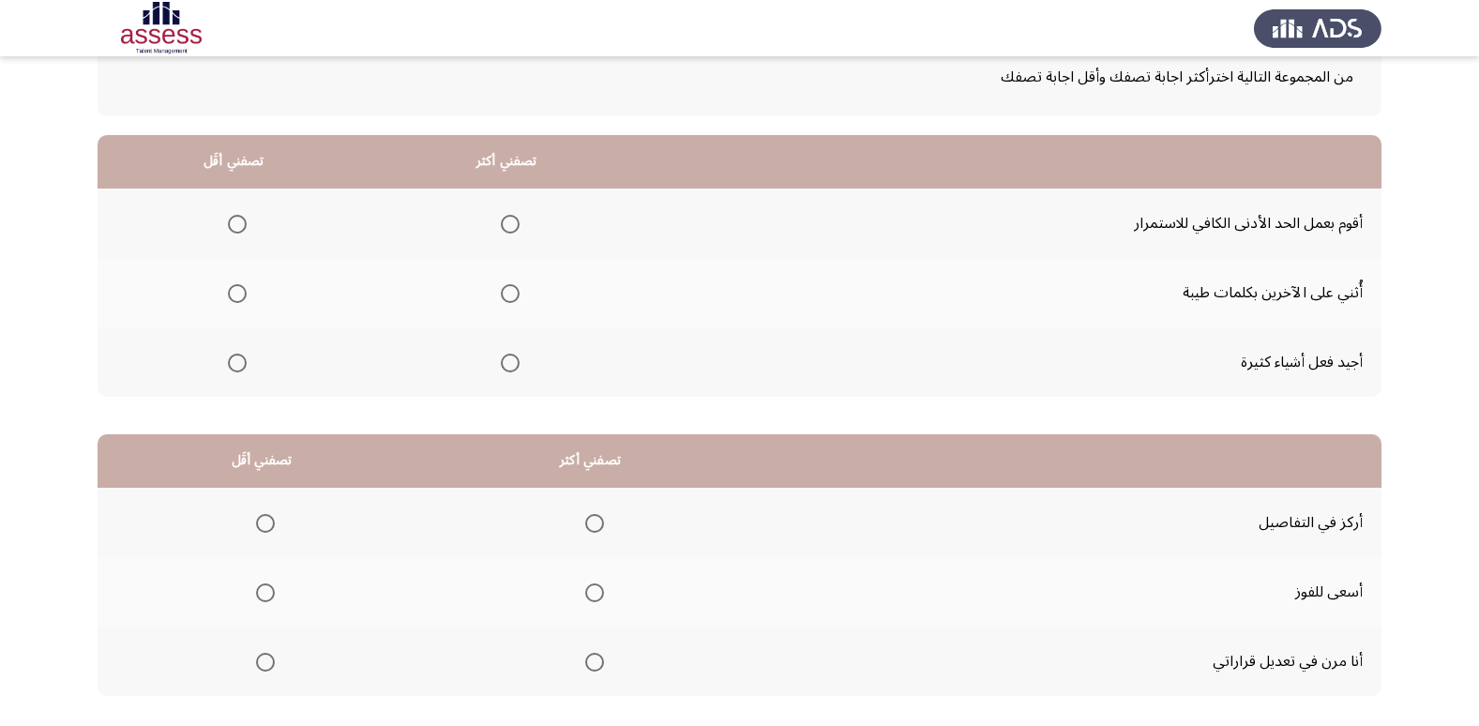
click at [233, 223] on span "Select an option" at bounding box center [237, 224] width 19 height 19
click at [233, 223] on input "Select an option" at bounding box center [237, 224] width 19 height 19
click at [510, 296] on span "Select an option" at bounding box center [510, 293] width 19 height 19
click at [510, 296] on input "Select an option" at bounding box center [510, 293] width 19 height 19
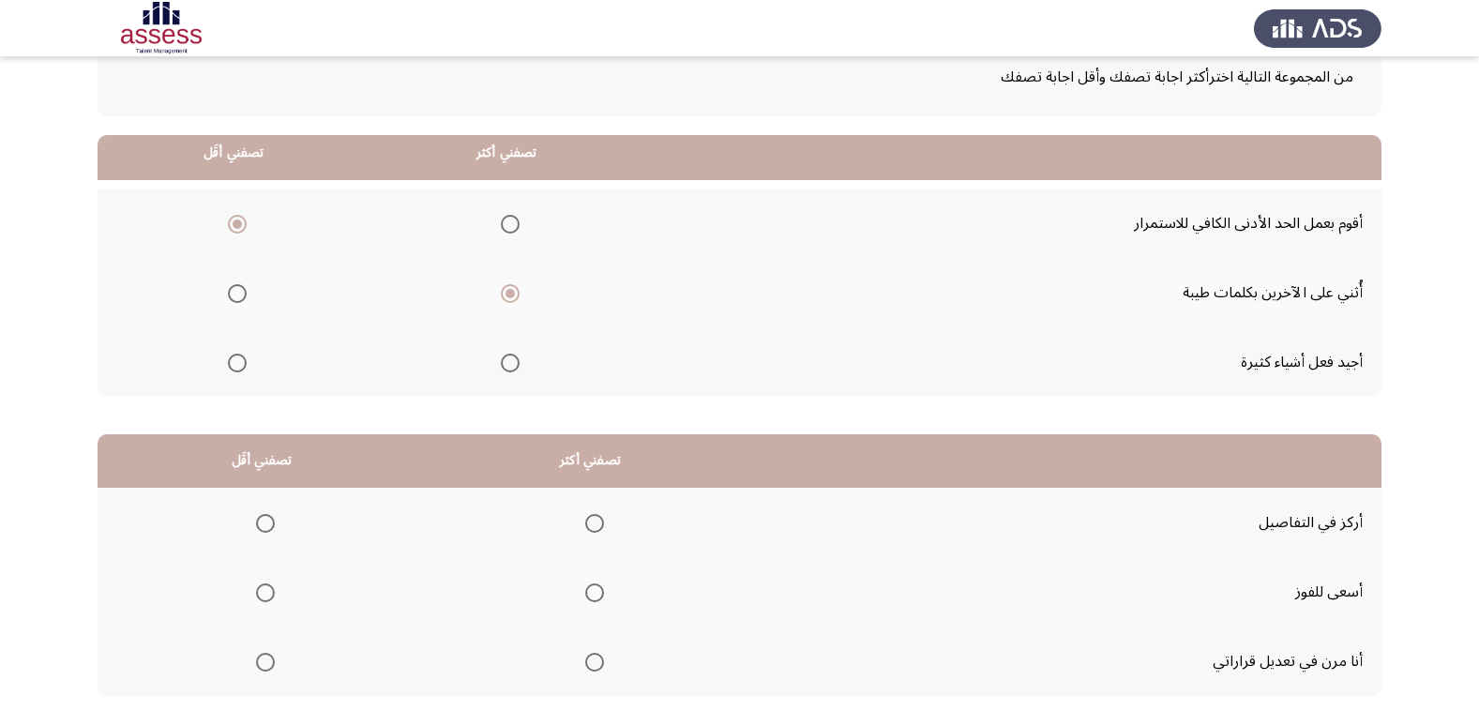
scroll to position [221, 0]
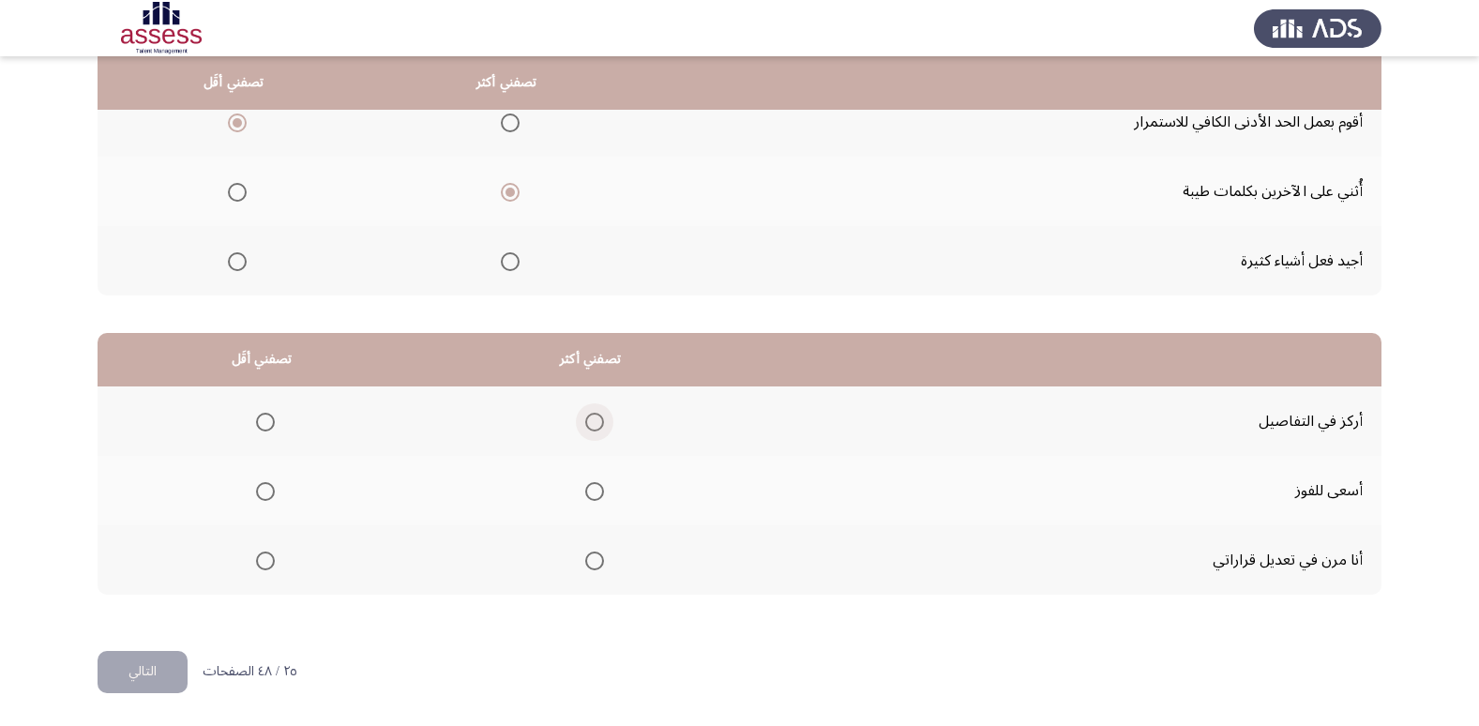
click at [594, 423] on span "Select an option" at bounding box center [594, 422] width 19 height 19
click at [594, 423] on input "Select an option" at bounding box center [594, 422] width 19 height 19
click at [266, 568] on span "Select an option" at bounding box center [265, 560] width 19 height 19
click at [266, 568] on input "Select an option" at bounding box center [265, 560] width 19 height 19
click at [142, 665] on button "التالي" at bounding box center [143, 672] width 90 height 42
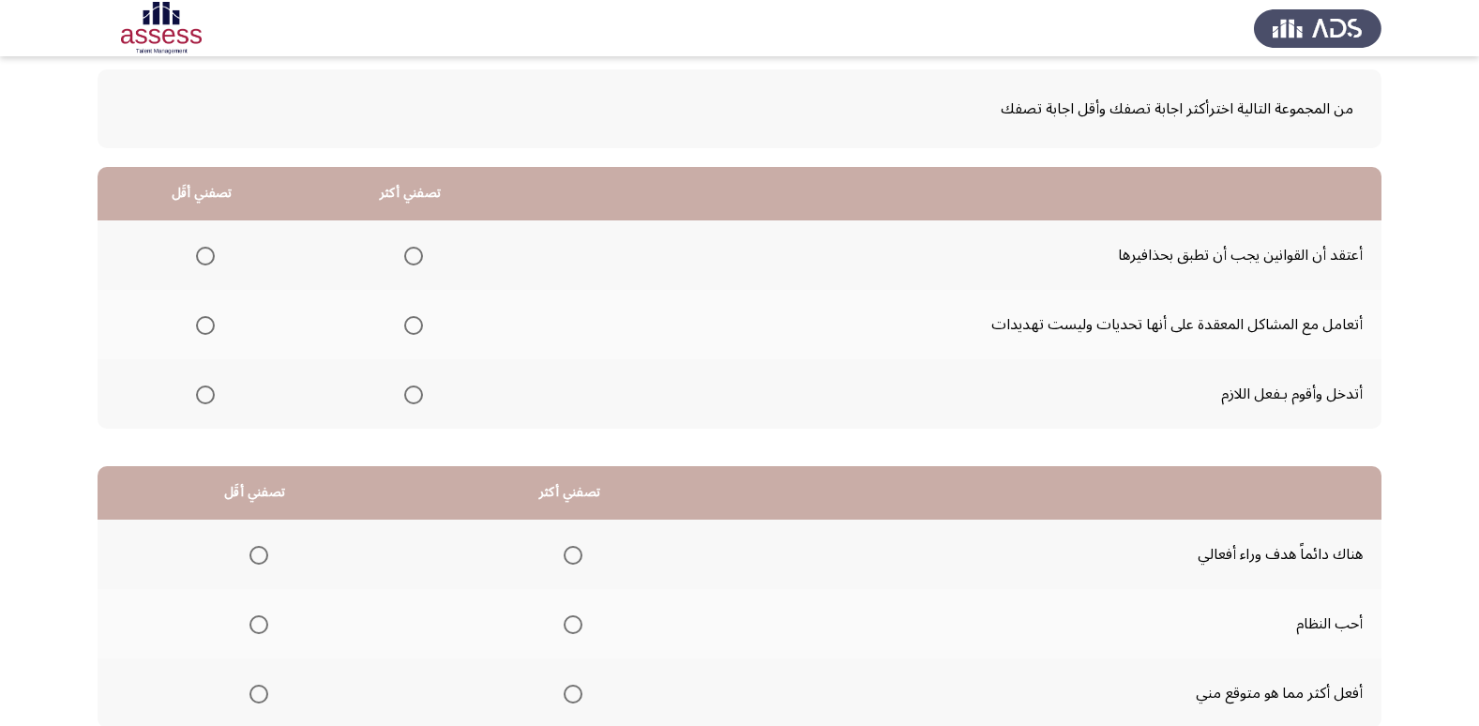
scroll to position [95, 0]
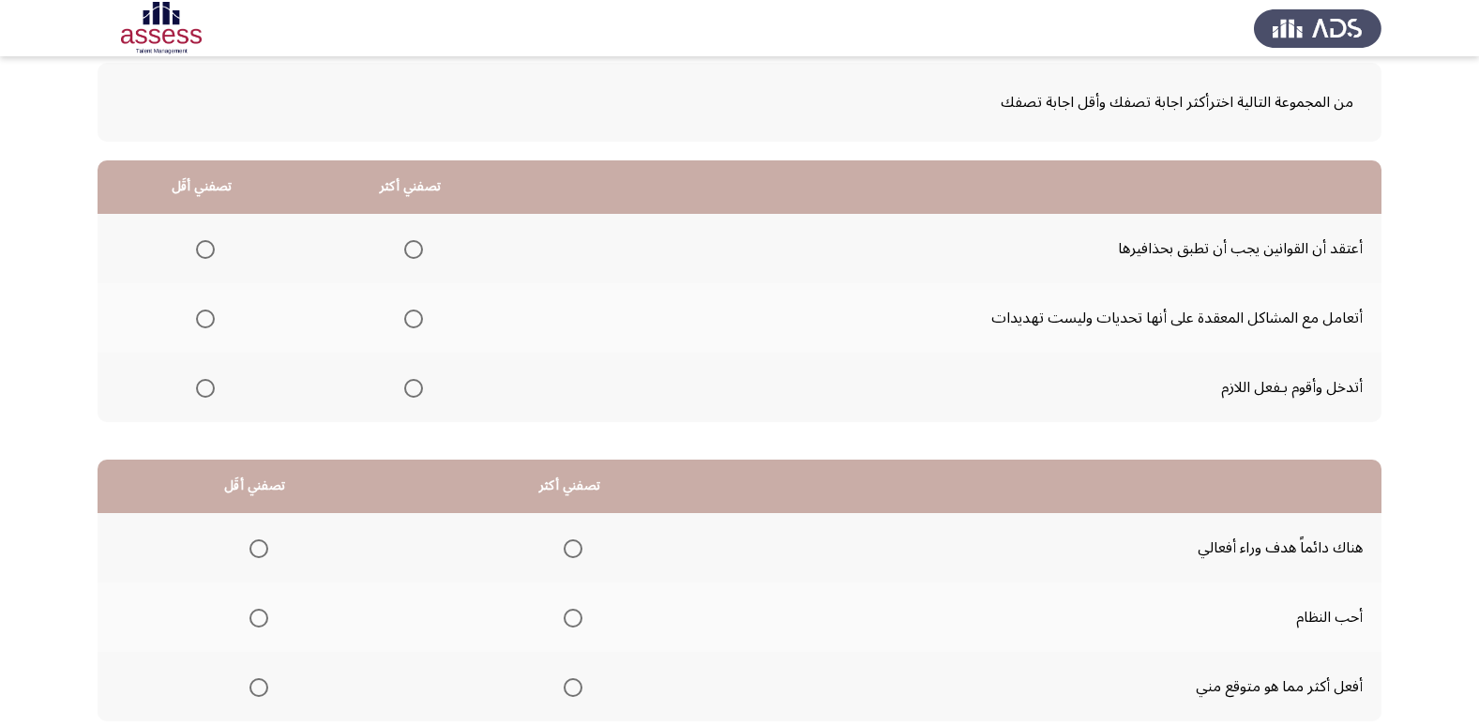
click at [414, 386] on span "Select an option" at bounding box center [413, 388] width 19 height 19
click at [414, 386] on input "Select an option" at bounding box center [413, 388] width 19 height 19
click at [209, 260] on mat-radio-group "Select an option" at bounding box center [201, 249] width 26 height 32
click at [205, 241] on span "Select an option" at bounding box center [205, 249] width 19 height 19
click at [205, 241] on input "Select an option" at bounding box center [205, 249] width 19 height 19
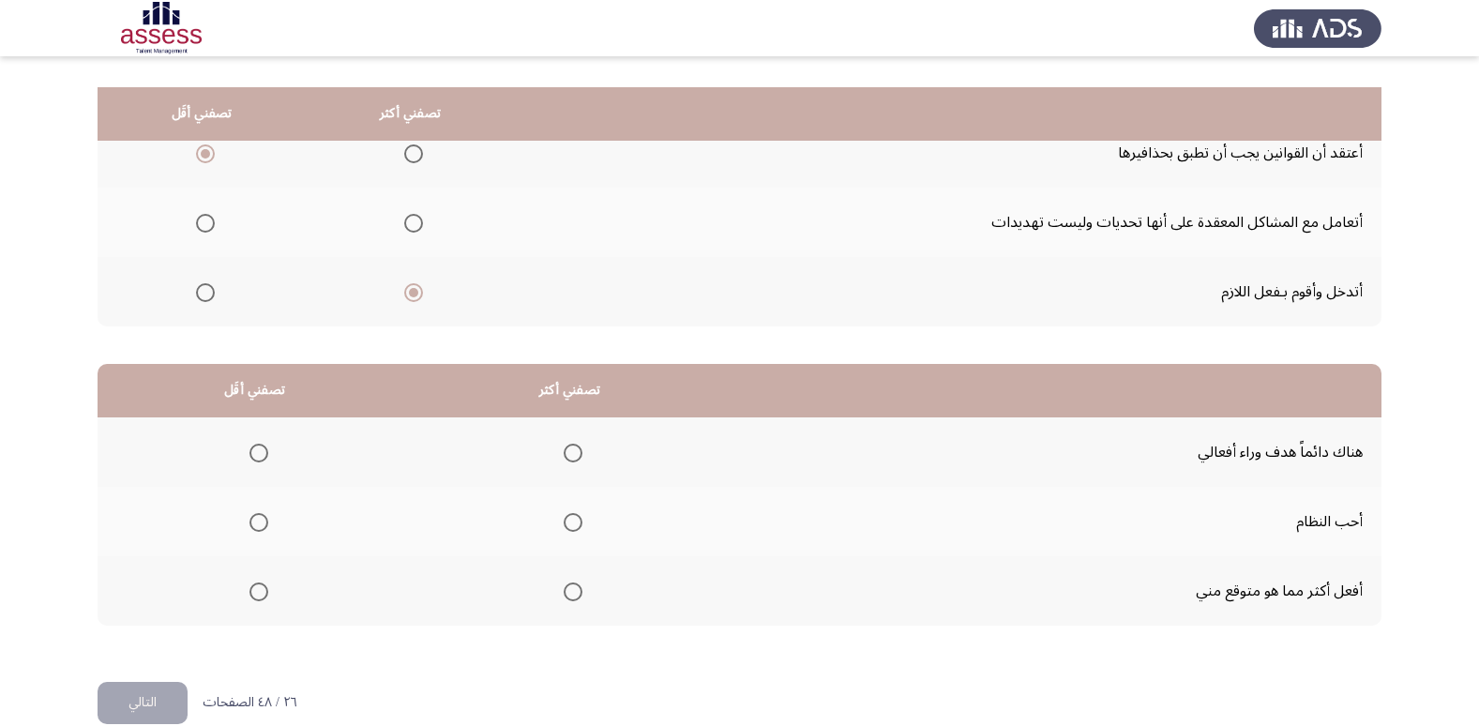
scroll to position [221, 0]
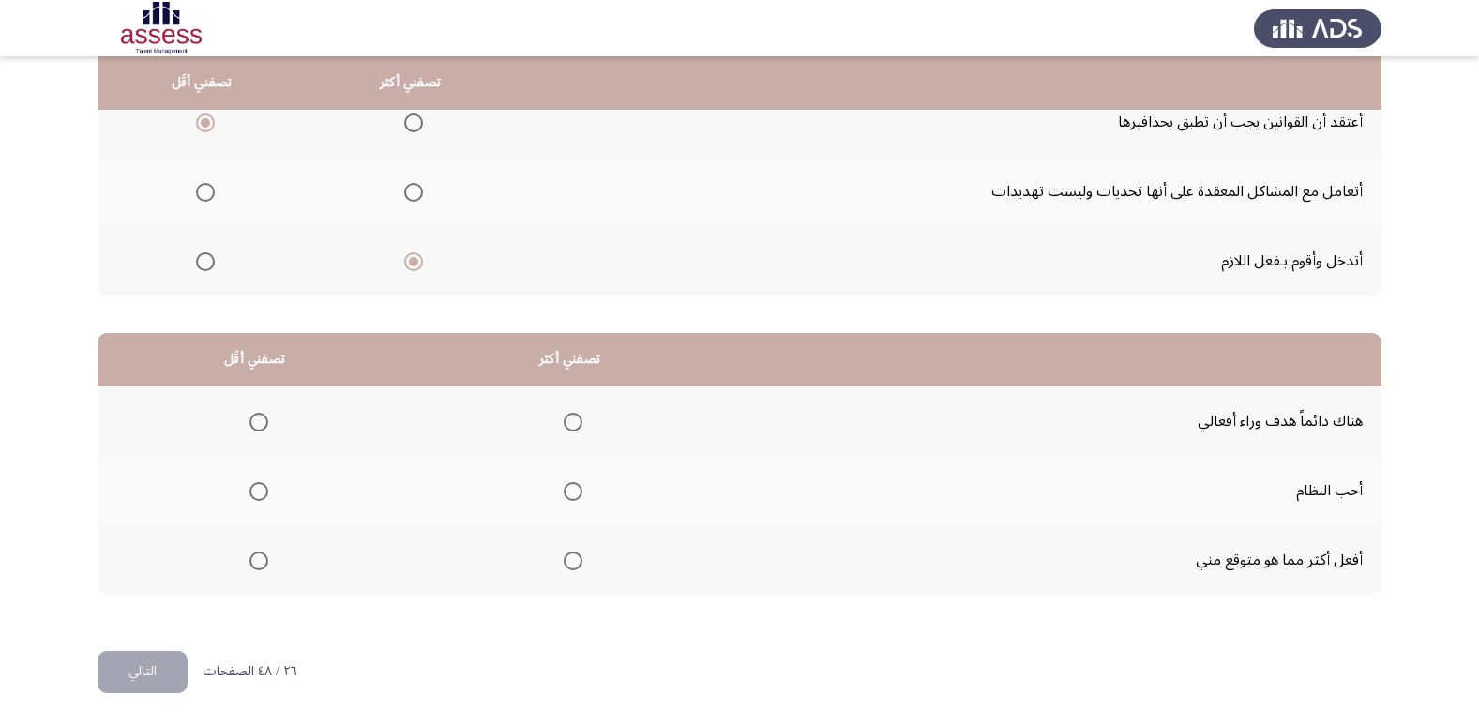
click at [565, 560] on span "Select an option" at bounding box center [573, 560] width 19 height 19
click at [565, 560] on input "Select an option" at bounding box center [573, 560] width 19 height 19
click at [264, 430] on span "Select an option" at bounding box center [258, 422] width 19 height 19
click at [264, 430] on input "Select an option" at bounding box center [258, 422] width 19 height 19
click at [568, 496] on span "Select an option" at bounding box center [573, 491] width 19 height 19
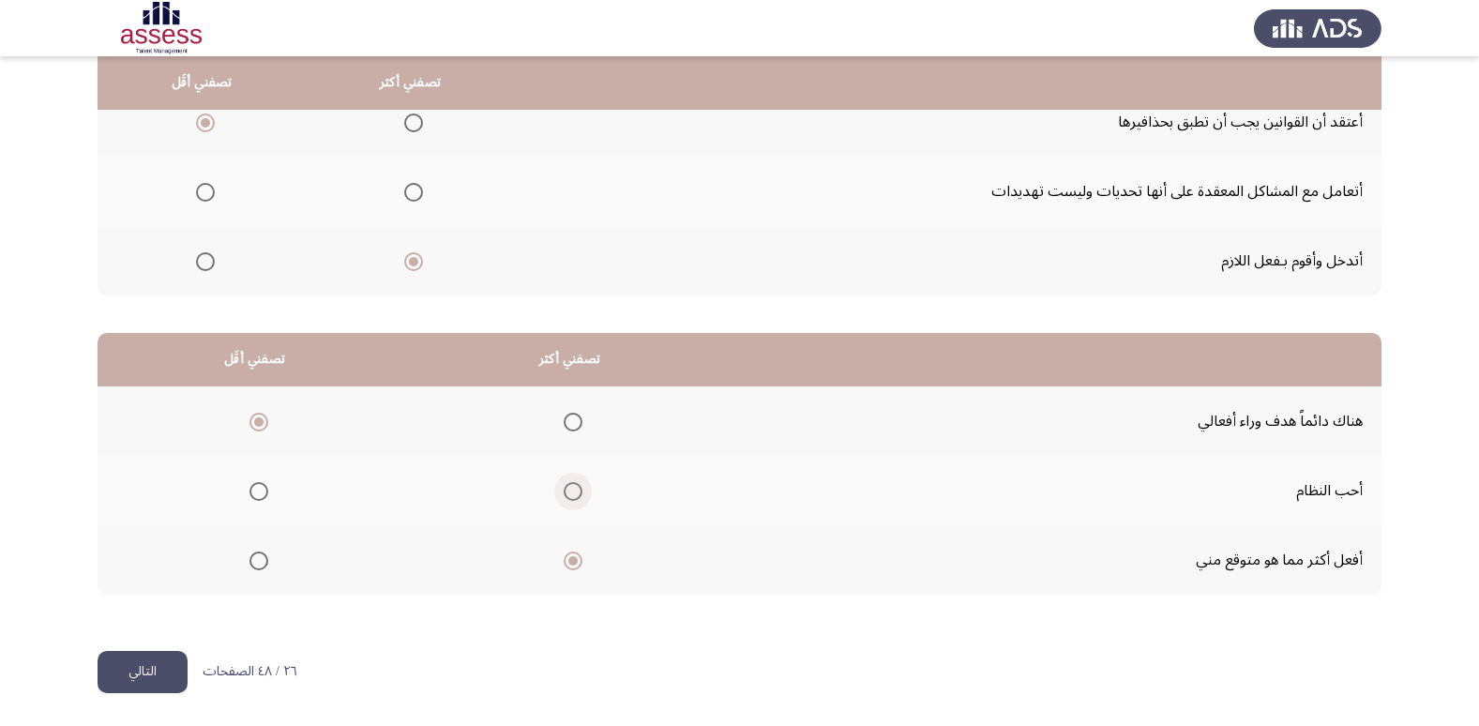
click at [568, 496] on input "Select an option" at bounding box center [573, 491] width 19 height 19
click at [158, 674] on button "التالي" at bounding box center [143, 672] width 90 height 42
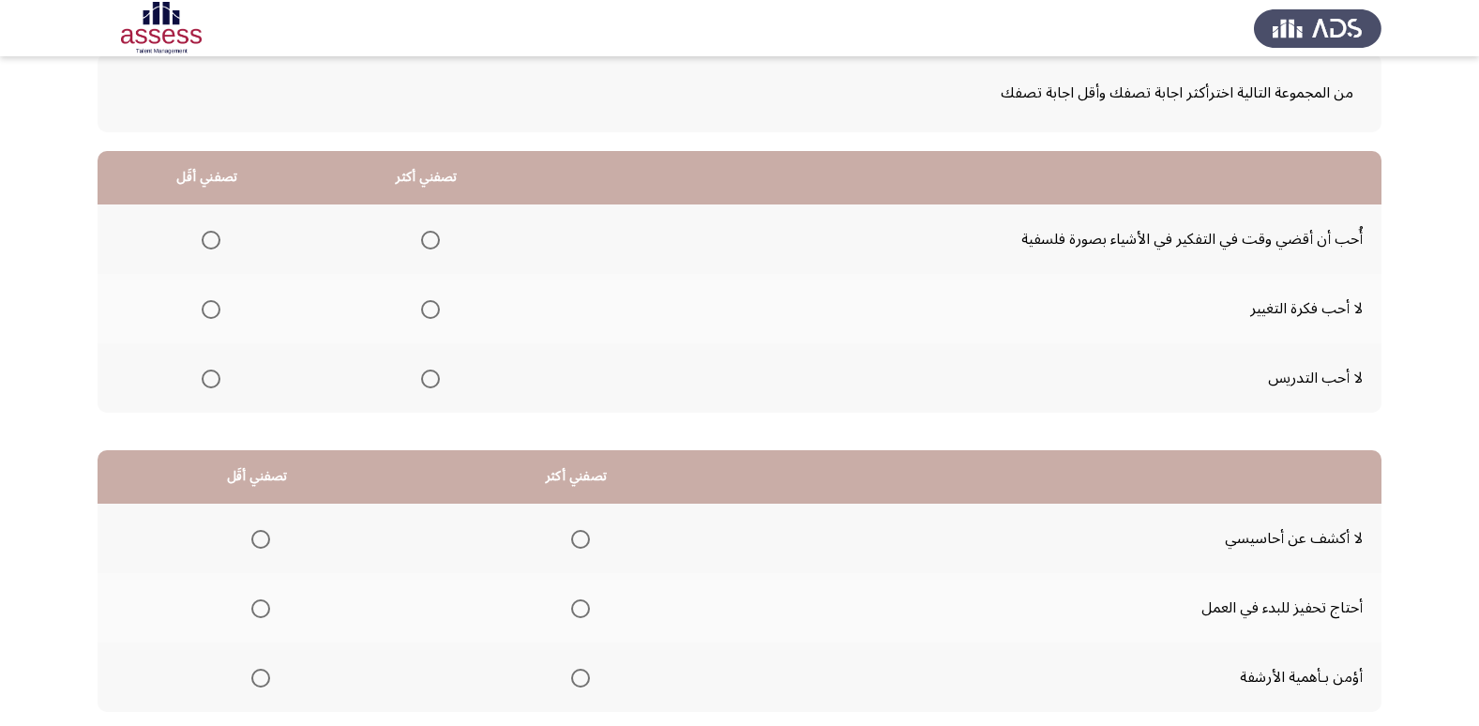
scroll to position [142, 0]
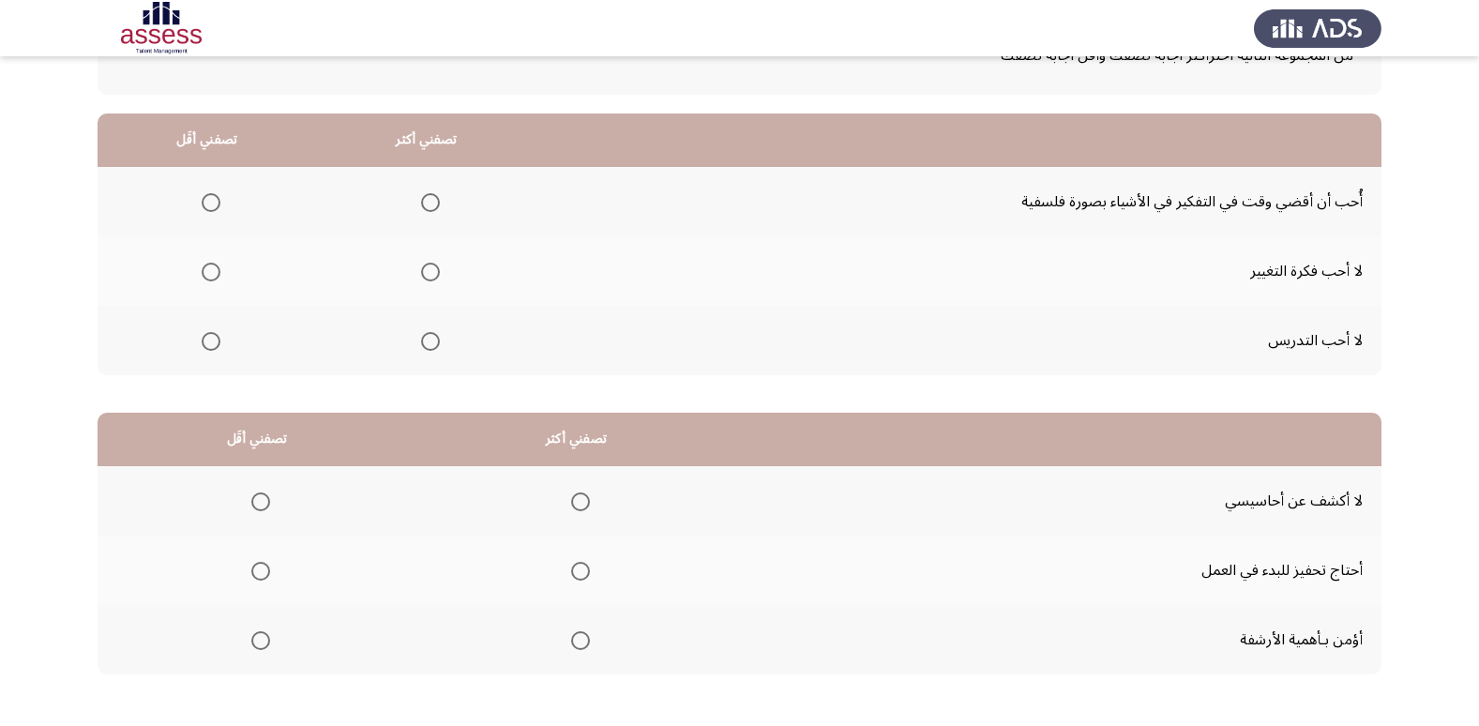
click at [211, 350] on span "Select an option" at bounding box center [211, 341] width 19 height 19
click at [211, 350] on input "Select an option" at bounding box center [211, 341] width 19 height 19
click at [432, 273] on span "Select an option" at bounding box center [430, 272] width 19 height 19
click at [432, 273] on input "Select an option" at bounding box center [430, 272] width 19 height 19
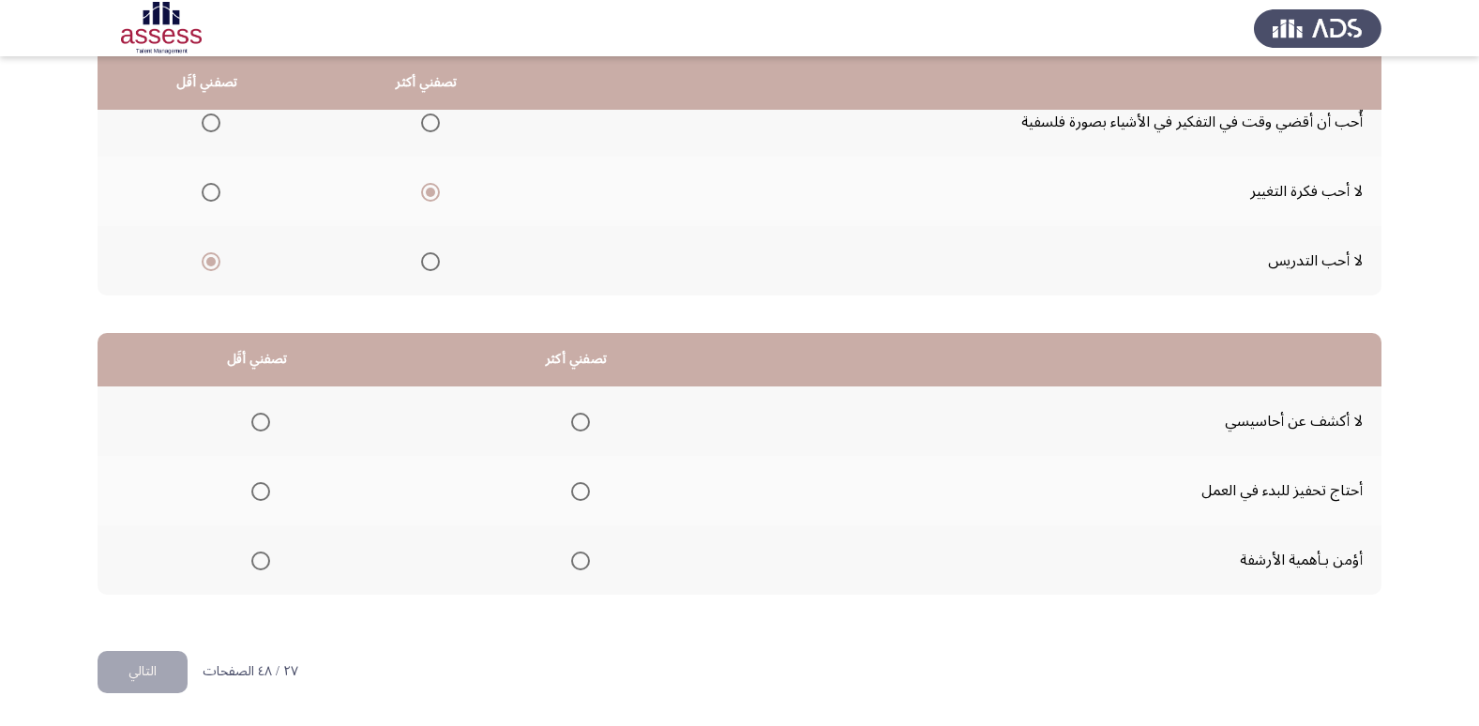
click at [571, 566] on span "Select an option" at bounding box center [580, 560] width 19 height 19
click at [571, 566] on input "Select an option" at bounding box center [580, 560] width 19 height 19
click at [251, 498] on span "Select an option" at bounding box center [260, 491] width 19 height 19
click at [251, 498] on input "Select an option" at bounding box center [260, 491] width 19 height 19
click at [143, 671] on button "التالي" at bounding box center [143, 672] width 90 height 42
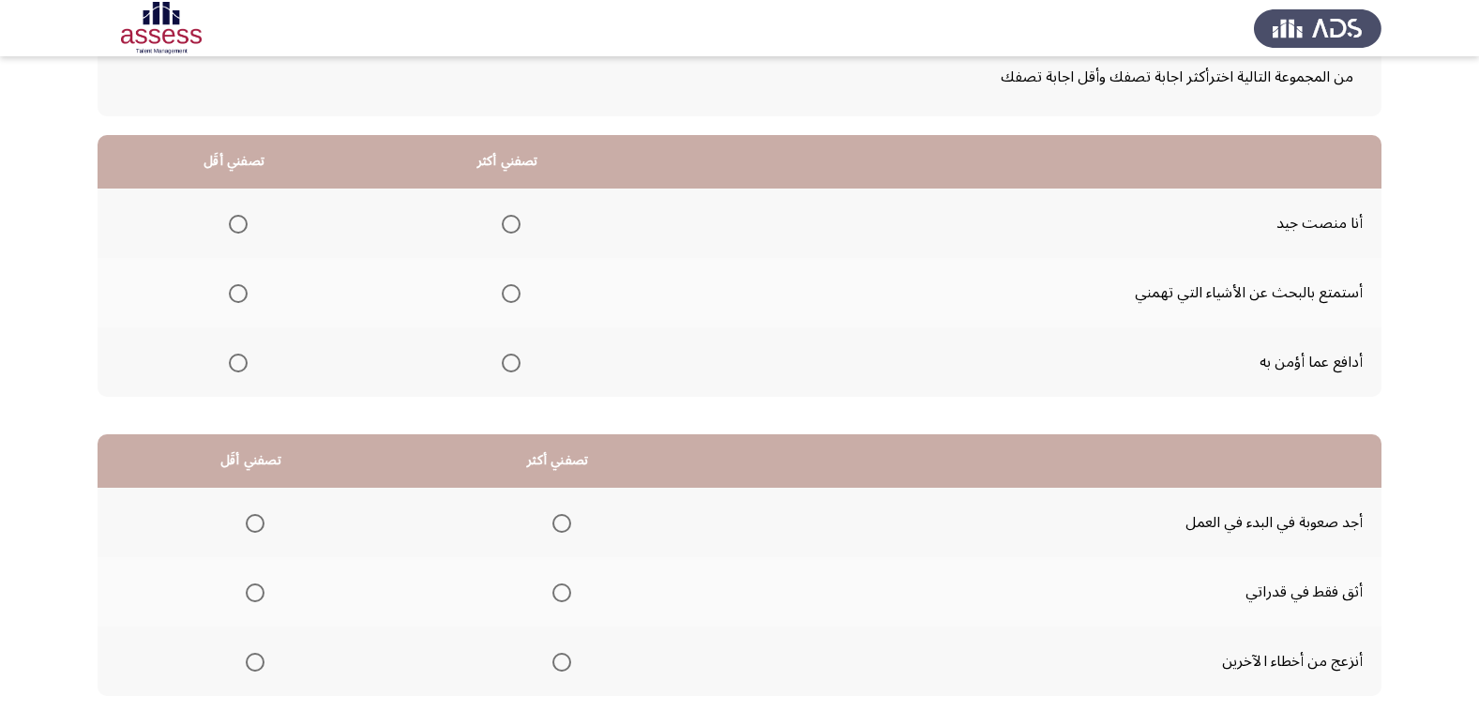
scroll to position [155, 0]
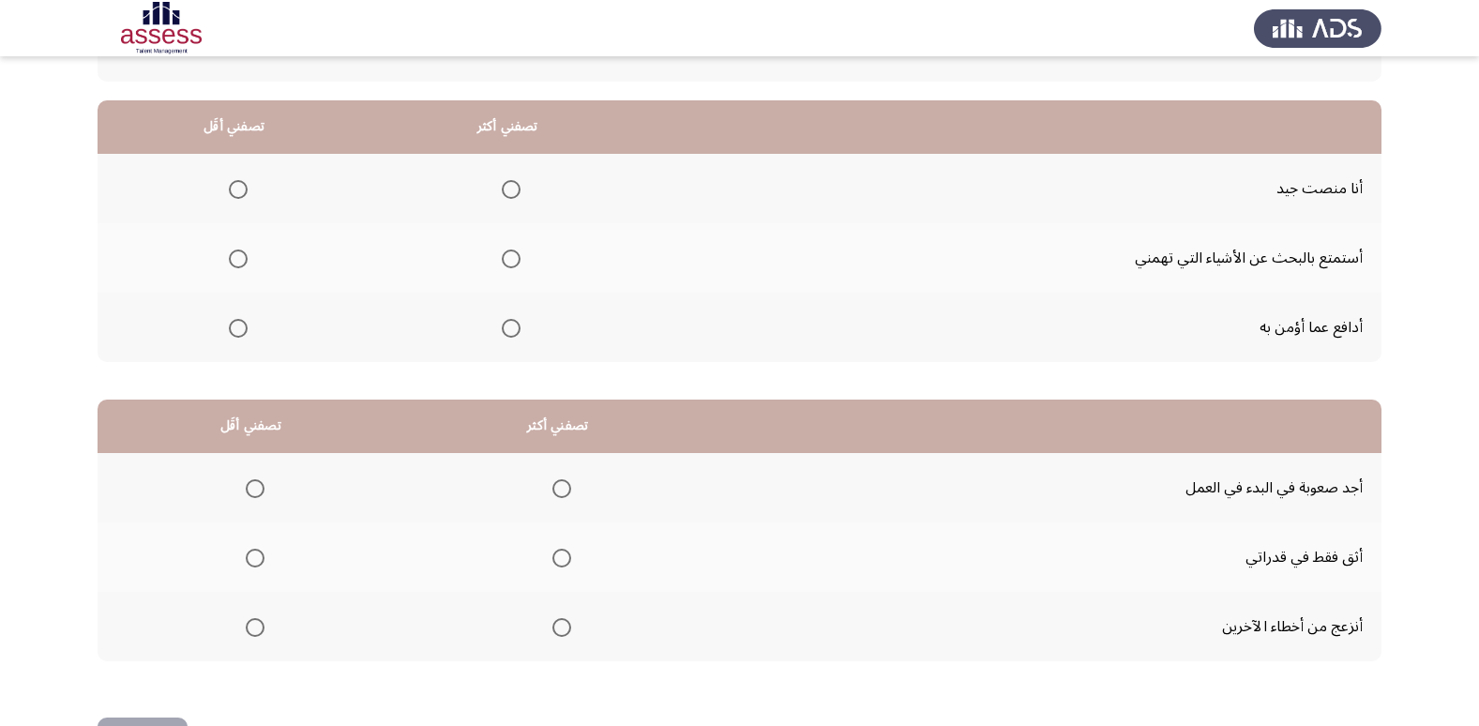
click at [508, 183] on span "Select an option" at bounding box center [511, 189] width 19 height 19
click at [508, 183] on input "Select an option" at bounding box center [511, 189] width 19 height 19
click at [244, 255] on span "Select an option" at bounding box center [238, 258] width 19 height 19
click at [244, 255] on input "Select an option" at bounding box center [238, 258] width 19 height 19
click at [239, 328] on span "Select an option" at bounding box center [238, 328] width 19 height 19
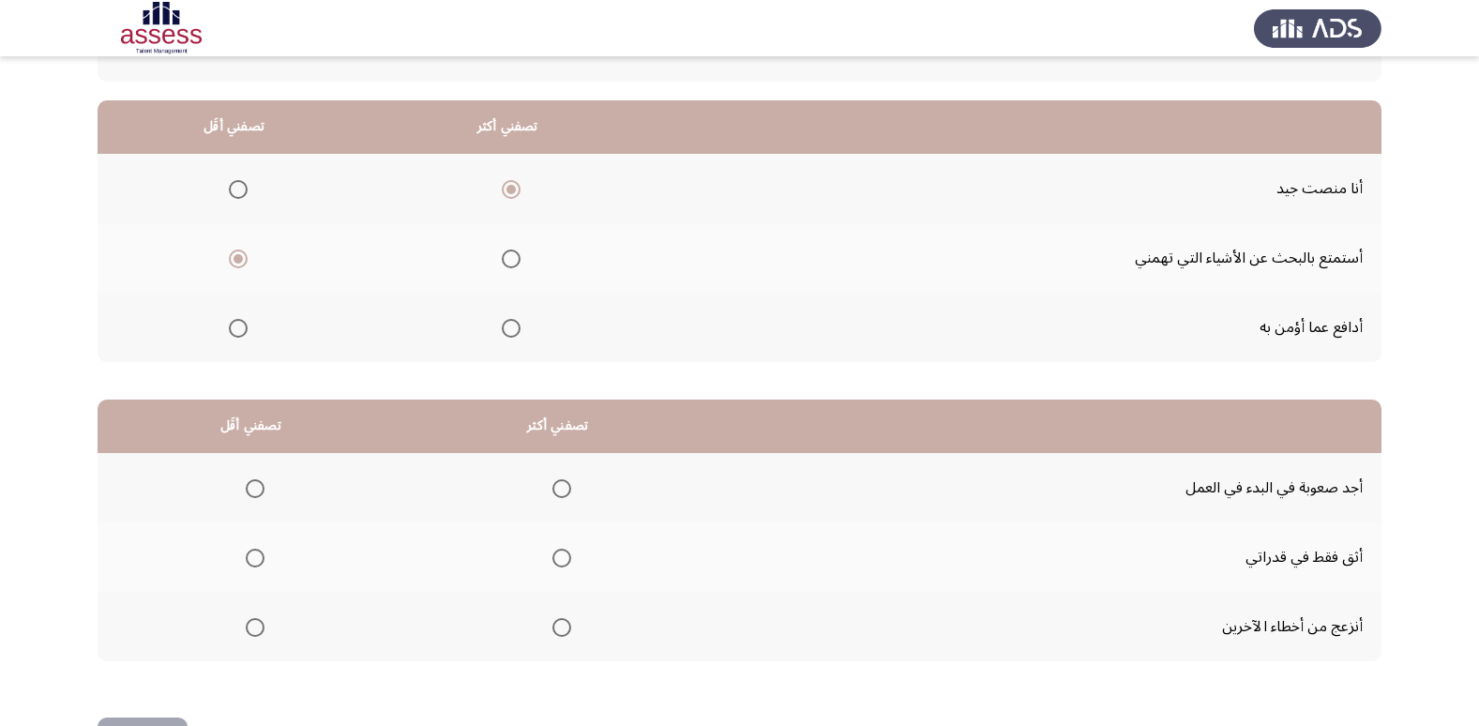
click at [239, 328] on input "Select an option" at bounding box center [238, 328] width 19 height 19
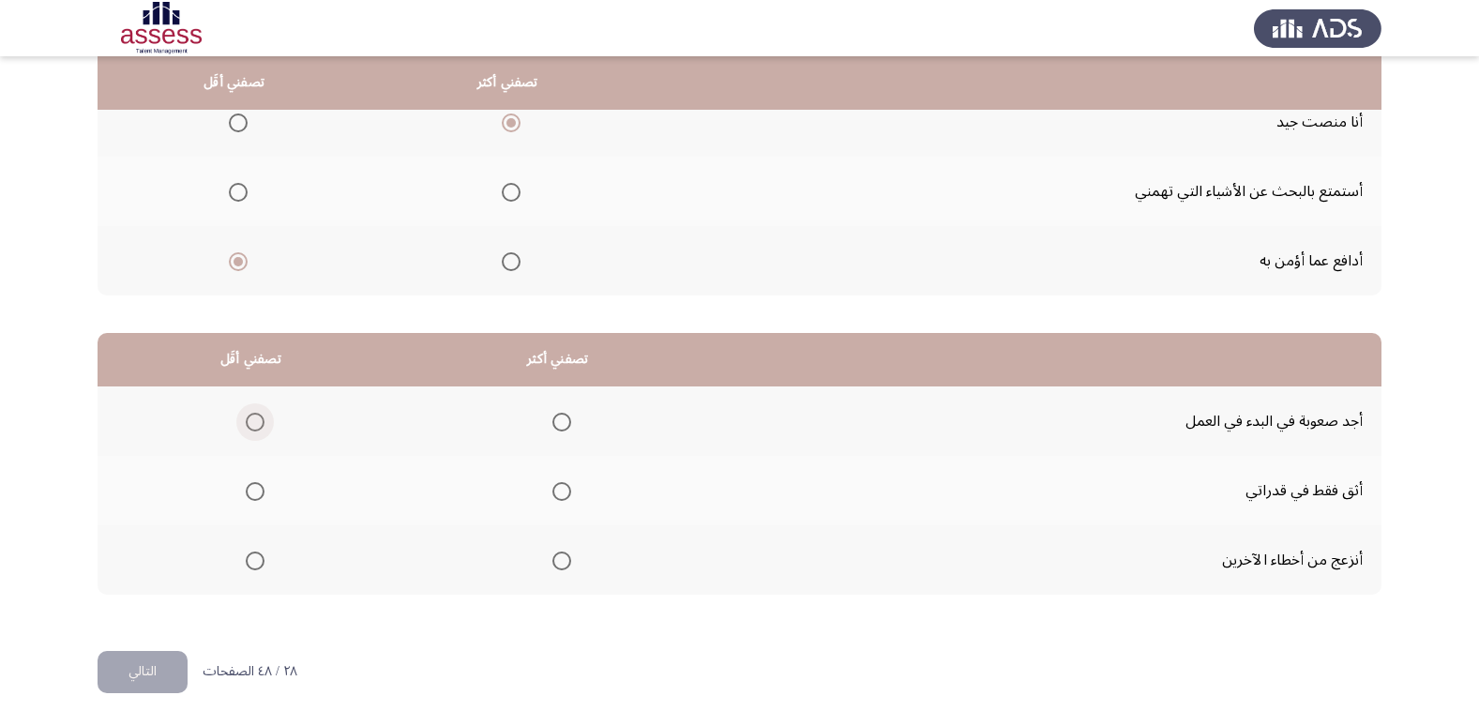
click at [256, 419] on span "Select an option" at bounding box center [255, 422] width 19 height 19
click at [256, 419] on input "Select an option" at bounding box center [255, 422] width 19 height 19
click at [563, 491] on span "Select an option" at bounding box center [561, 491] width 19 height 19
click at [563, 491] on input "Select an option" at bounding box center [561, 491] width 19 height 19
click at [162, 663] on button "التالي" at bounding box center [143, 672] width 90 height 42
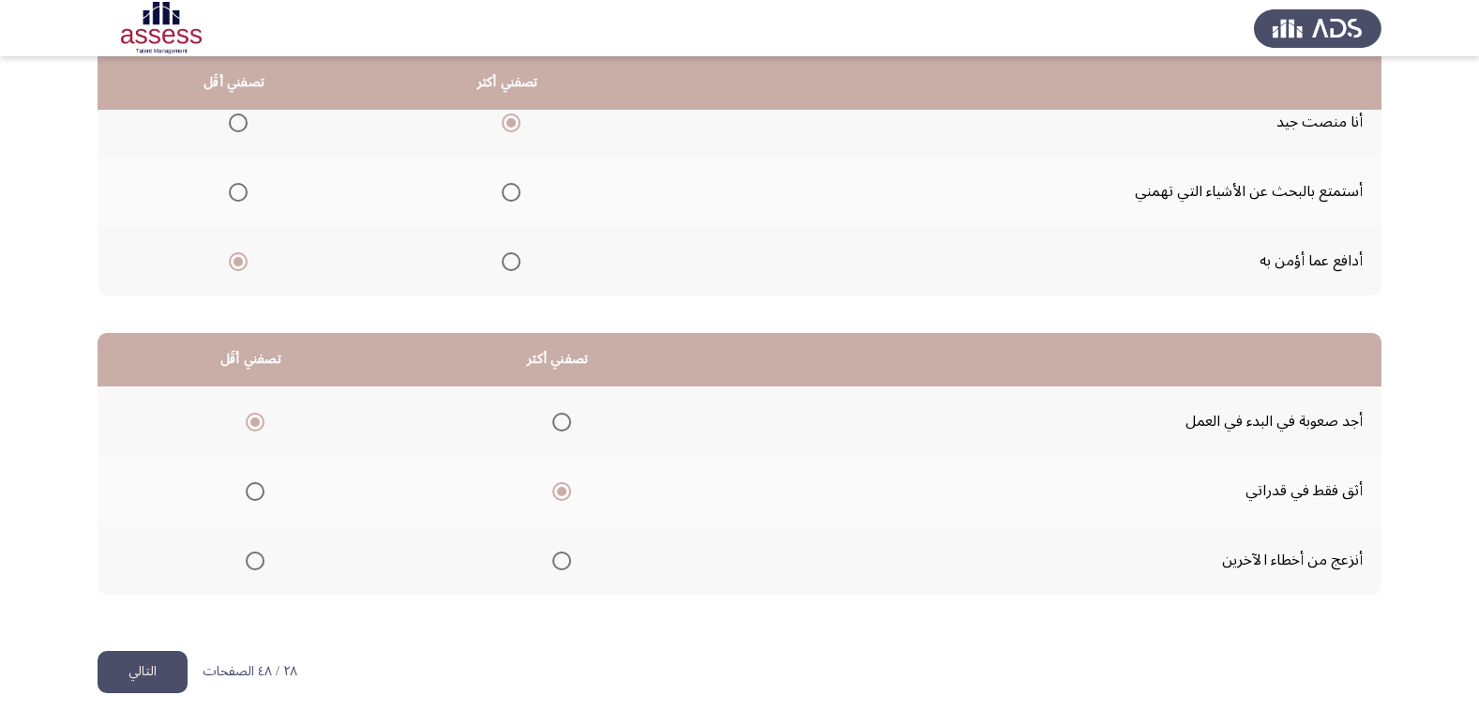
scroll to position [0, 0]
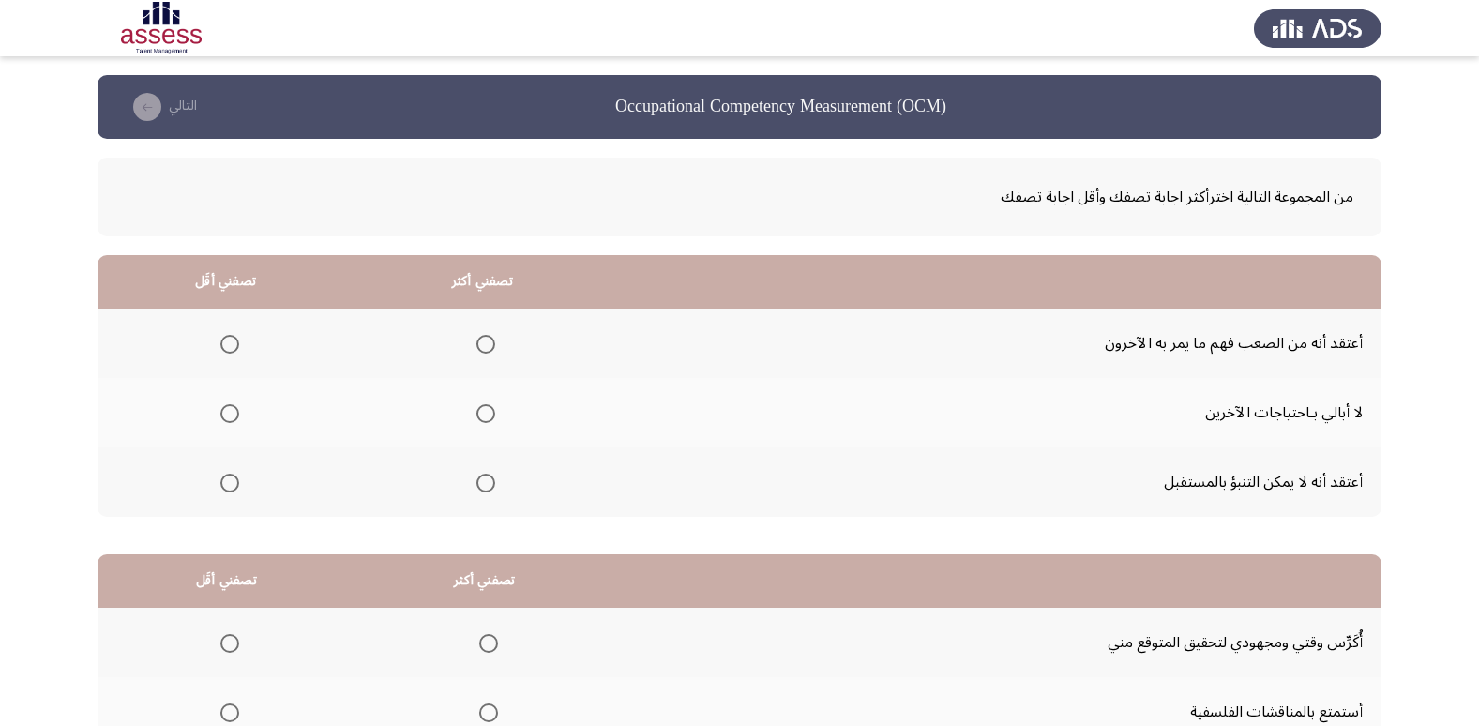
click at [227, 415] on span "Select an option" at bounding box center [229, 413] width 19 height 19
click at [227, 415] on input "Select an option" at bounding box center [229, 413] width 19 height 19
click at [483, 339] on span "Select an option" at bounding box center [485, 344] width 19 height 19
click at [483, 339] on input "Select an option" at bounding box center [485, 344] width 19 height 19
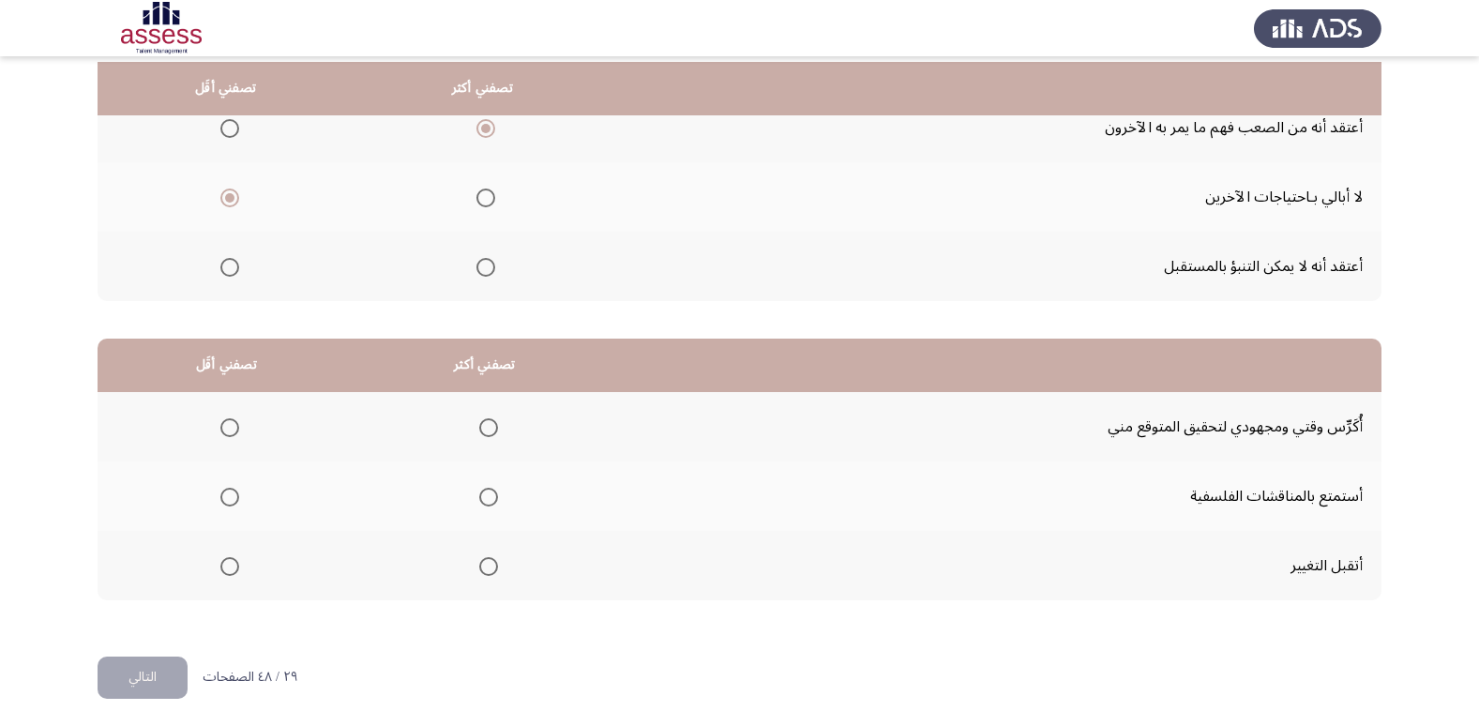
scroll to position [221, 0]
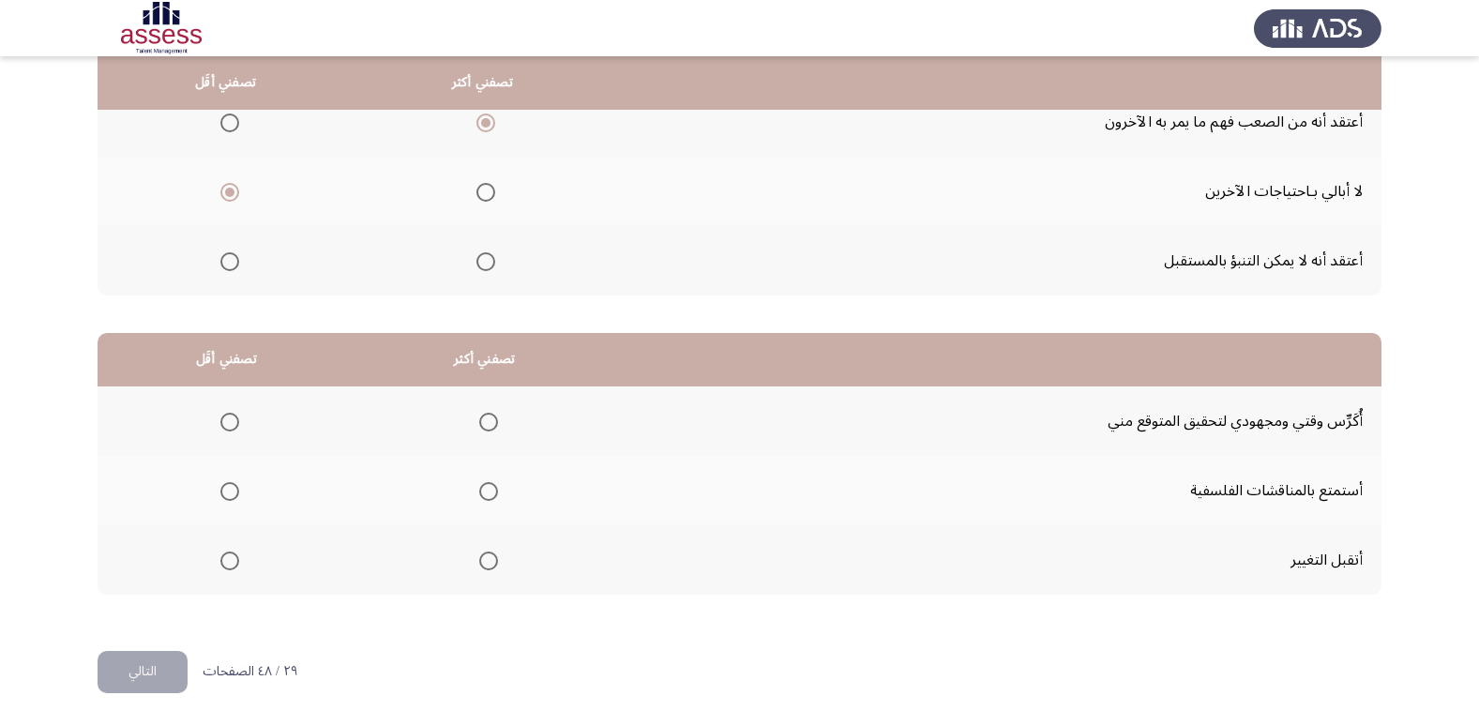
click at [493, 416] on span "Select an option" at bounding box center [488, 422] width 19 height 19
click at [493, 416] on input "Select an option" at bounding box center [488, 422] width 19 height 19
click at [226, 494] on span "Select an option" at bounding box center [229, 491] width 19 height 19
click at [226, 494] on input "Select an option" at bounding box center [229, 491] width 19 height 19
click at [138, 669] on button "التالي" at bounding box center [143, 672] width 90 height 42
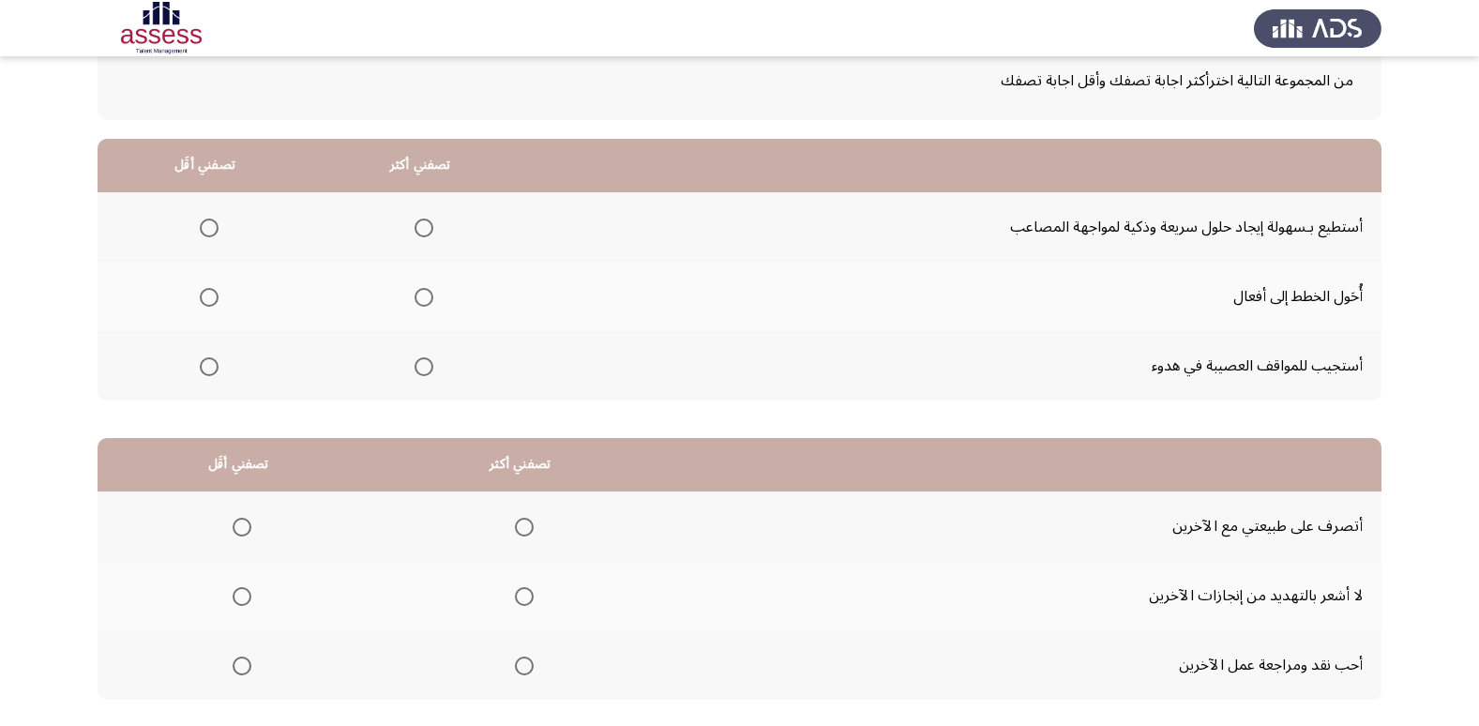
scroll to position [147, 0]
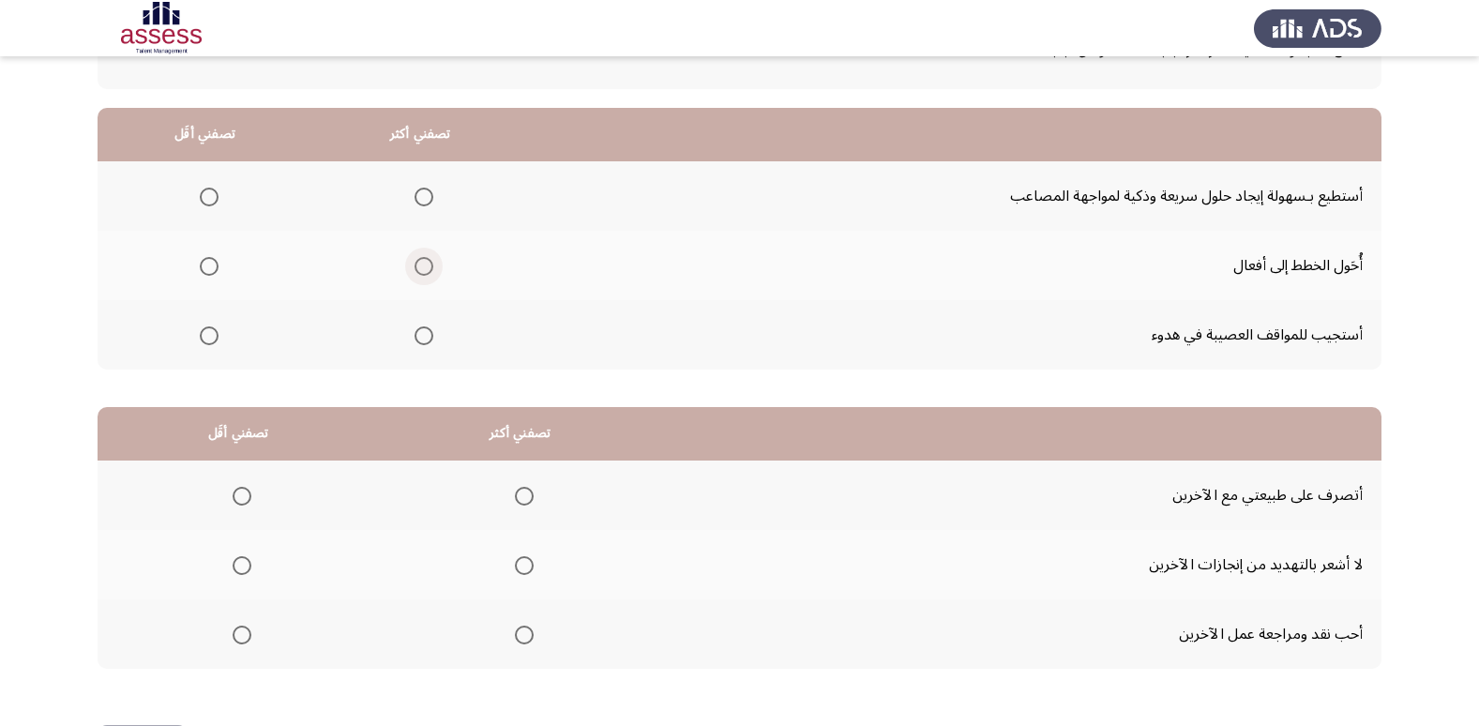
click at [415, 271] on span "Select an option" at bounding box center [424, 266] width 19 height 19
click at [415, 271] on input "Select an option" at bounding box center [424, 266] width 19 height 19
click at [212, 195] on span "Select an option" at bounding box center [209, 197] width 19 height 19
click at [212, 195] on input "Select an option" at bounding box center [209, 197] width 19 height 19
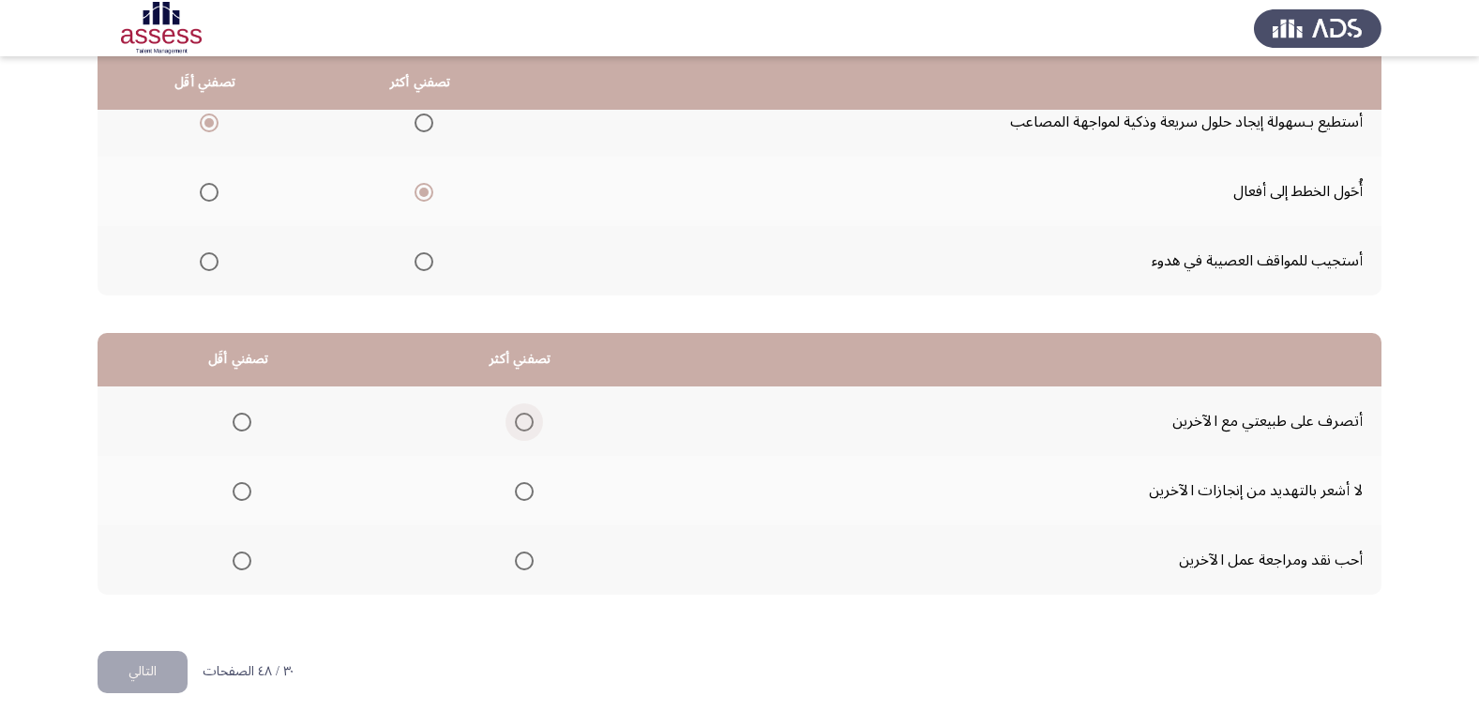
click at [526, 418] on span "Select an option" at bounding box center [524, 422] width 19 height 19
click at [526, 418] on input "Select an option" at bounding box center [524, 422] width 19 height 19
click at [246, 565] on span "Select an option" at bounding box center [242, 560] width 19 height 19
click at [246, 565] on input "Select an option" at bounding box center [242, 560] width 19 height 19
click at [158, 669] on button "التالي" at bounding box center [143, 672] width 90 height 42
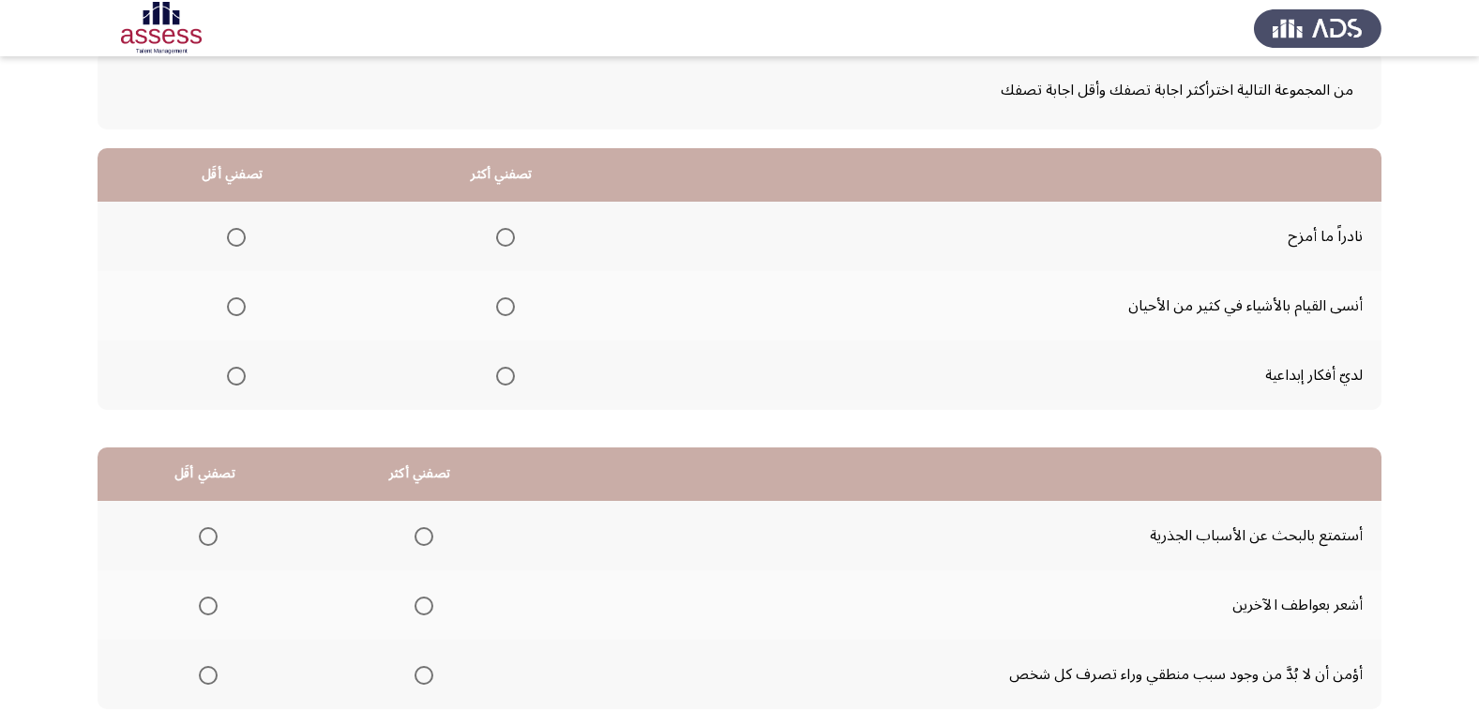
scroll to position [110, 0]
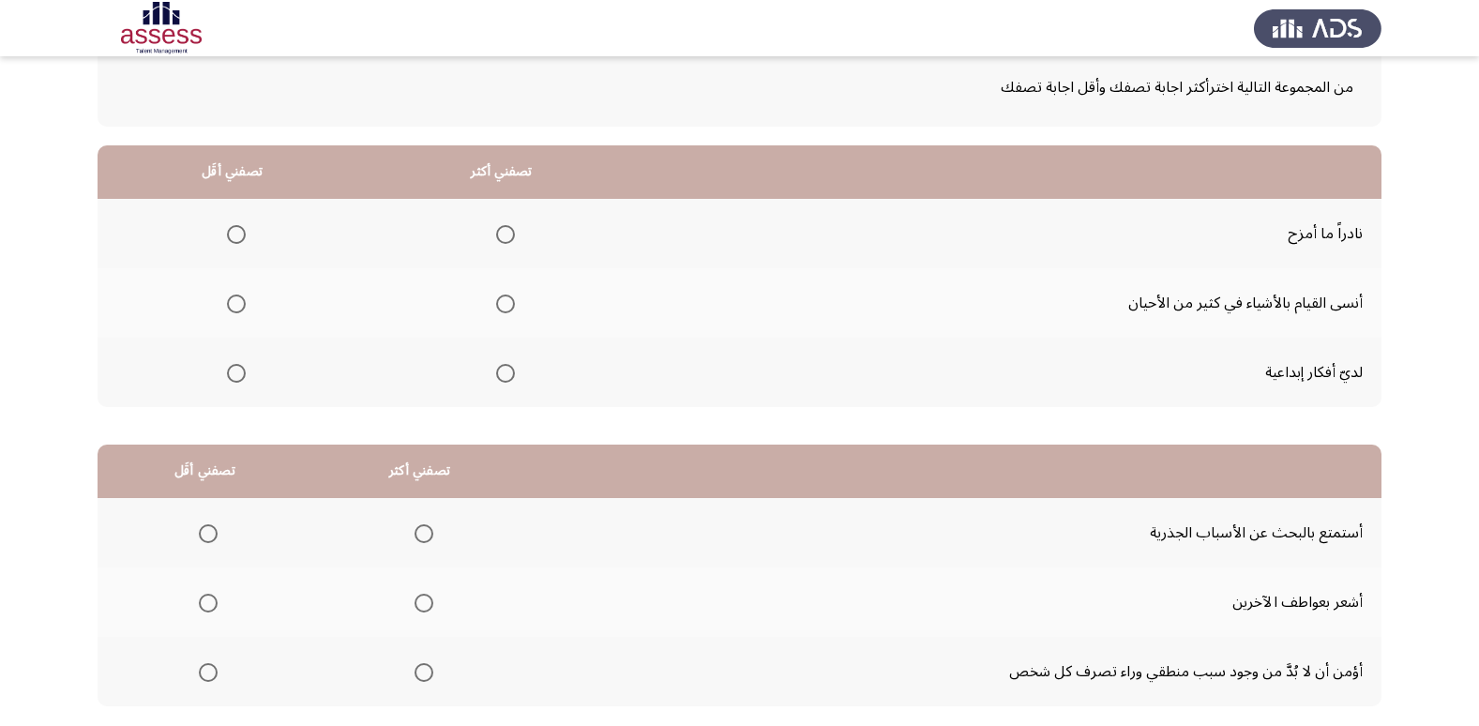
click at [499, 235] on span "Select an option" at bounding box center [505, 234] width 19 height 19
click at [499, 235] on input "Select an option" at bounding box center [505, 234] width 19 height 19
drag, startPoint x: 250, startPoint y: 294, endPoint x: 233, endPoint y: 305, distance: 21.1
click at [247, 297] on th at bounding box center [232, 302] width 269 height 69
click at [233, 305] on span "Select an option" at bounding box center [236, 303] width 19 height 19
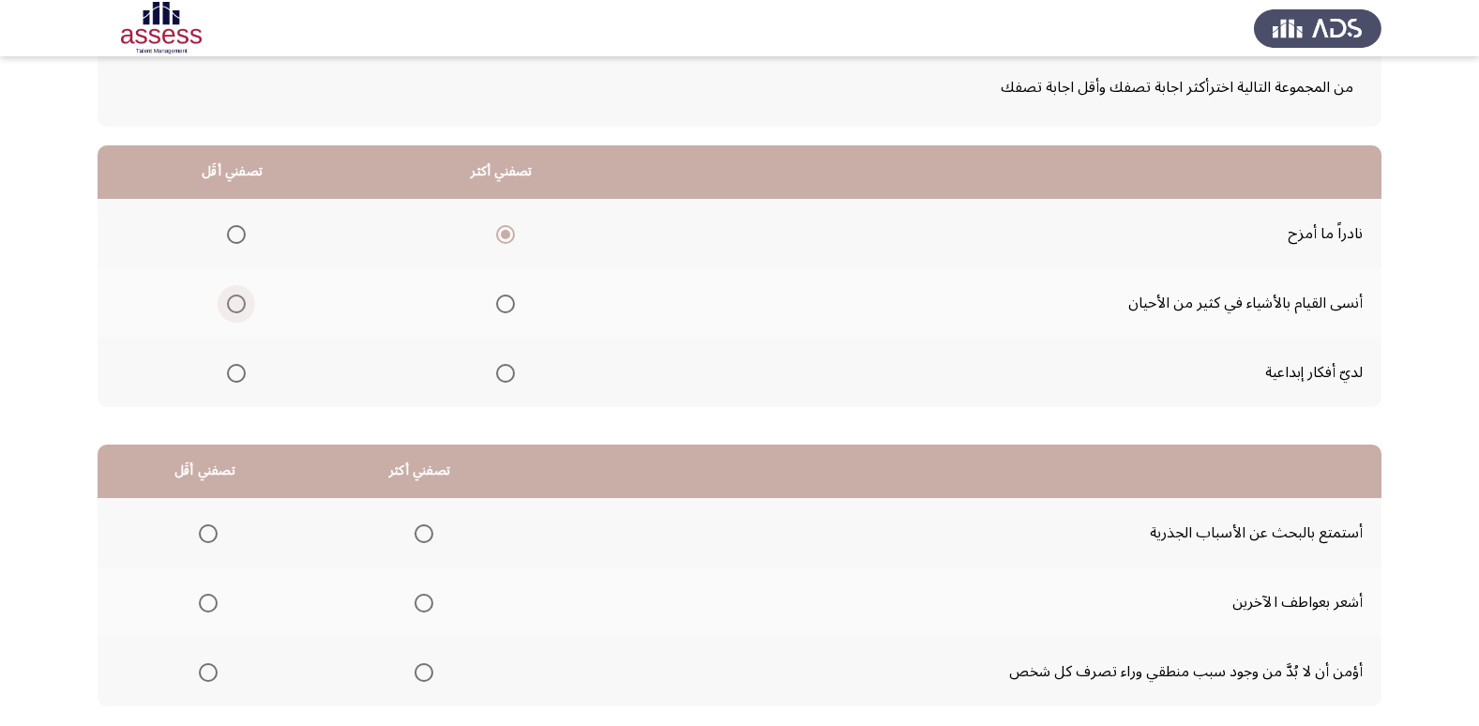
click at [233, 305] on input "Select an option" at bounding box center [236, 303] width 19 height 19
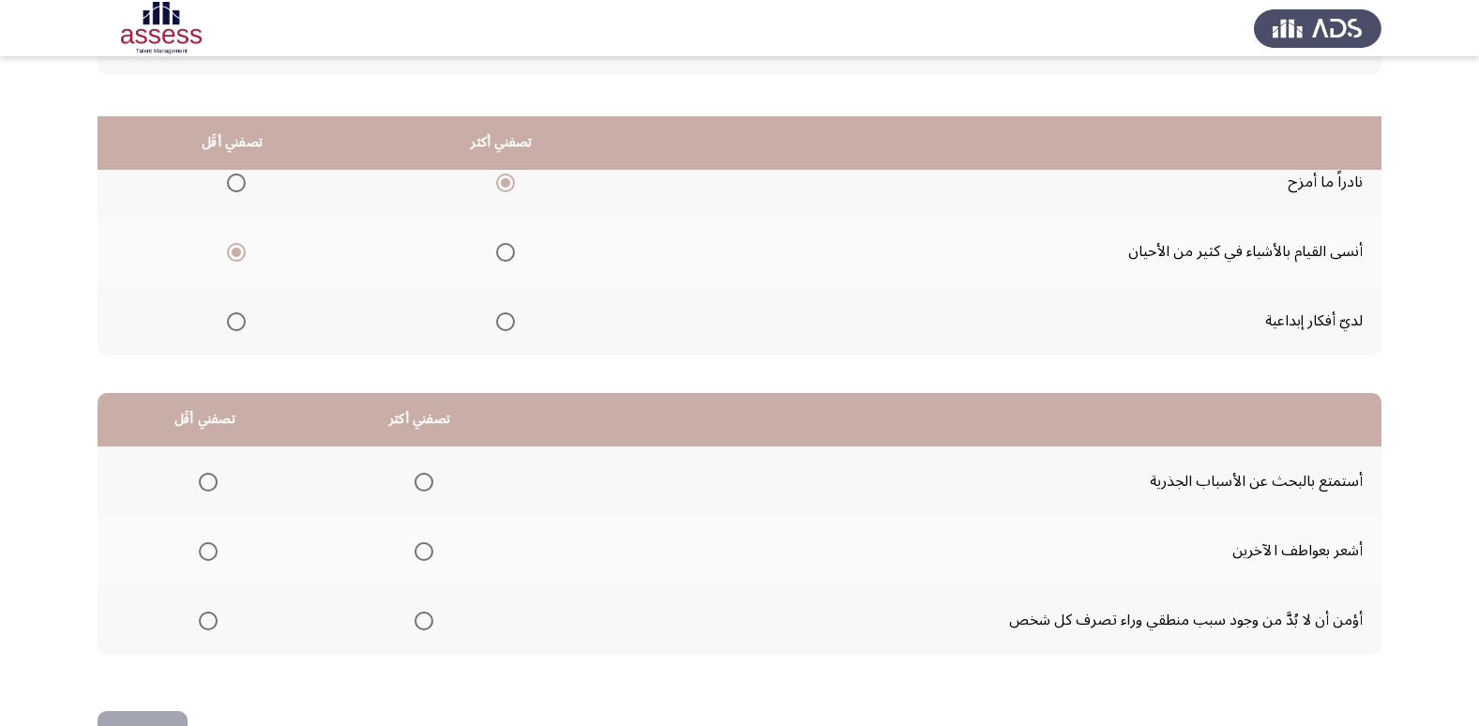
scroll to position [221, 0]
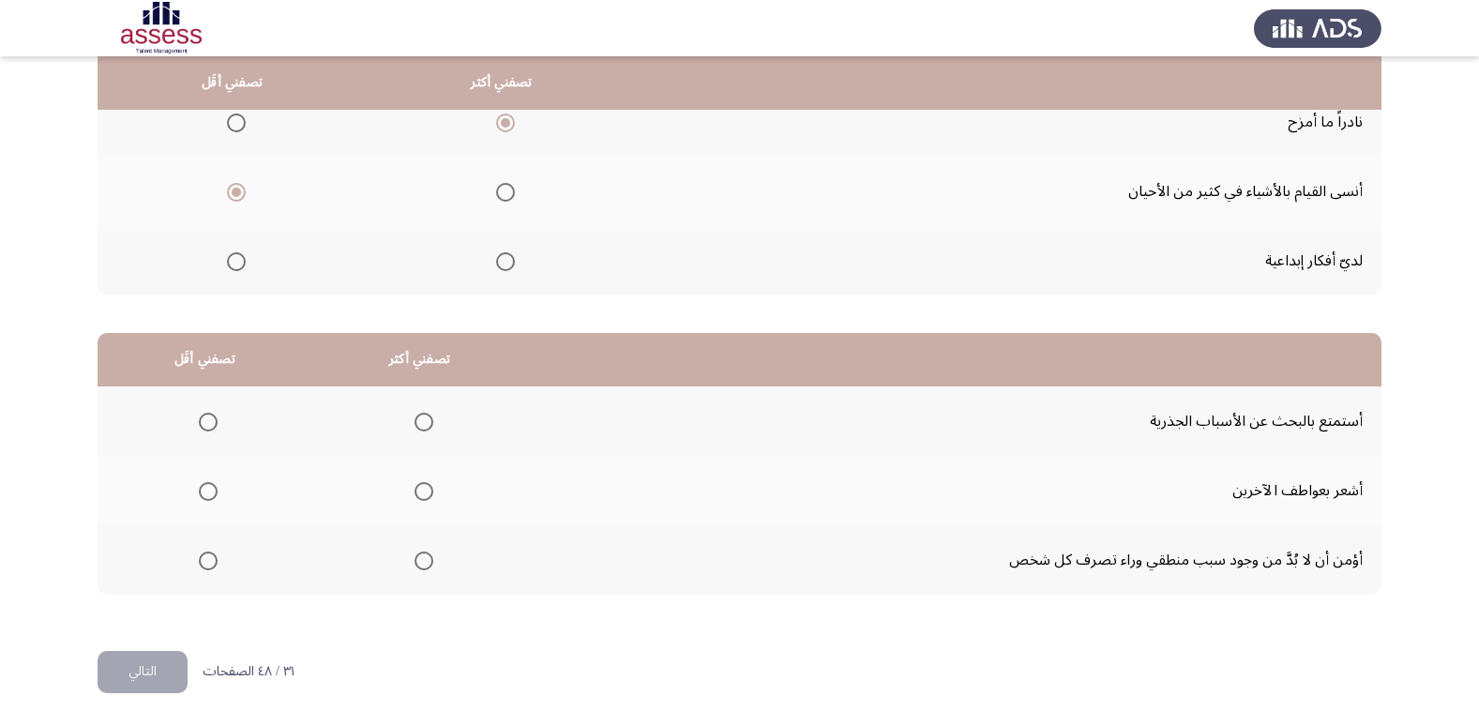
click at [415, 496] on span "Select an option" at bounding box center [424, 491] width 19 height 19
click at [415, 496] on input "Select an option" at bounding box center [424, 491] width 19 height 19
click at [212, 568] on span "Select an option" at bounding box center [208, 560] width 19 height 19
click at [212, 568] on input "Select an option" at bounding box center [208, 560] width 19 height 19
click at [155, 673] on button "التالي" at bounding box center [143, 672] width 90 height 42
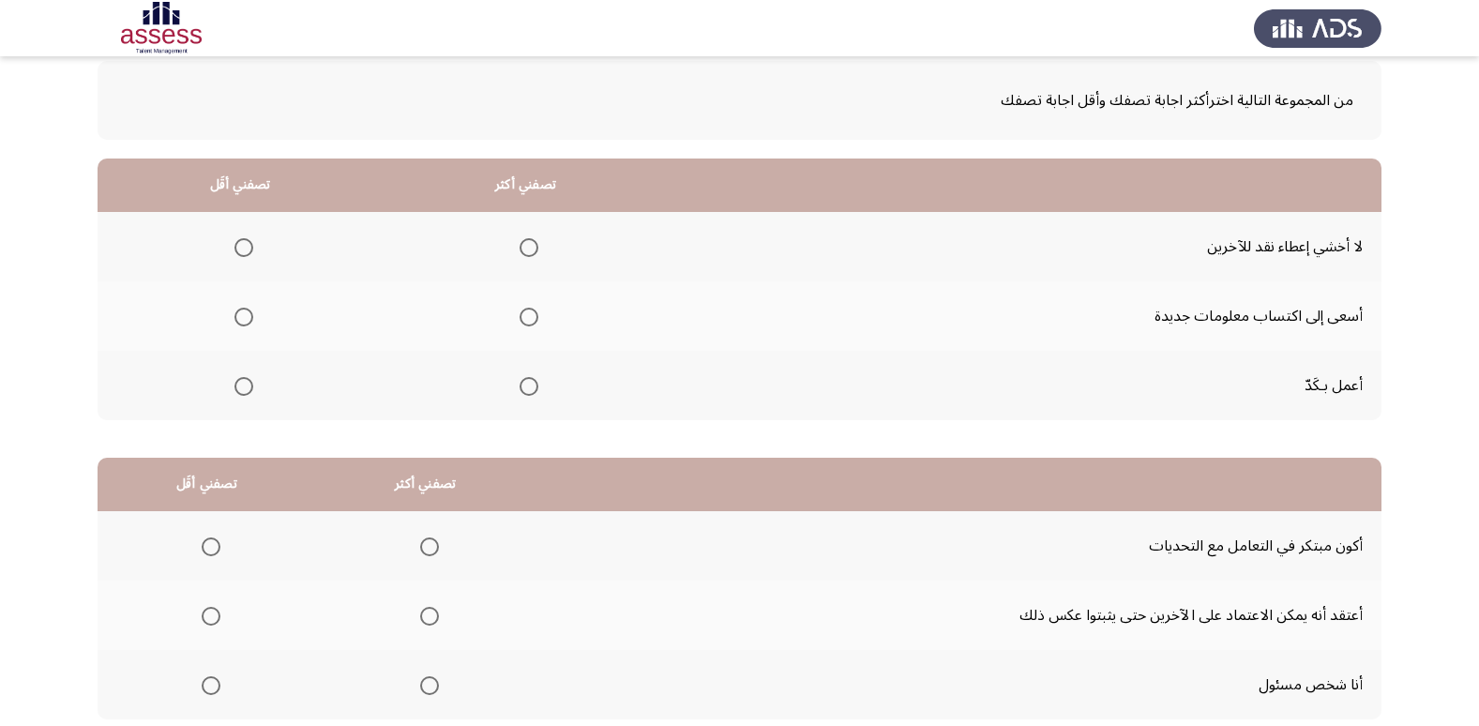
scroll to position [104, 0]
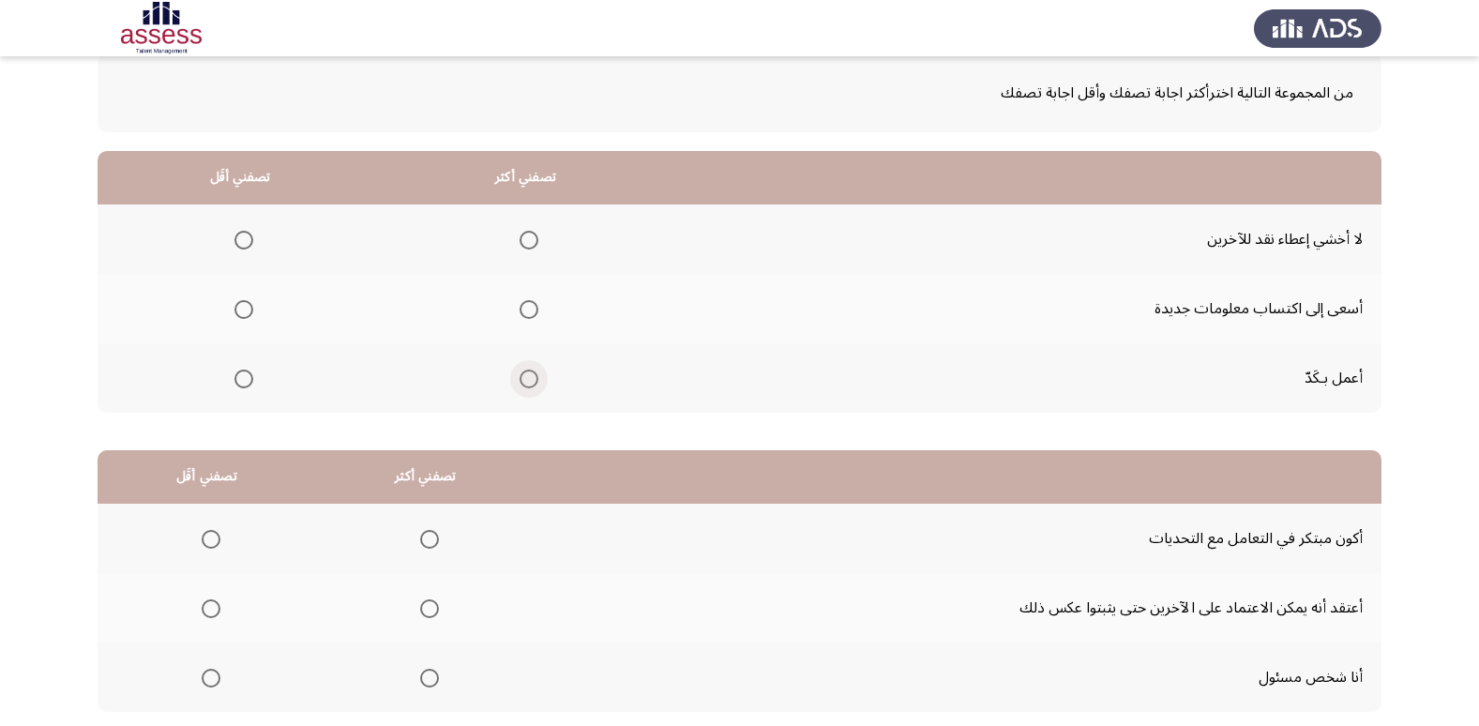
click at [524, 374] on span "Select an option" at bounding box center [529, 378] width 19 height 19
click at [524, 374] on input "Select an option" at bounding box center [529, 378] width 19 height 19
click at [247, 237] on span "Select an option" at bounding box center [243, 240] width 19 height 19
click at [247, 237] on input "Select an option" at bounding box center [243, 240] width 19 height 19
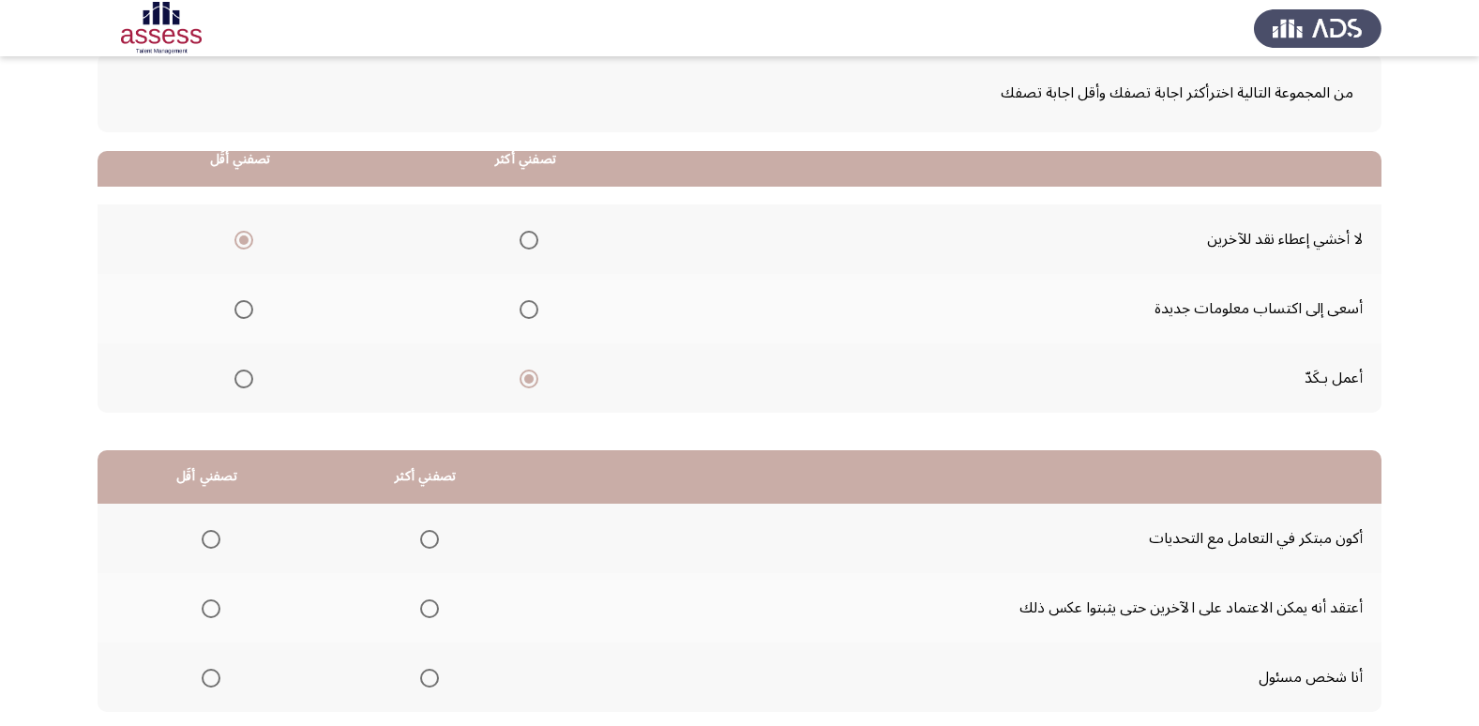
scroll to position [221, 0]
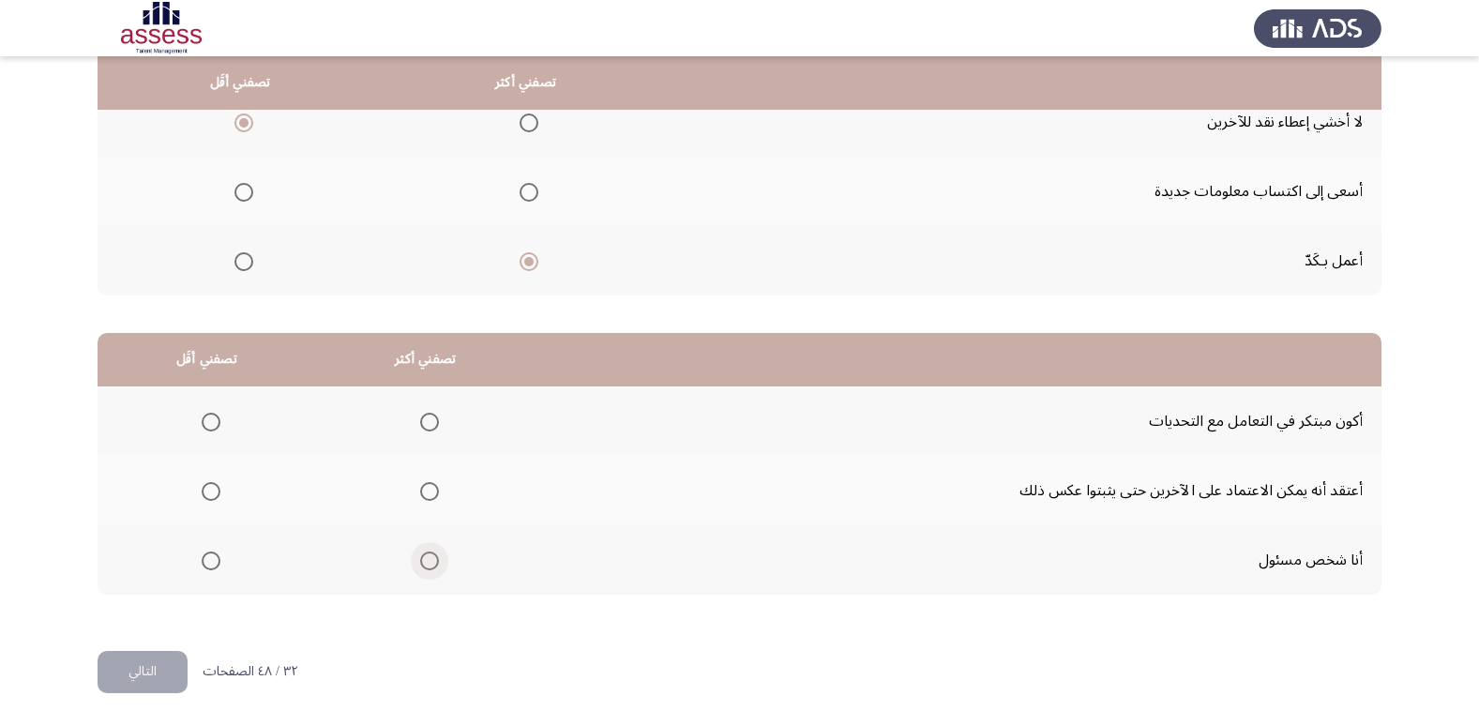
click at [426, 557] on span "Select an option" at bounding box center [429, 560] width 19 height 19
click at [426, 557] on input "Select an option" at bounding box center [429, 560] width 19 height 19
click at [208, 499] on span "Select an option" at bounding box center [211, 491] width 19 height 19
click at [208, 499] on input "Select an option" at bounding box center [211, 491] width 19 height 19
click at [205, 427] on span "Select an option" at bounding box center [211, 422] width 19 height 19
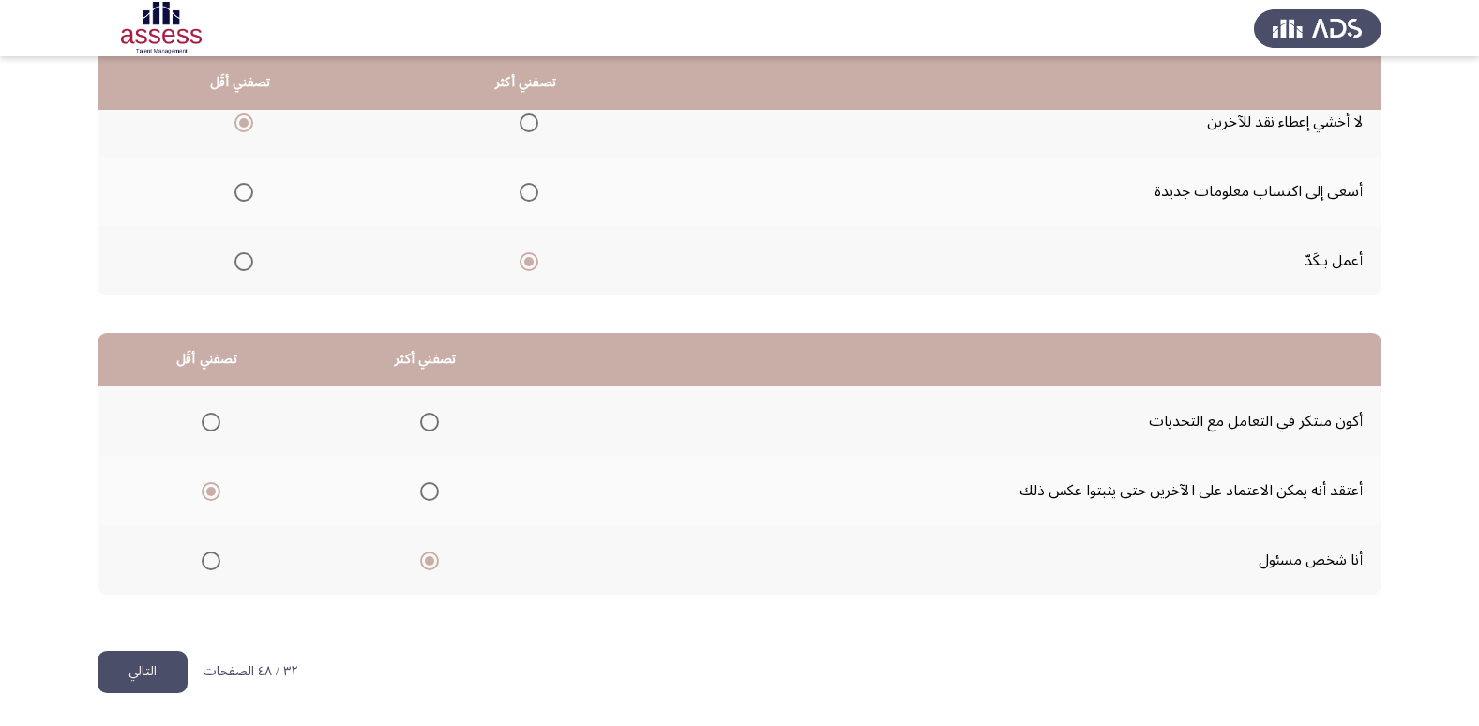
click at [205, 427] on input "Select an option" at bounding box center [211, 422] width 19 height 19
click at [164, 687] on button "التالي" at bounding box center [143, 672] width 90 height 42
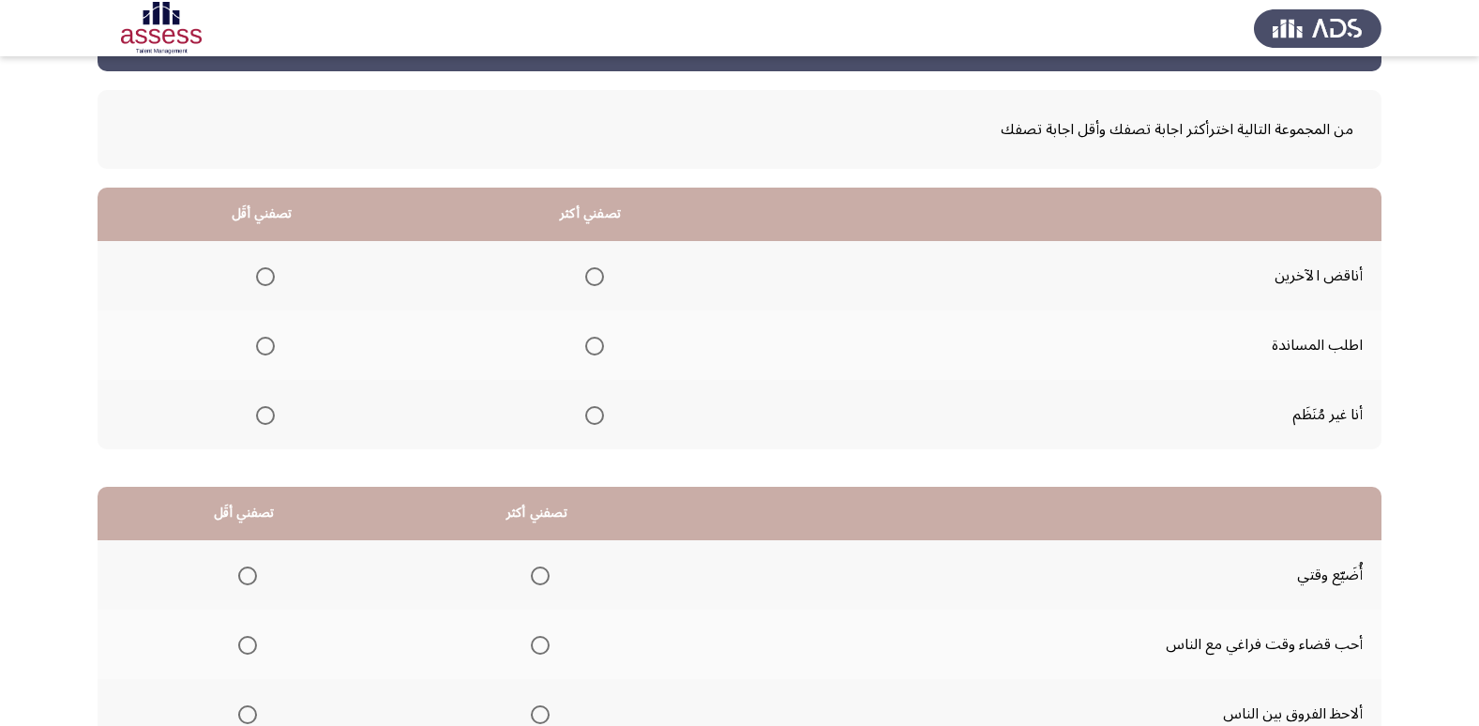
scroll to position [82, 0]
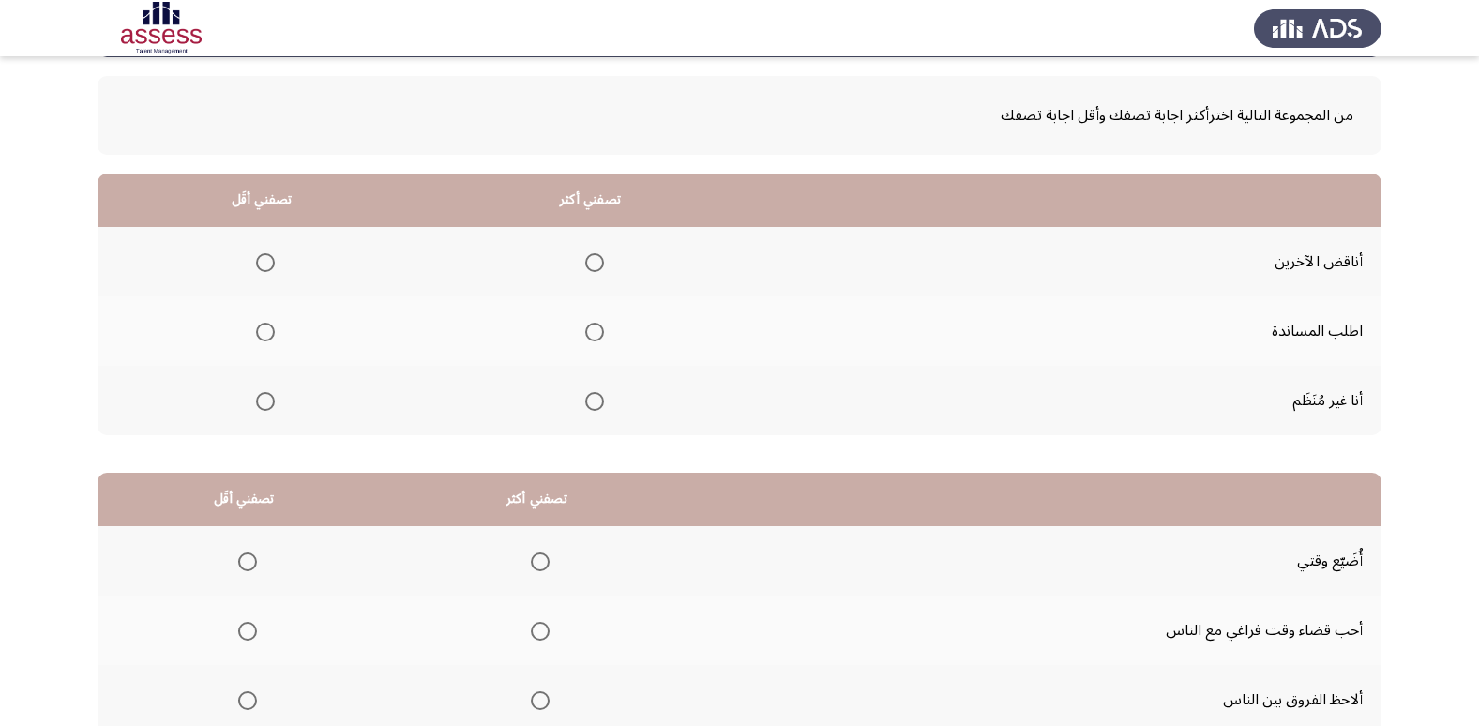
click at [260, 410] on span "Select an option" at bounding box center [265, 401] width 19 height 19
click at [260, 410] on input "Select an option" at bounding box center [265, 401] width 19 height 19
click at [594, 334] on span "Select an option" at bounding box center [594, 332] width 19 height 19
click at [594, 334] on input "Select an option" at bounding box center [594, 332] width 19 height 19
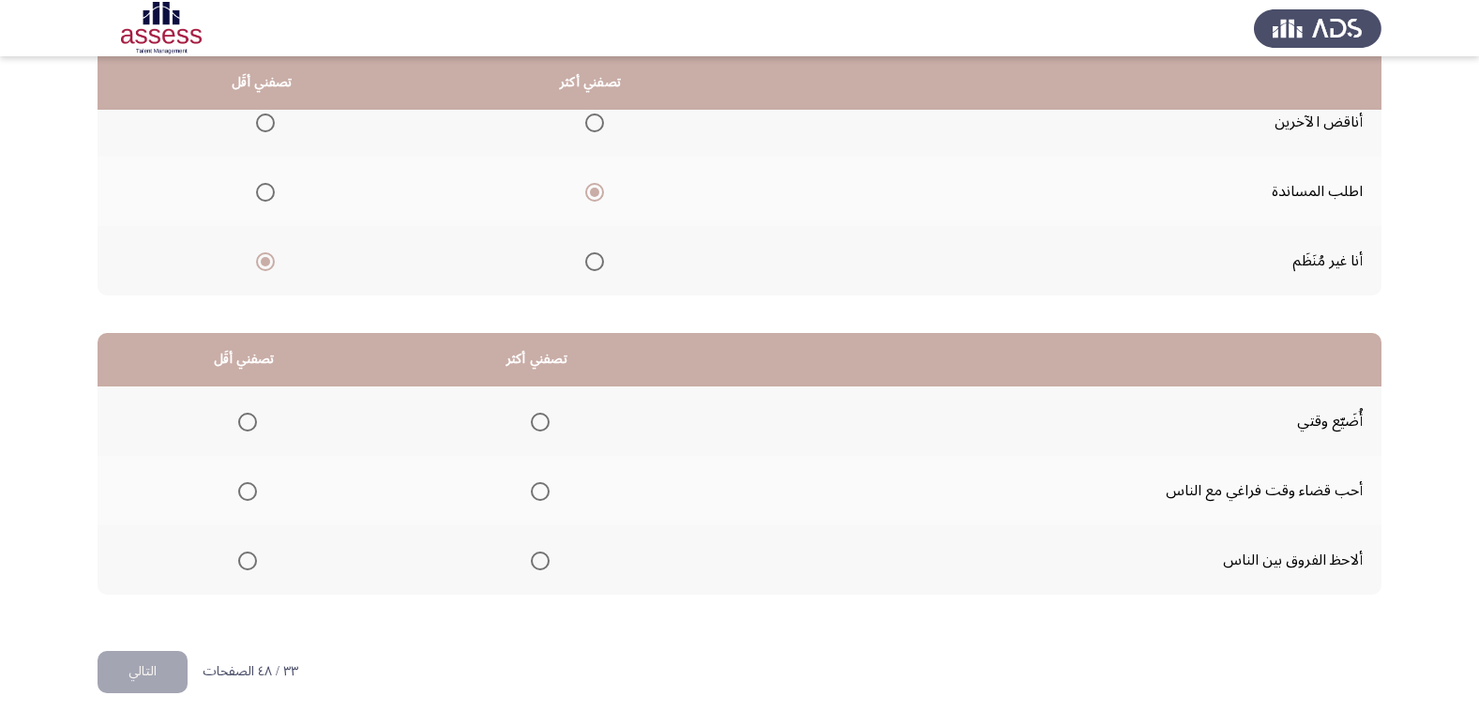
click at [239, 422] on span "Select an option" at bounding box center [247, 422] width 19 height 19
click at [239, 422] on input "Select an option" at bounding box center [247, 422] width 19 height 19
click at [546, 501] on mat-radio-group "Select an option" at bounding box center [536, 491] width 26 height 32
click at [542, 491] on span "Select an option" at bounding box center [540, 491] width 19 height 19
click at [542, 491] on input "Select an option" at bounding box center [540, 491] width 19 height 19
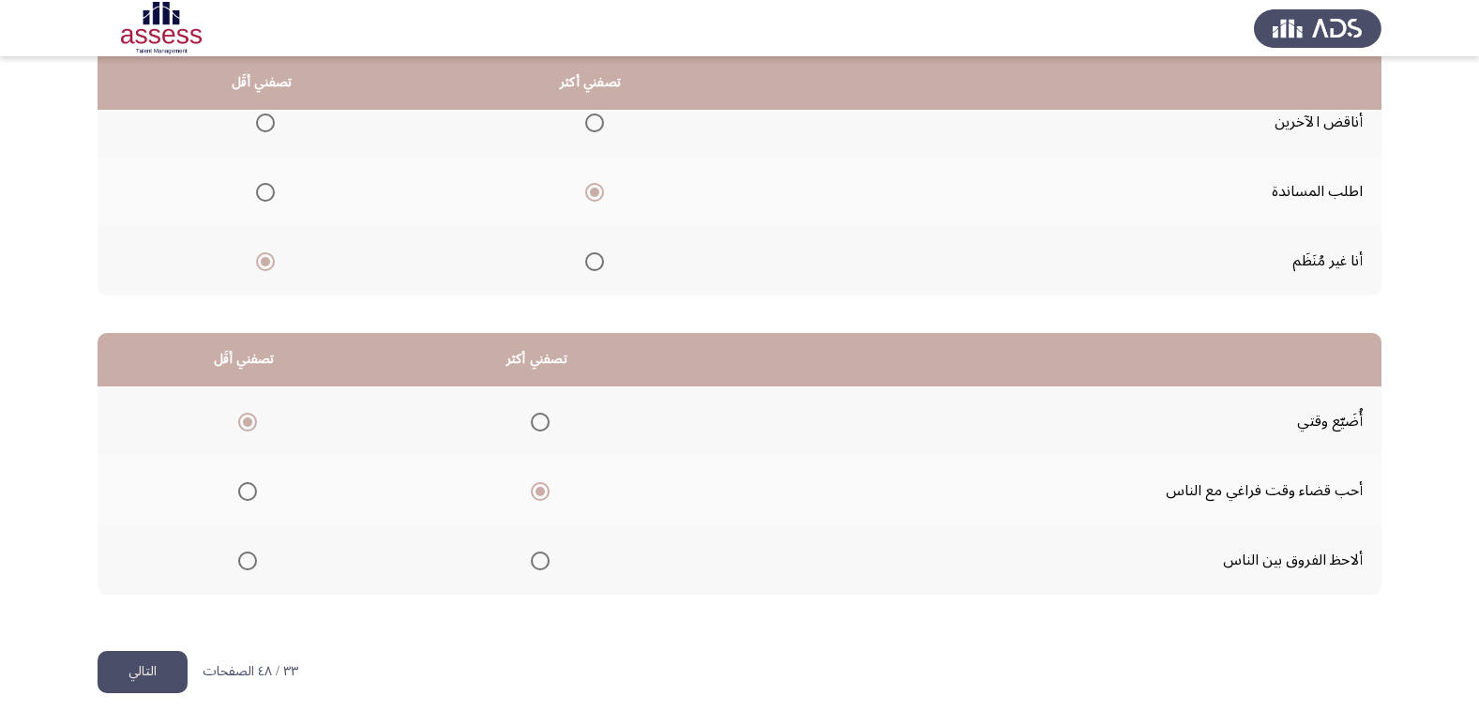
click at [143, 673] on button "التالي" at bounding box center [143, 672] width 90 height 42
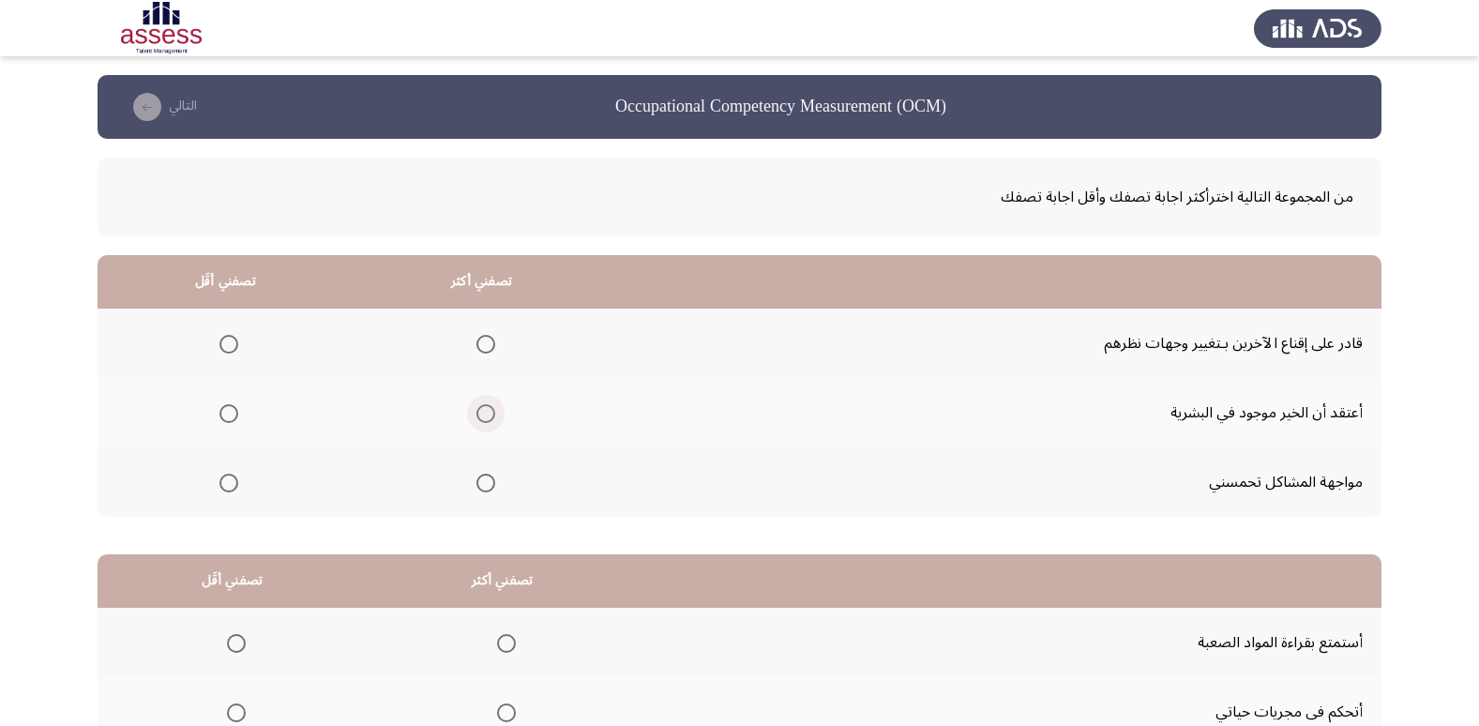
click at [476, 408] on span "Select an option" at bounding box center [485, 413] width 19 height 19
click at [476, 408] on input "Select an option" at bounding box center [485, 413] width 19 height 19
click at [232, 475] on span "Select an option" at bounding box center [228, 483] width 19 height 19
click at [232, 475] on input "Select an option" at bounding box center [228, 483] width 19 height 19
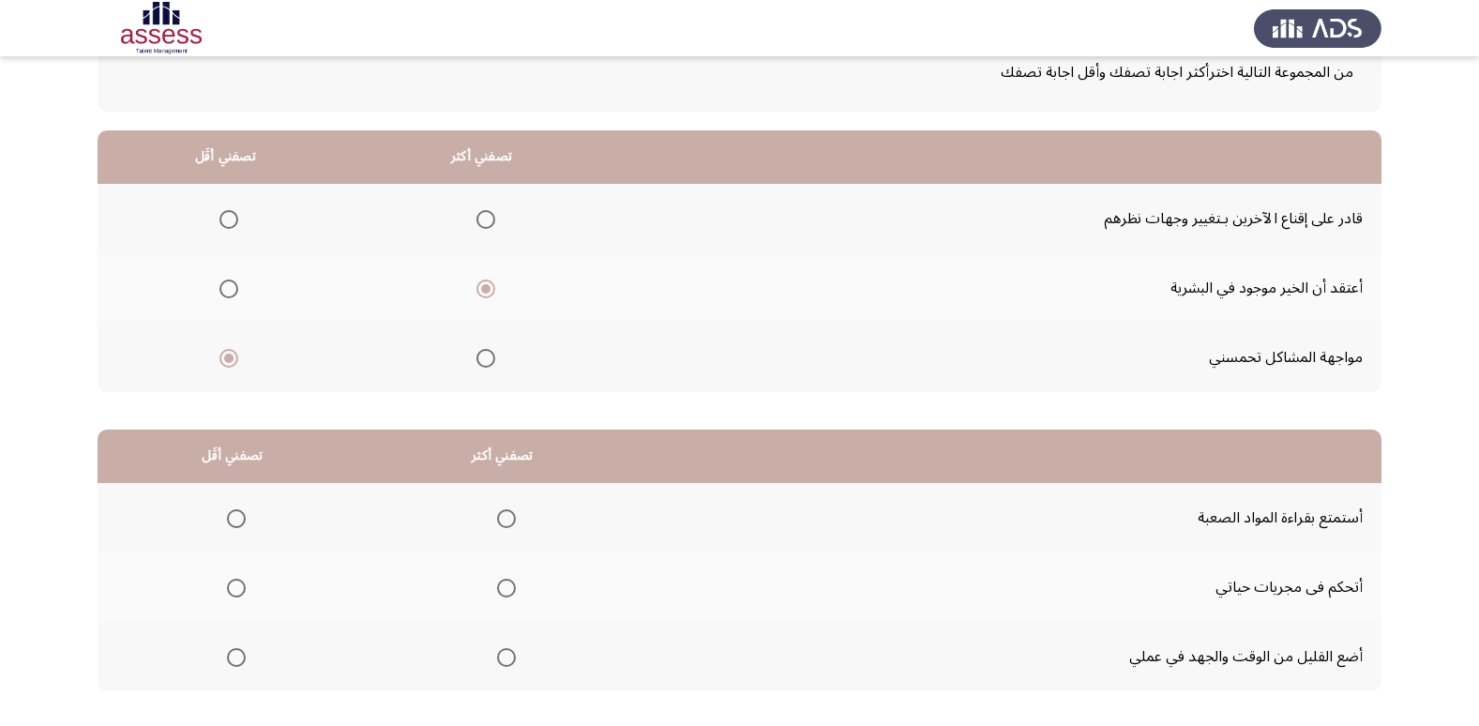
scroll to position [167, 0]
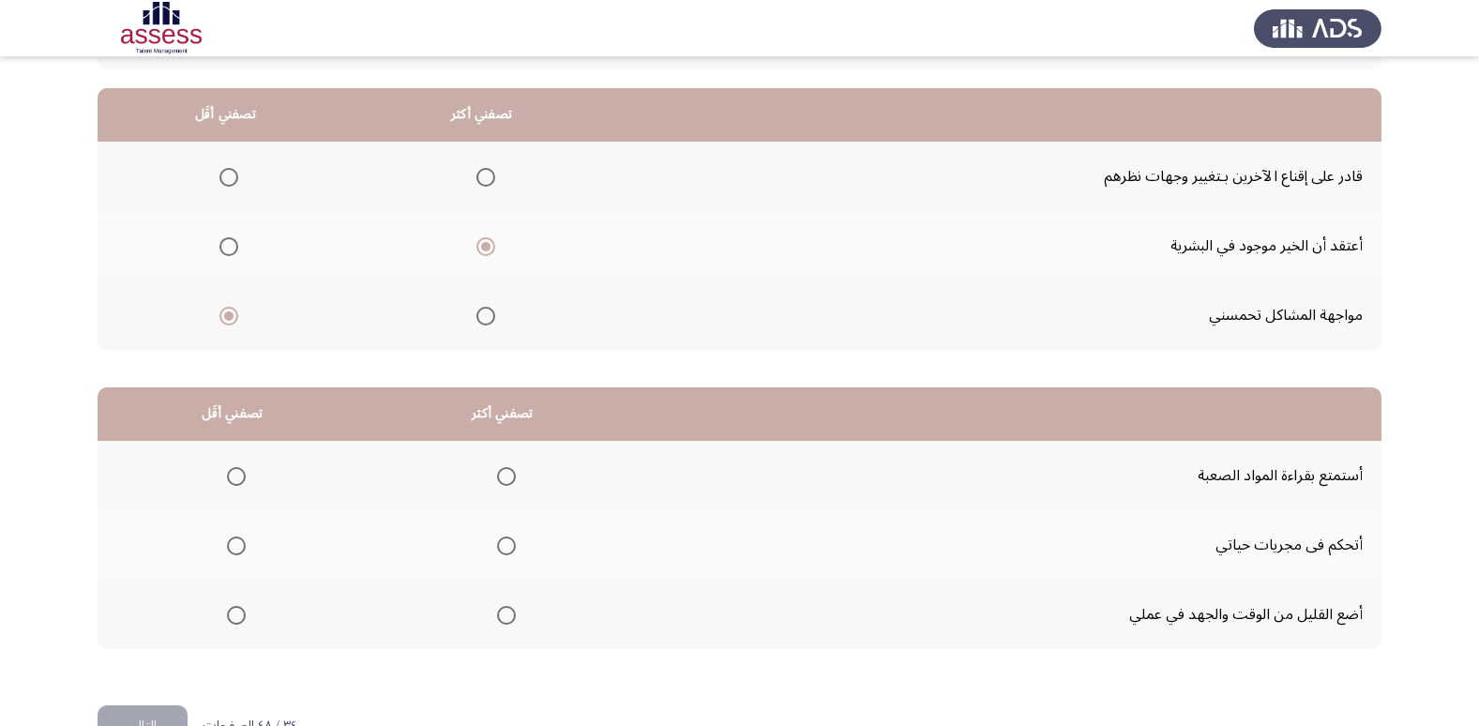
click at [229, 182] on span "Select an option" at bounding box center [228, 177] width 19 height 19
click at [229, 182] on input "Select an option" at bounding box center [228, 177] width 19 height 19
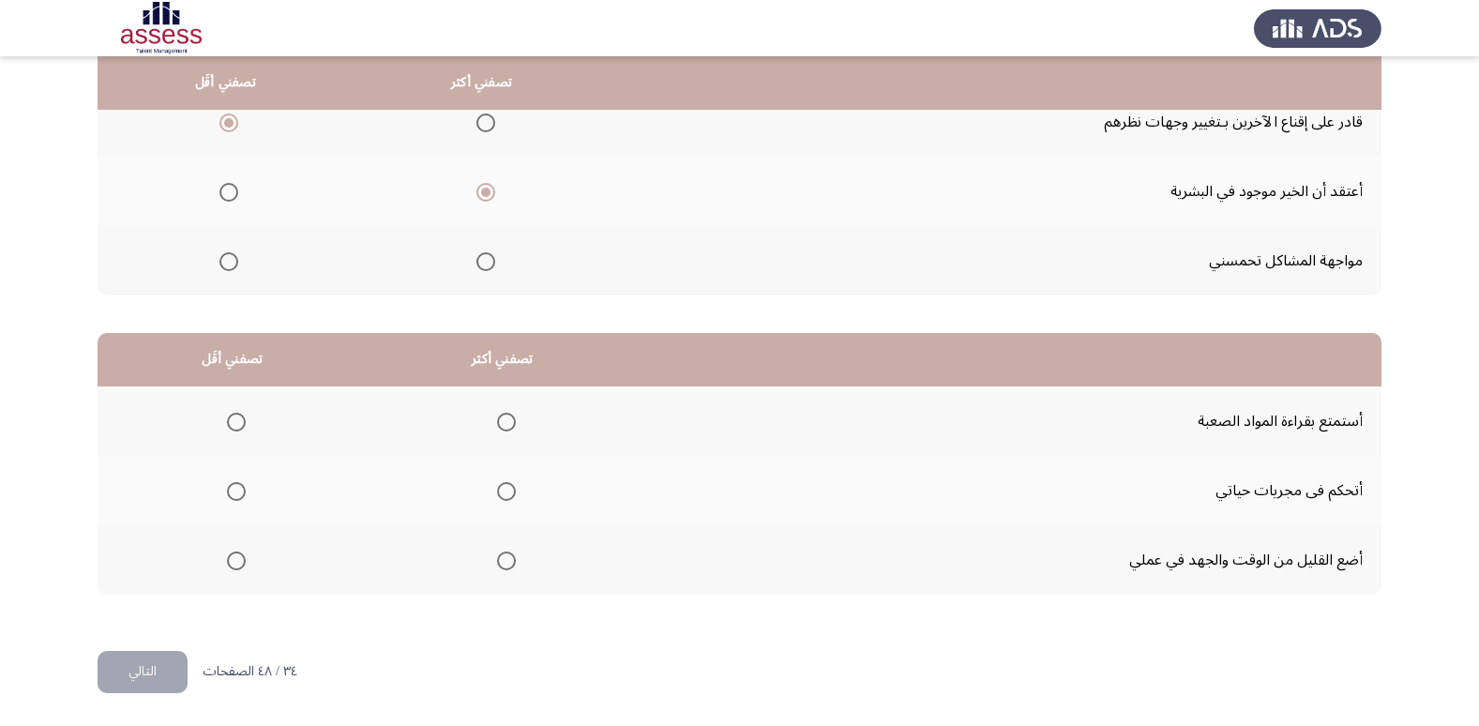
click at [238, 565] on span "Select an option" at bounding box center [236, 560] width 19 height 19
click at [238, 565] on input "Select an option" at bounding box center [236, 560] width 19 height 19
click at [241, 423] on span "Select an option" at bounding box center [236, 422] width 19 height 19
click at [241, 423] on input "Select an option" at bounding box center [236, 422] width 19 height 19
click at [515, 490] on th at bounding box center [503, 490] width 270 height 69
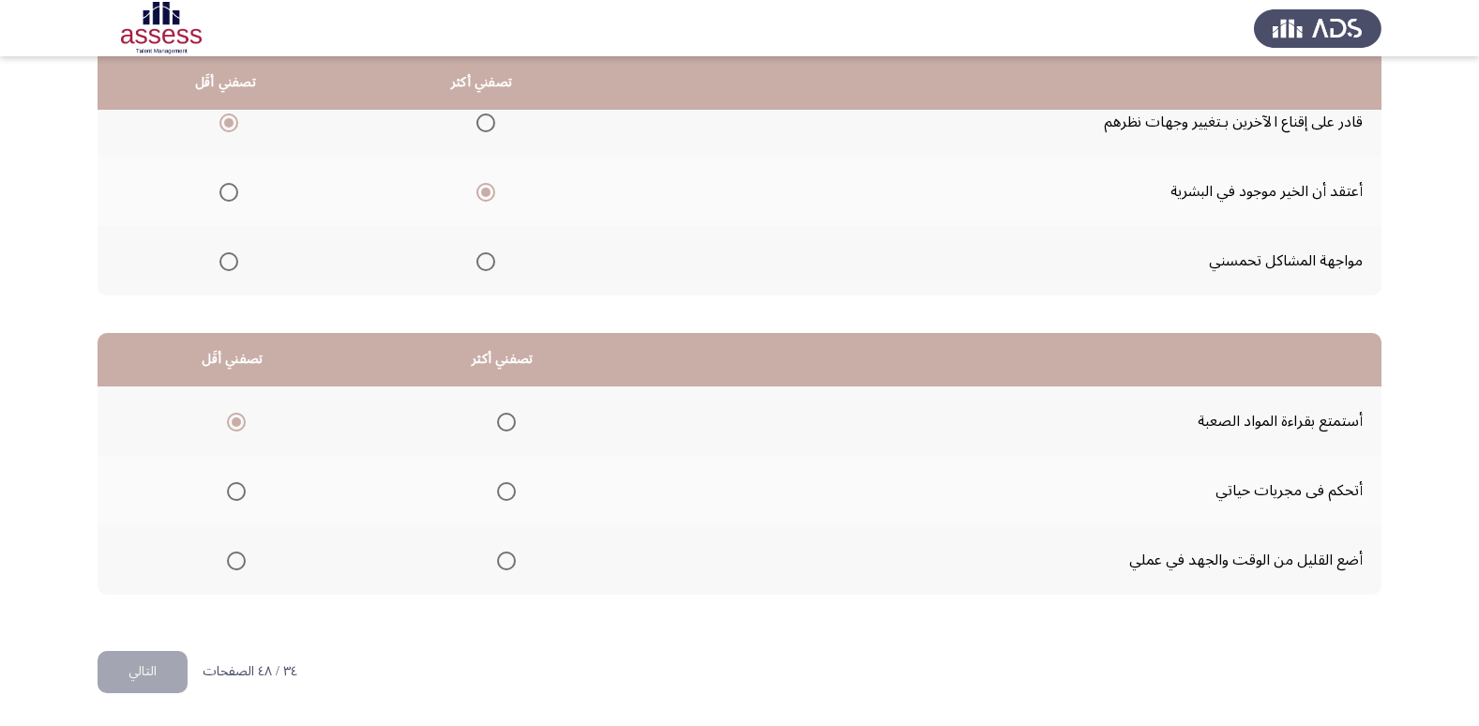
click at [502, 498] on span "Select an option" at bounding box center [506, 491] width 19 height 19
click at [502, 498] on input "Select an option" at bounding box center [506, 491] width 19 height 19
click at [135, 649] on div "من المجموعة التالية اخترأكثر اجابة تصفك وأقل اجابة تصفك تصفني أكثر تصفني أقَل ق…" at bounding box center [740, 283] width 1284 height 733
click at [143, 679] on button "التالي" at bounding box center [143, 672] width 90 height 42
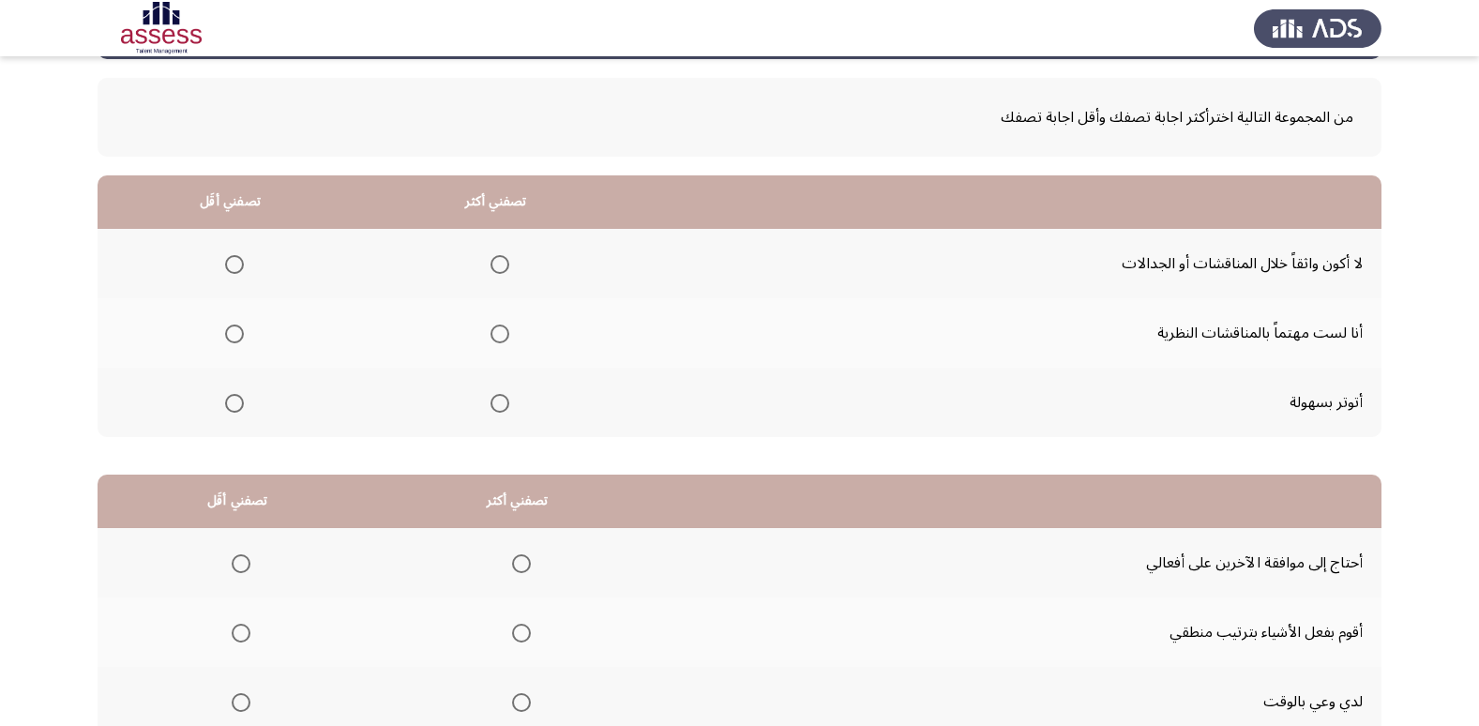
scroll to position [128, 0]
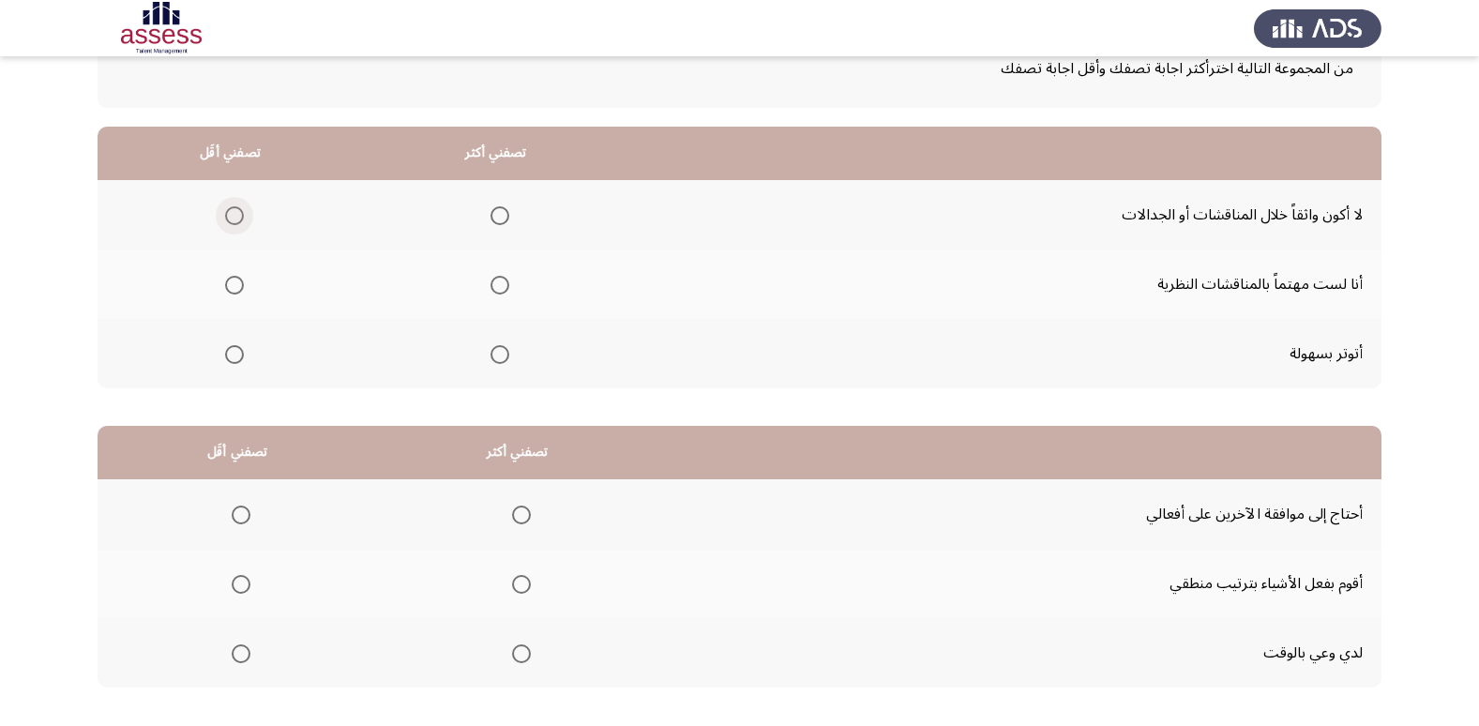
click at [225, 222] on span "Select an option" at bounding box center [234, 215] width 19 height 19
click at [225, 222] on input "Select an option" at bounding box center [234, 215] width 19 height 19
click at [492, 284] on span "Select an option" at bounding box center [499, 285] width 19 height 19
click at [492, 284] on input "Select an option" at bounding box center [499, 285] width 19 height 19
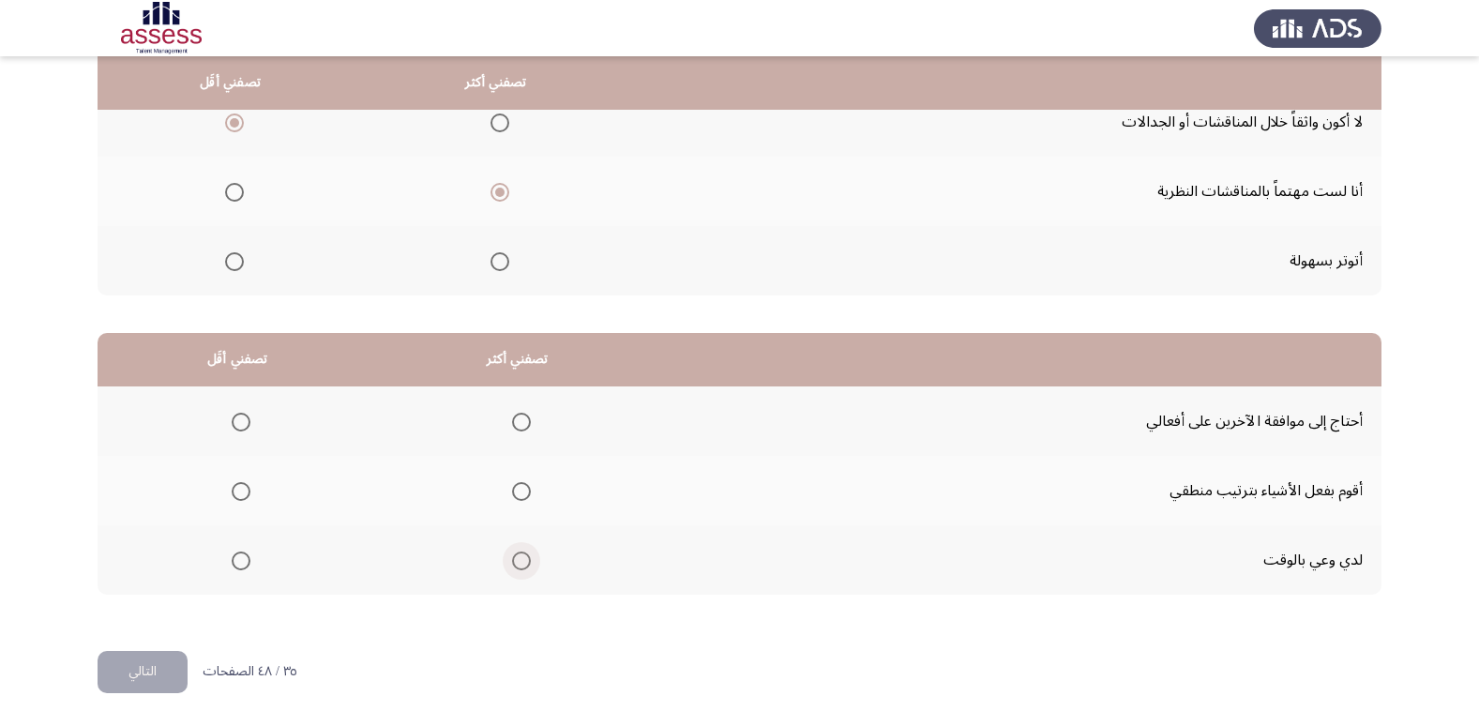
click at [520, 559] on span "Select an option" at bounding box center [521, 560] width 19 height 19
click at [520, 559] on input "Select an option" at bounding box center [521, 560] width 19 height 19
click at [244, 419] on span "Select an option" at bounding box center [241, 422] width 19 height 19
click at [244, 419] on input "Select an option" at bounding box center [241, 422] width 19 height 19
click at [173, 657] on button "التالي" at bounding box center [143, 672] width 90 height 42
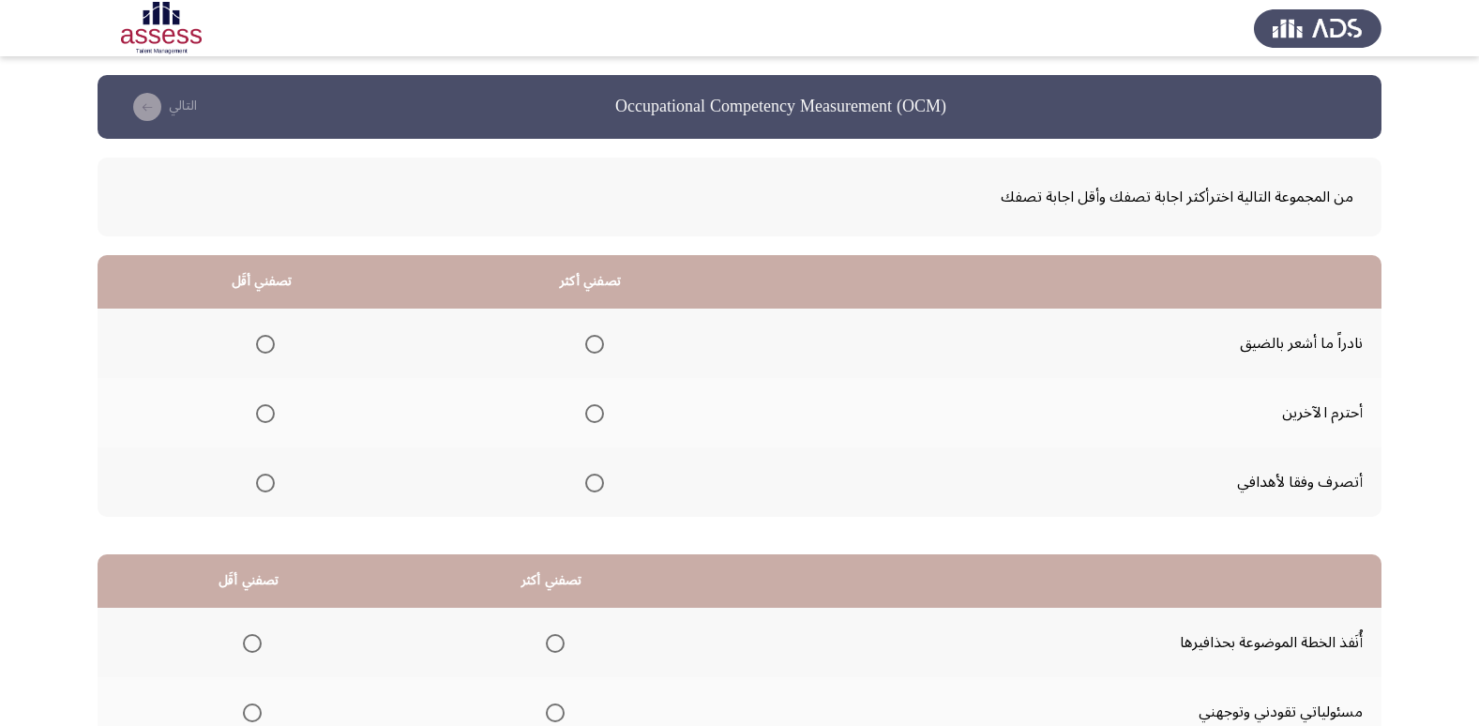
scroll to position [116, 0]
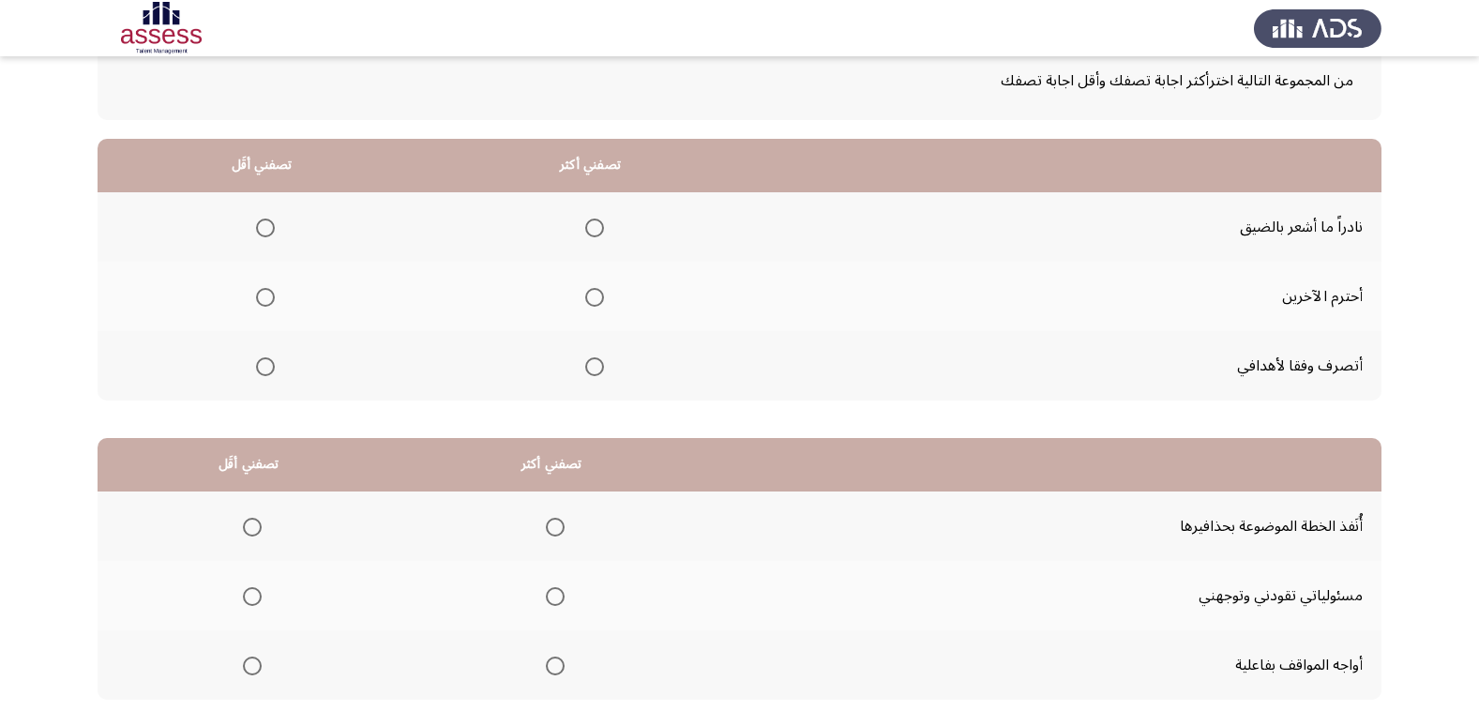
click at [595, 294] on span "Select an option" at bounding box center [594, 297] width 19 height 19
click at [595, 294] on input "Select an option" at bounding box center [594, 297] width 19 height 19
click at [273, 224] on span "Select an option" at bounding box center [265, 228] width 19 height 19
click at [273, 224] on input "Select an option" at bounding box center [265, 228] width 19 height 19
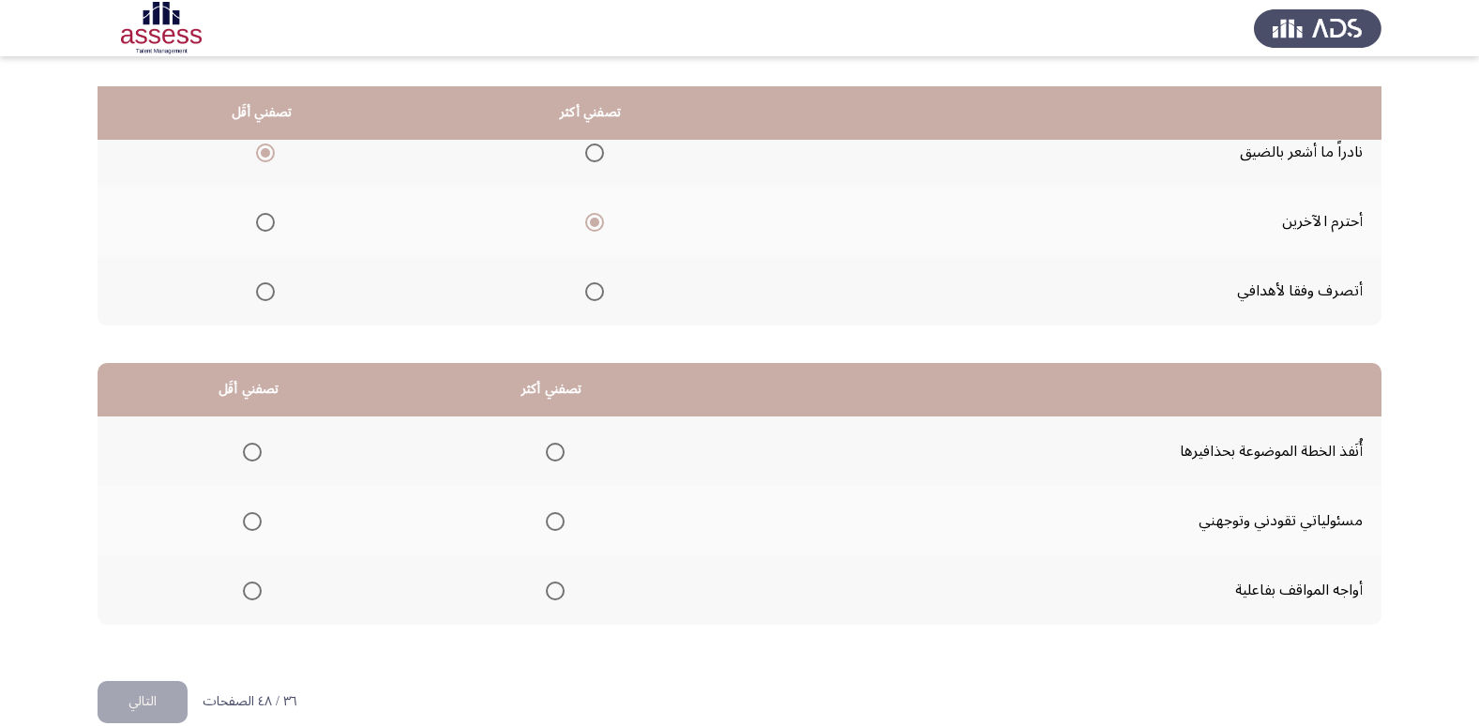
scroll to position [221, 0]
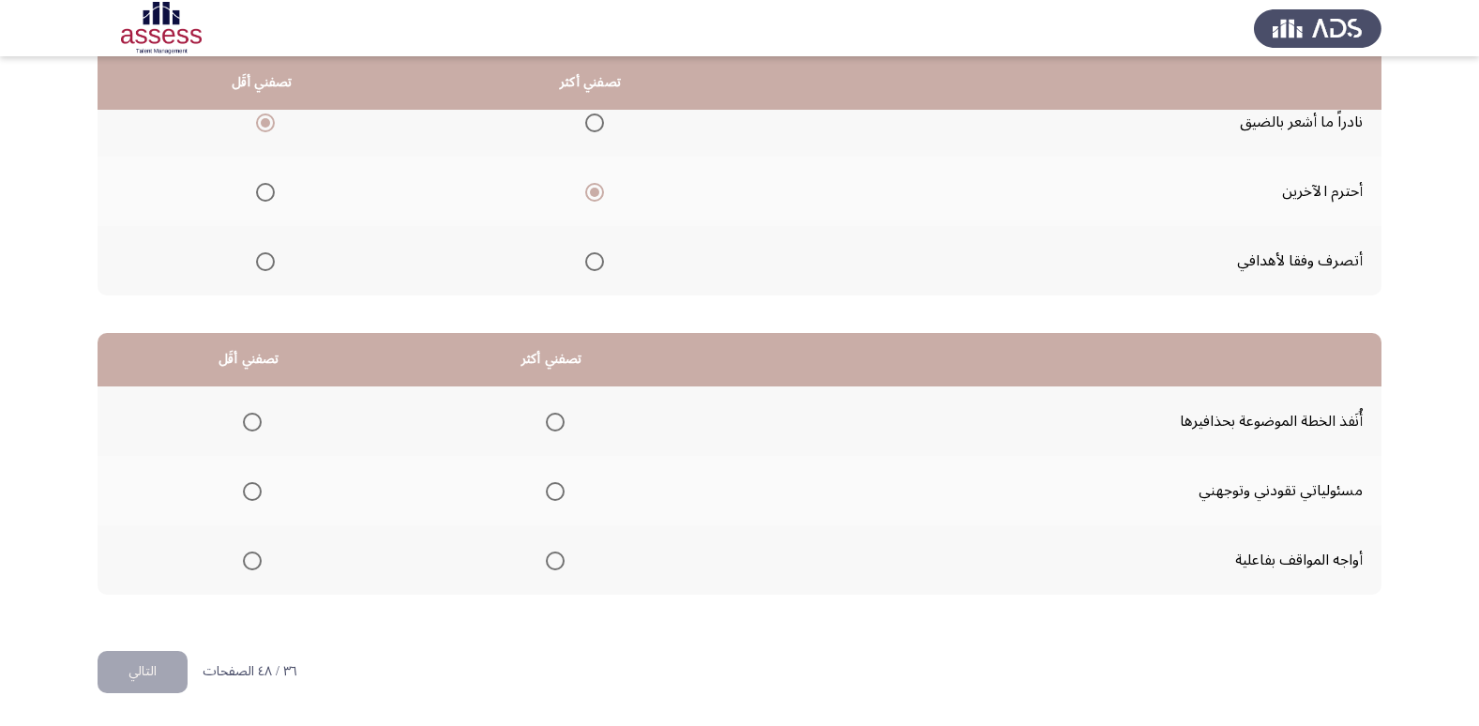
click at [546, 559] on span "Select an option" at bounding box center [555, 560] width 19 height 19
click at [546, 559] on input "Select an option" at bounding box center [555, 560] width 19 height 19
click at [255, 426] on span "Select an option" at bounding box center [252, 422] width 19 height 19
click at [255, 426] on input "Select an option" at bounding box center [252, 422] width 19 height 19
click at [149, 670] on button "التالي" at bounding box center [143, 672] width 90 height 42
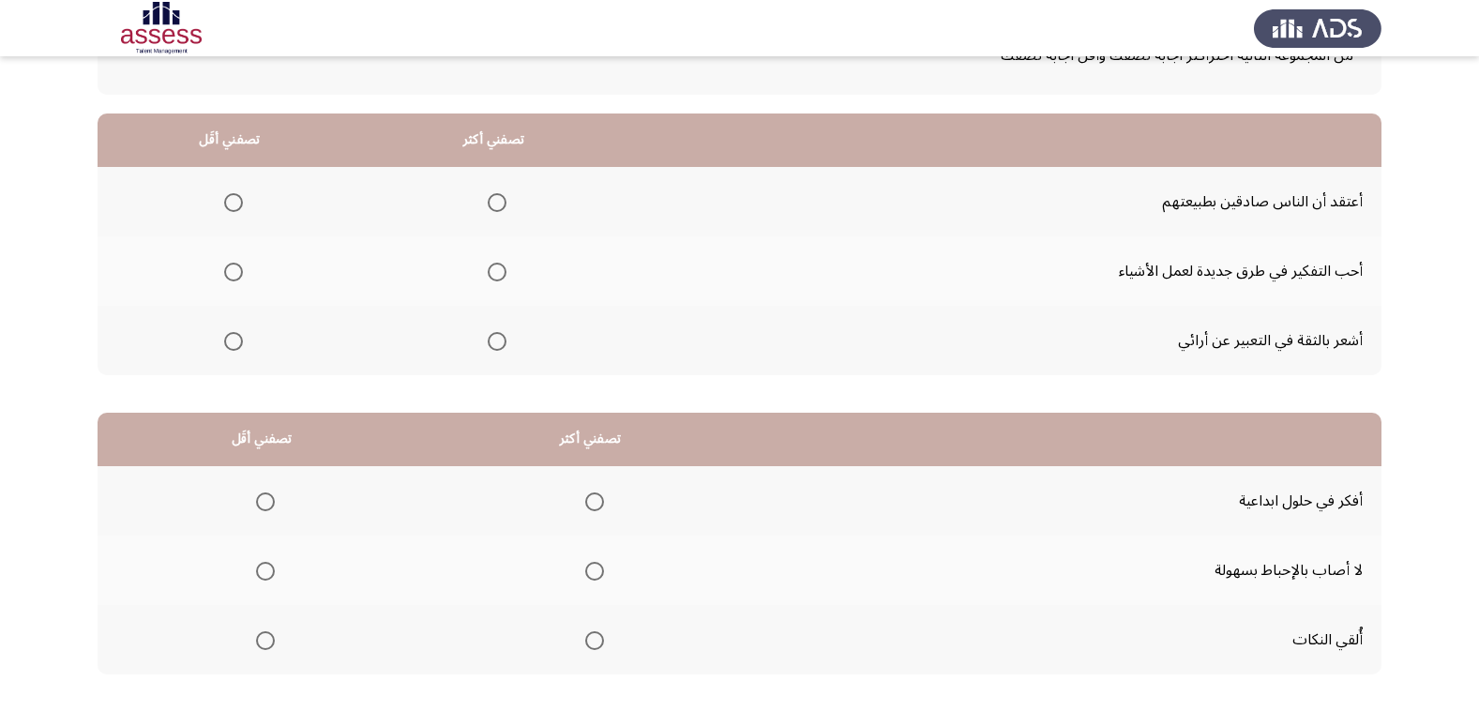
scroll to position [188, 0]
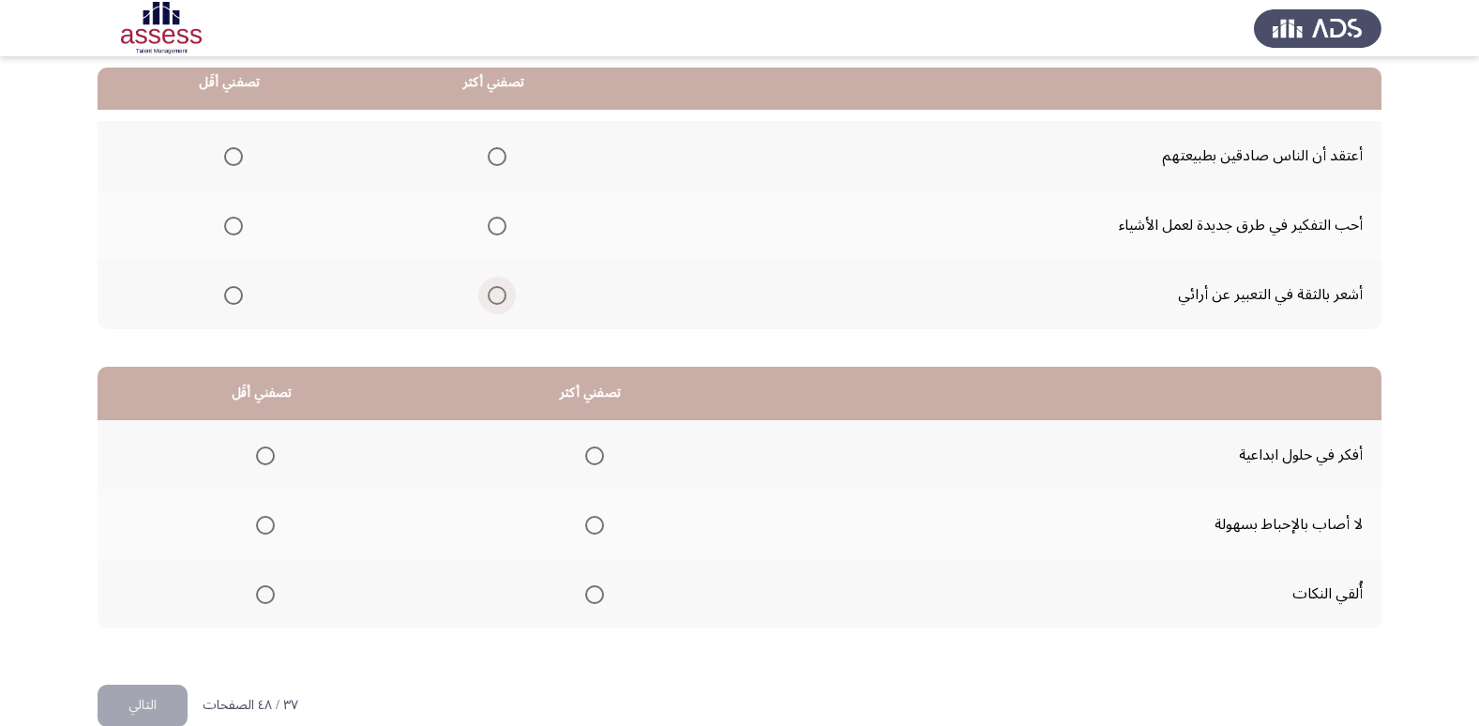
click at [490, 300] on span "Select an option" at bounding box center [497, 295] width 19 height 19
click at [490, 300] on input "Select an option" at bounding box center [497, 295] width 19 height 19
click at [237, 226] on span "Select an option" at bounding box center [233, 226] width 19 height 19
click at [237, 226] on input "Select an option" at bounding box center [233, 226] width 19 height 19
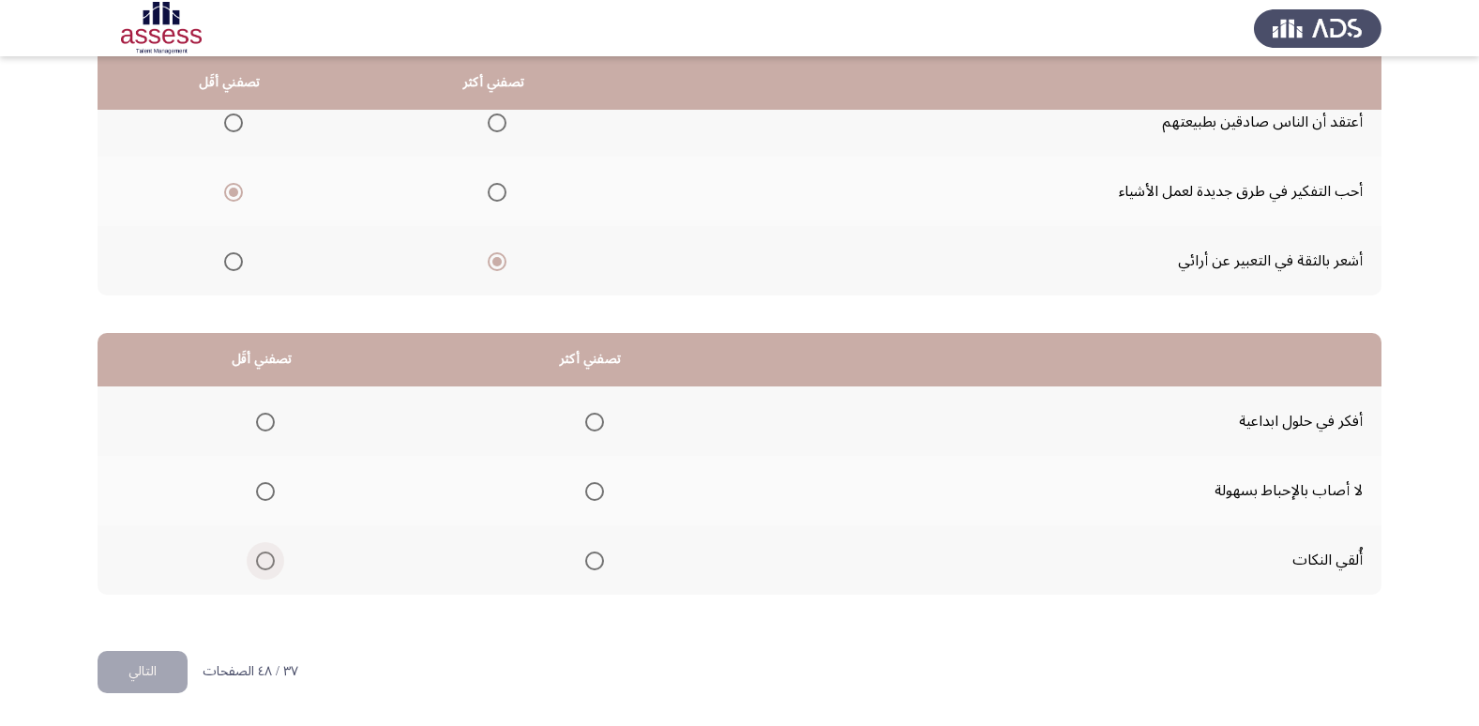
click at [265, 561] on span "Select an option" at bounding box center [265, 561] width 0 height 0
click at [264, 560] on input "Select an option" at bounding box center [265, 560] width 19 height 19
click at [604, 493] on th at bounding box center [590, 490] width 329 height 69
click at [579, 489] on label "Select an option" at bounding box center [591, 491] width 26 height 19
click at [585, 489] on input "Select an option" at bounding box center [594, 491] width 19 height 19
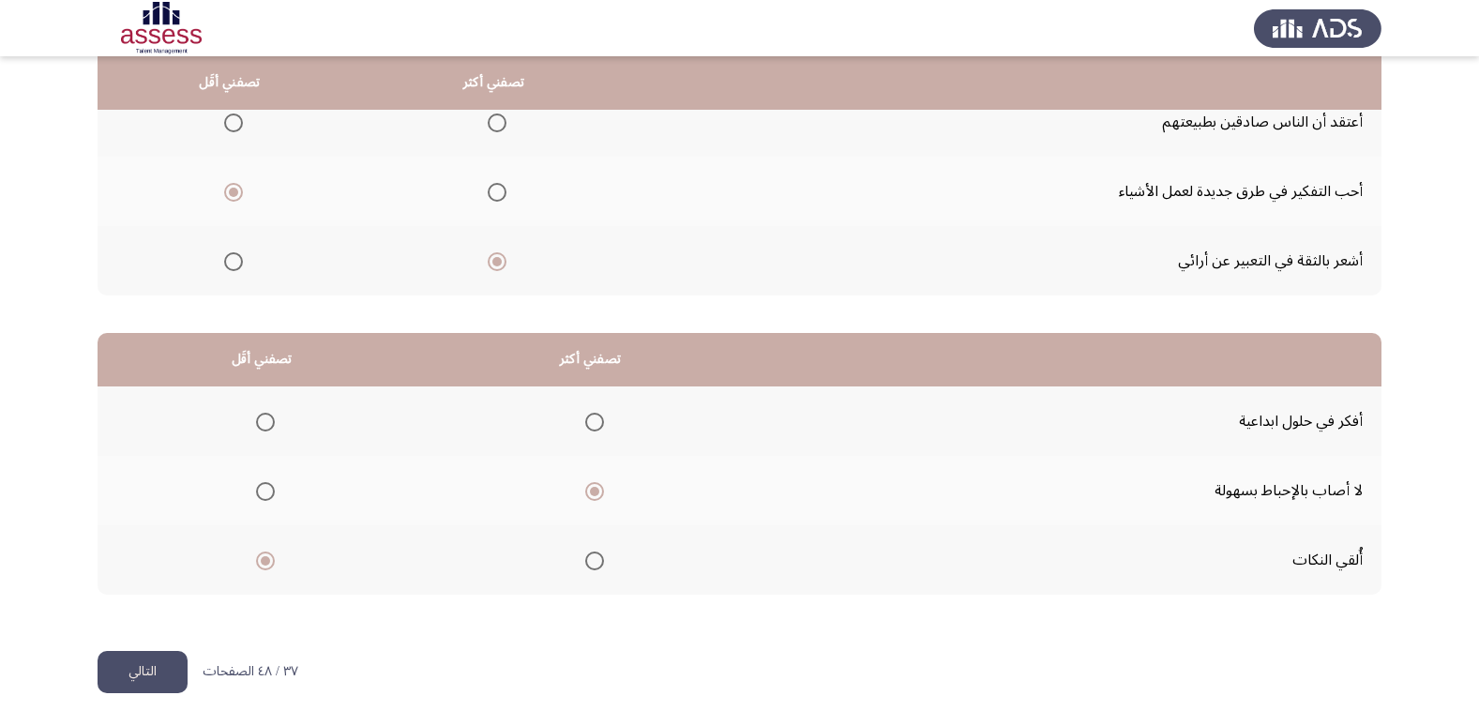
click at [125, 675] on button "التالي" at bounding box center [143, 672] width 90 height 42
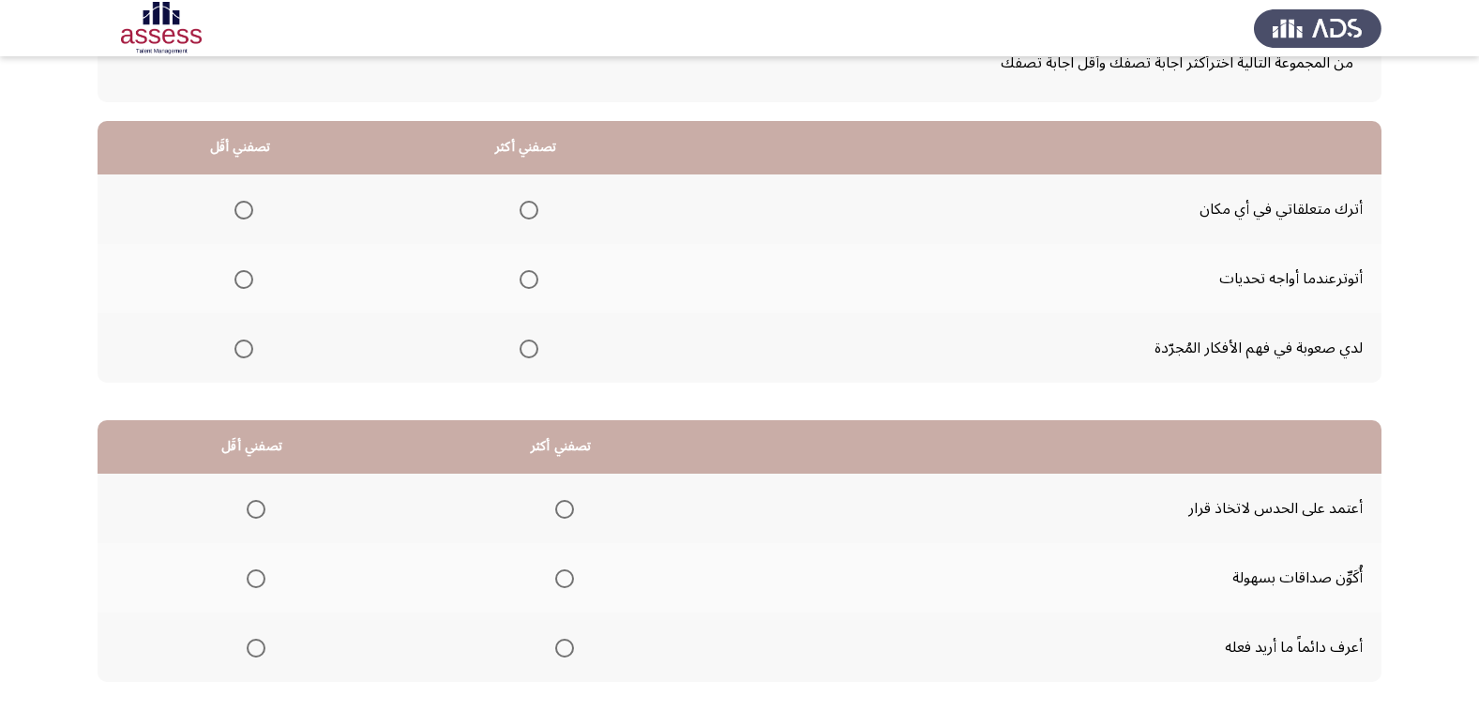
scroll to position [135, 0]
click at [240, 220] on mat-radio-group "Select an option" at bounding box center [240, 208] width 26 height 32
click at [244, 207] on span "Select an option" at bounding box center [243, 209] width 19 height 19
click at [244, 207] on input "Select an option" at bounding box center [243, 209] width 19 height 19
click at [536, 349] on span "Select an option" at bounding box center [529, 348] width 19 height 19
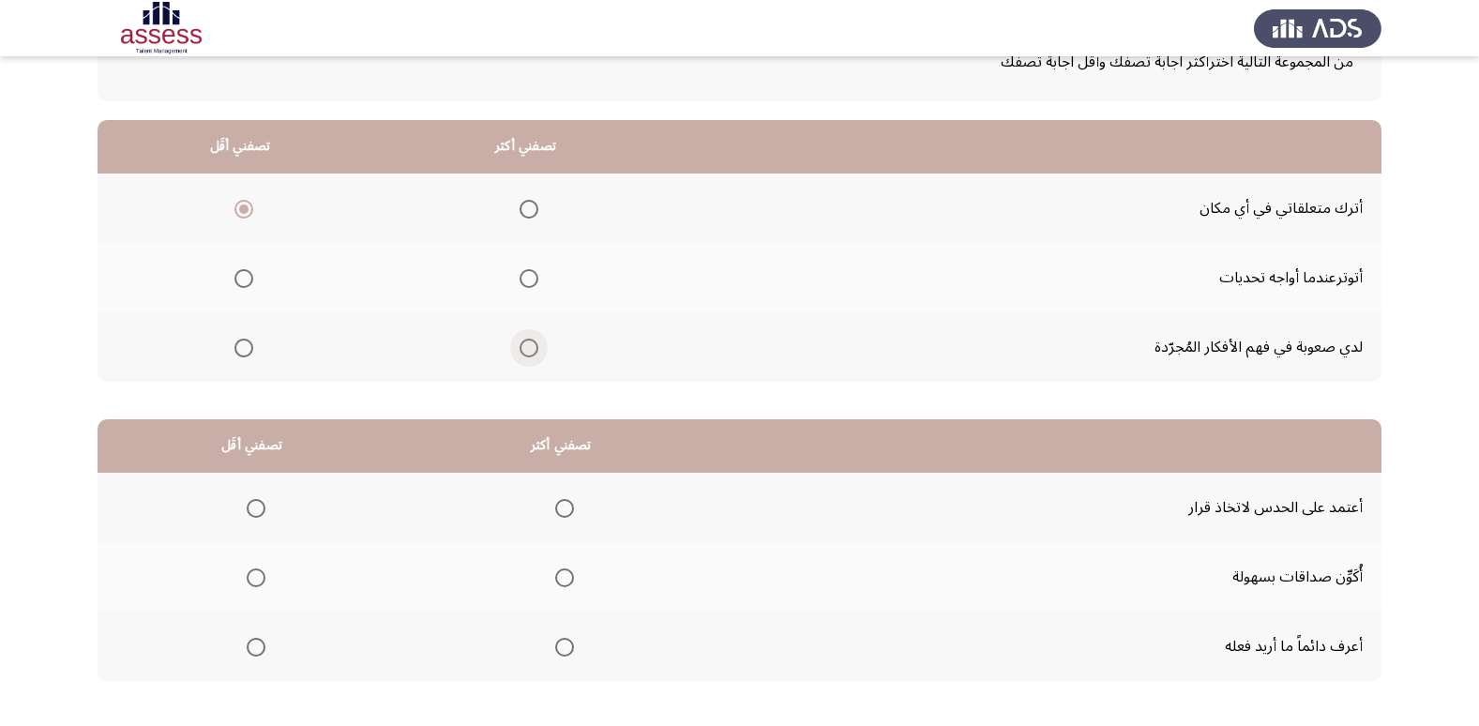
click at [536, 349] on input "Select an option" at bounding box center [529, 348] width 19 height 19
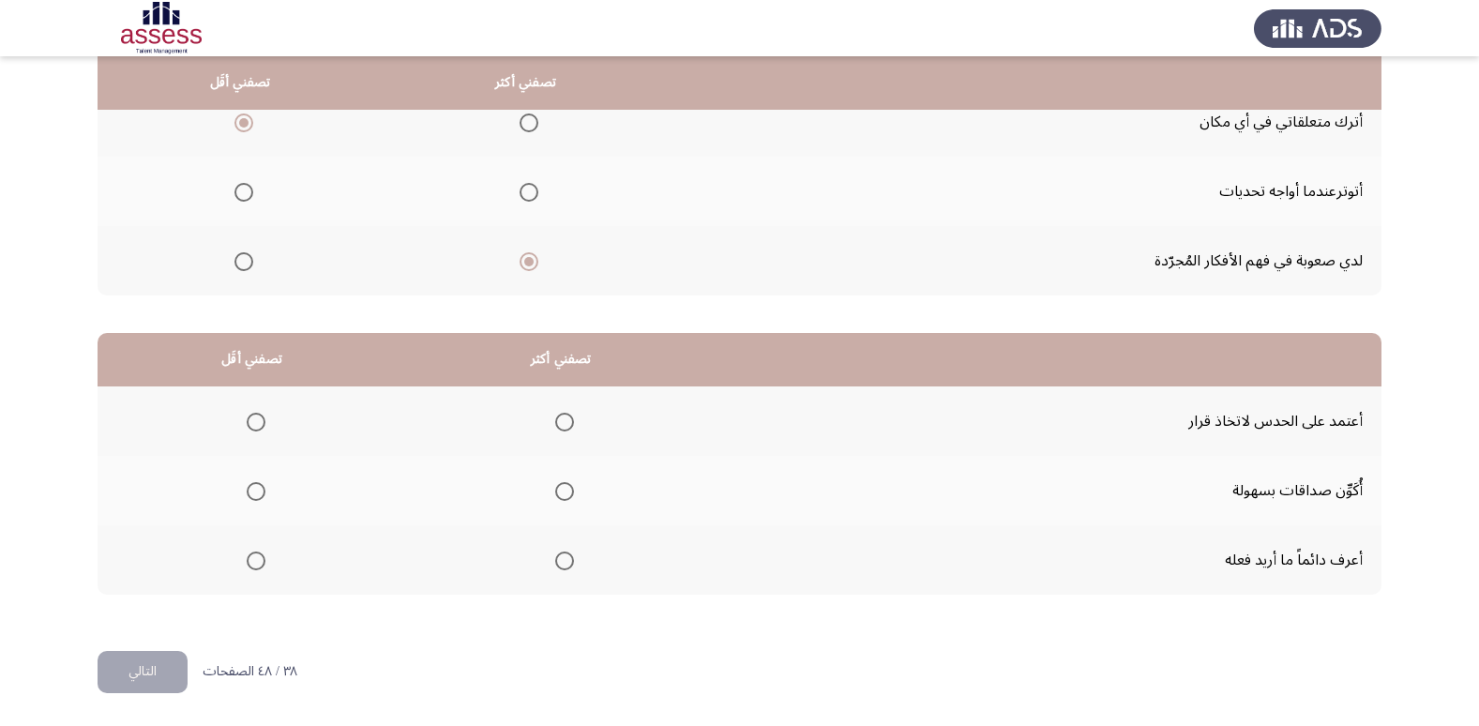
click at [252, 490] on span "Select an option" at bounding box center [256, 491] width 19 height 19
click at [252, 490] on input "Select an option" at bounding box center [256, 491] width 19 height 19
click at [568, 428] on span "Select an option" at bounding box center [564, 422] width 19 height 19
click at [568, 428] on input "Select an option" at bounding box center [564, 422] width 19 height 19
click at [166, 668] on button "التالي" at bounding box center [143, 672] width 90 height 42
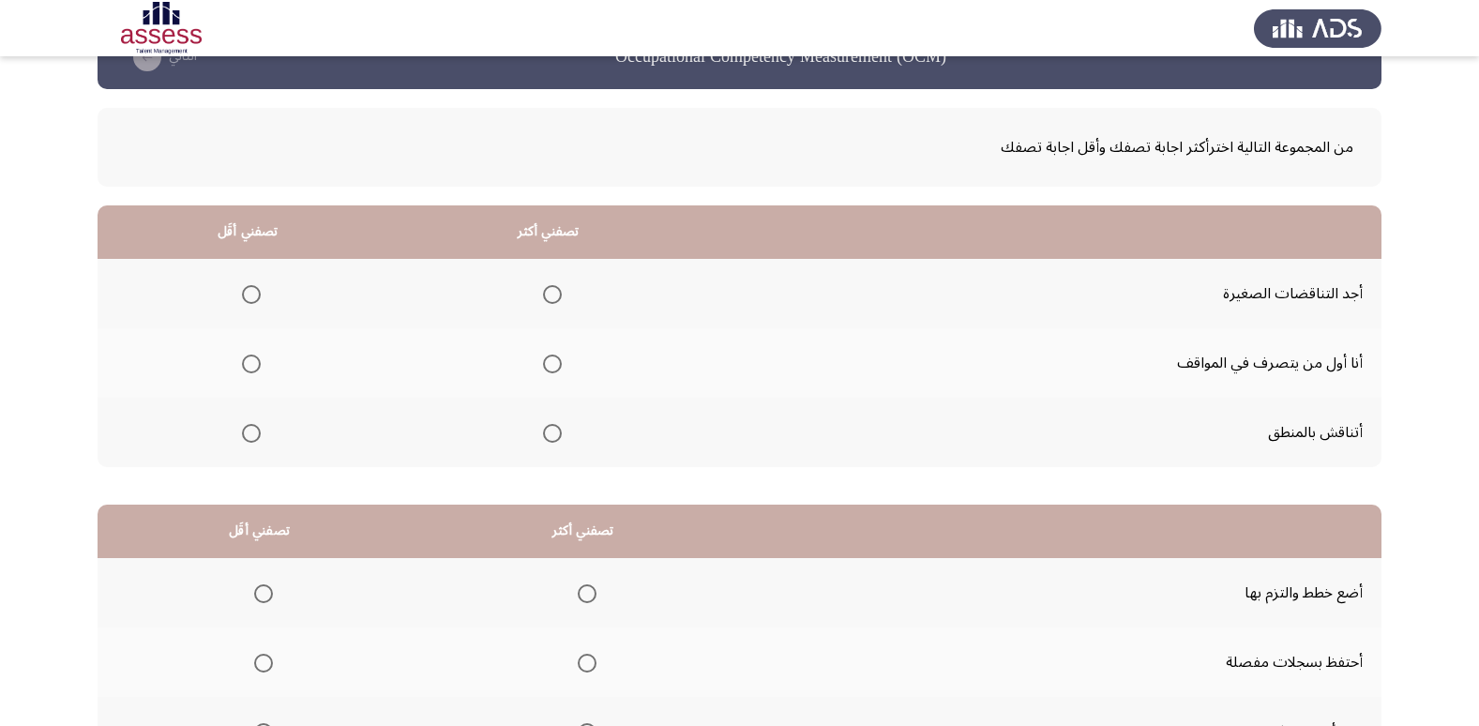
scroll to position [99, 0]
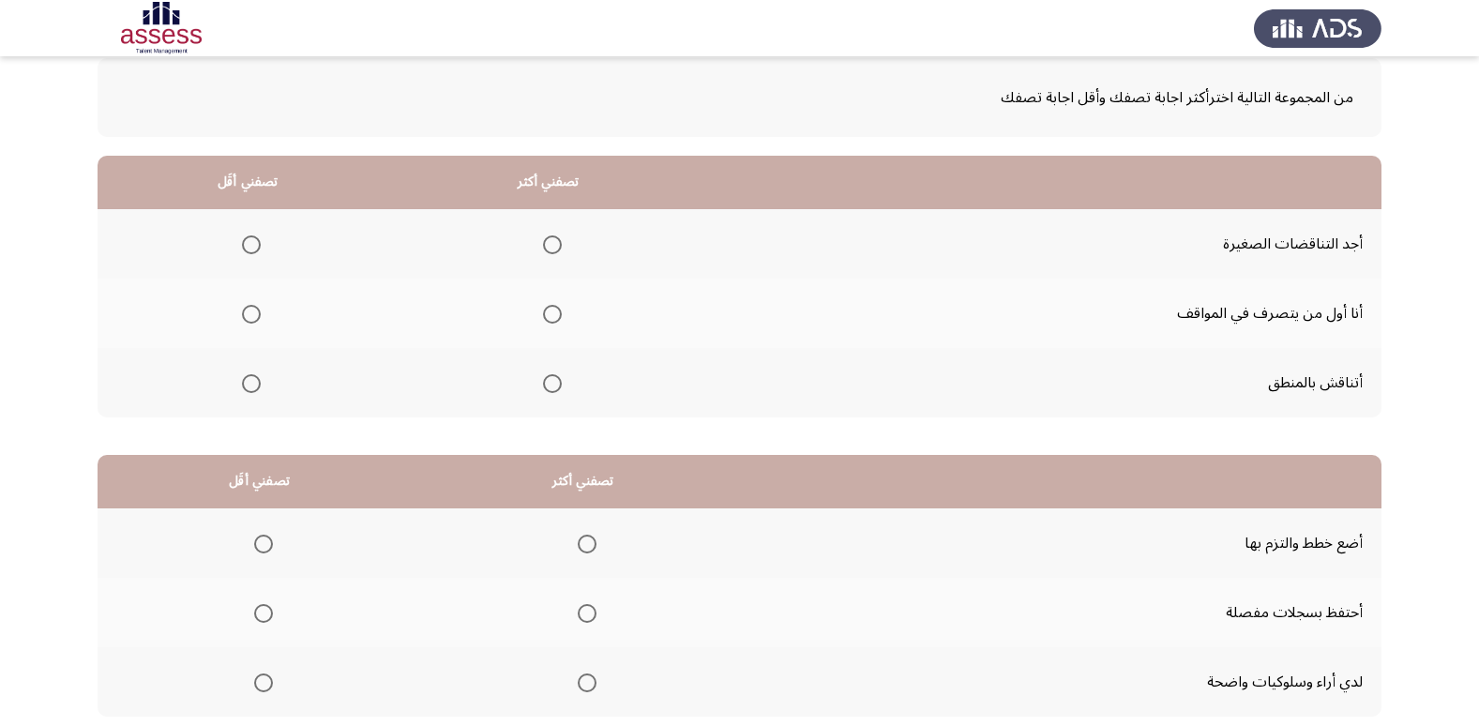
click at [554, 305] on span "Select an option" at bounding box center [552, 314] width 19 height 19
click at [554, 305] on input "Select an option" at bounding box center [552, 314] width 19 height 19
click at [248, 386] on span "Select an option" at bounding box center [251, 383] width 19 height 19
click at [248, 386] on input "Select an option" at bounding box center [251, 383] width 19 height 19
click at [250, 246] on span "Select an option" at bounding box center [251, 244] width 19 height 19
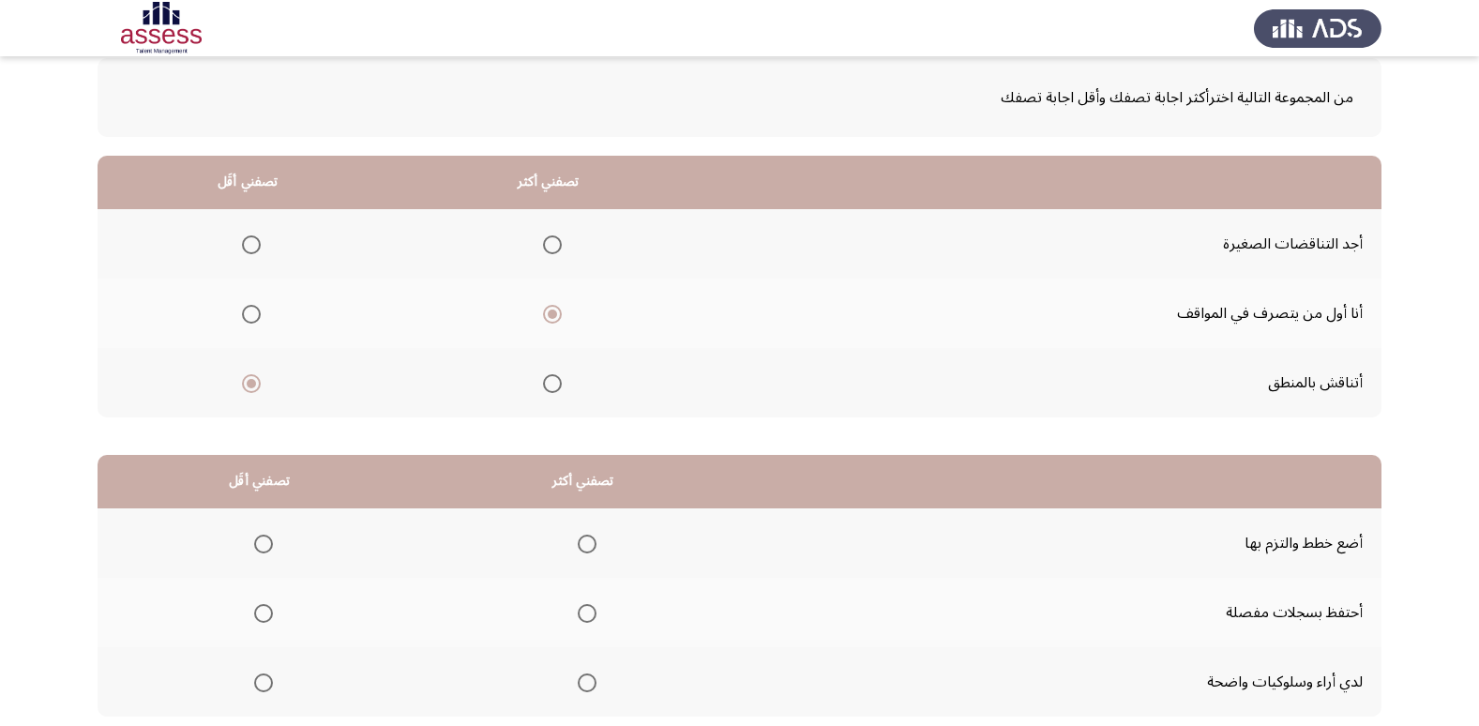
click at [250, 246] on input "Select an option" at bounding box center [251, 244] width 19 height 19
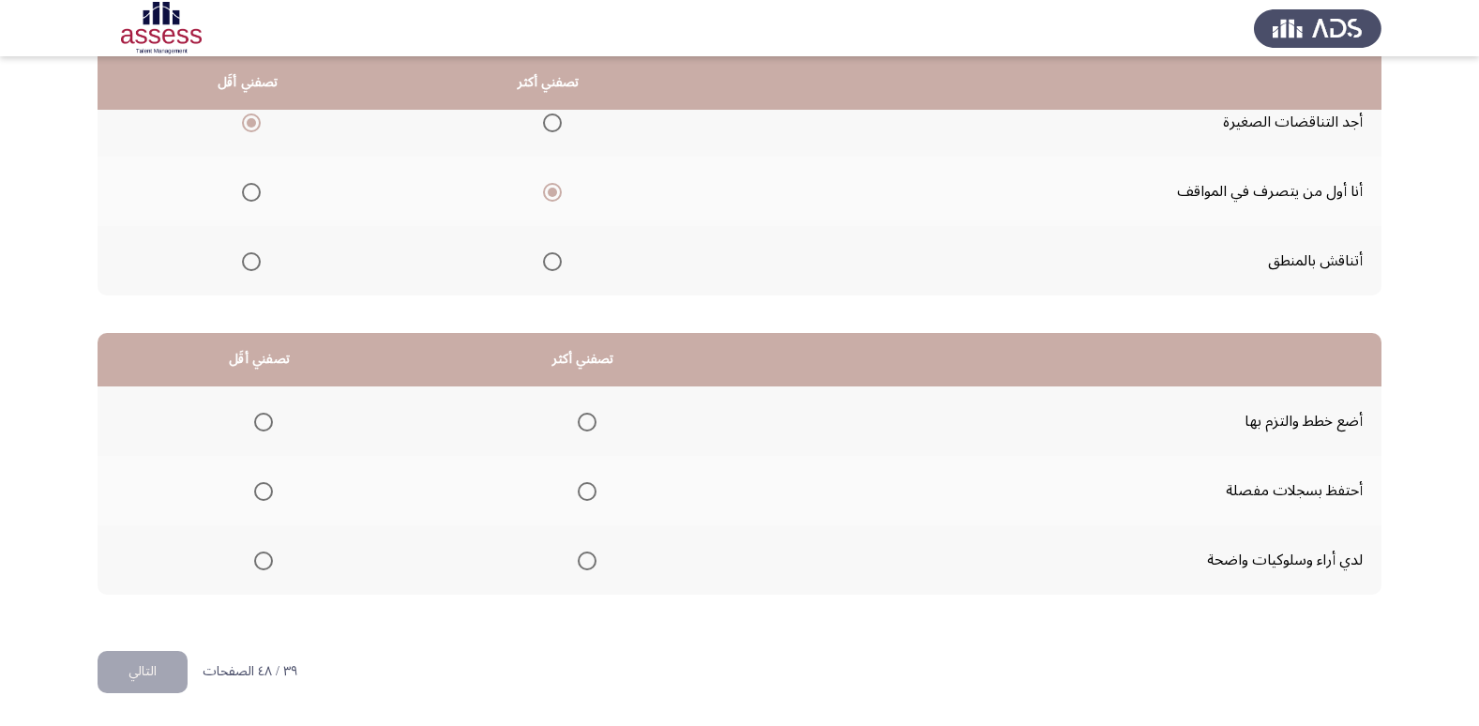
scroll to position [177, 0]
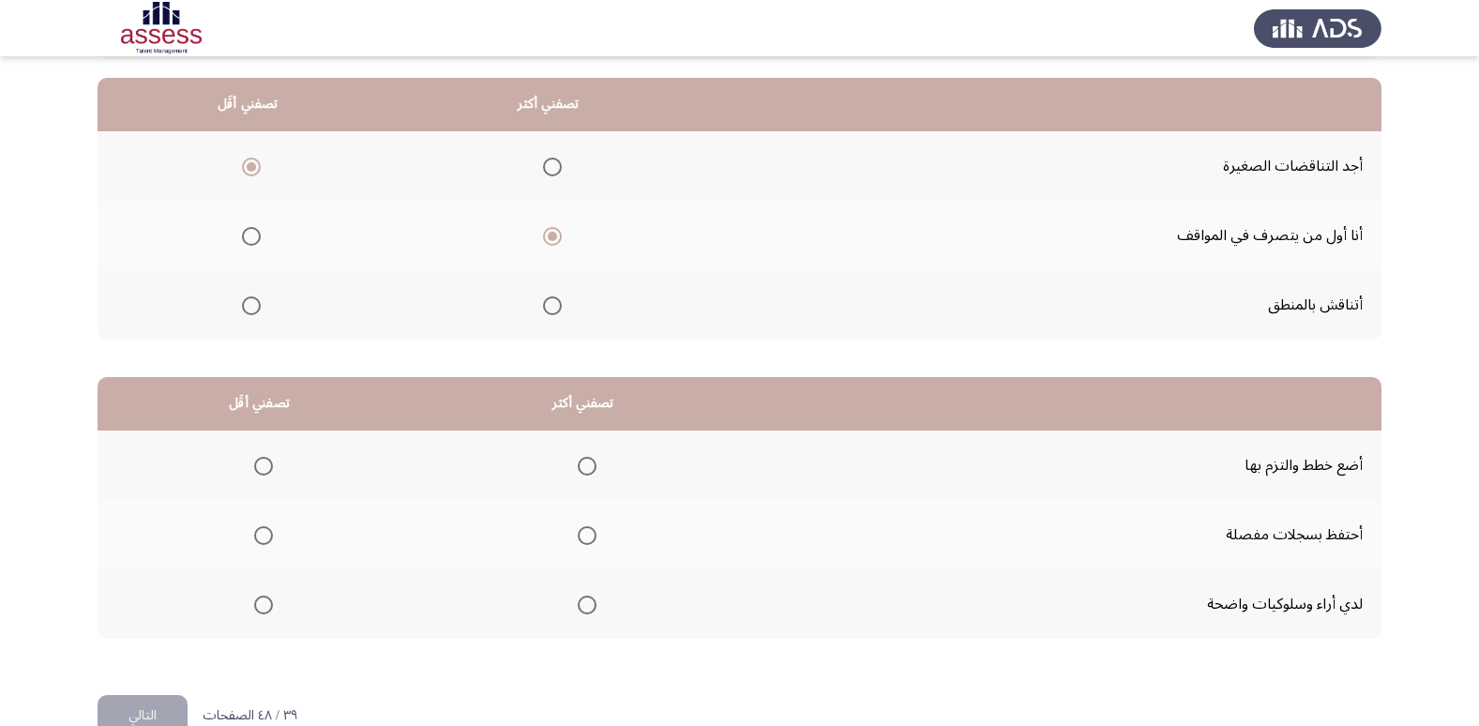
click at [256, 313] on span "Select an option" at bounding box center [251, 305] width 19 height 19
click at [256, 313] on input "Select an option" at bounding box center [251, 305] width 19 height 19
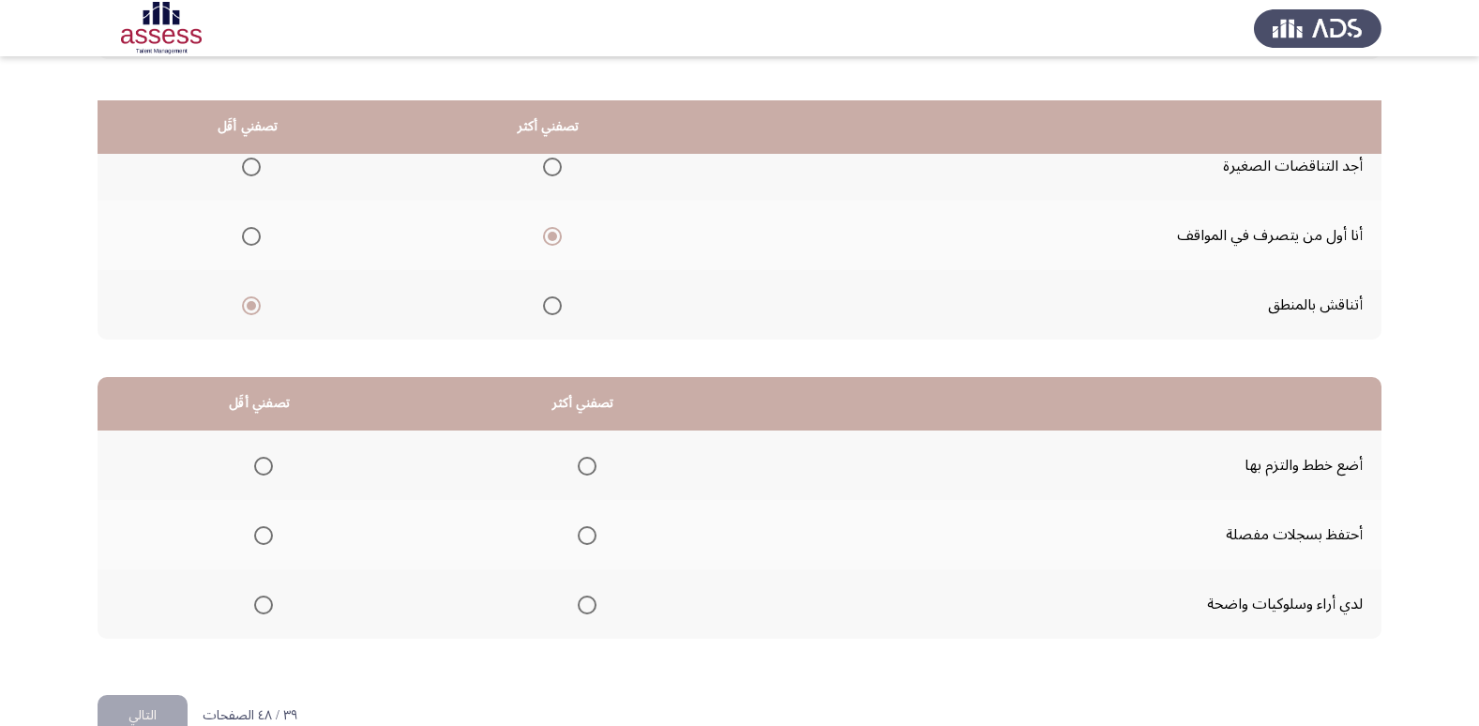
scroll to position [221, 0]
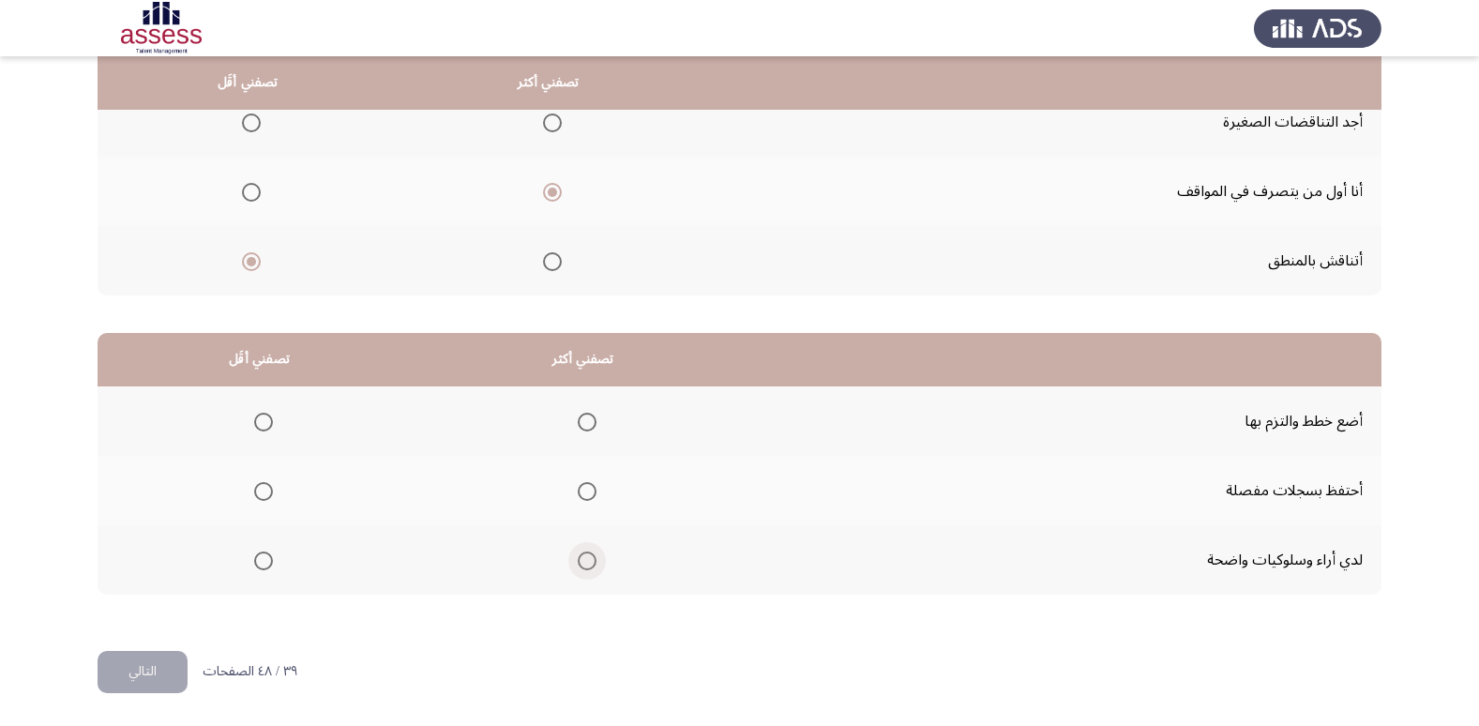
click at [584, 564] on span "Select an option" at bounding box center [587, 560] width 19 height 19
click at [584, 564] on input "Select an option" at bounding box center [587, 560] width 19 height 19
click at [589, 426] on span "Select an option" at bounding box center [587, 422] width 19 height 19
click at [589, 426] on input "Select an option" at bounding box center [587, 422] width 19 height 19
click at [265, 565] on span "Select an option" at bounding box center [263, 560] width 19 height 19
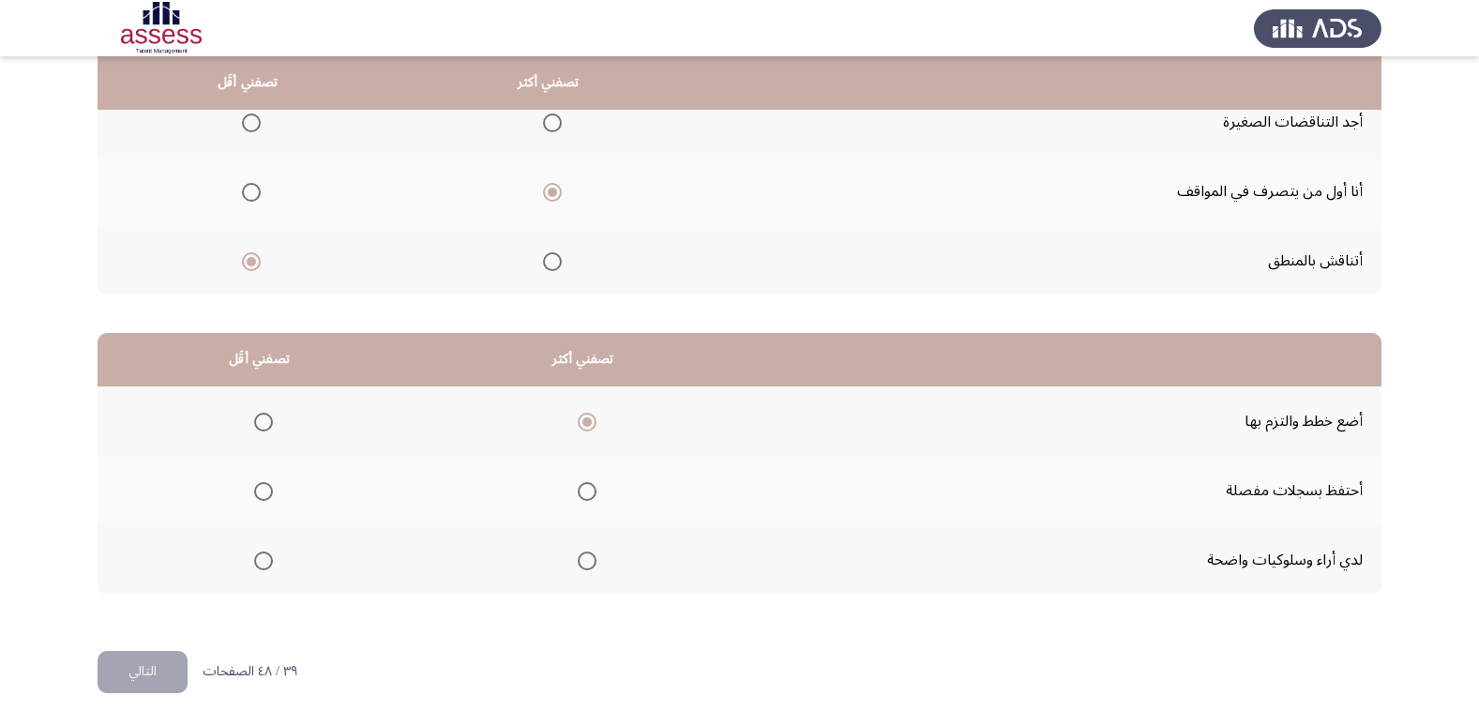
click at [265, 565] on input "Select an option" at bounding box center [263, 560] width 19 height 19
click at [271, 488] on span "Select an option" at bounding box center [263, 491] width 19 height 19
click at [271, 488] on input "Select an option" at bounding box center [263, 491] width 19 height 19
click at [169, 656] on button "التالي" at bounding box center [143, 672] width 90 height 42
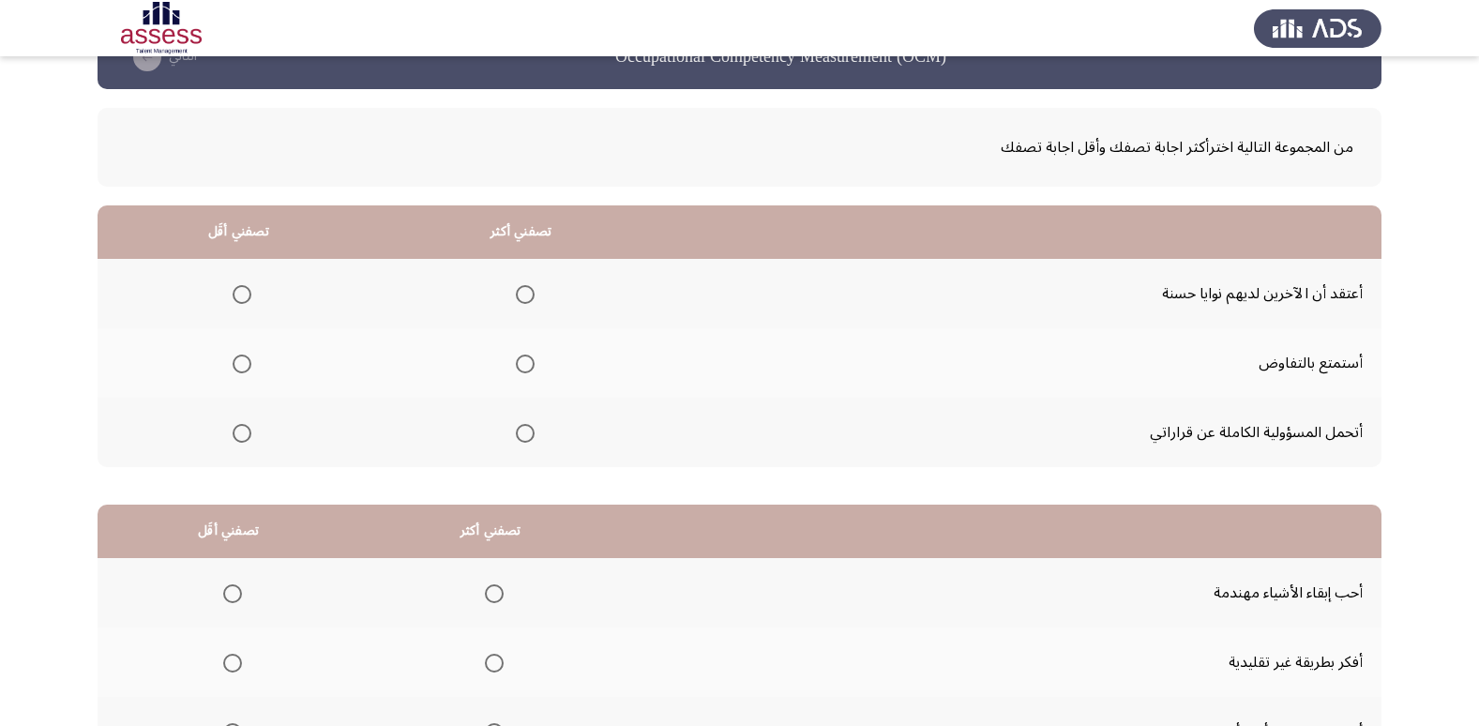
scroll to position [73, 0]
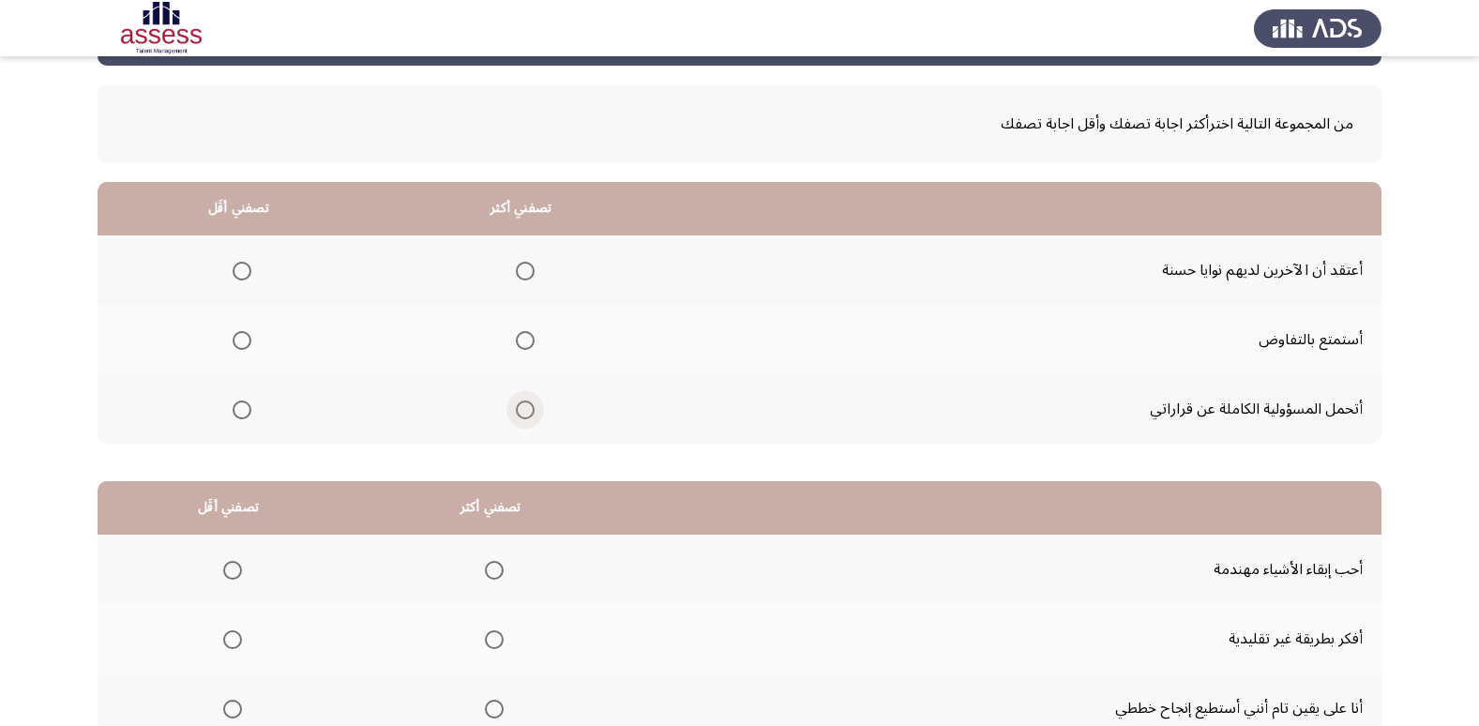
click at [529, 415] on span "Select an option" at bounding box center [525, 409] width 19 height 19
click at [529, 415] on input "Select an option" at bounding box center [525, 409] width 19 height 19
click at [253, 343] on th at bounding box center [239, 339] width 282 height 69
click at [239, 352] on mat-radio-group "Select an option" at bounding box center [238, 340] width 26 height 32
click at [247, 336] on span "Select an option" at bounding box center [242, 340] width 19 height 19
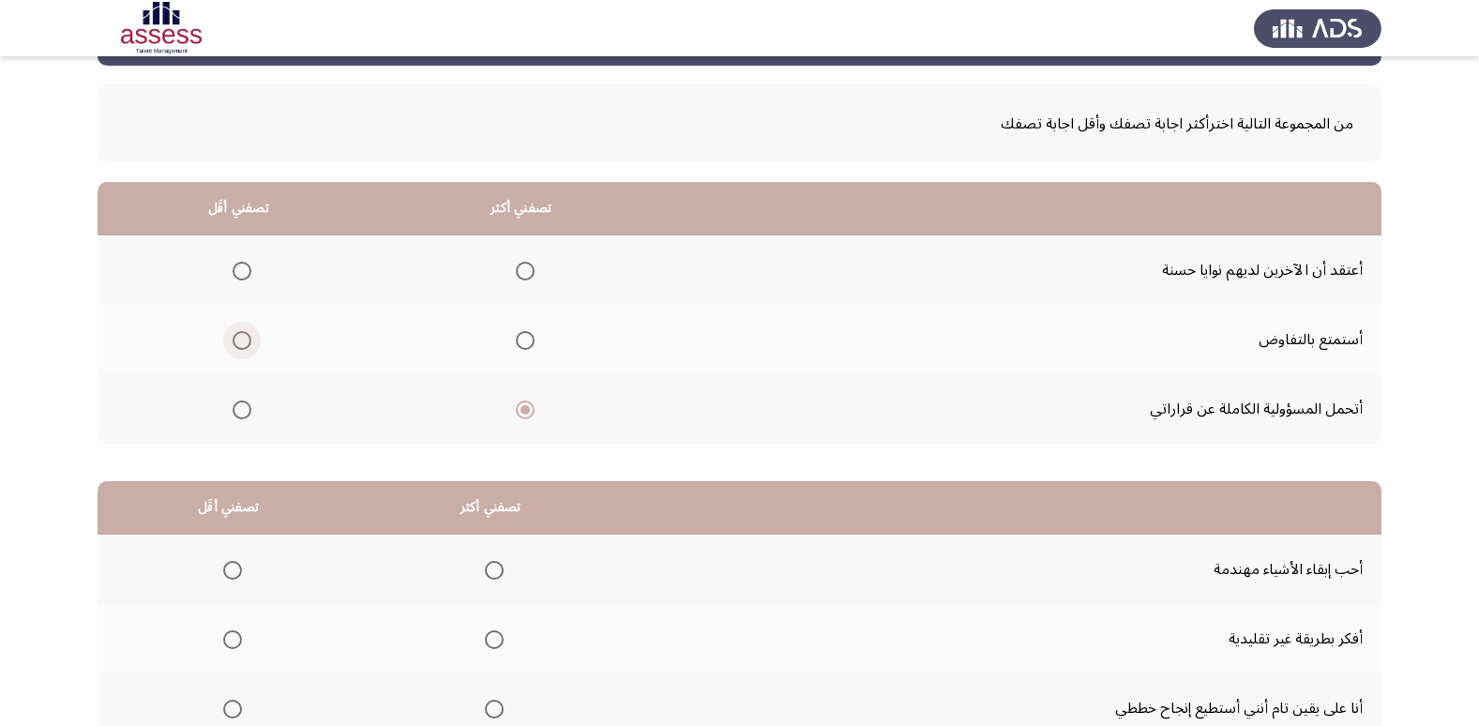
click at [247, 336] on input "Select an option" at bounding box center [242, 340] width 19 height 19
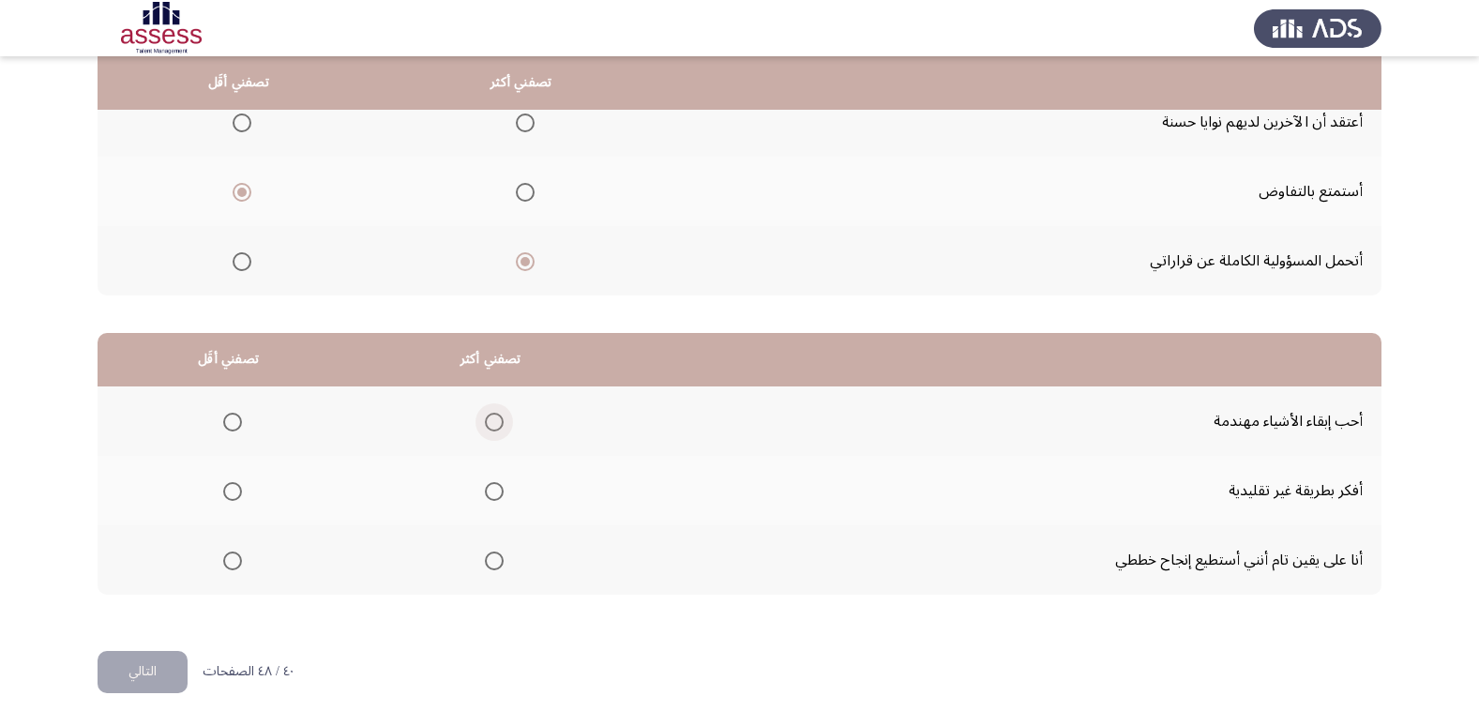
click at [485, 426] on span "Select an option" at bounding box center [494, 422] width 19 height 19
click at [485, 426] on input "Select an option" at bounding box center [494, 422] width 19 height 19
click at [225, 490] on span "Select an option" at bounding box center [232, 491] width 19 height 19
click at [225, 490] on input "Select an option" at bounding box center [232, 491] width 19 height 19
click at [114, 680] on button "التالي" at bounding box center [143, 672] width 90 height 42
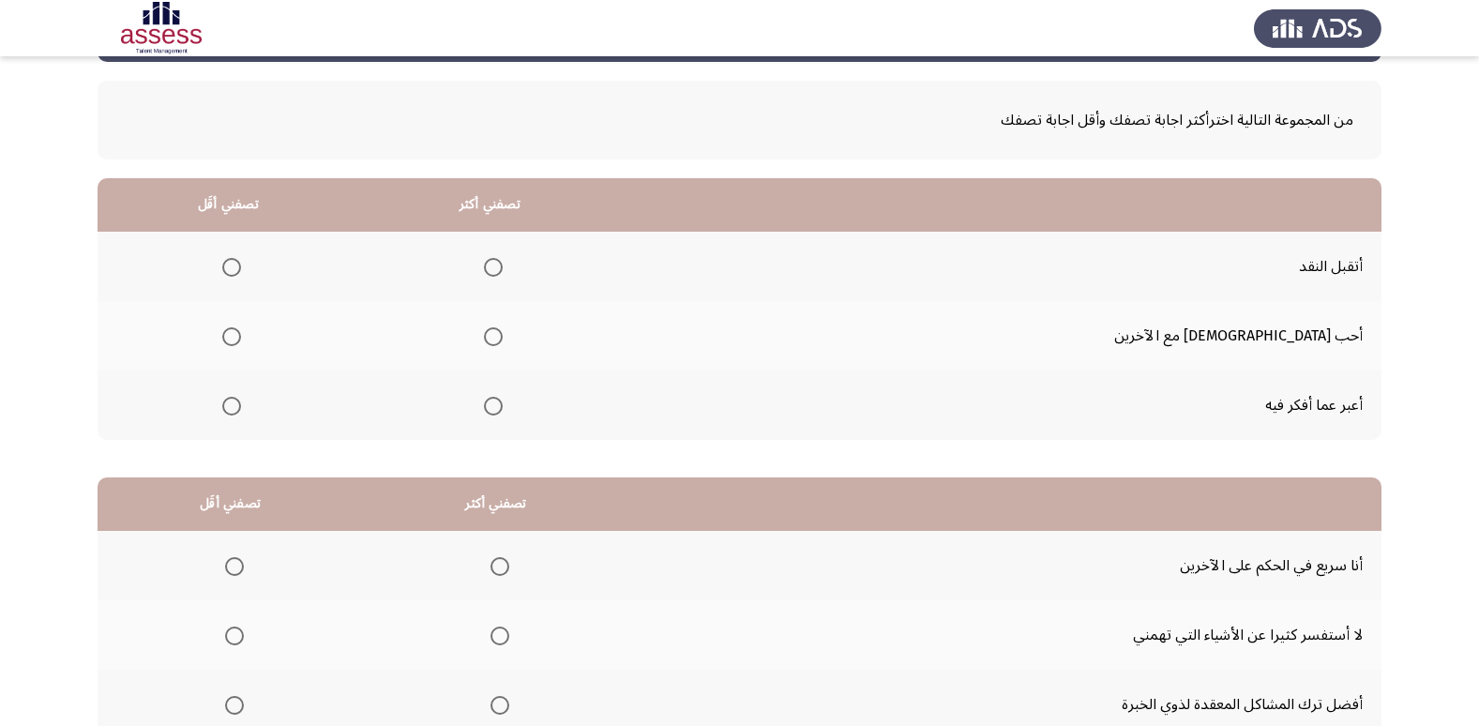
scroll to position [80, 0]
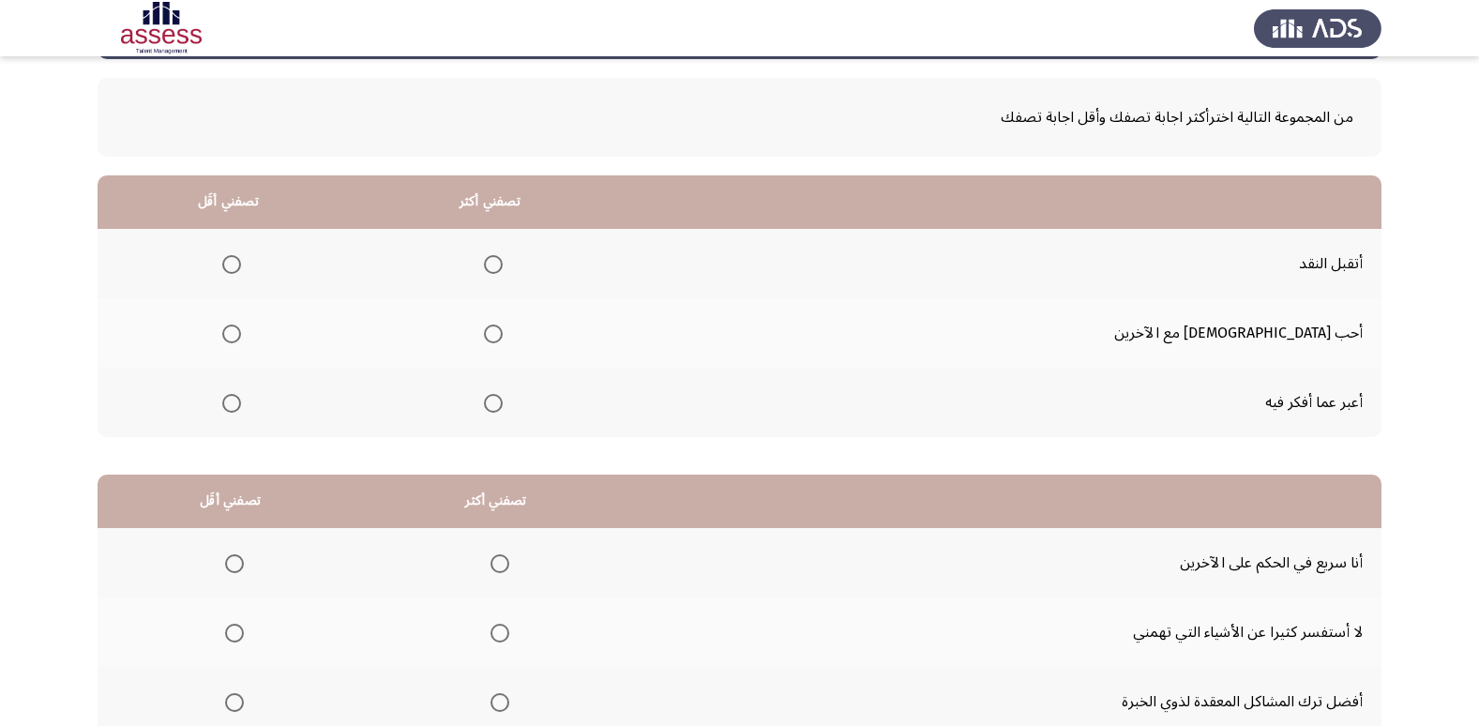
click at [503, 332] on span "Select an option" at bounding box center [493, 333] width 19 height 19
click at [503, 332] on input "Select an option" at bounding box center [493, 333] width 19 height 19
click at [241, 400] on span "Select an option" at bounding box center [231, 403] width 19 height 19
click at [241, 400] on input "Select an option" at bounding box center [231, 403] width 19 height 19
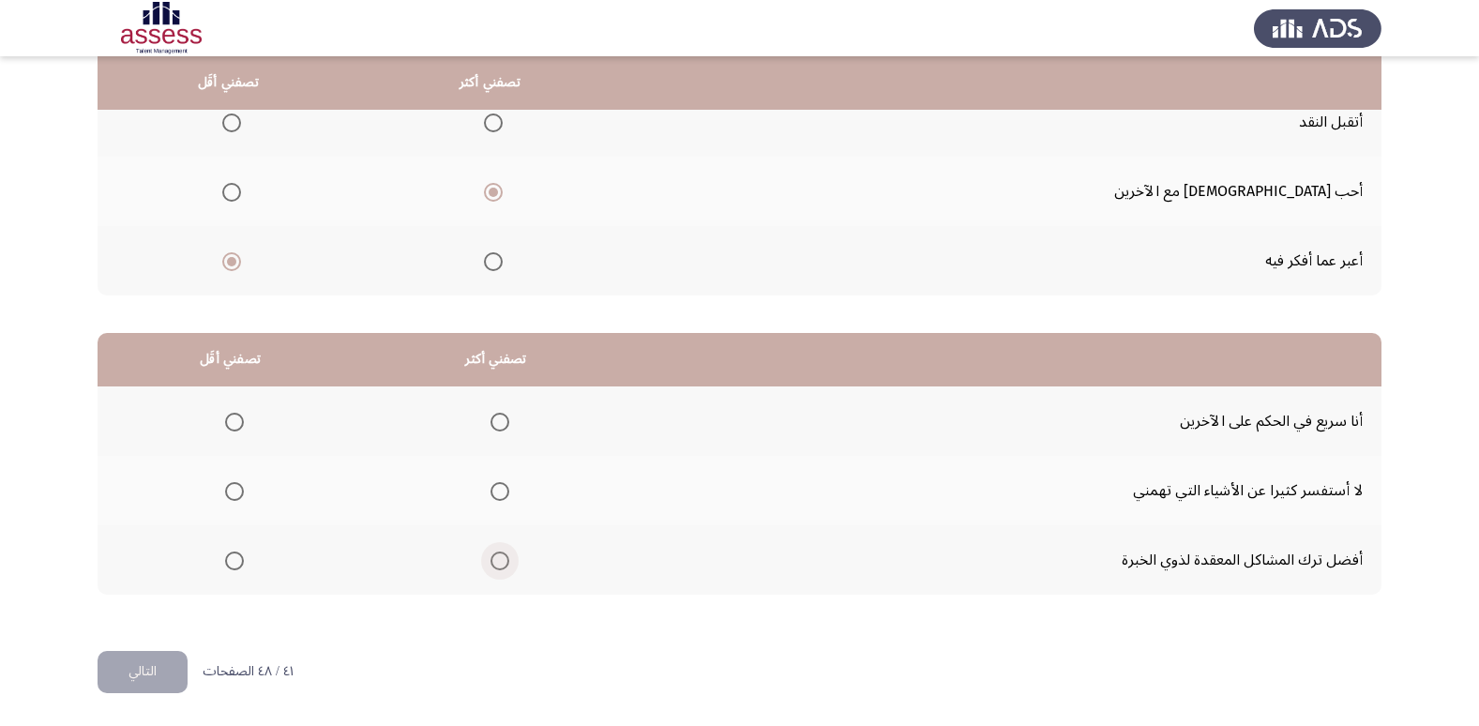
click at [494, 560] on span "Select an option" at bounding box center [499, 560] width 19 height 19
click at [494, 560] on input "Select an option" at bounding box center [499, 560] width 19 height 19
click at [238, 418] on span "Select an option" at bounding box center [234, 422] width 19 height 19
click at [238, 418] on input "Select an option" at bounding box center [234, 422] width 19 height 19
click at [157, 671] on button "التالي" at bounding box center [143, 672] width 90 height 42
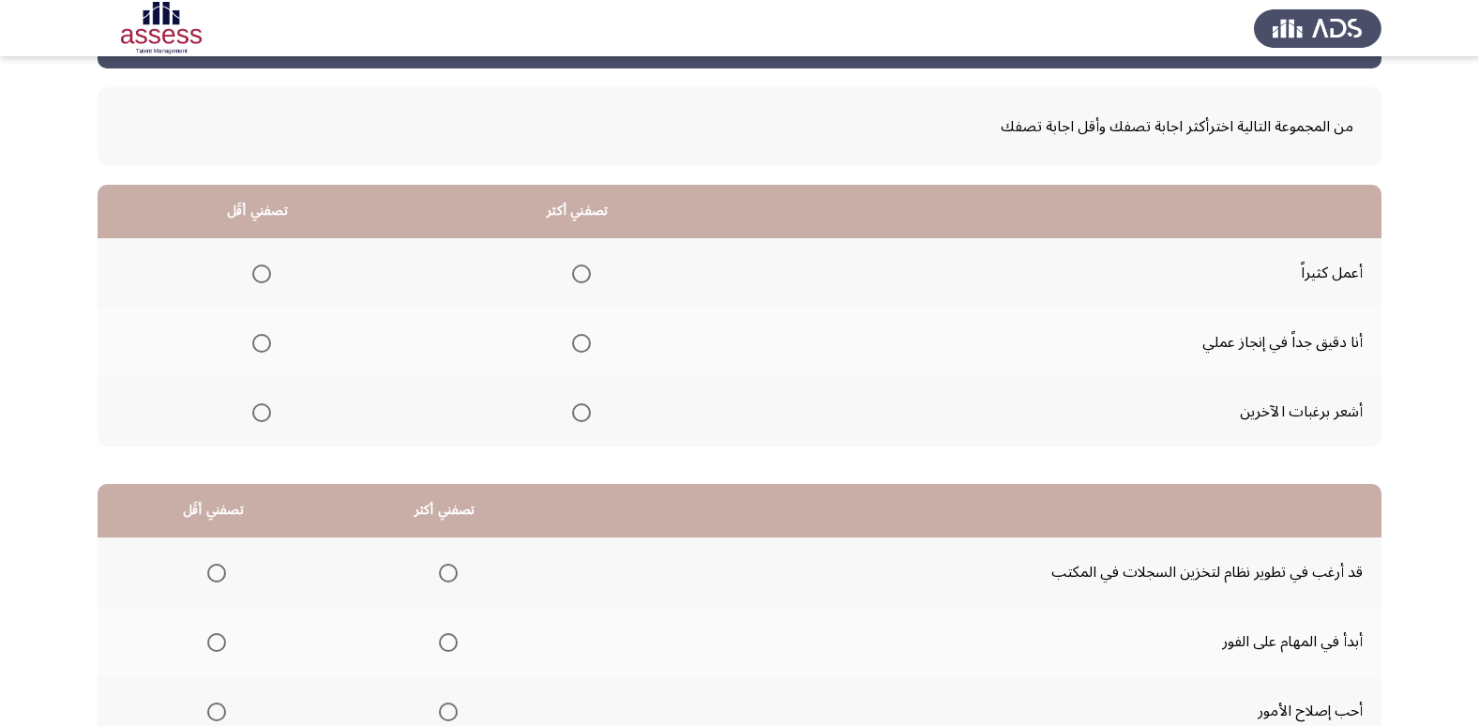
scroll to position [114, 0]
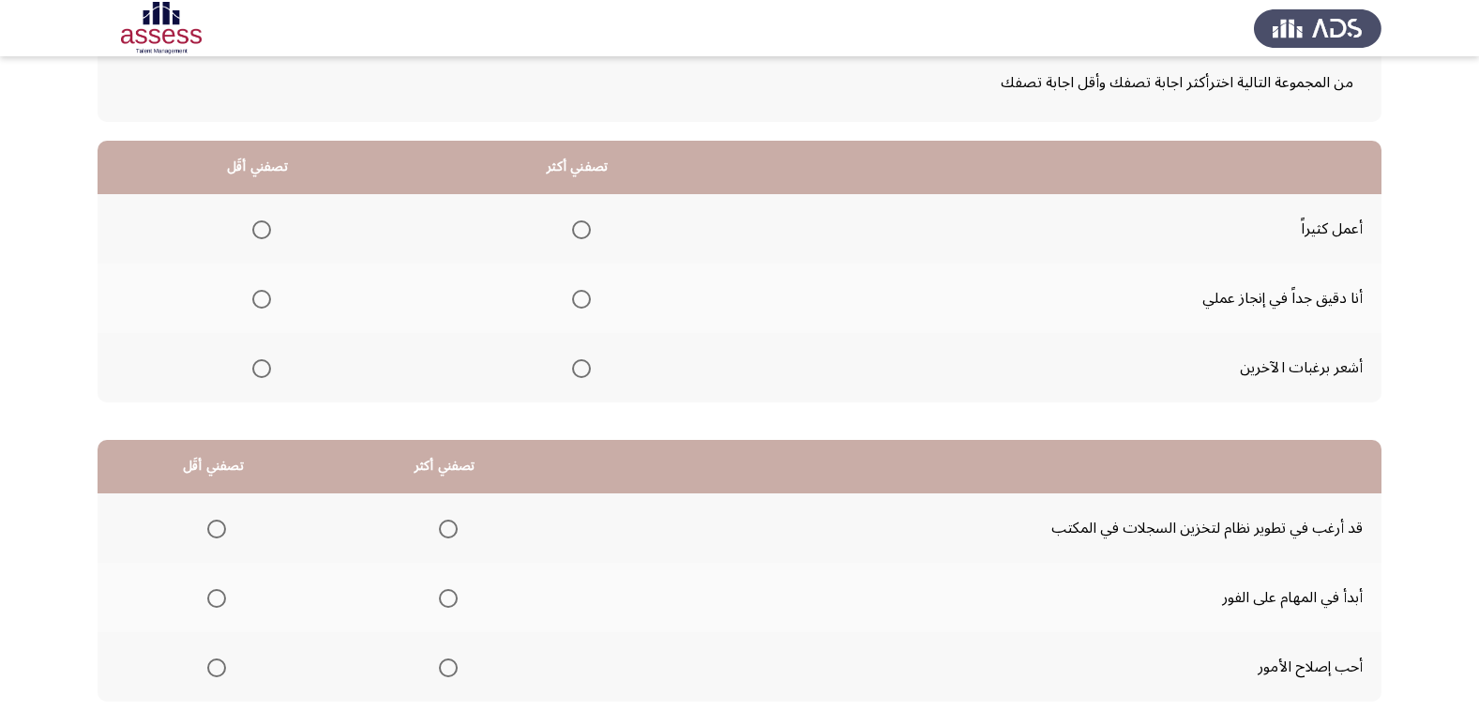
click at [578, 294] on span "Select an option" at bounding box center [581, 299] width 19 height 19
click at [578, 294] on input "Select an option" at bounding box center [581, 299] width 19 height 19
click at [261, 368] on span "Select an option" at bounding box center [261, 368] width 19 height 19
click at [261, 368] on input "Select an option" at bounding box center [261, 368] width 19 height 19
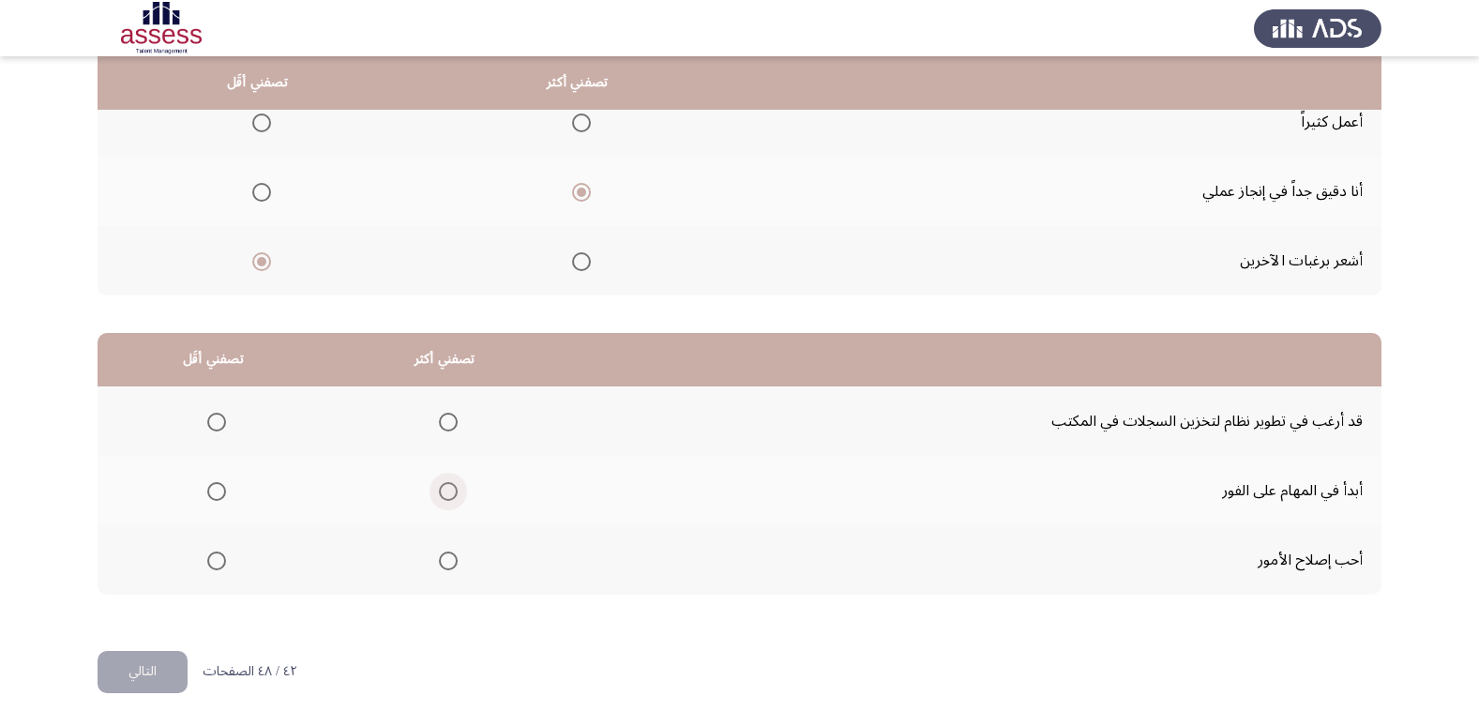
click at [439, 488] on span "Select an option" at bounding box center [448, 491] width 19 height 19
click at [439, 488] on input "Select an option" at bounding box center [448, 491] width 19 height 19
click at [221, 552] on span "Select an option" at bounding box center [216, 560] width 19 height 19
click at [221, 552] on input "Select an option" at bounding box center [216, 560] width 19 height 19
click at [135, 669] on button "التالي" at bounding box center [143, 672] width 90 height 42
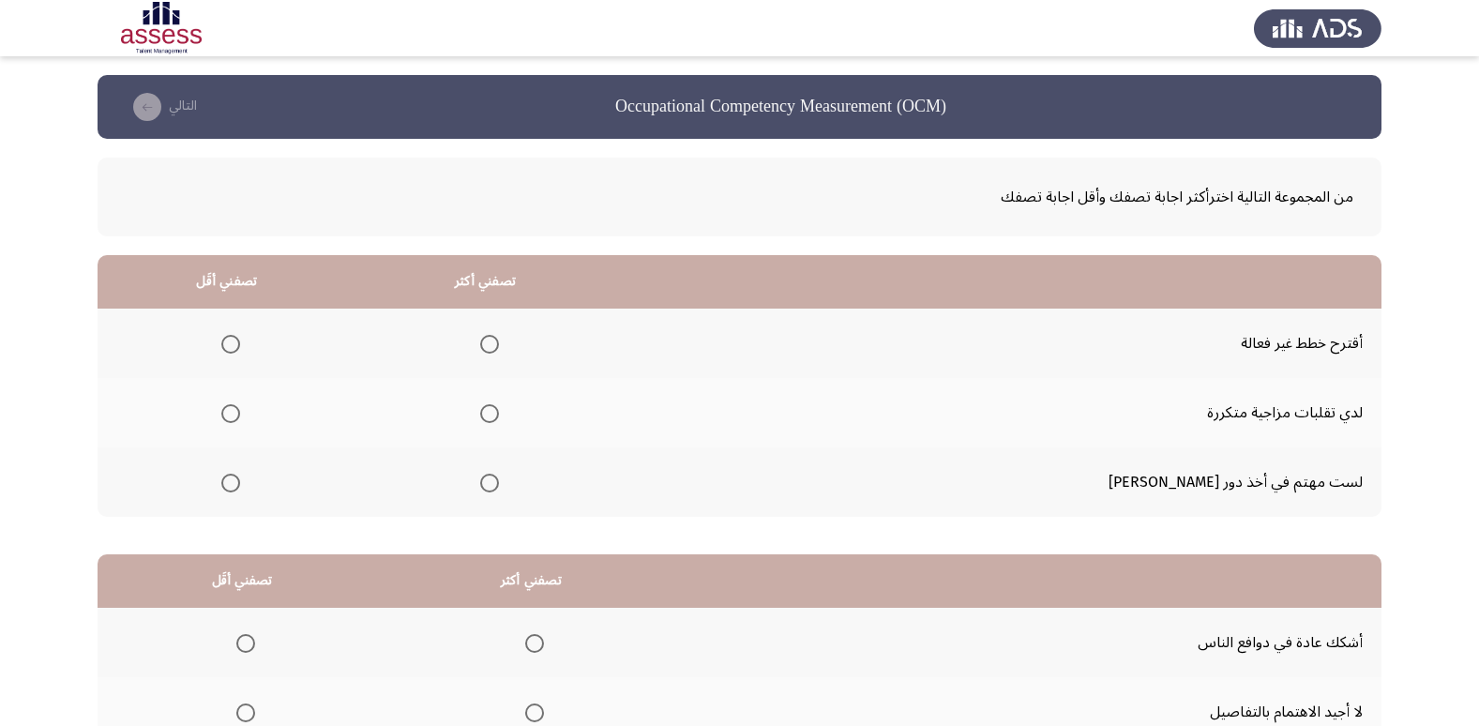
scroll to position [97, 0]
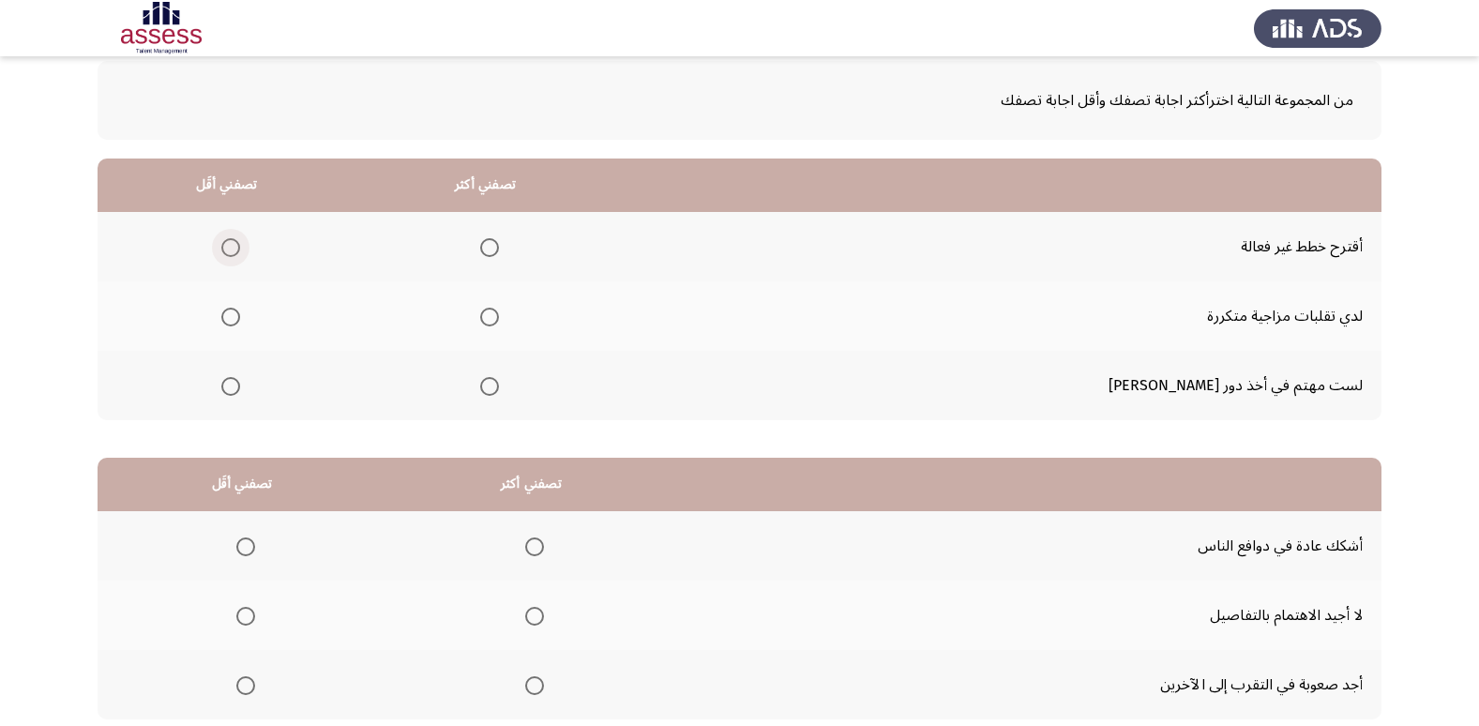
click at [240, 256] on span "Select an option" at bounding box center [230, 247] width 19 height 19
click at [240, 256] on input "Select an option" at bounding box center [230, 247] width 19 height 19
click at [499, 392] on span "Select an option" at bounding box center [489, 386] width 19 height 19
click at [499, 392] on input "Select an option" at bounding box center [489, 386] width 19 height 19
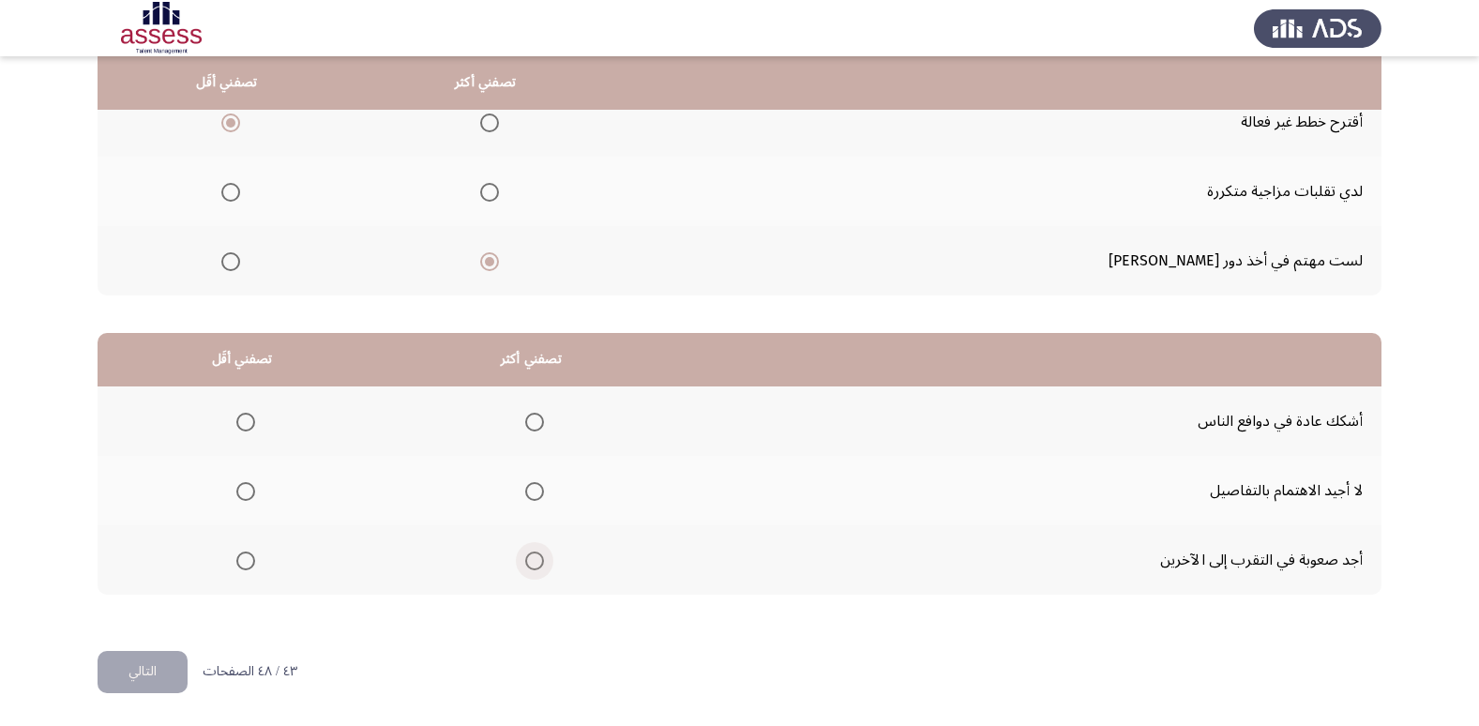
click at [540, 565] on span "Select an option" at bounding box center [534, 560] width 19 height 19
click at [540, 565] on input "Select an option" at bounding box center [534, 560] width 19 height 19
click at [250, 490] on span "Select an option" at bounding box center [245, 491] width 19 height 19
click at [250, 490] on input "Select an option" at bounding box center [245, 491] width 19 height 19
click at [170, 675] on button "التالي" at bounding box center [143, 672] width 90 height 42
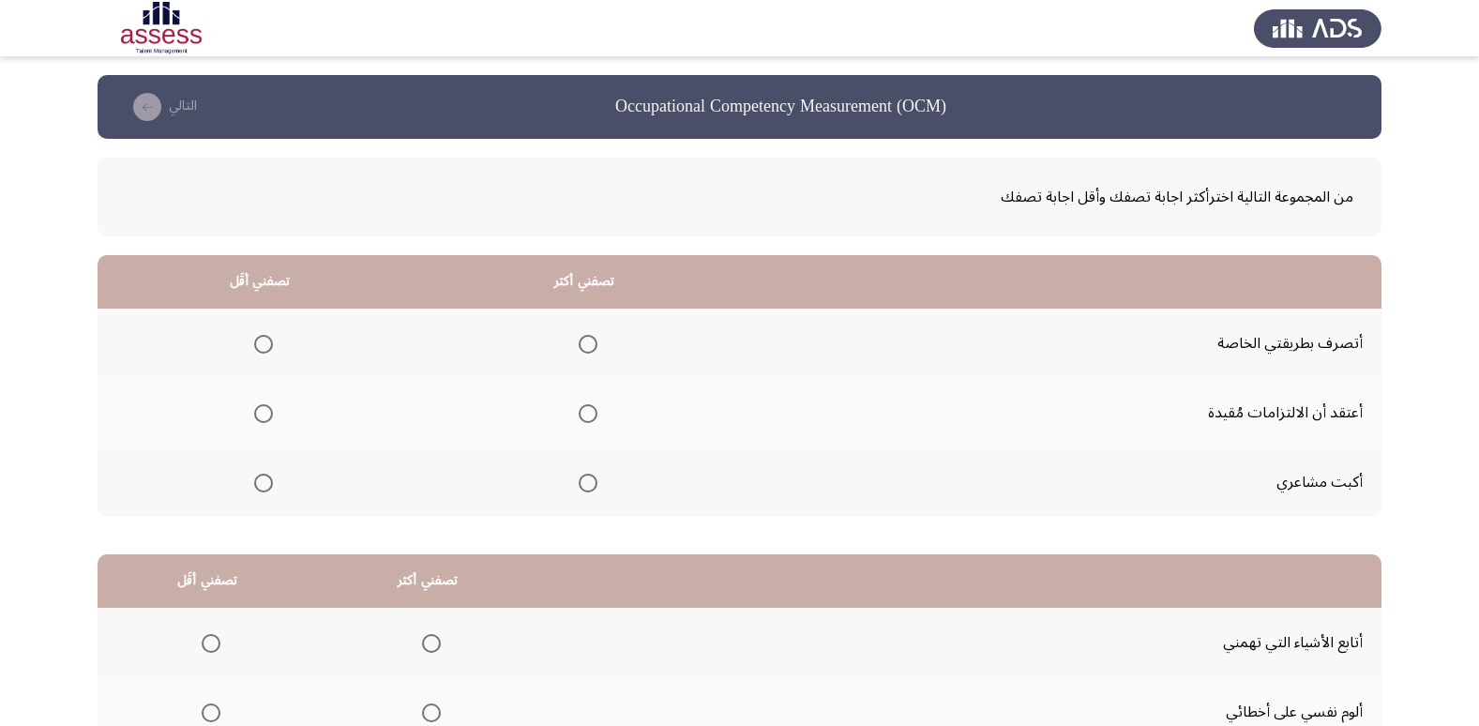
scroll to position [125, 0]
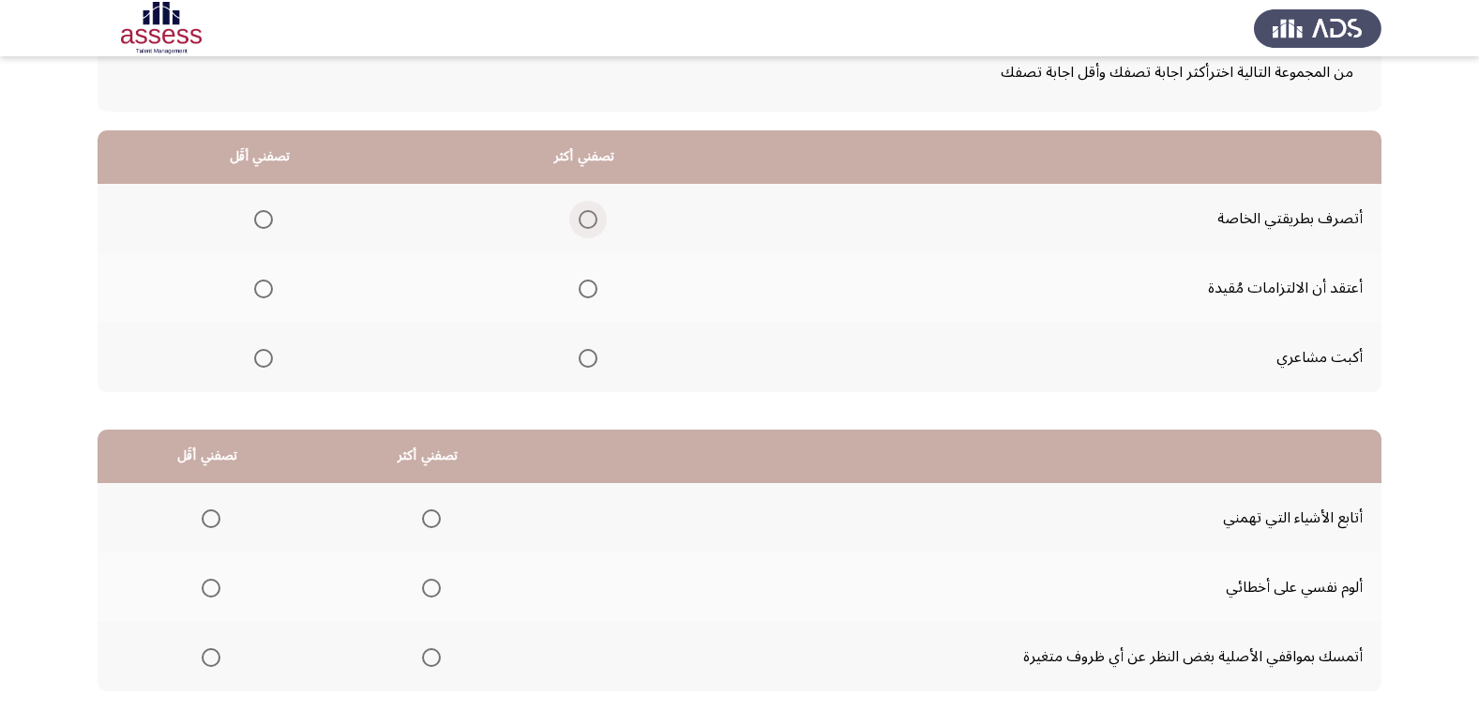
click at [592, 222] on span "Select an option" at bounding box center [588, 219] width 19 height 19
click at [592, 222] on input "Select an option" at bounding box center [588, 219] width 19 height 19
click at [253, 292] on label "Select an option" at bounding box center [260, 288] width 26 height 19
click at [254, 292] on input "Select an option" at bounding box center [263, 288] width 19 height 19
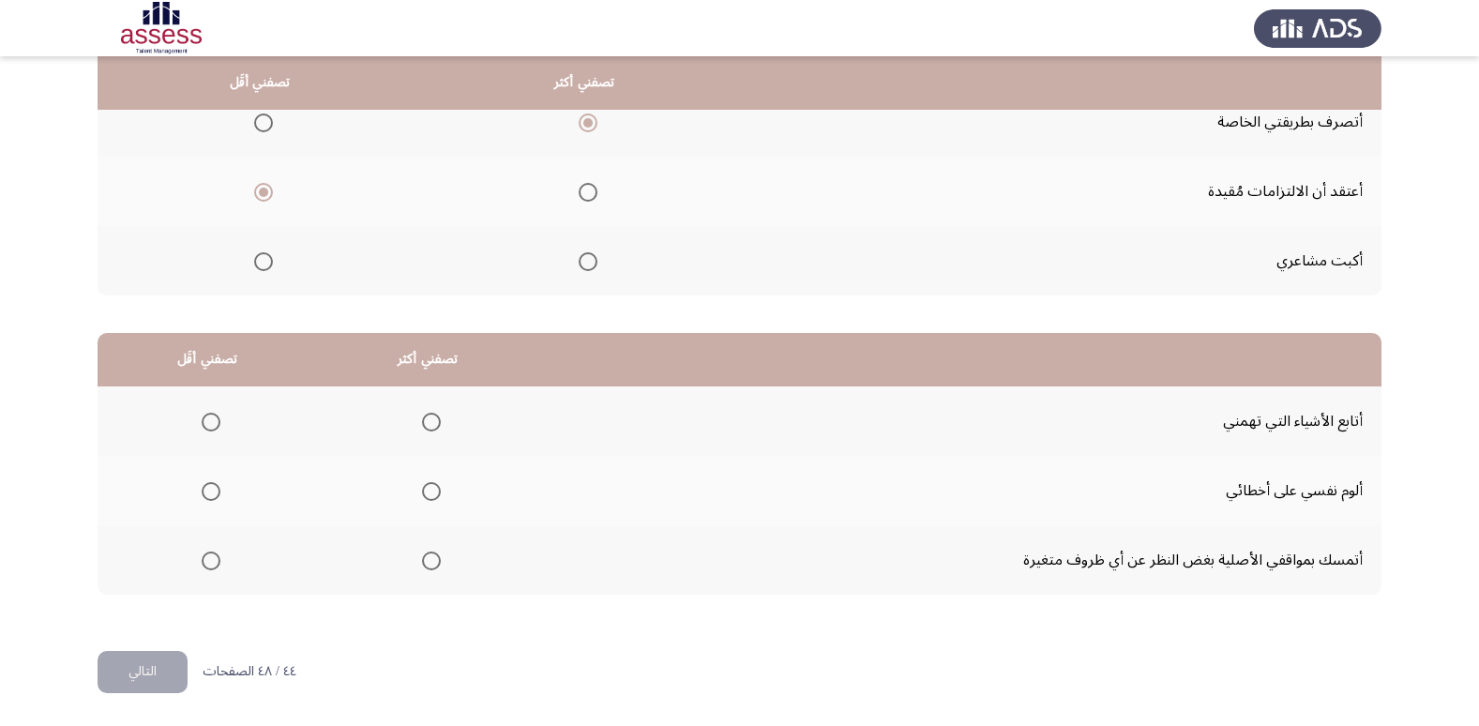
click at [429, 427] on span "Select an option" at bounding box center [431, 422] width 19 height 19
click at [429, 427] on input "Select an option" at bounding box center [431, 422] width 19 height 19
click at [205, 564] on span "Select an option" at bounding box center [211, 560] width 19 height 19
click at [205, 564] on input "Select an option" at bounding box center [211, 560] width 19 height 19
click at [120, 678] on button "التالي" at bounding box center [143, 672] width 90 height 42
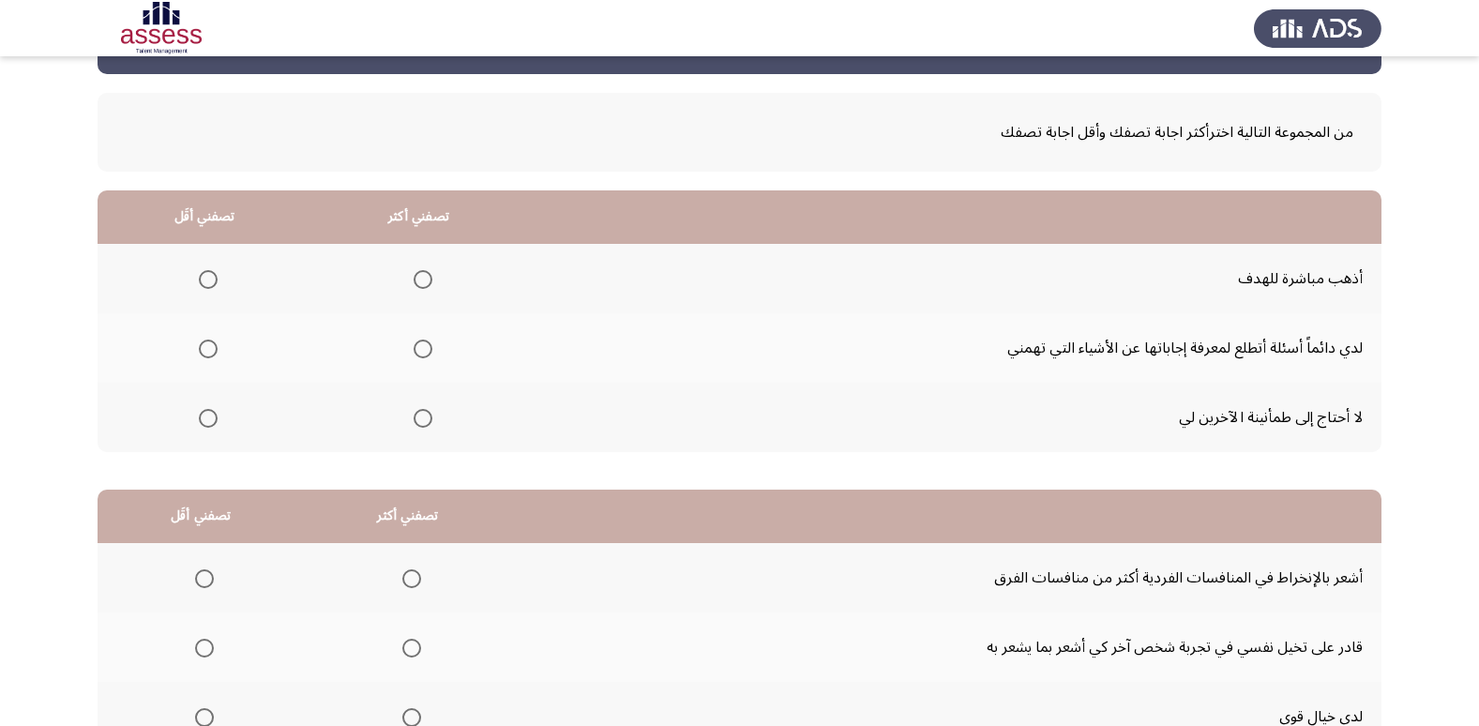
scroll to position [94, 0]
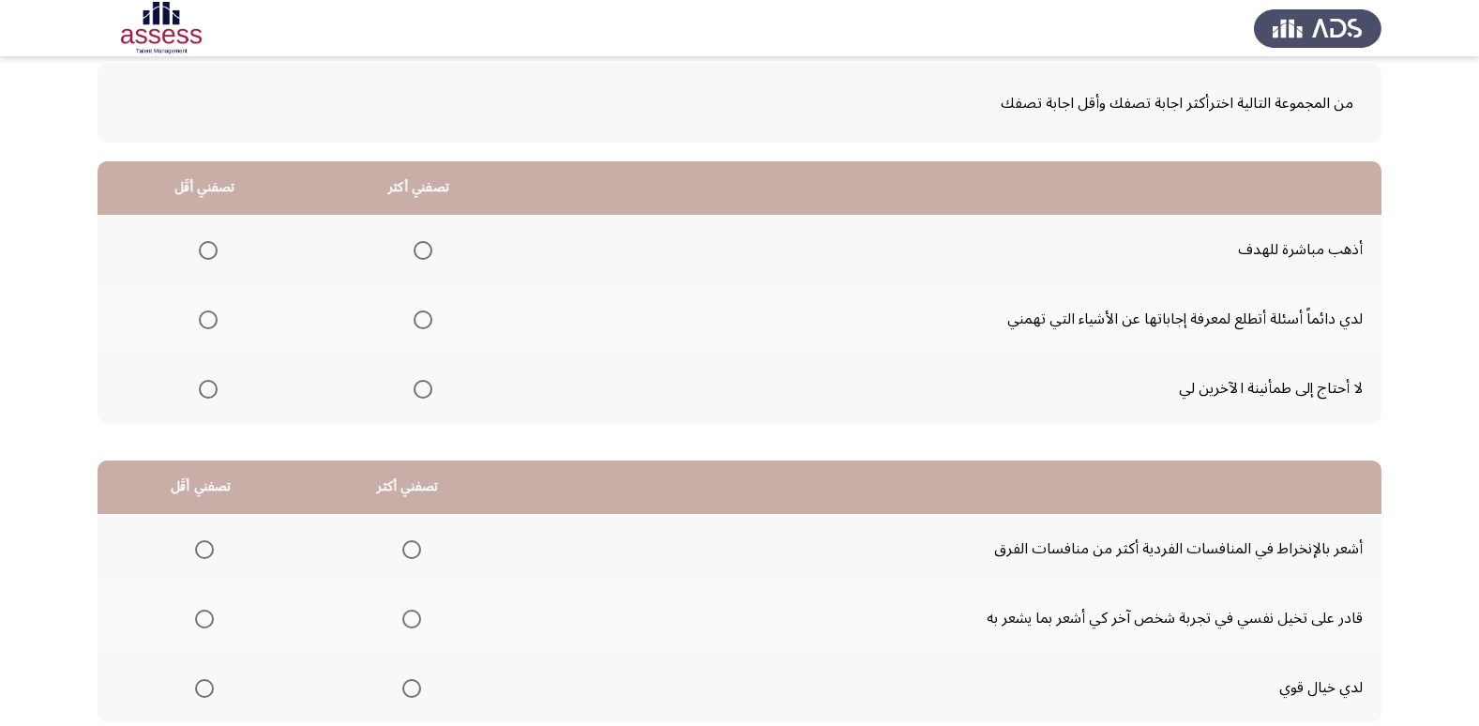
click at [213, 388] on span "Select an option" at bounding box center [208, 389] width 19 height 19
click at [213, 388] on input "Select an option" at bounding box center [208, 389] width 19 height 19
click at [419, 325] on span "Select an option" at bounding box center [423, 319] width 19 height 19
click at [419, 325] on input "Select an option" at bounding box center [423, 319] width 19 height 19
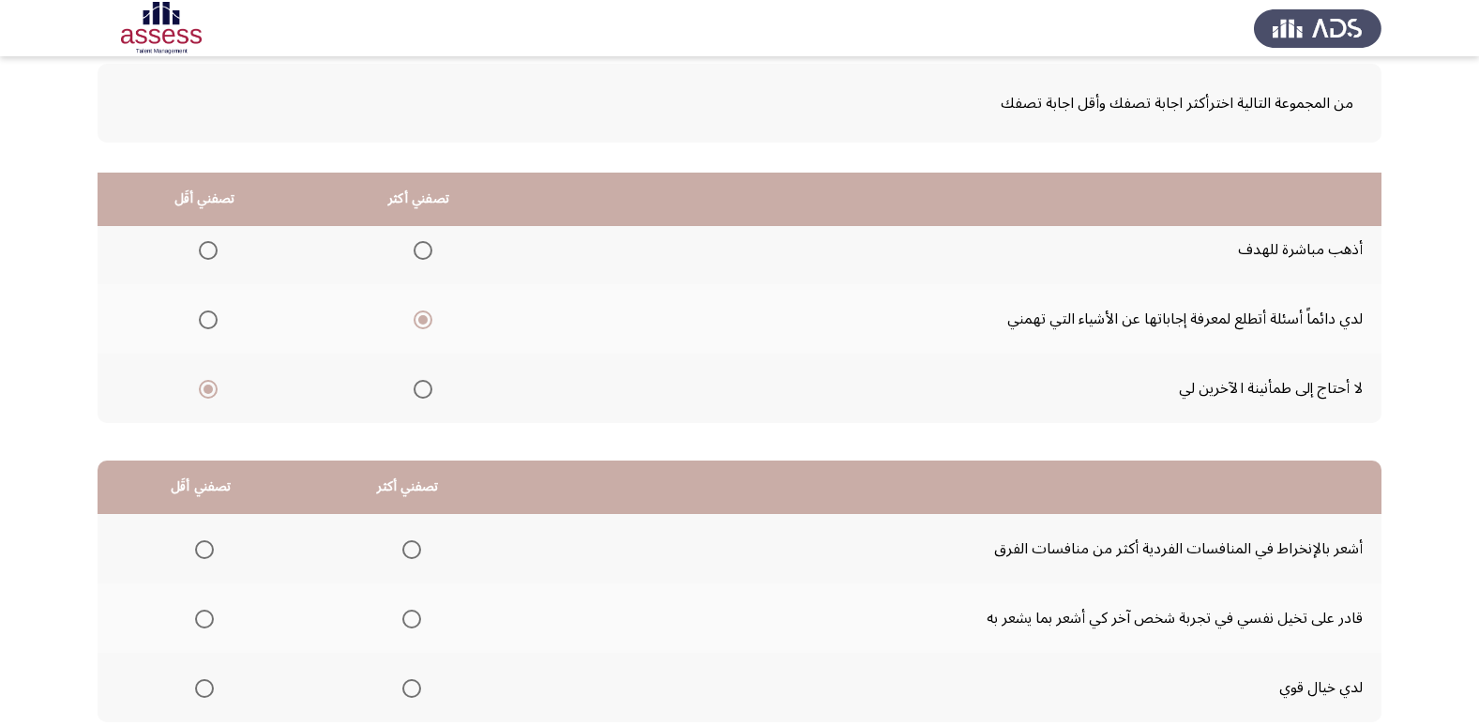
scroll to position [221, 0]
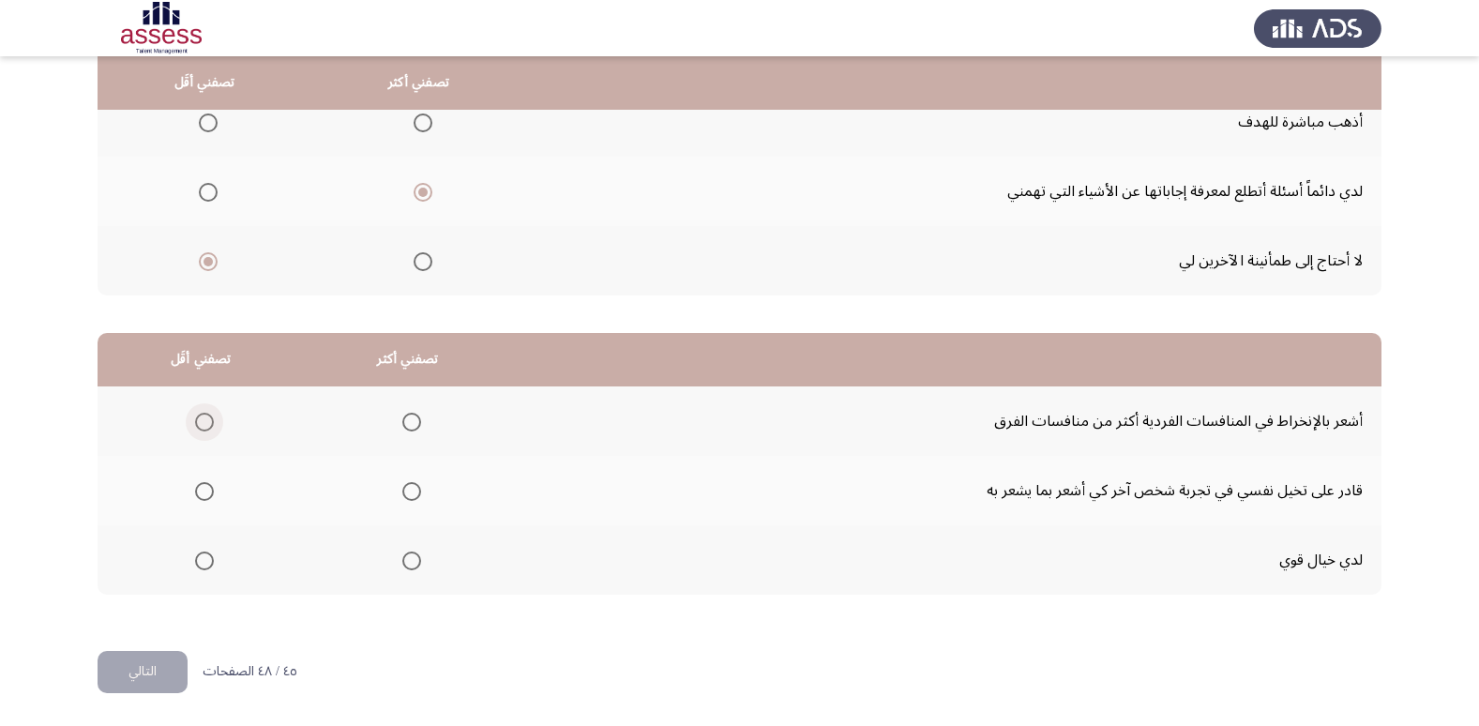
click at [209, 418] on span "Select an option" at bounding box center [204, 422] width 19 height 19
click at [209, 418] on input "Select an option" at bounding box center [204, 422] width 19 height 19
drag, startPoint x: 409, startPoint y: 497, endPoint x: 411, endPoint y: 517, distance: 19.8
click at [411, 529] on tbody "أشعر بالإنخراط في المنافسات الفردية أكثر من منافسات الفرق قادر على تخيل نفسي في…" at bounding box center [740, 490] width 1284 height 208
click at [403, 490] on span "Select an option" at bounding box center [411, 491] width 19 height 19
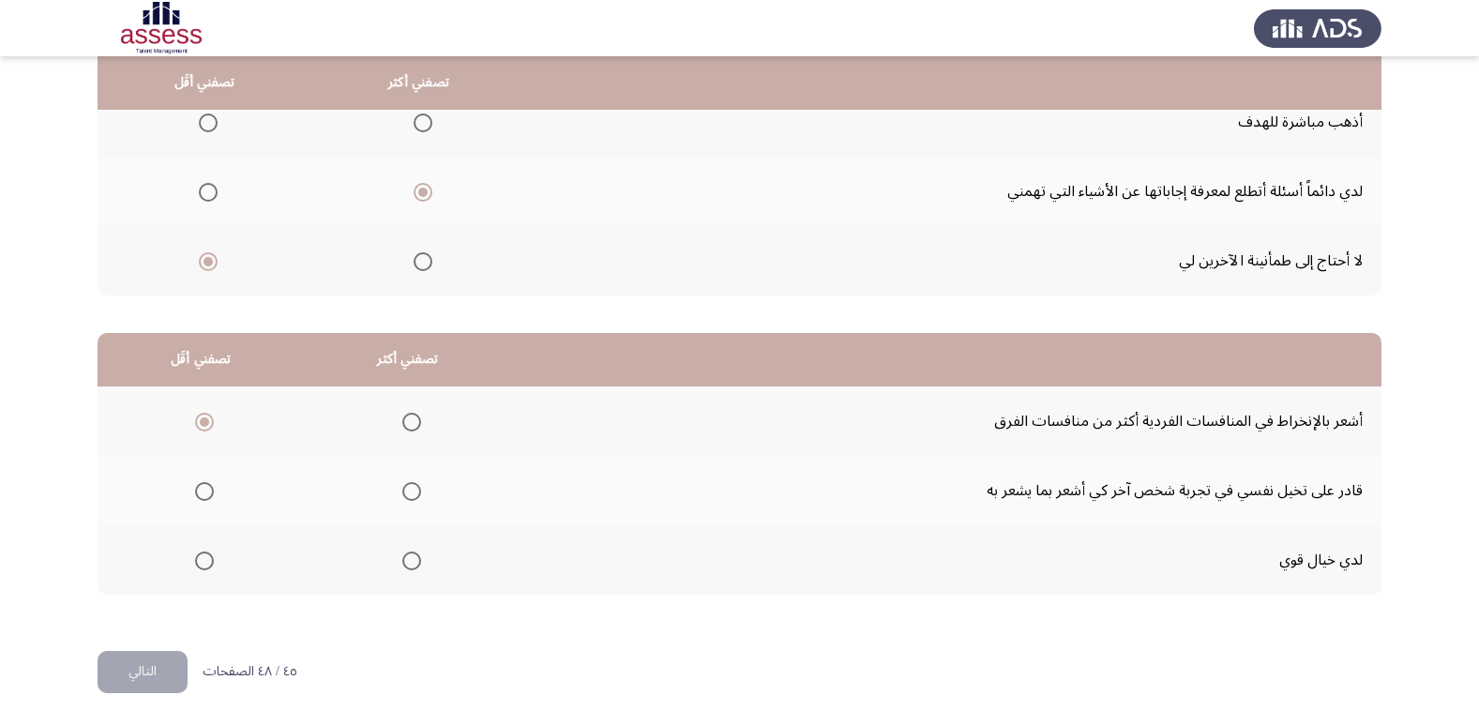
click at [403, 490] on input "Select an option" at bounding box center [411, 491] width 19 height 19
click at [158, 671] on button "التالي" at bounding box center [143, 672] width 90 height 42
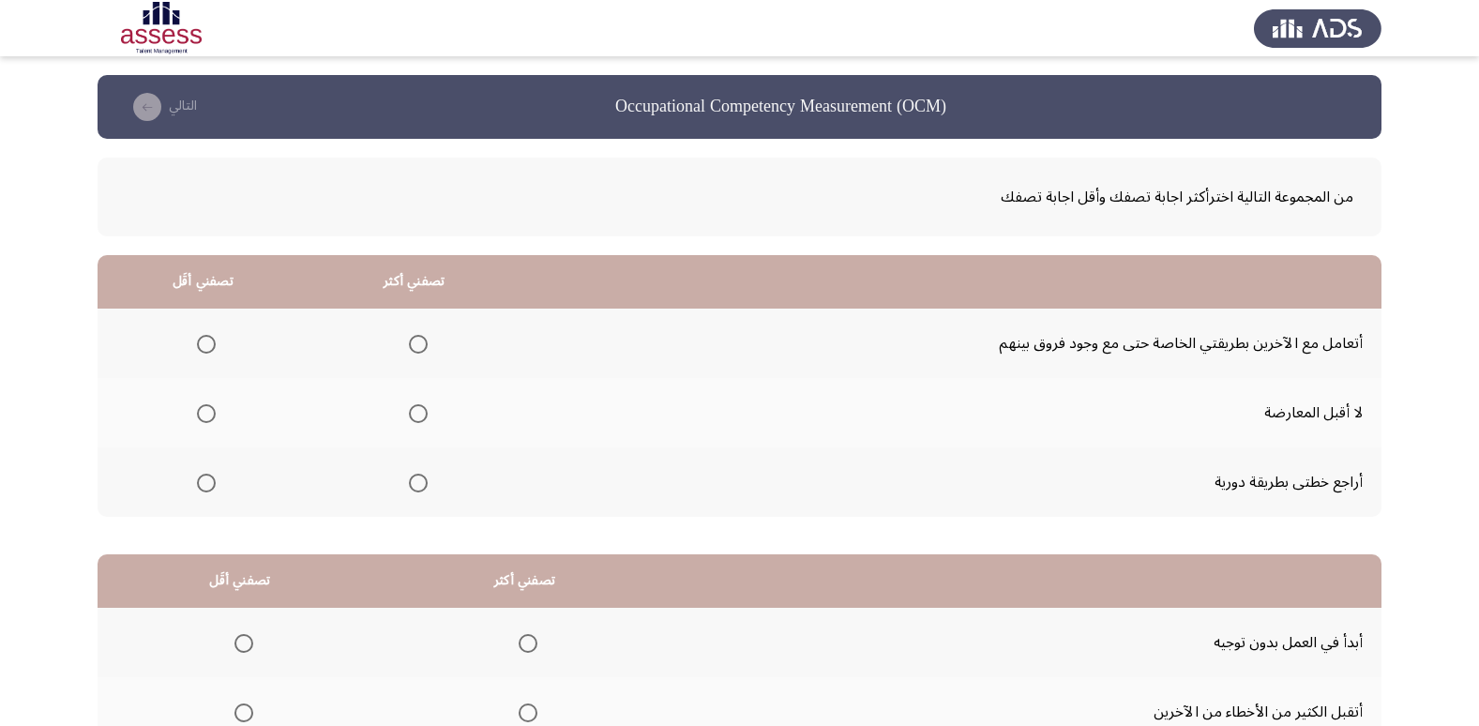
click at [214, 348] on span "Select an option" at bounding box center [206, 344] width 19 height 19
click at [214, 348] on input "Select an option" at bounding box center [206, 344] width 19 height 19
click at [424, 478] on span "Select an option" at bounding box center [418, 483] width 19 height 19
click at [424, 478] on input "Select an option" at bounding box center [418, 483] width 19 height 19
click at [199, 410] on span "Select an option" at bounding box center [206, 413] width 19 height 19
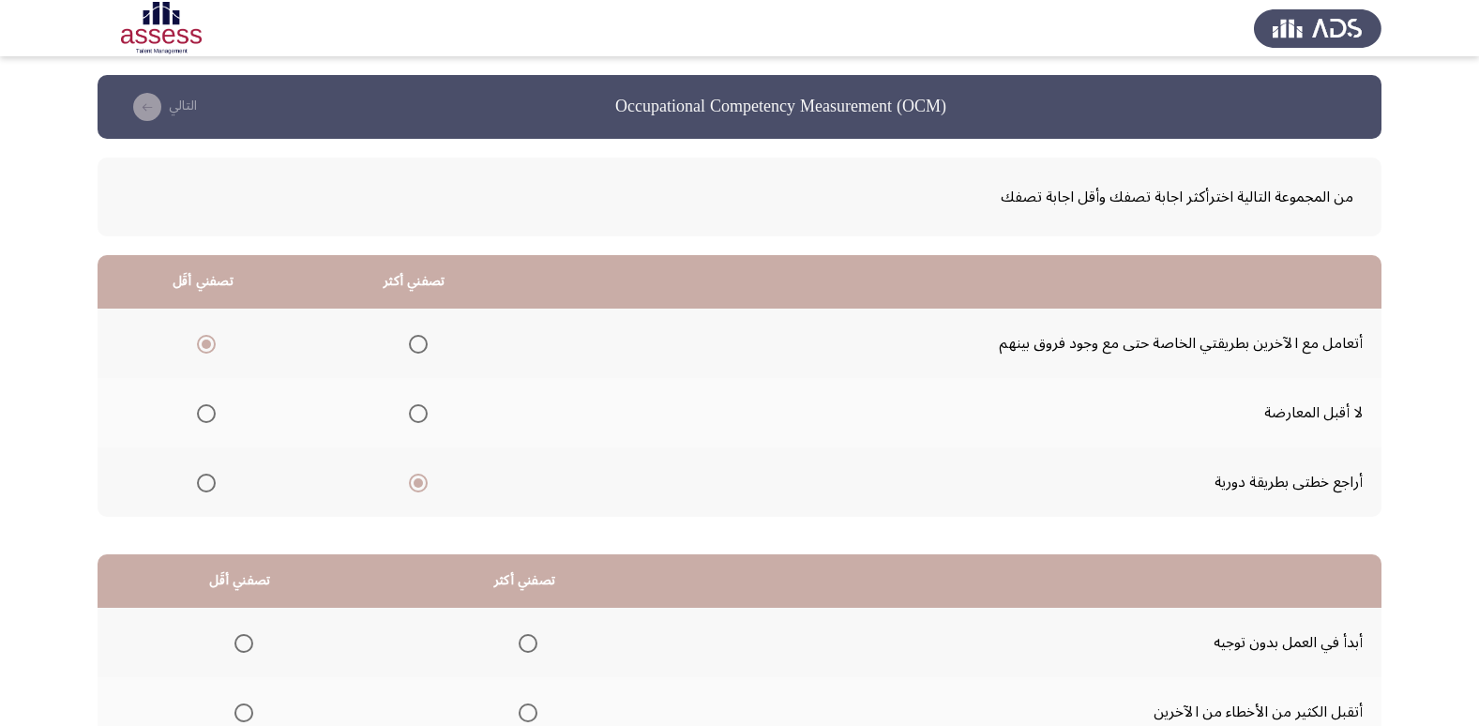
click at [199, 410] on input "Select an option" at bounding box center [206, 413] width 19 height 19
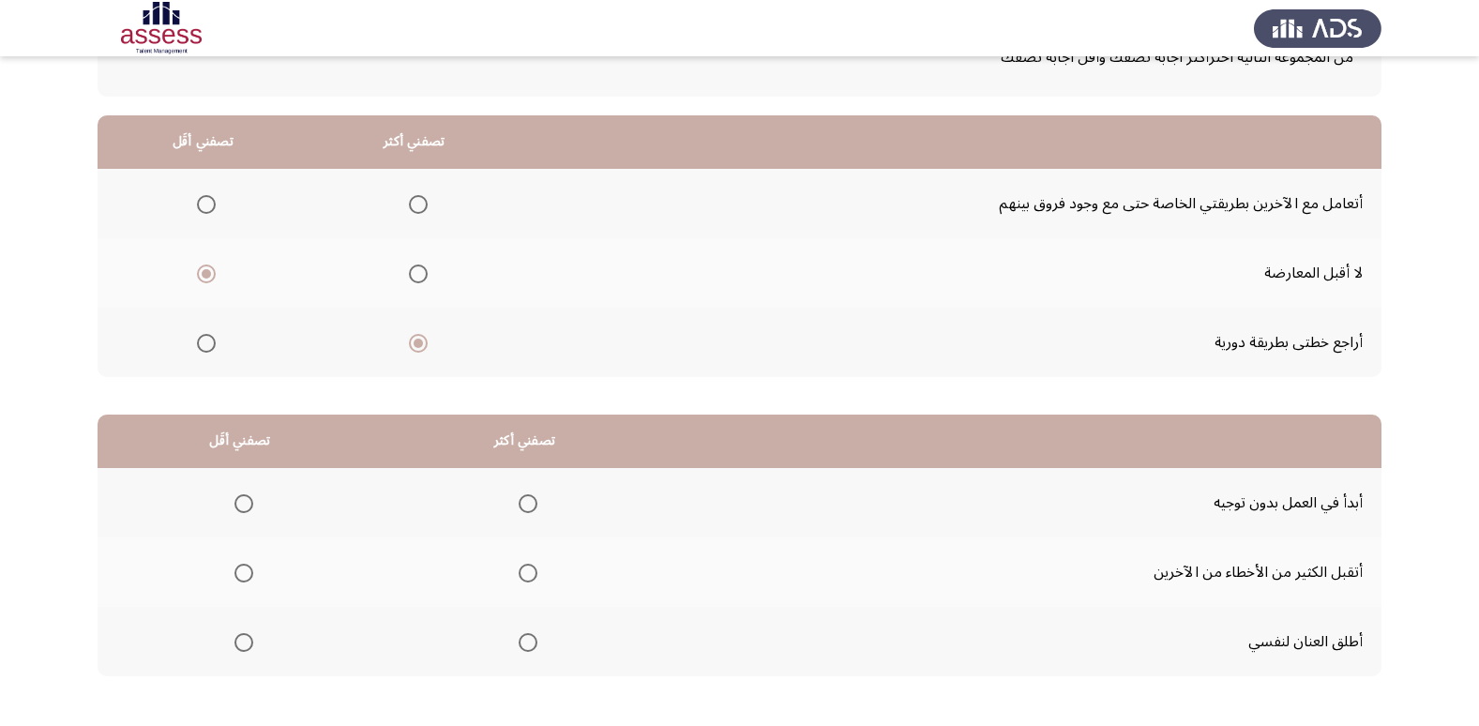
scroll to position [221, 0]
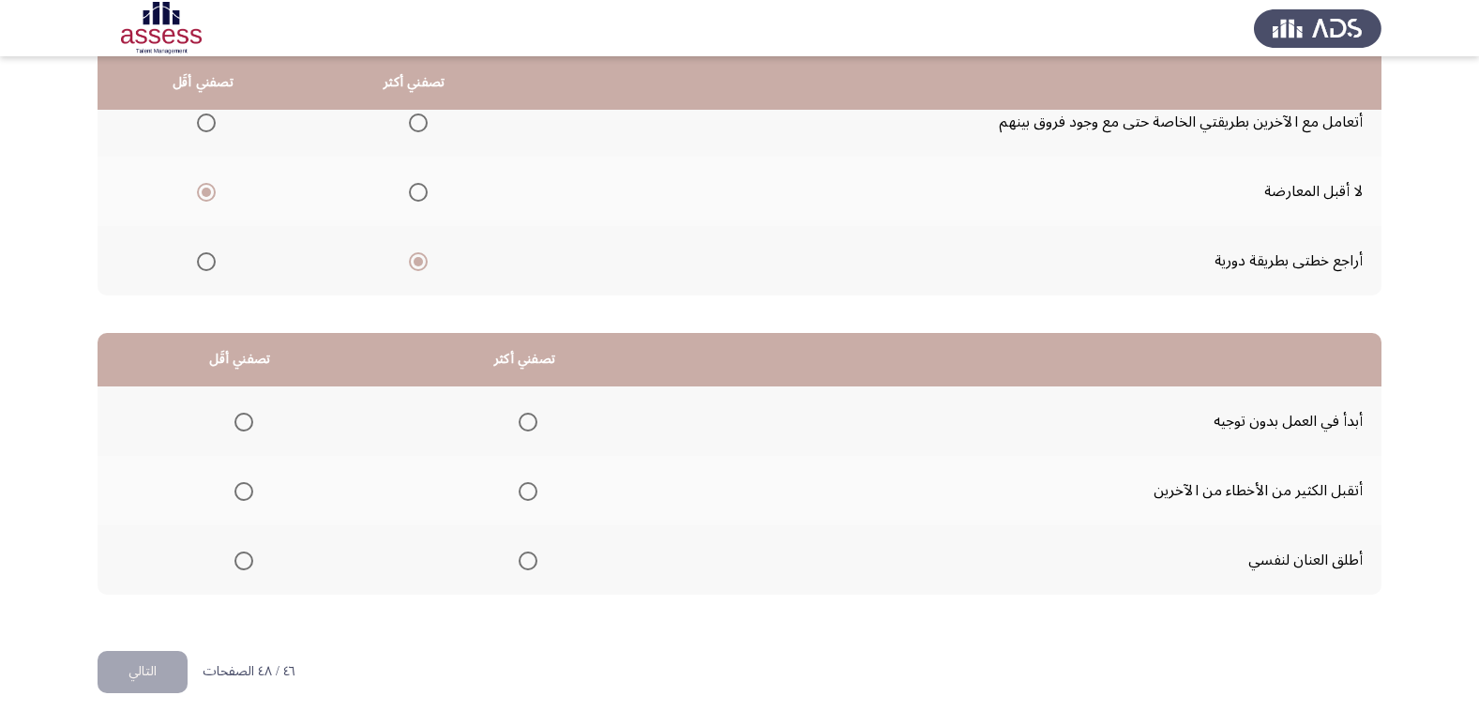
click at [533, 426] on span "Select an option" at bounding box center [528, 422] width 19 height 19
click at [533, 426] on input "Select an option" at bounding box center [528, 422] width 19 height 19
click at [248, 555] on span "Select an option" at bounding box center [243, 560] width 19 height 19
click at [248, 555] on input "Select an option" at bounding box center [243, 560] width 19 height 19
click at [147, 671] on button "التالي" at bounding box center [143, 672] width 90 height 42
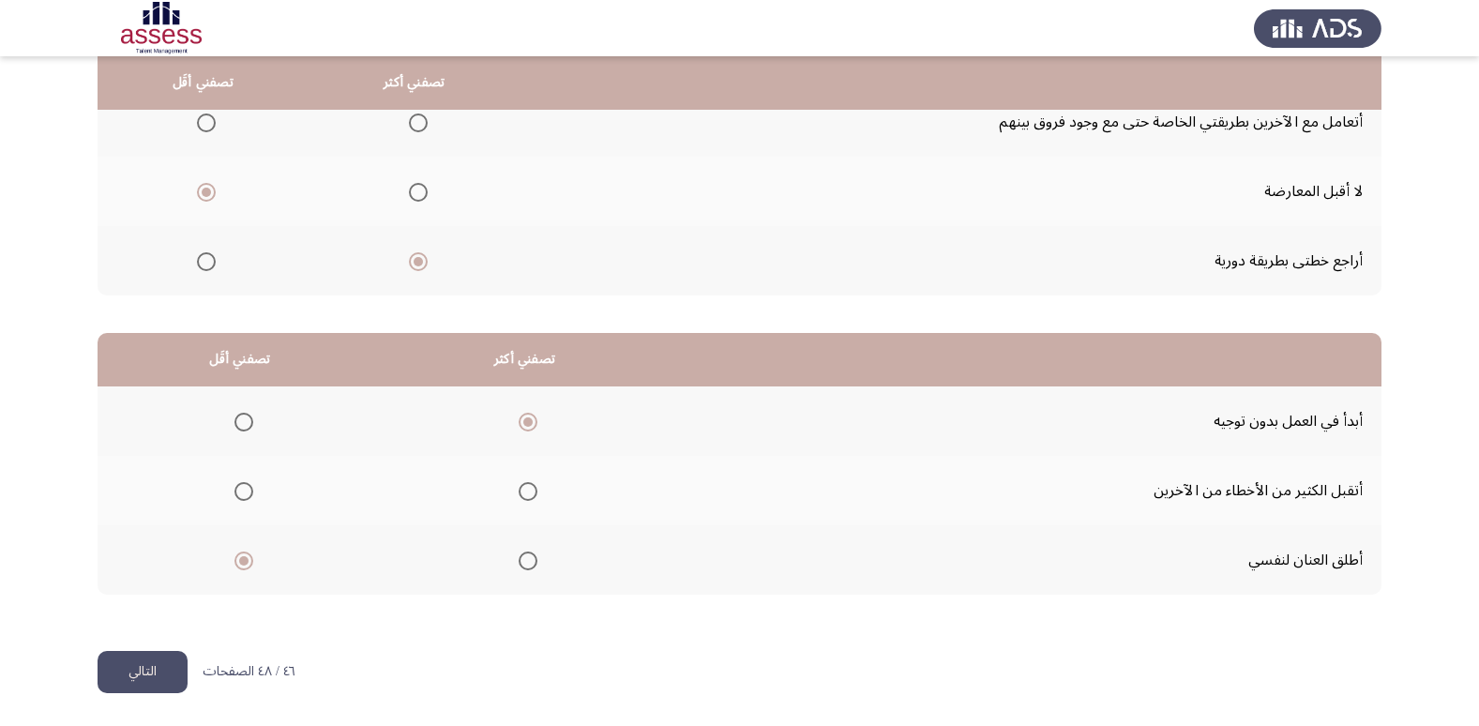
scroll to position [0, 0]
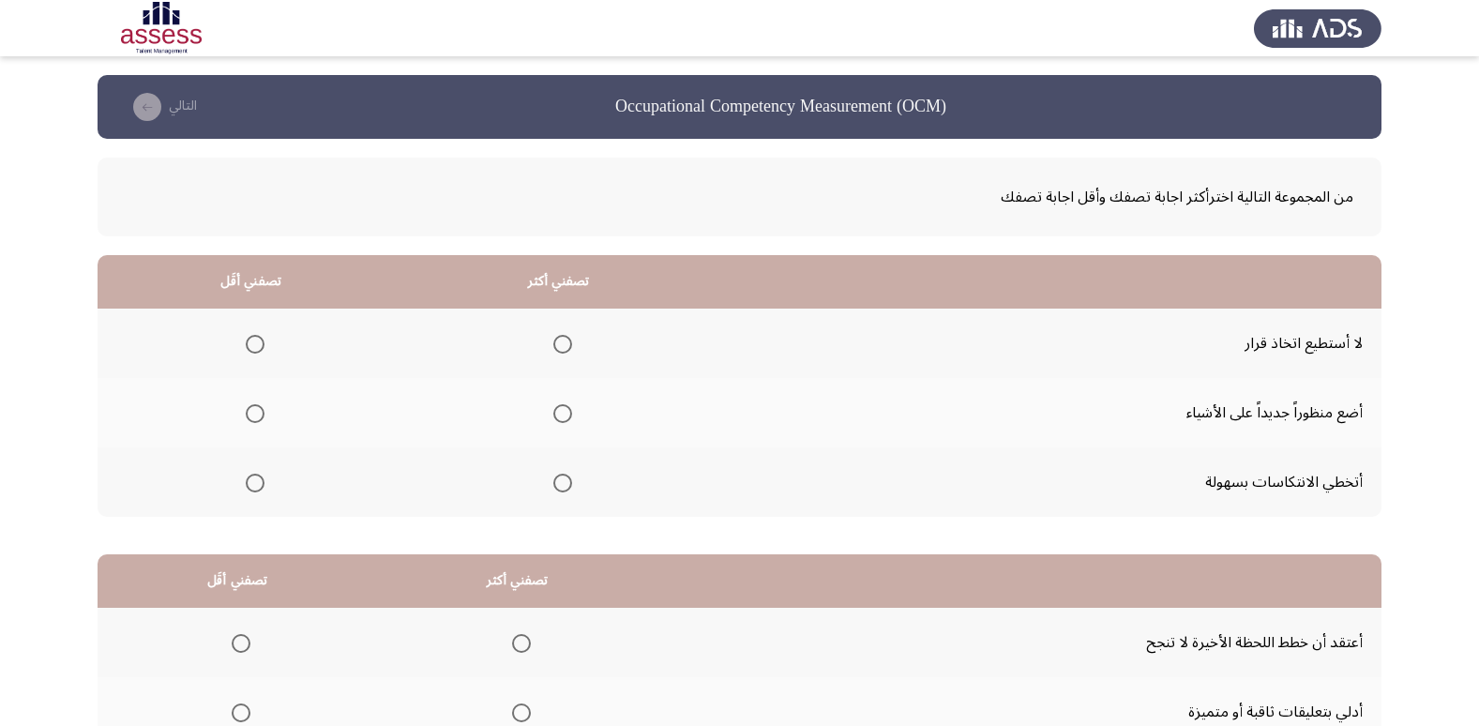
click at [561, 407] on span "Select an option" at bounding box center [562, 413] width 19 height 19
click at [561, 407] on input "Select an option" at bounding box center [562, 413] width 19 height 19
click at [254, 343] on span "Select an option" at bounding box center [255, 344] width 19 height 19
click at [254, 343] on input "Select an option" at bounding box center [255, 344] width 19 height 19
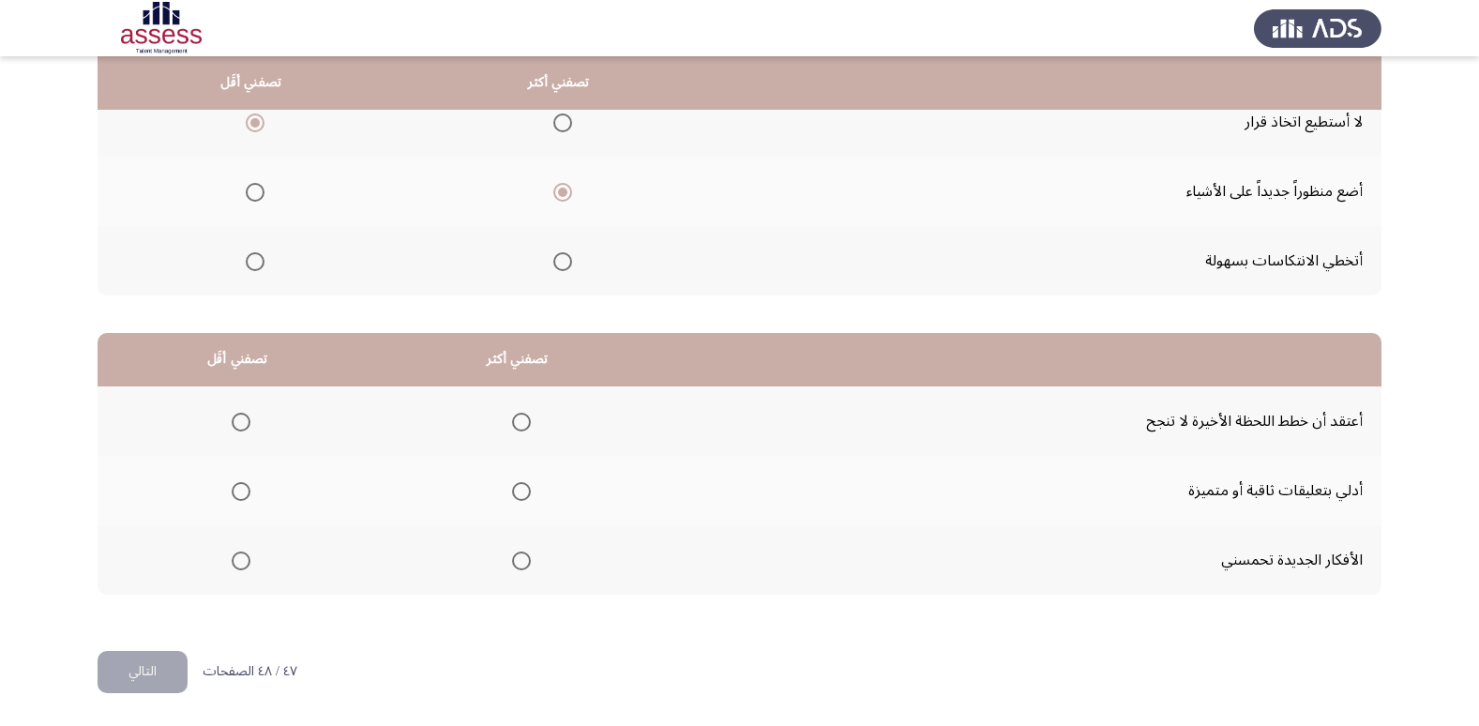
click at [517, 492] on span "Select an option" at bounding box center [521, 491] width 19 height 19
click at [517, 492] on input "Select an option" at bounding box center [521, 491] width 19 height 19
click at [242, 431] on mat-radio-group "Select an option" at bounding box center [237, 421] width 26 height 32
click at [241, 429] on span "Select an option" at bounding box center [241, 422] width 19 height 19
click at [241, 429] on input "Select an option" at bounding box center [241, 422] width 19 height 19
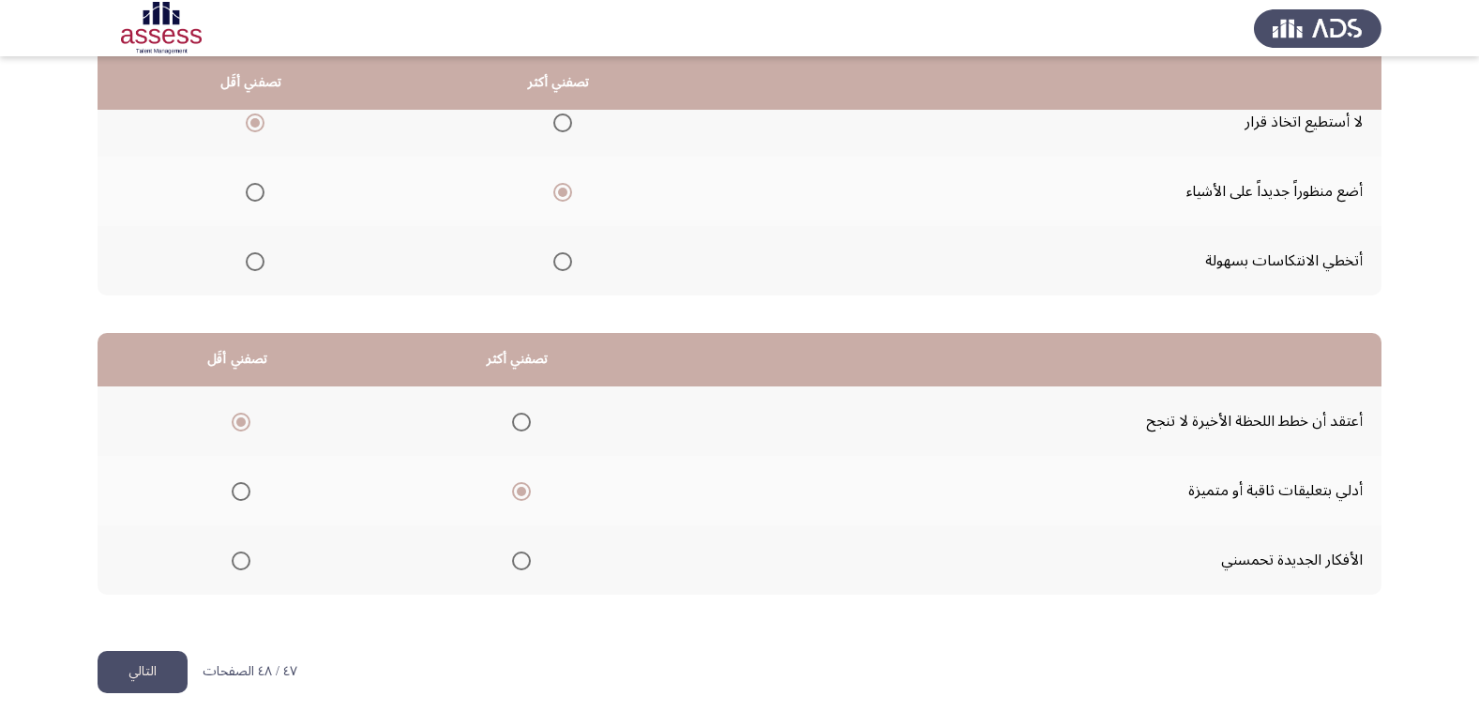
click at [140, 683] on button "التالي" at bounding box center [143, 672] width 90 height 42
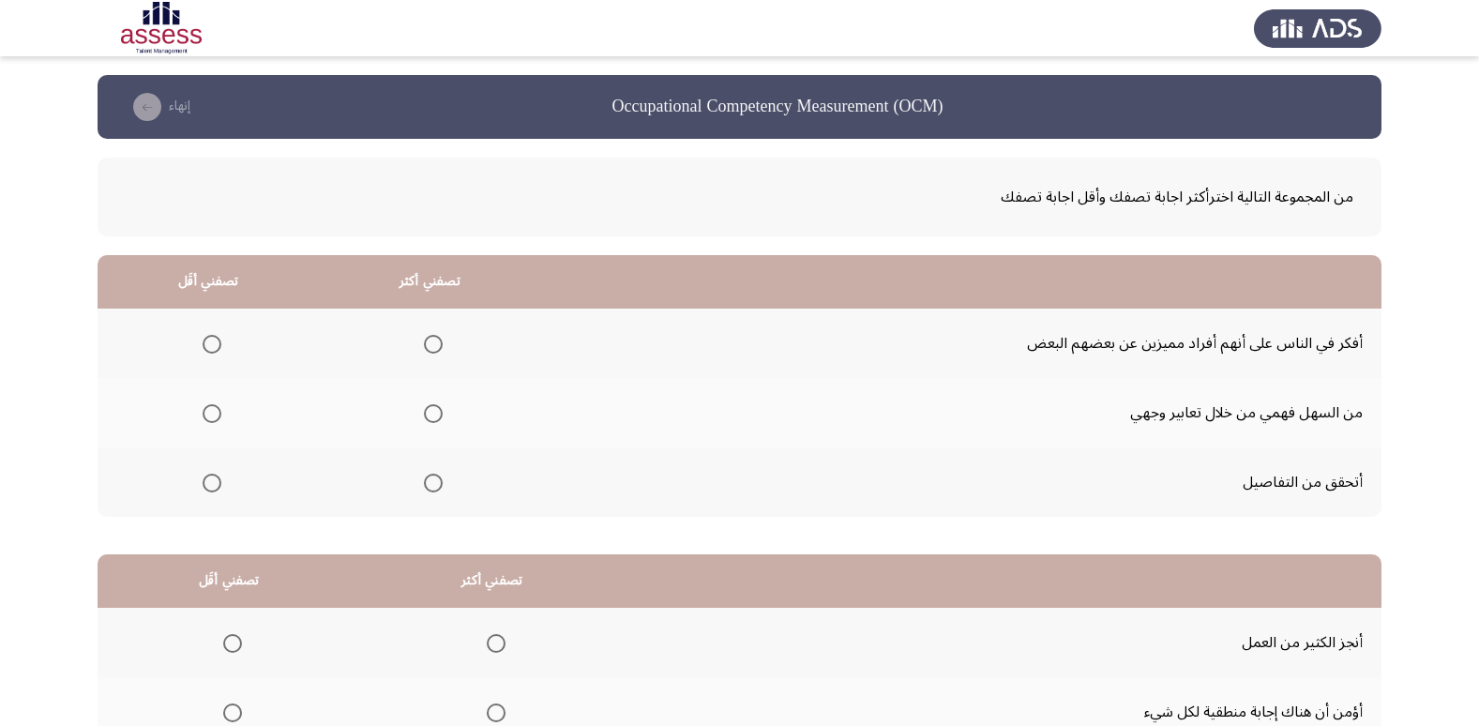
scroll to position [180, 0]
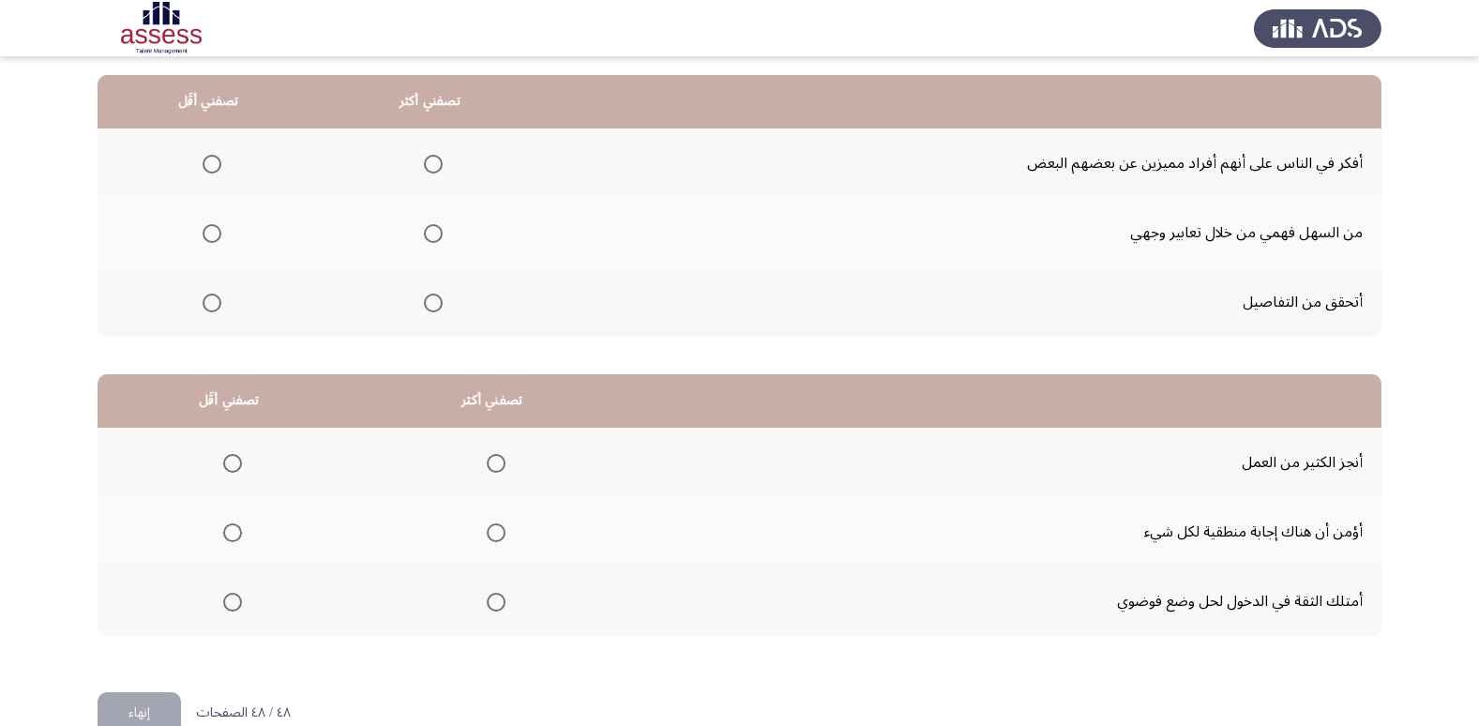
click at [429, 310] on span "Select an option" at bounding box center [433, 303] width 19 height 19
click at [429, 310] on input "Select an option" at bounding box center [433, 303] width 19 height 19
click at [219, 230] on span "Select an option" at bounding box center [212, 233] width 19 height 19
click at [219, 230] on input "Select an option" at bounding box center [212, 233] width 19 height 19
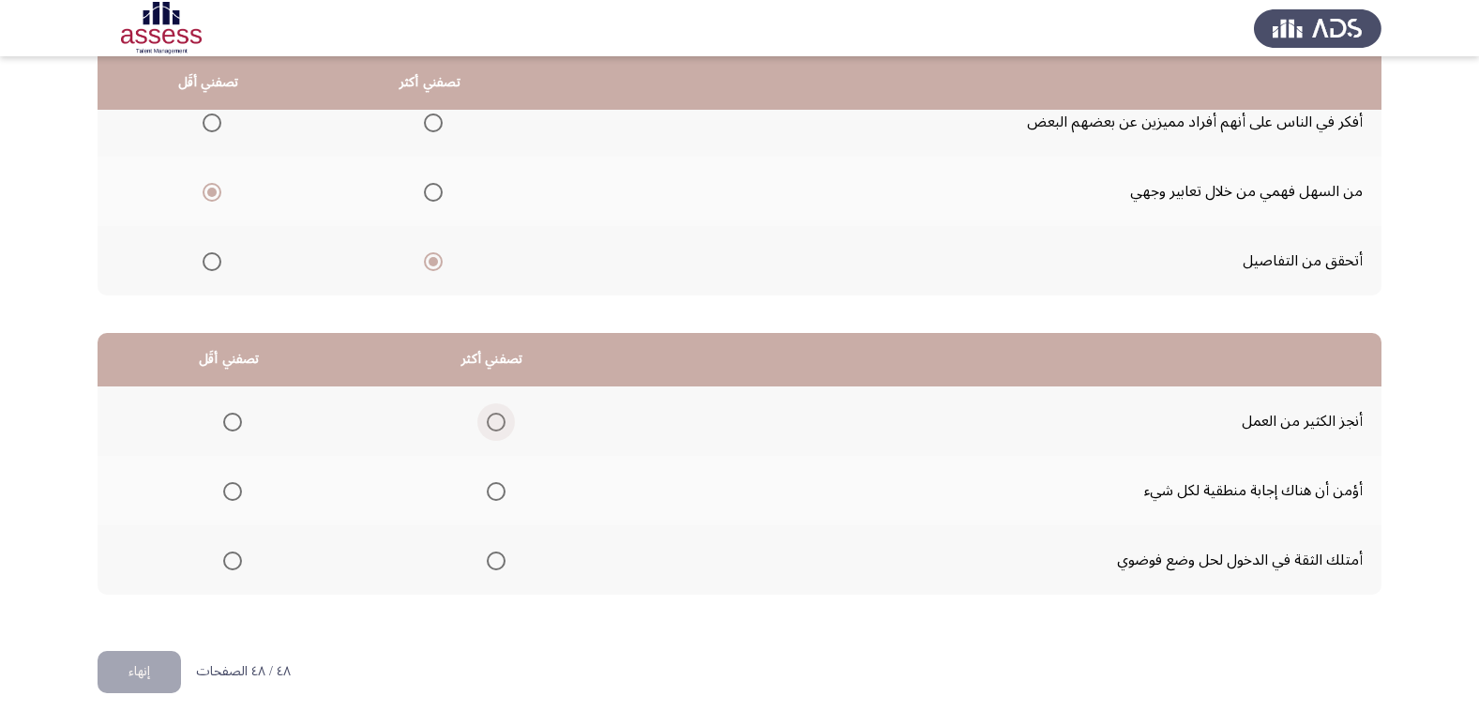
click at [490, 415] on span "Select an option" at bounding box center [496, 422] width 19 height 19
click at [490, 415] on input "Select an option" at bounding box center [496, 422] width 19 height 19
click at [229, 503] on mat-radio-group "Select an option" at bounding box center [229, 491] width 26 height 32
click at [233, 495] on span "Select an option" at bounding box center [232, 491] width 19 height 19
click at [233, 495] on input "Select an option" at bounding box center [232, 491] width 19 height 19
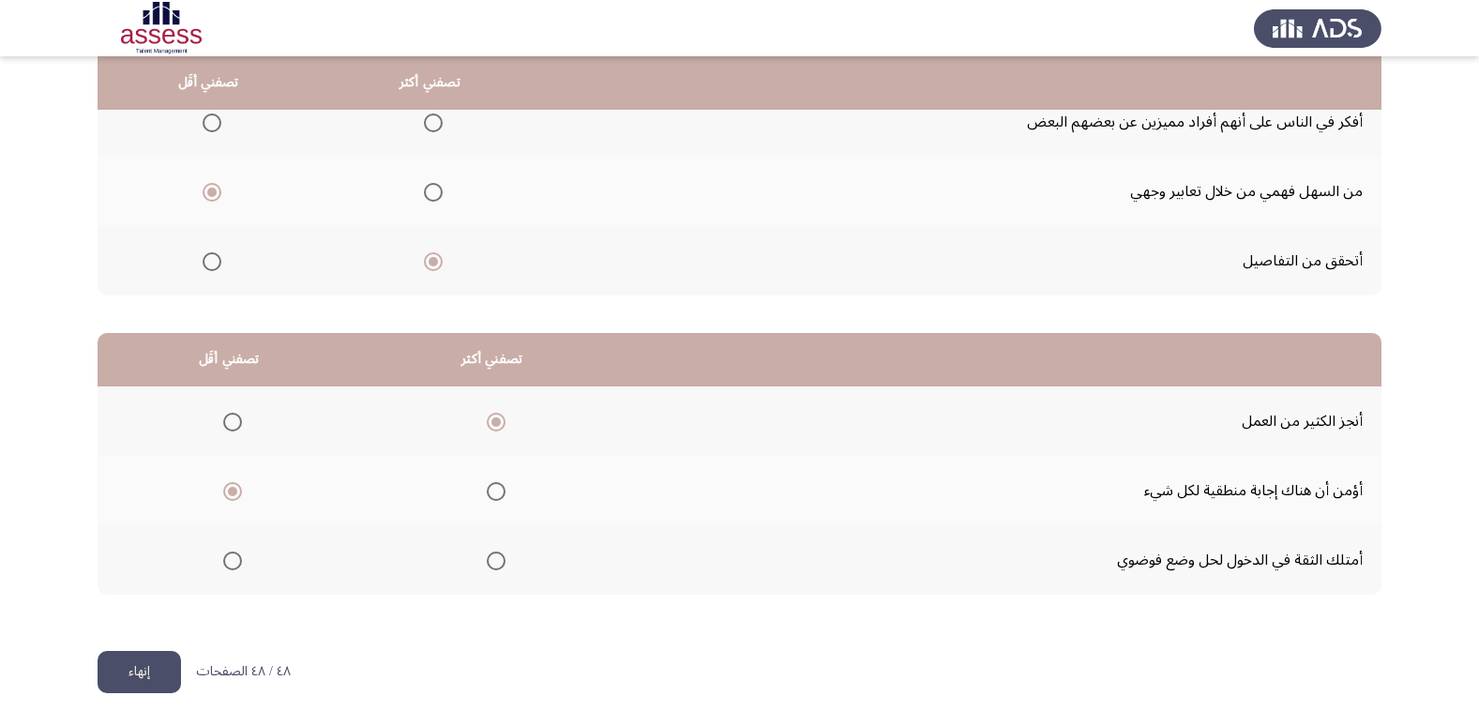
click at [163, 670] on button "إنهاء" at bounding box center [139, 672] width 83 height 42
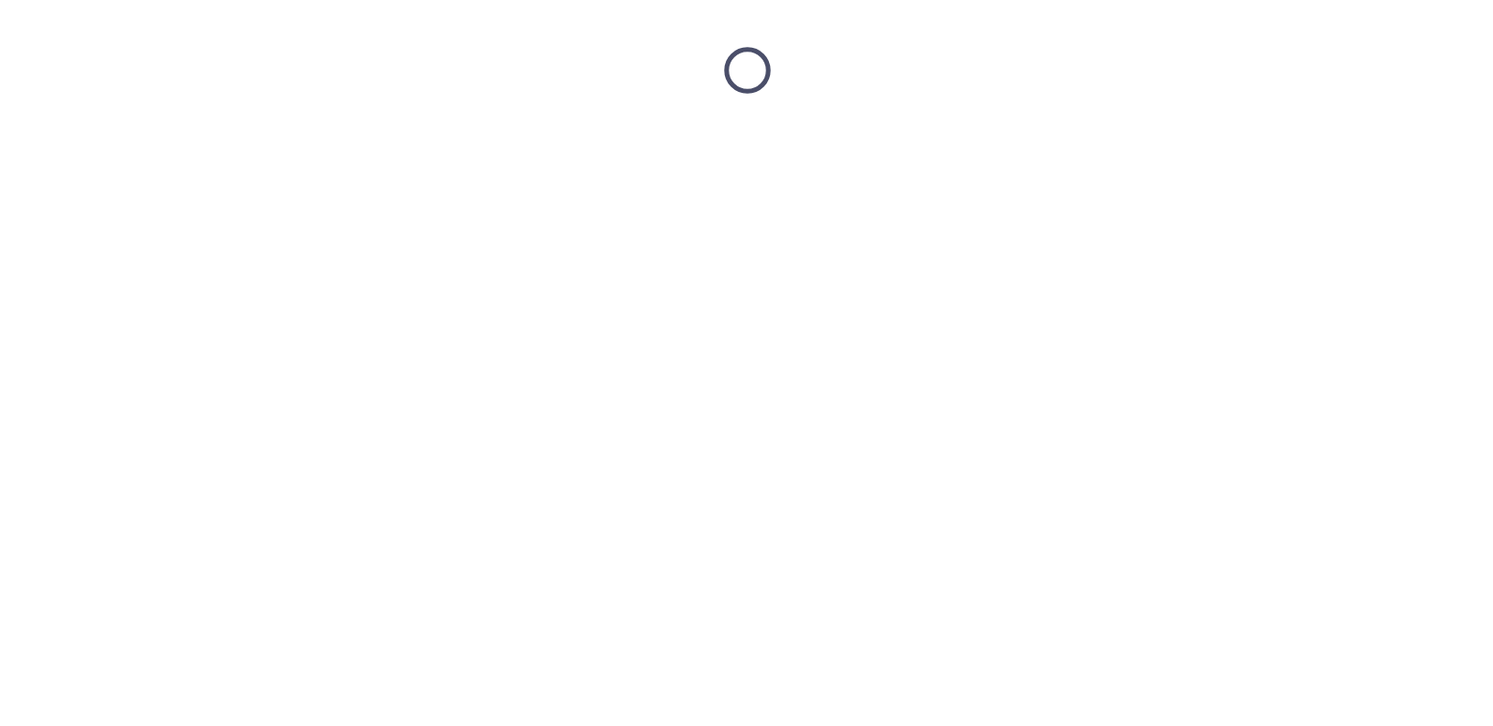
scroll to position [0, 0]
